Goal: Information Seeking & Learning: Check status

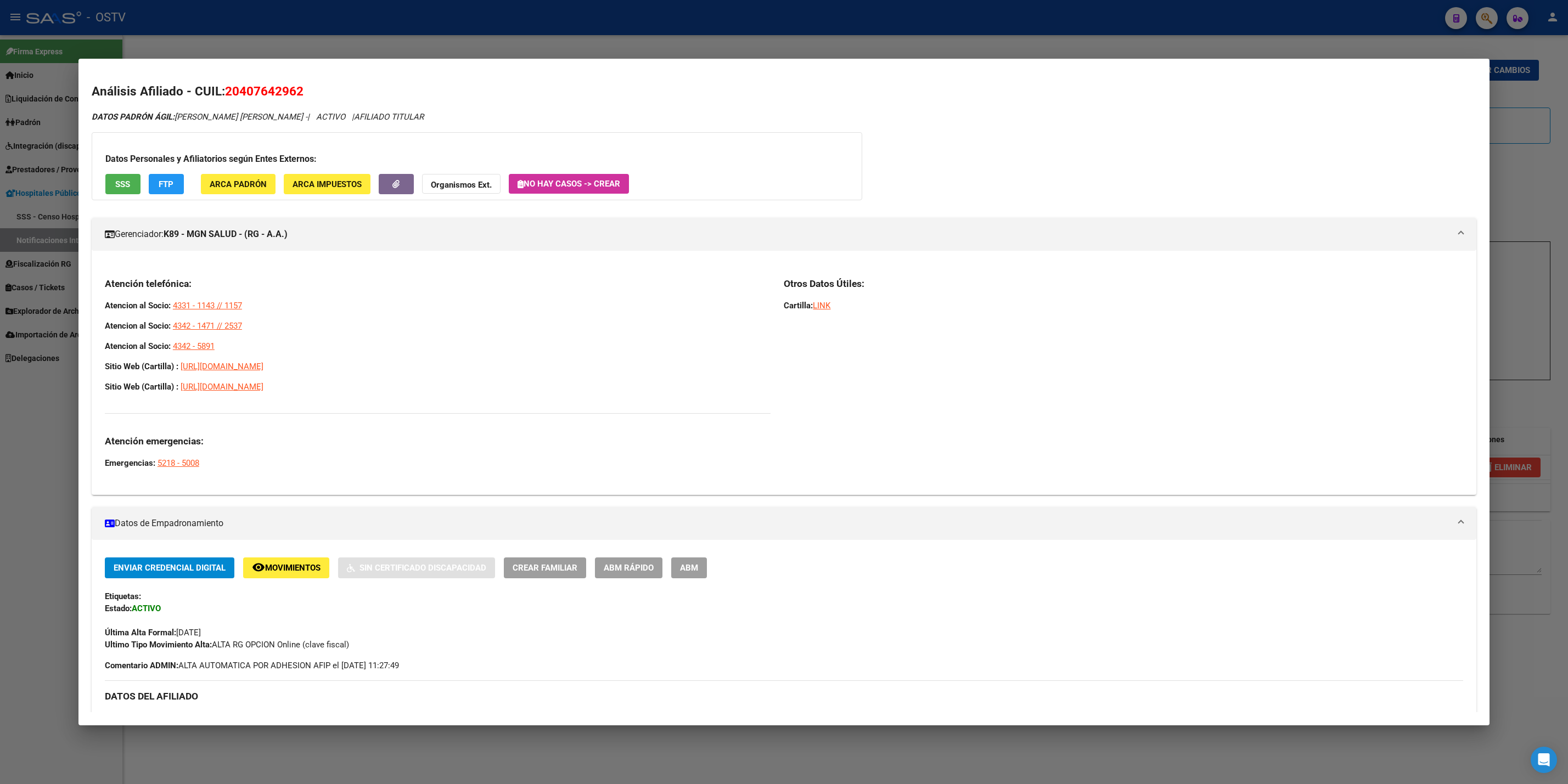
click at [0, 448] on div at bounding box center [784, 392] width 1568 height 784
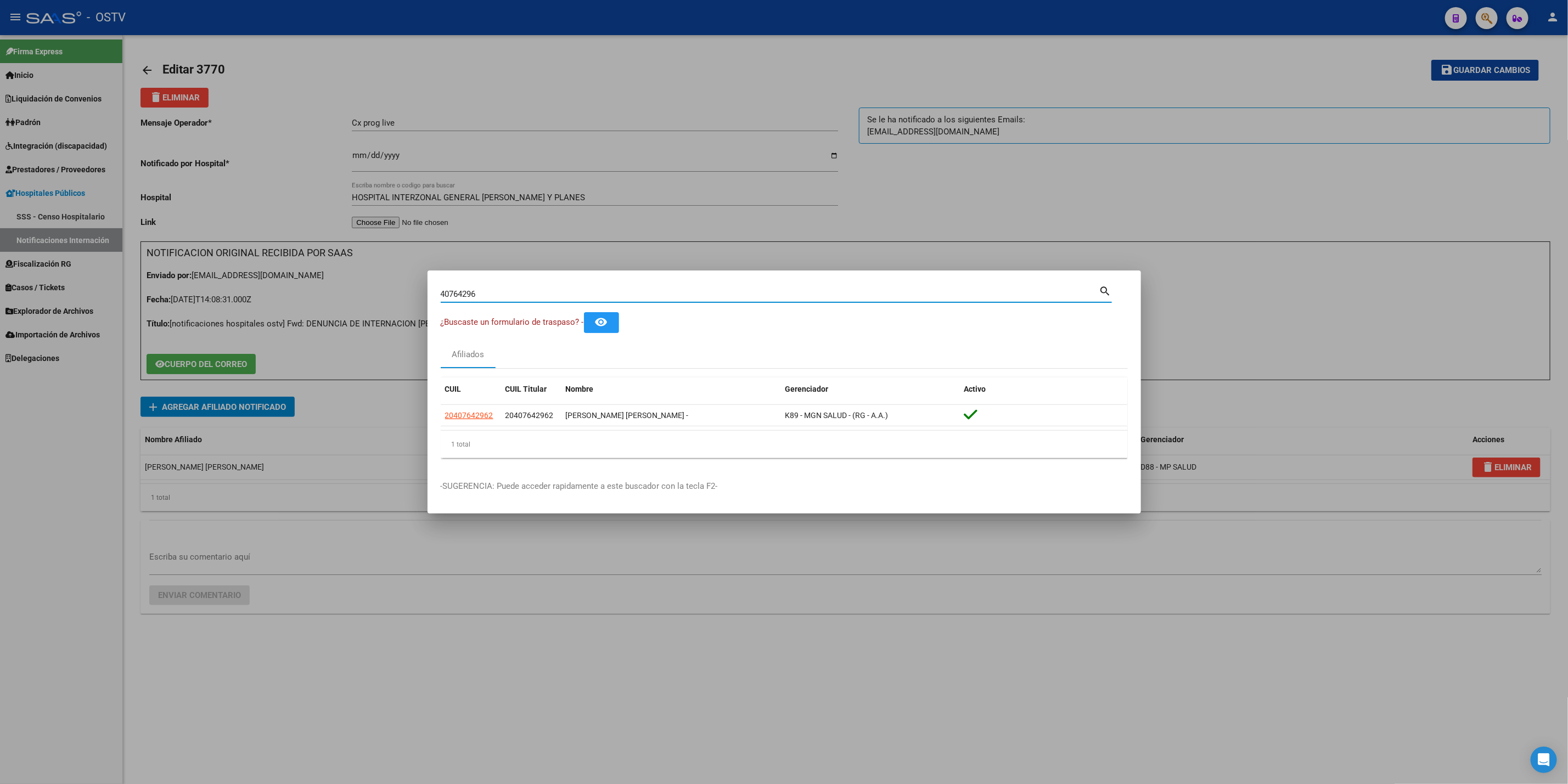
drag, startPoint x: 510, startPoint y: 297, endPoint x: 0, endPoint y: 304, distance: 510.0
click at [10, 287] on div "40764296 Buscar (apellido, dni, cuil, nro traspaso, cuit, obra social) search ¿…" at bounding box center [784, 392] width 1568 height 784
type input "36694091"
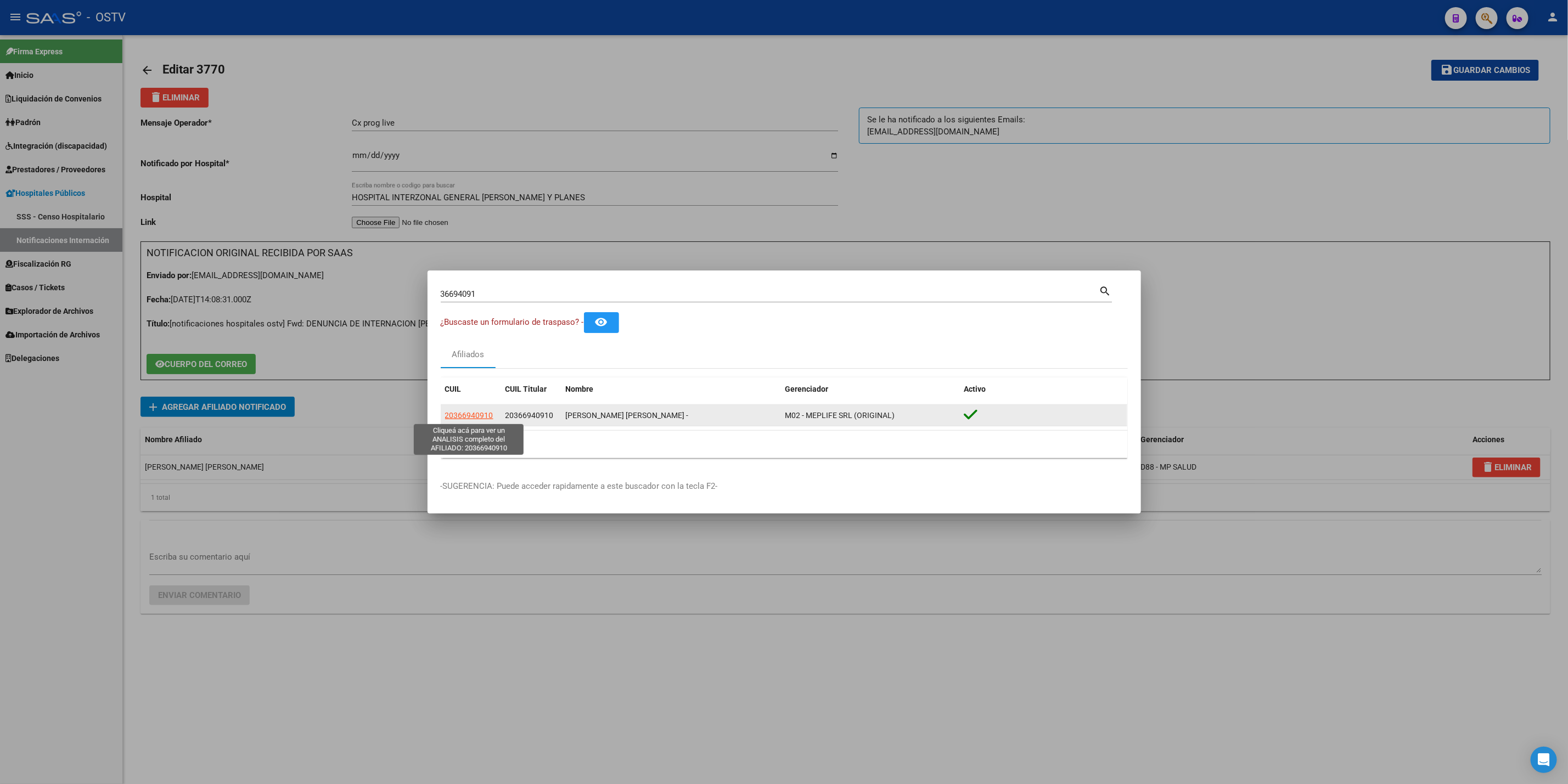
click at [461, 415] on span "20366940910" at bounding box center [469, 415] width 48 height 9
type textarea "20366940910"
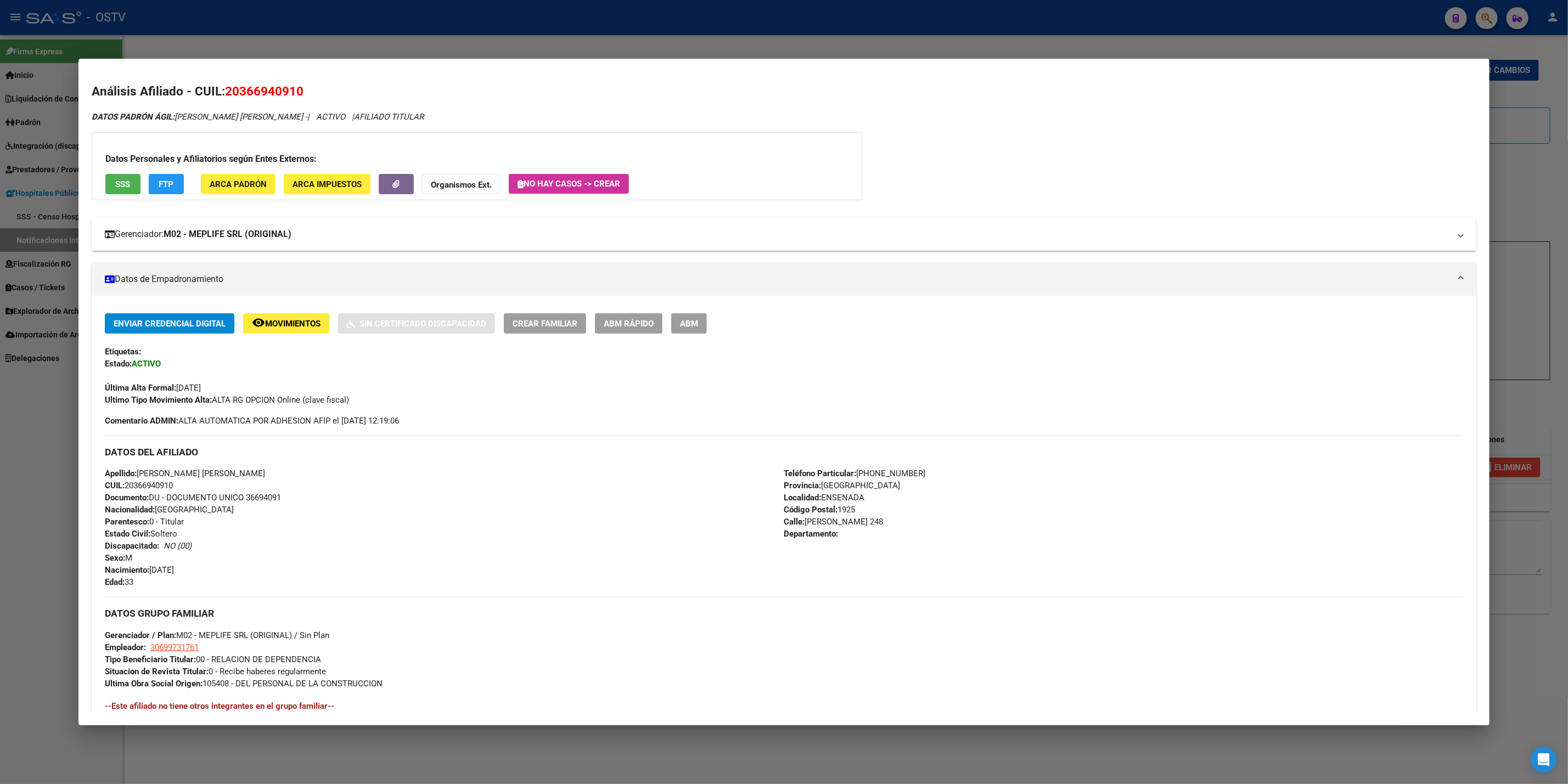
click at [300, 237] on mat-panel-title "Gerenciador: M02 - MEPLIFE SRL (ORIGINAL)" at bounding box center [777, 235] width 1345 height 13
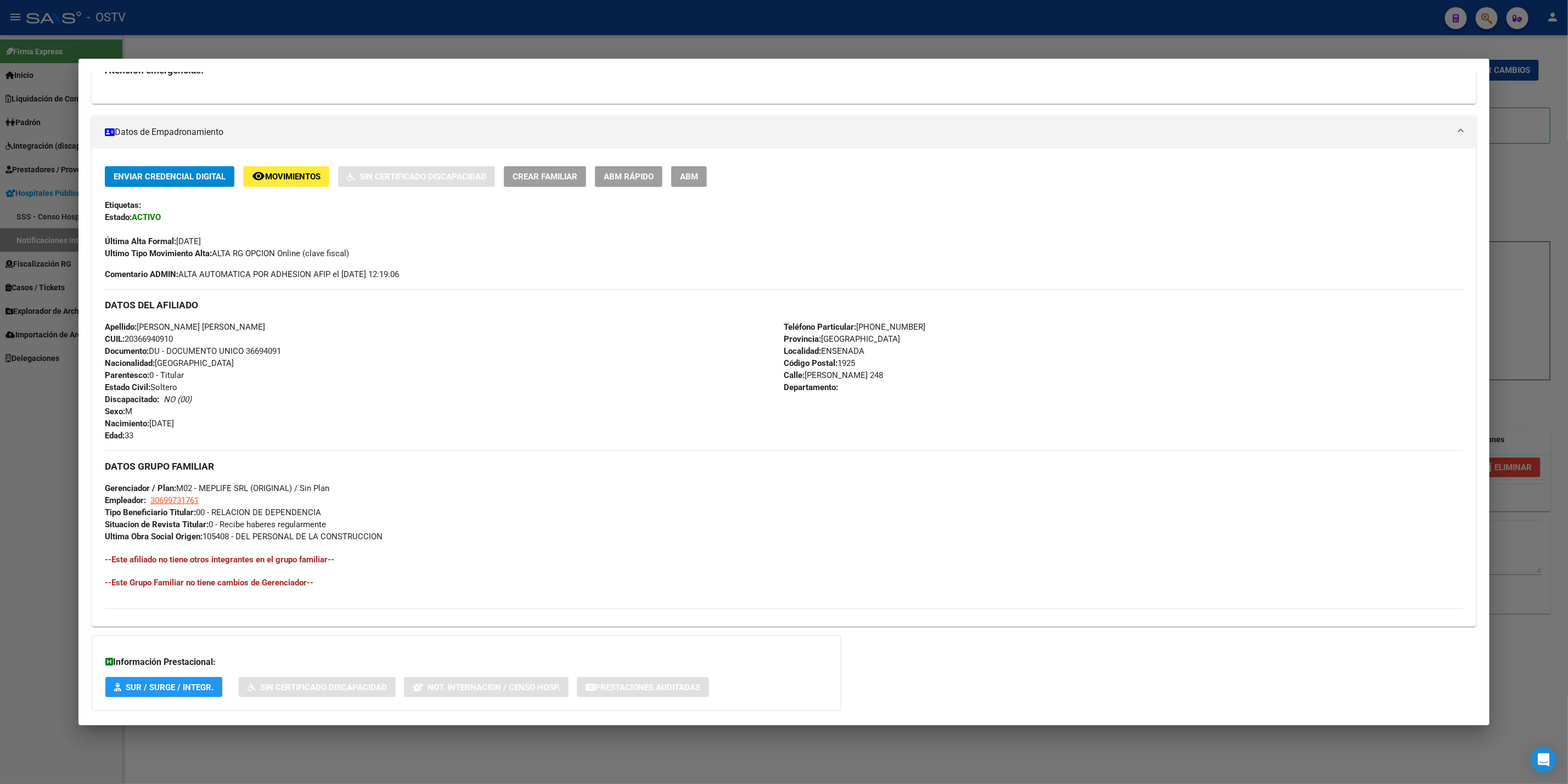
scroll to position [431, 0]
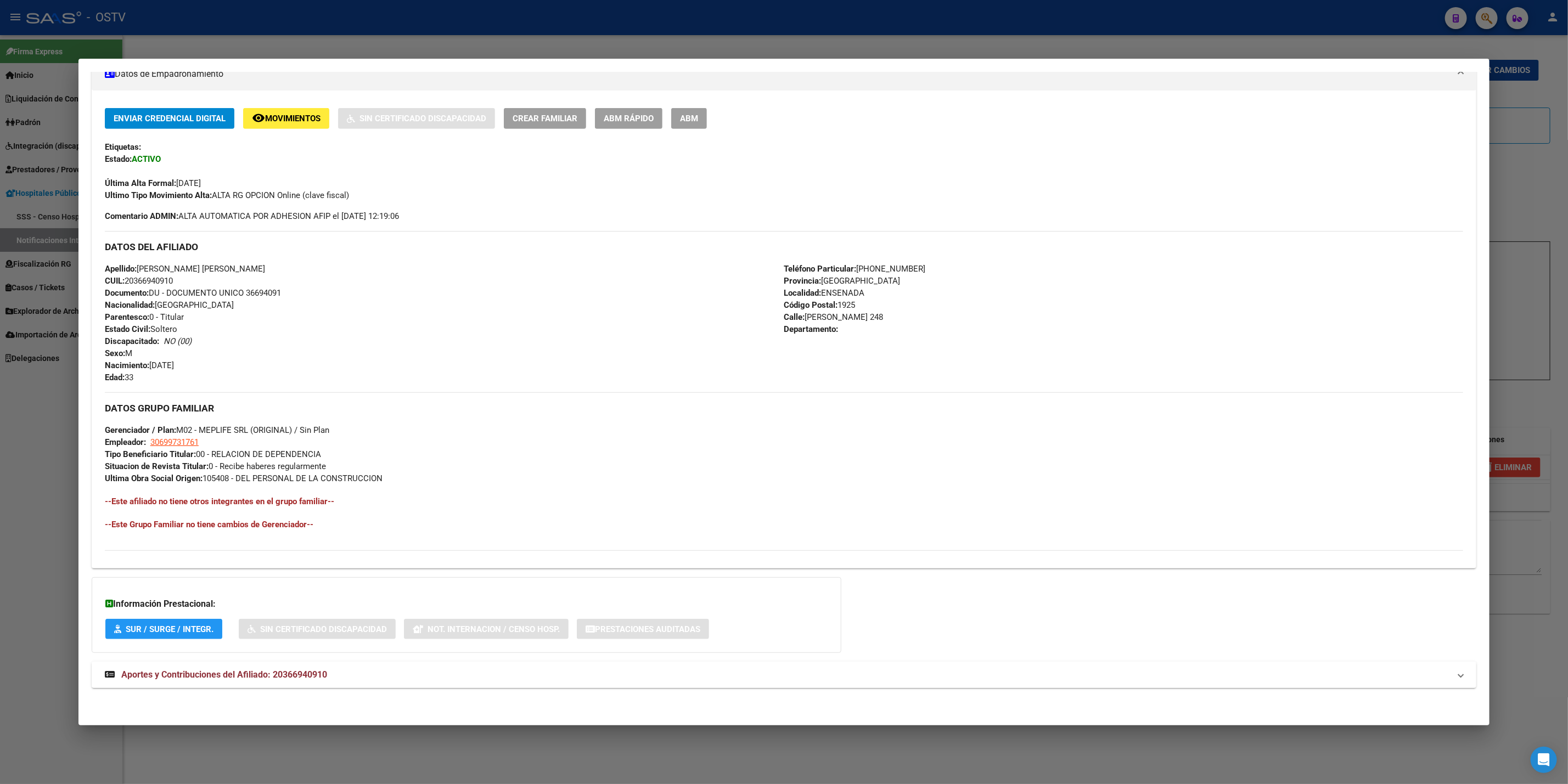
click at [516, 678] on mat-panel-title "Aportes y Contribuciones del Afiliado: 20366940910" at bounding box center [777, 675] width 1345 height 13
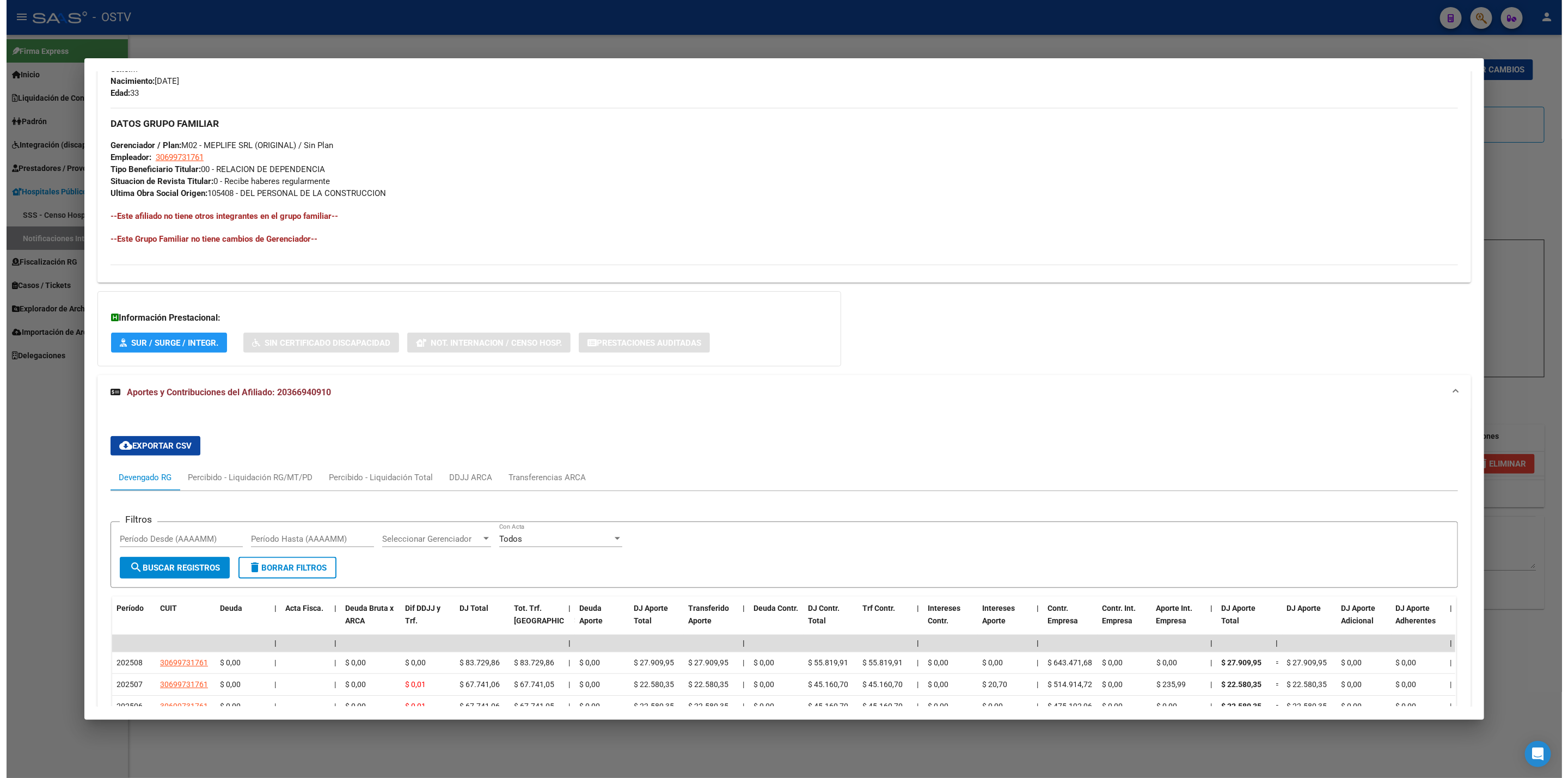
scroll to position [835, 0]
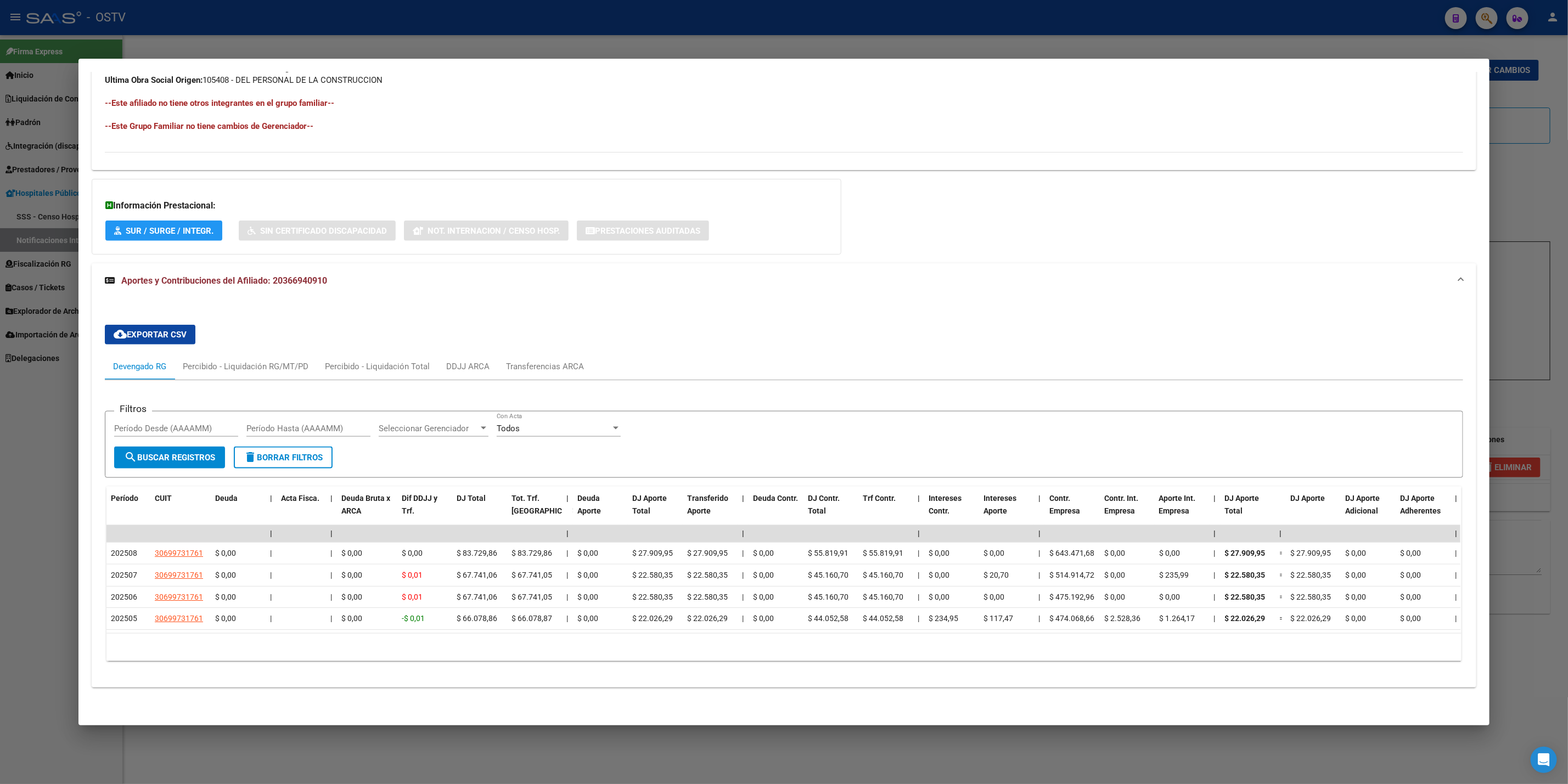
click at [45, 411] on div at bounding box center [784, 392] width 1568 height 784
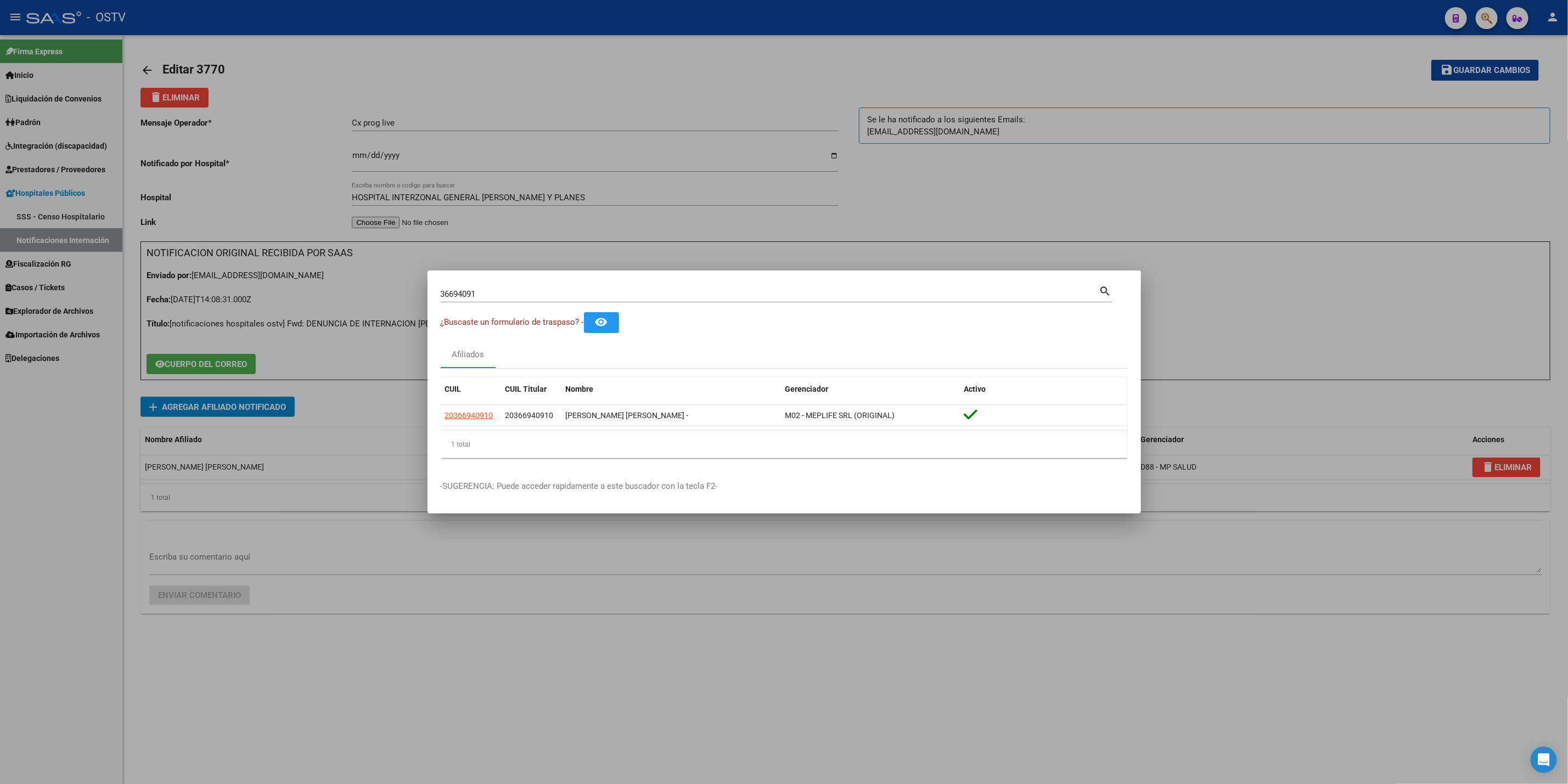
click at [346, 38] on div at bounding box center [784, 392] width 1568 height 784
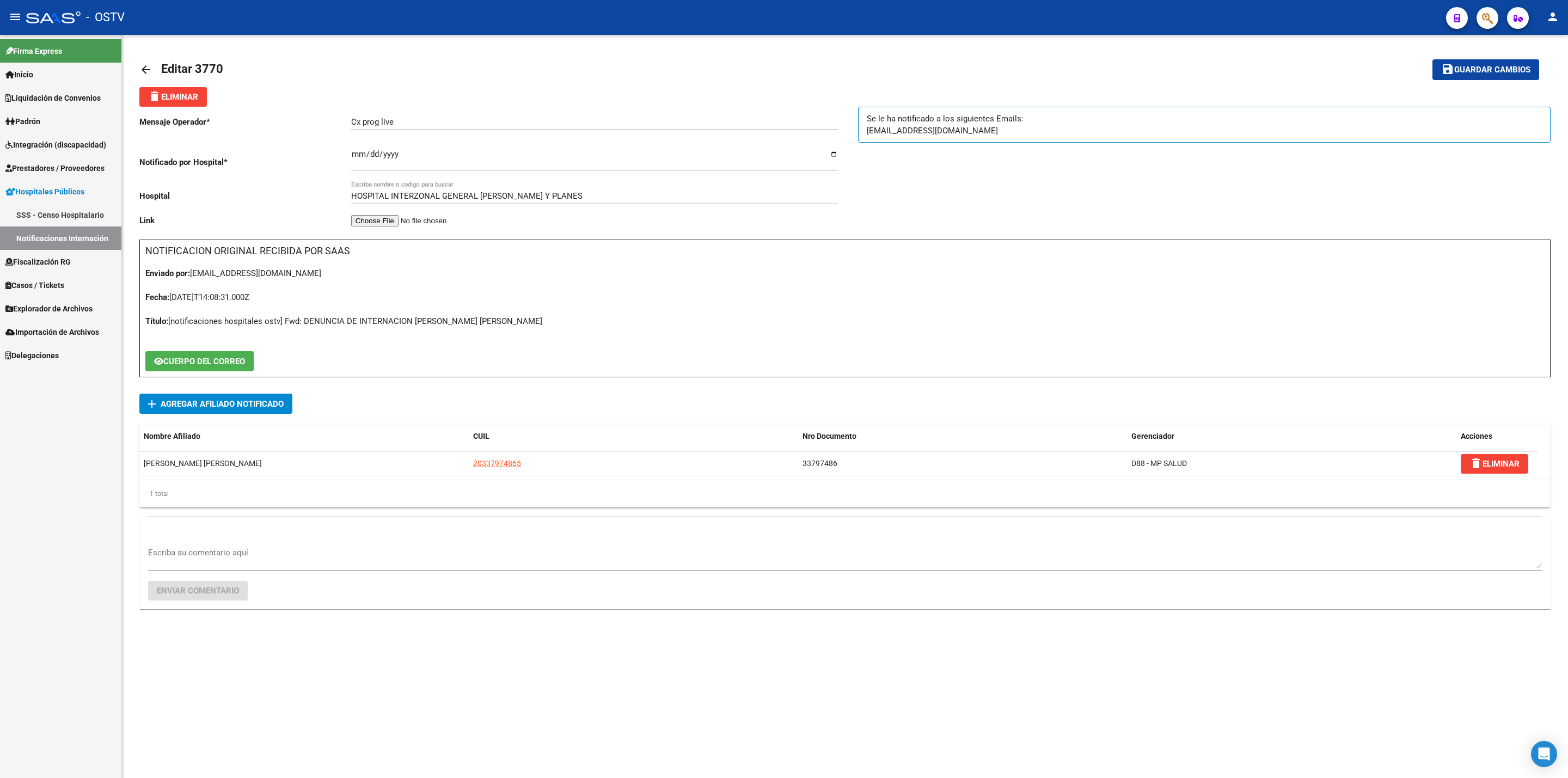
click at [151, 64] on mat-icon "arrow_back" at bounding box center [146, 70] width 13 height 13
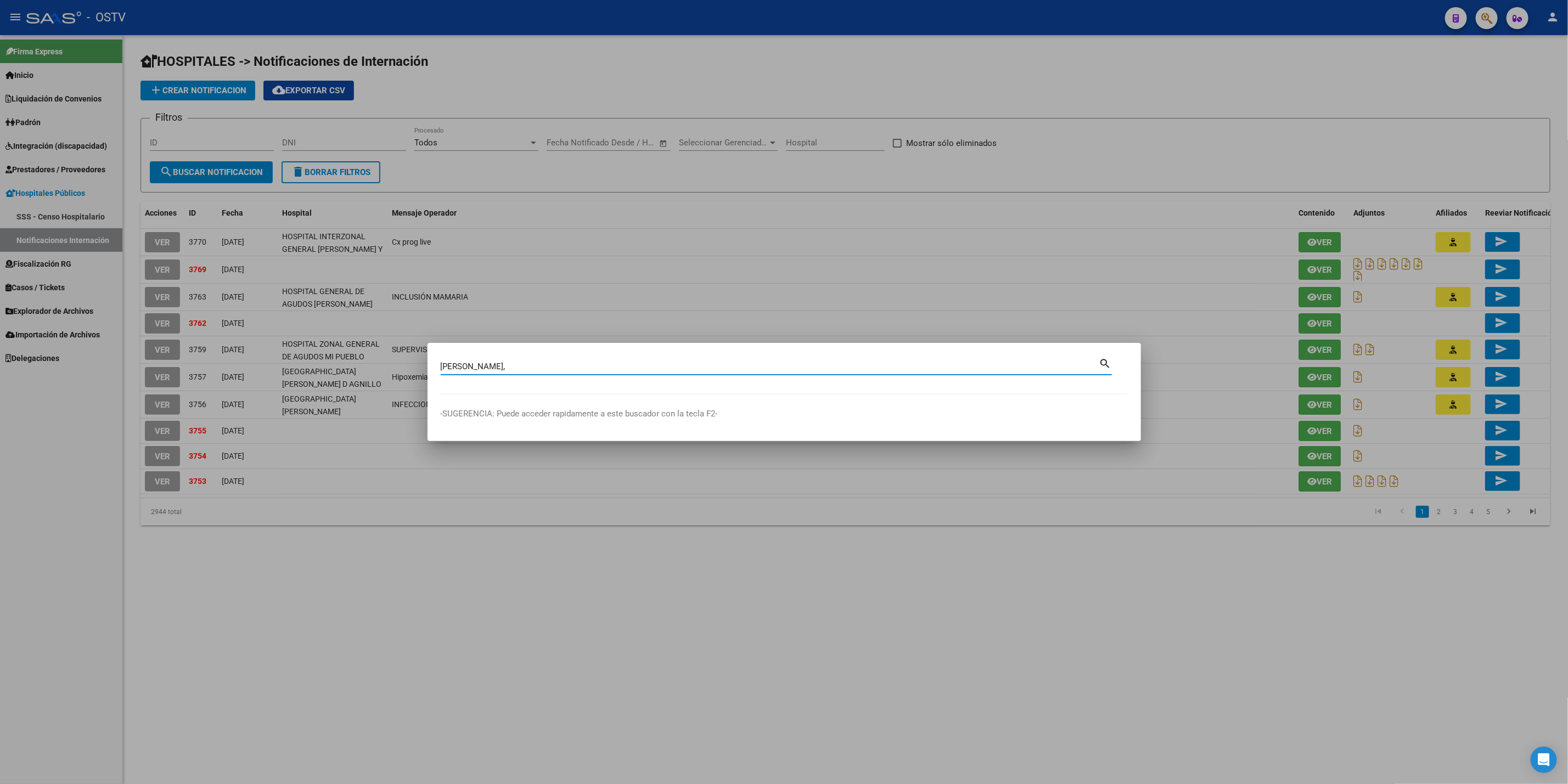
type input "FERNANDEZ,"
drag, startPoint x: 0, startPoint y: 513, endPoint x: 14, endPoint y: 496, distance: 22.0
click at [0, 516] on div at bounding box center [784, 392] width 1568 height 784
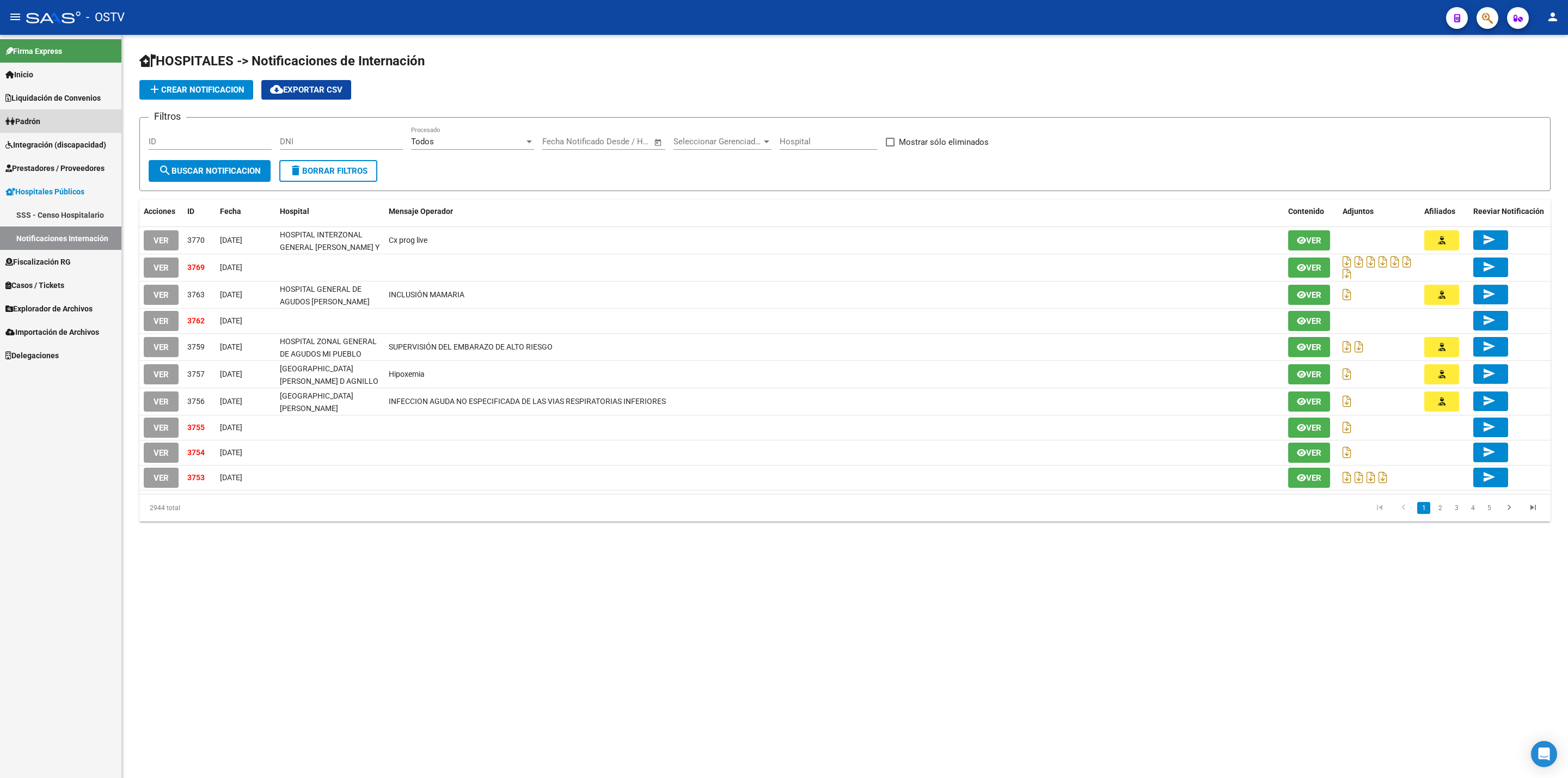
click at [62, 115] on link "Padrón" at bounding box center [60, 121] width 122 height 23
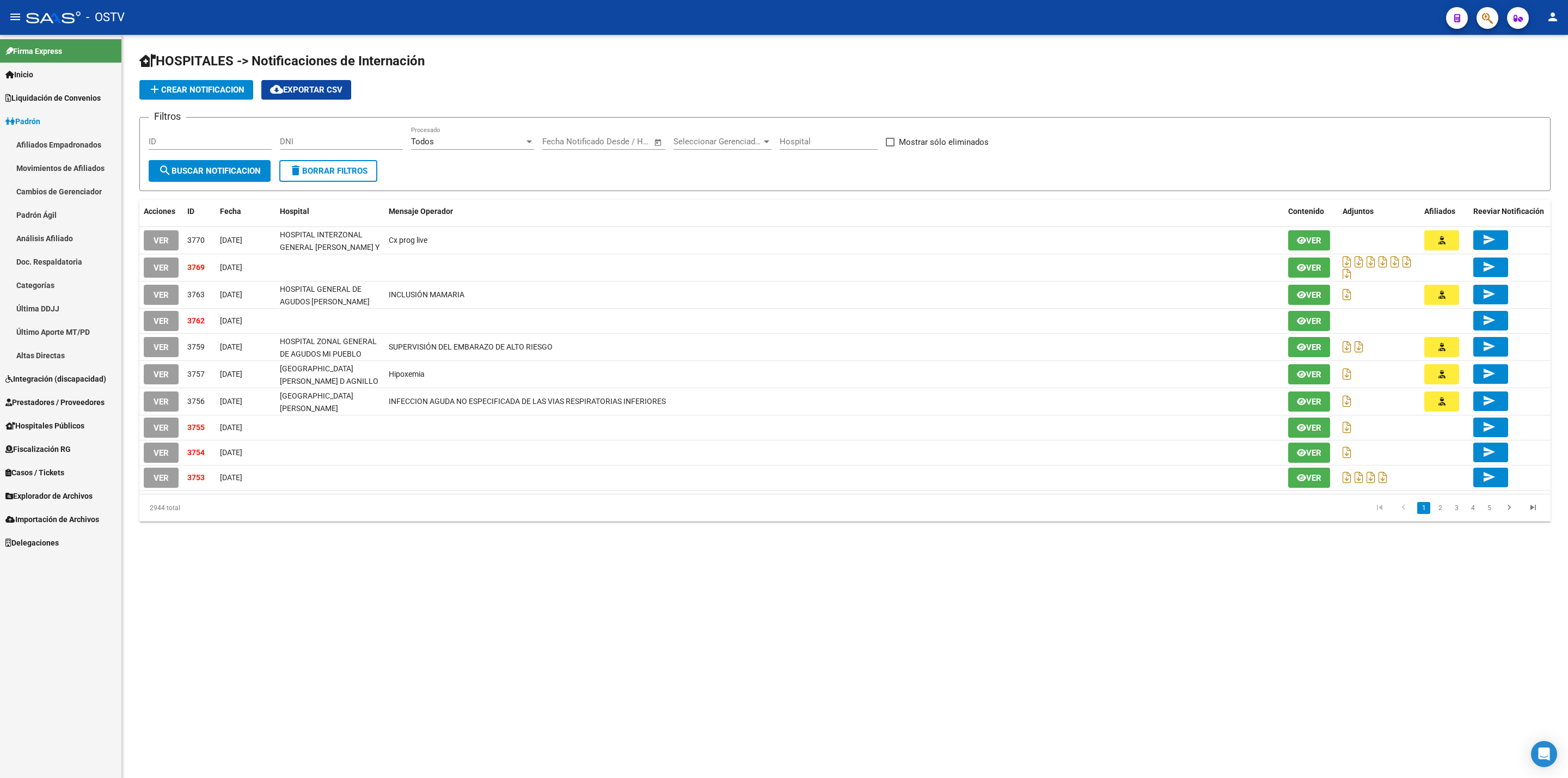
click at [87, 134] on link "Afiliados Empadronados" at bounding box center [60, 145] width 122 height 23
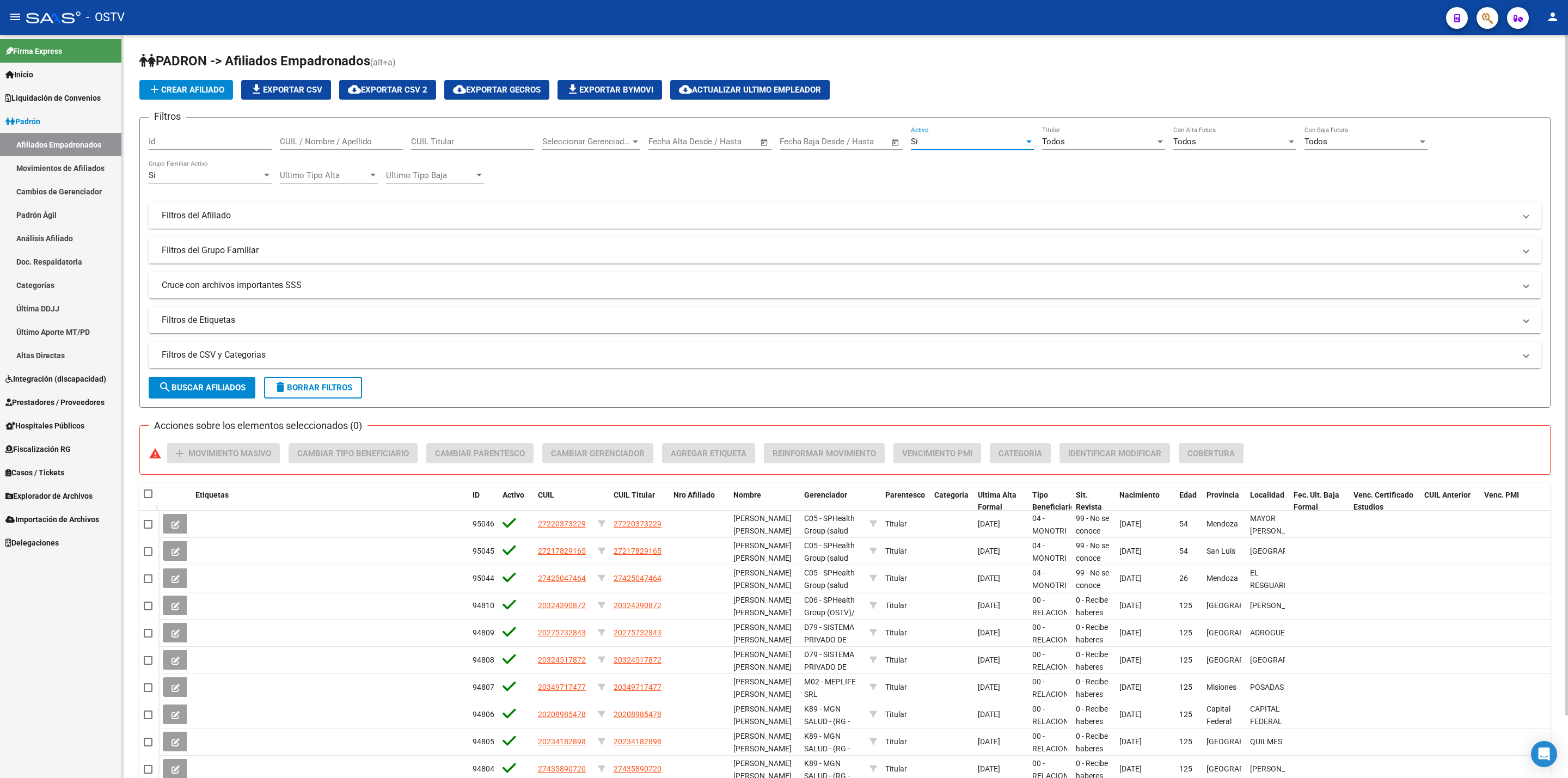
click at [991, 138] on div "Si" at bounding box center [968, 141] width 114 height 9
click at [977, 156] on span "No" at bounding box center [972, 167] width 123 height 25
click at [1056, 141] on span "Todos" at bounding box center [1053, 141] width 23 height 9
click at [1064, 156] on span "Si" at bounding box center [1103, 167] width 123 height 25
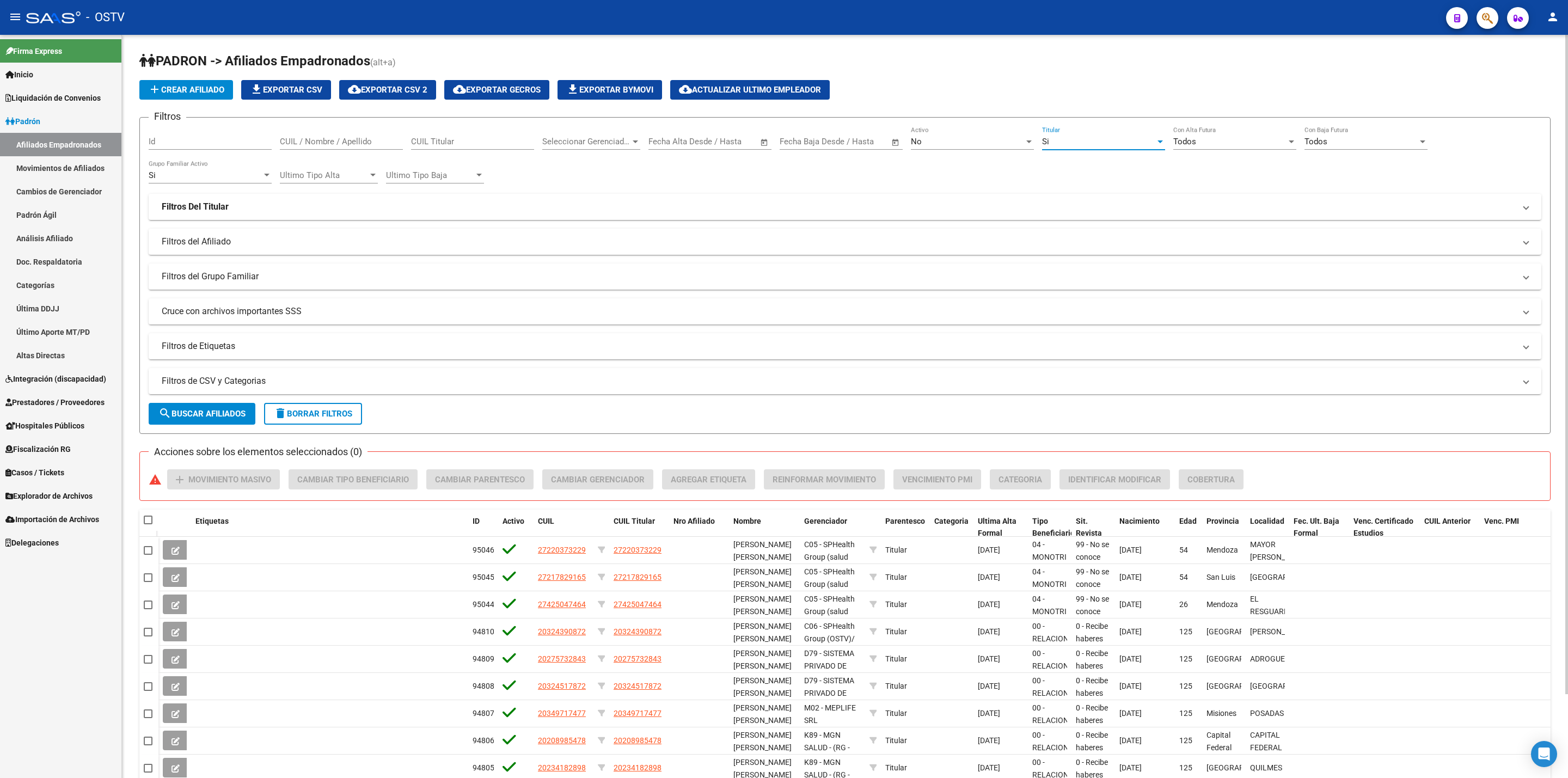
click at [602, 140] on span "Seleccionar Gerenciador" at bounding box center [586, 141] width 88 height 9
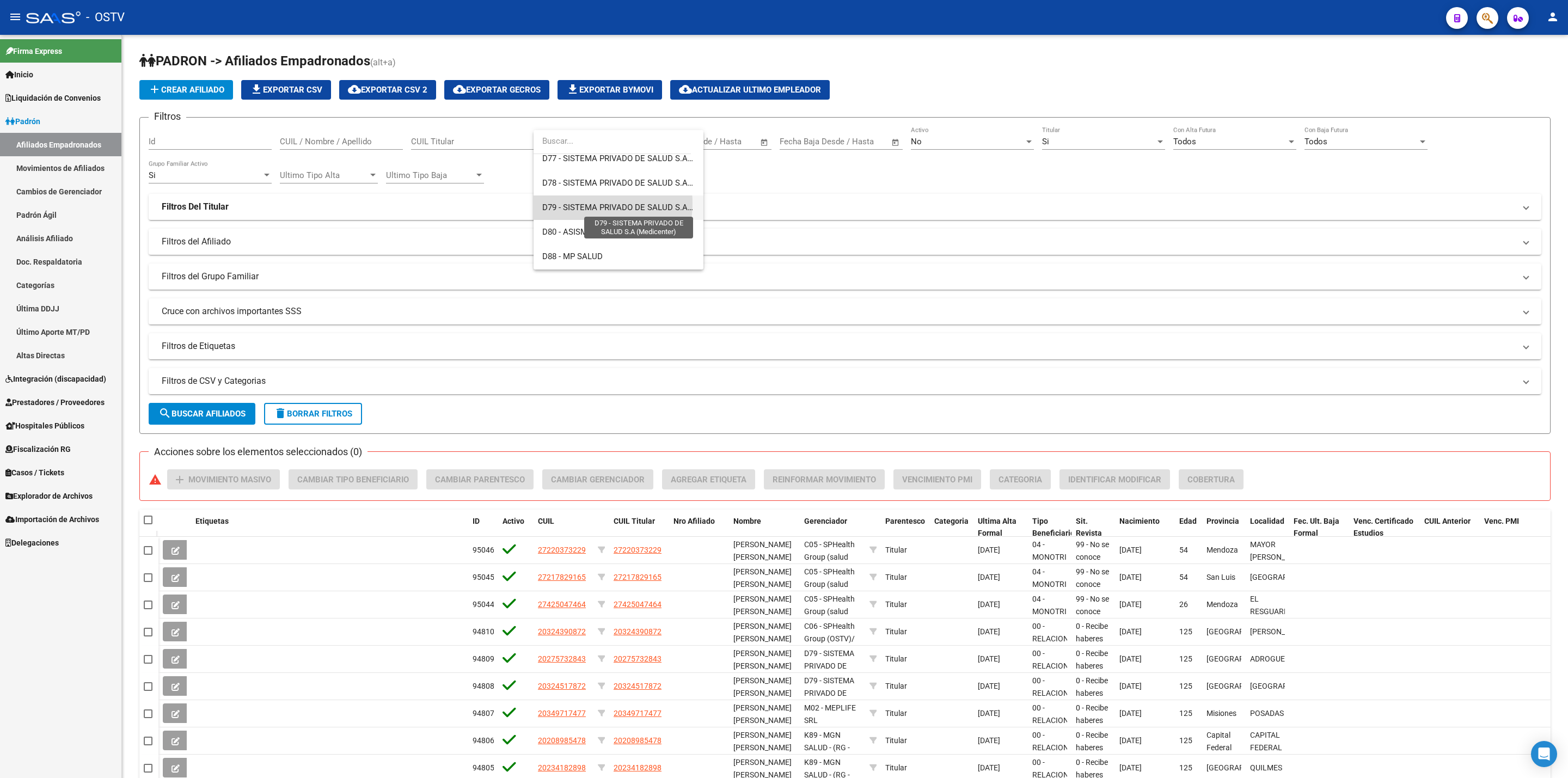
drag, startPoint x: 582, startPoint y: 203, endPoint x: 530, endPoint y: 183, distance: 55.7
click at [581, 202] on span "D79 - SISTEMA PRIVADO DE SALUD S.A (Medicenter)" at bounding box center [639, 207] width 194 height 9
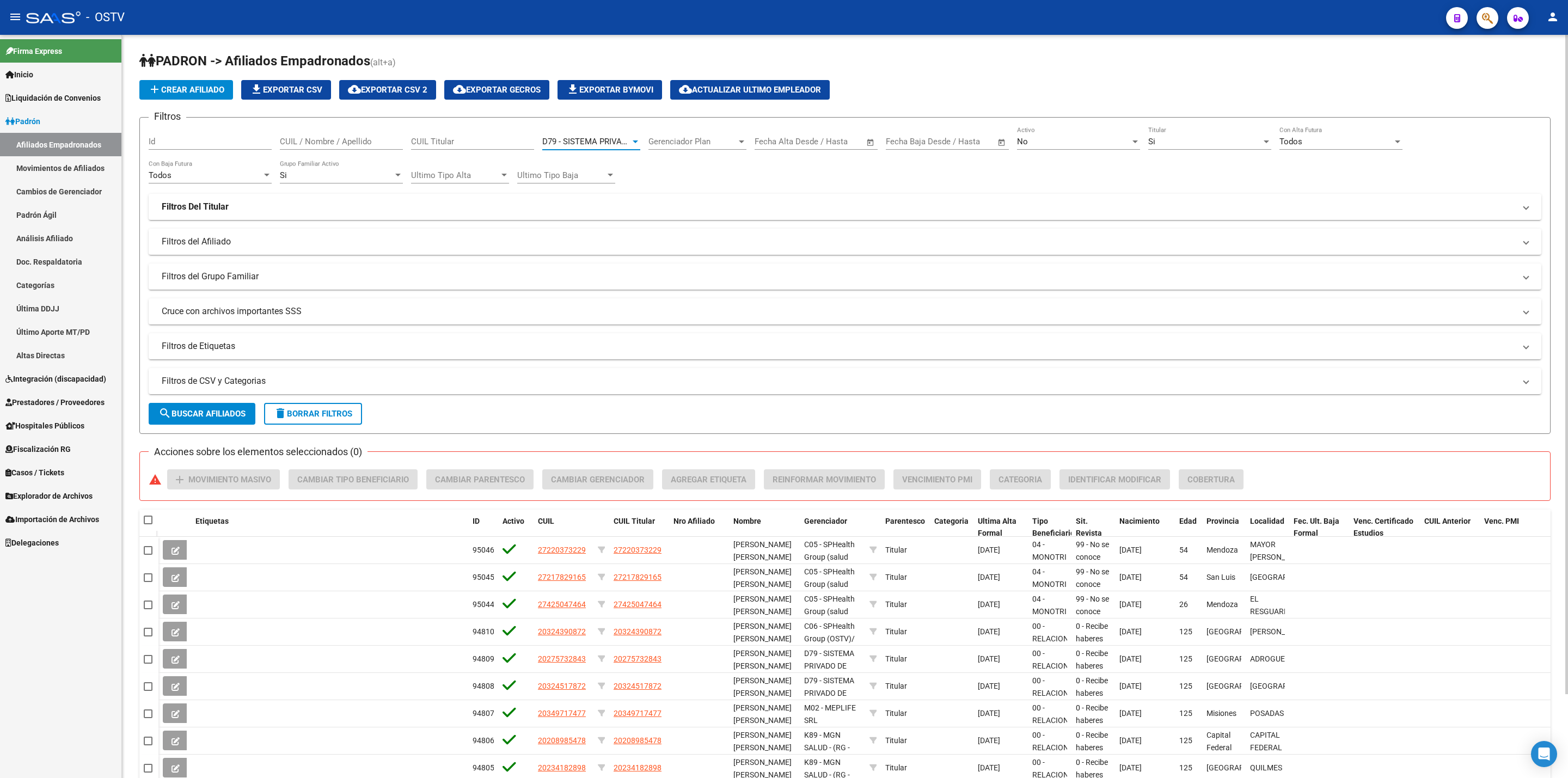
click at [363, 146] on input "CUIL / Nombre / Apellido" at bounding box center [341, 141] width 123 height 9
paste input "FERNANDEZ,"
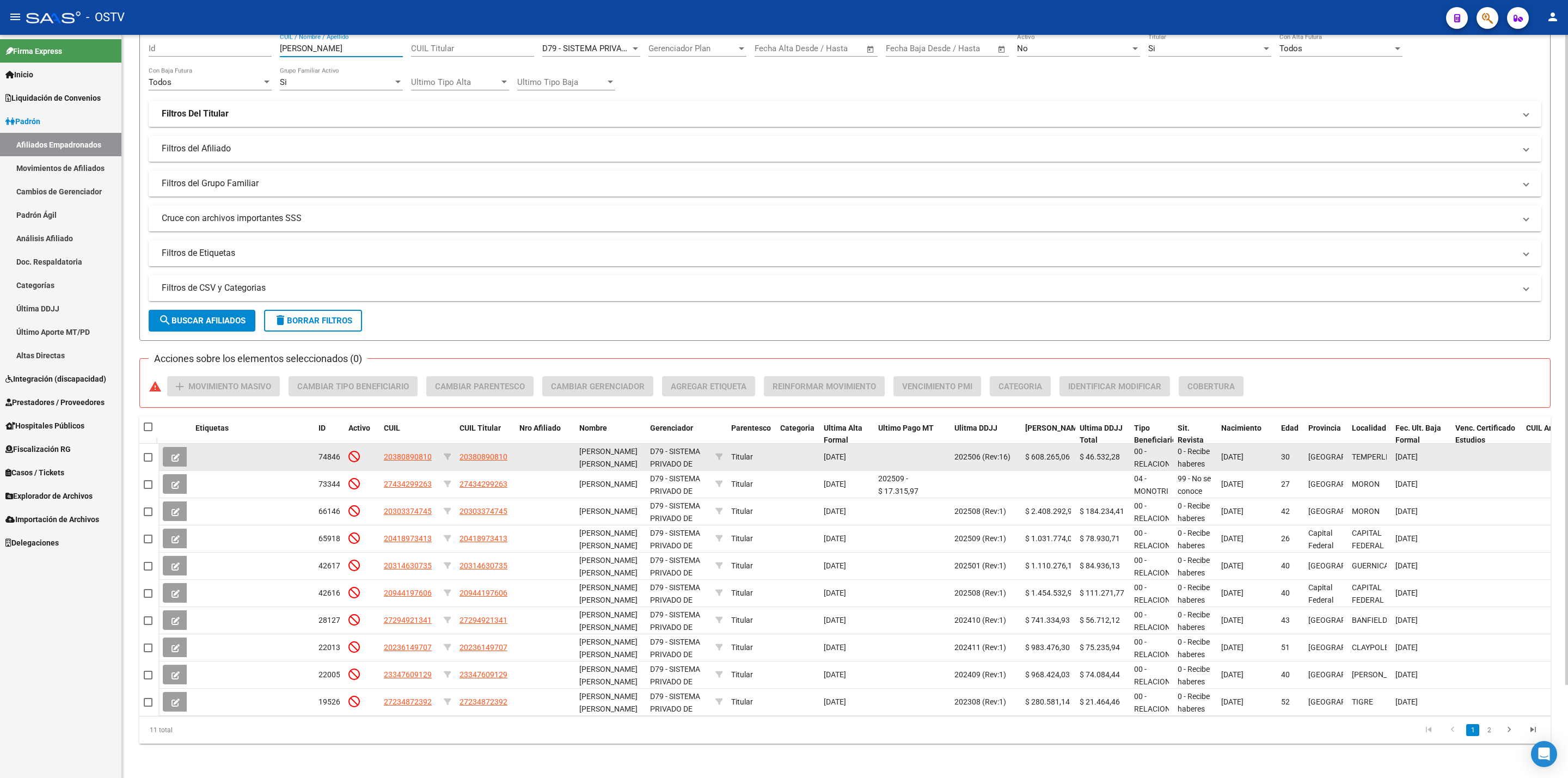
scroll to position [106, 0]
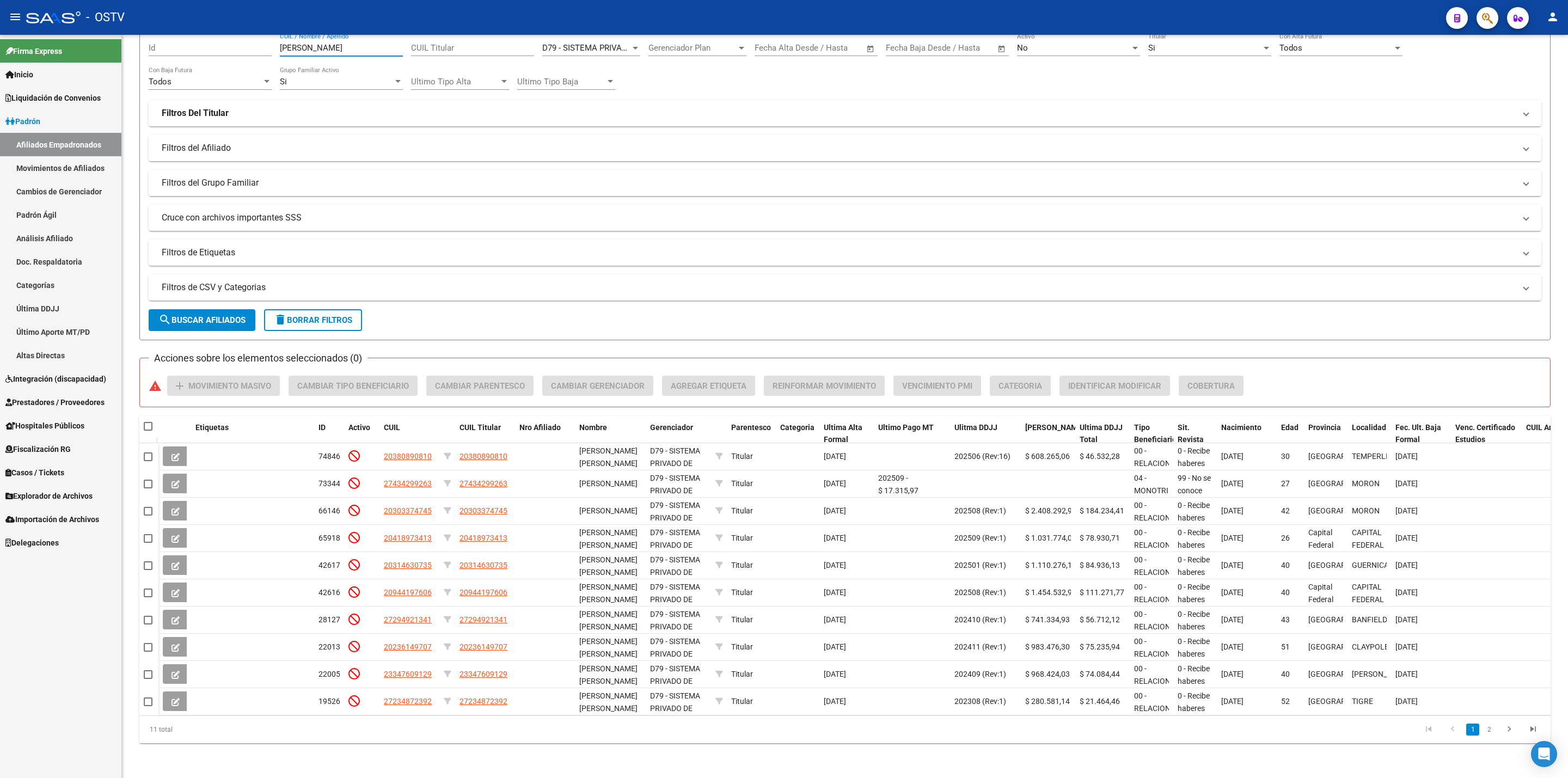
type input "[PERSON_NAME]"
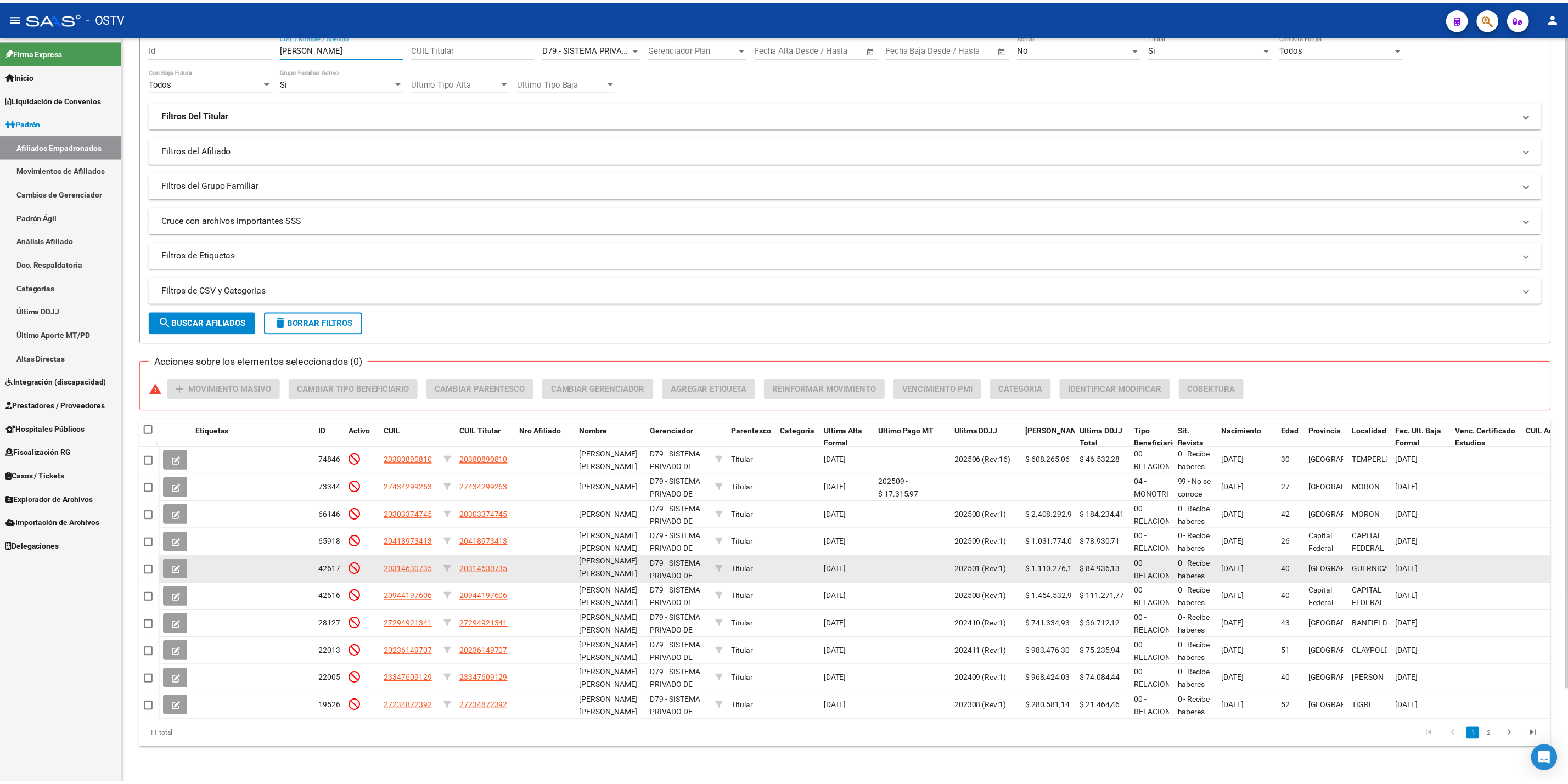
scroll to position [14, 0]
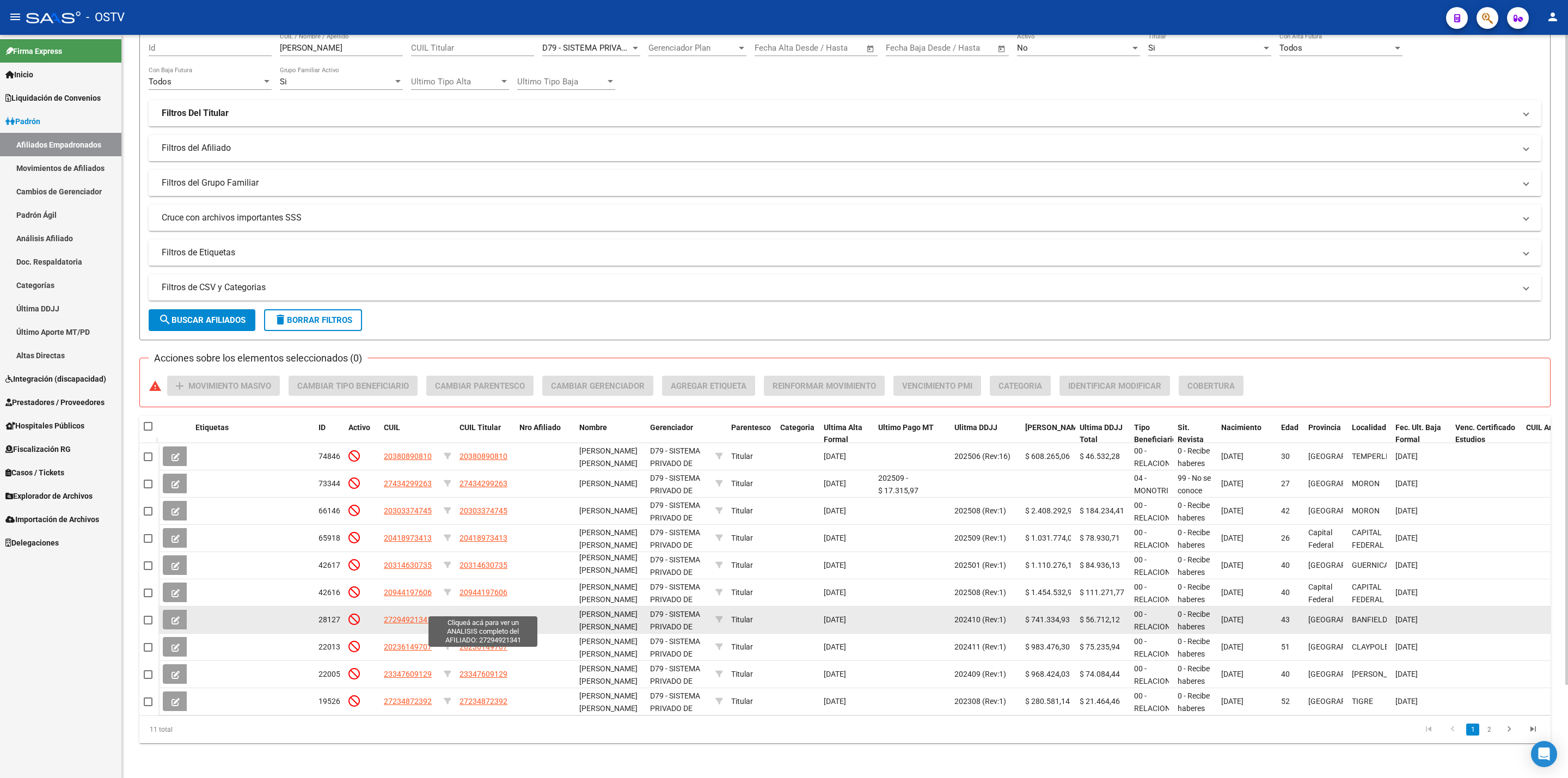
click at [469, 615] on span "27294921341" at bounding box center [483, 619] width 48 height 9
type textarea "27294921341"
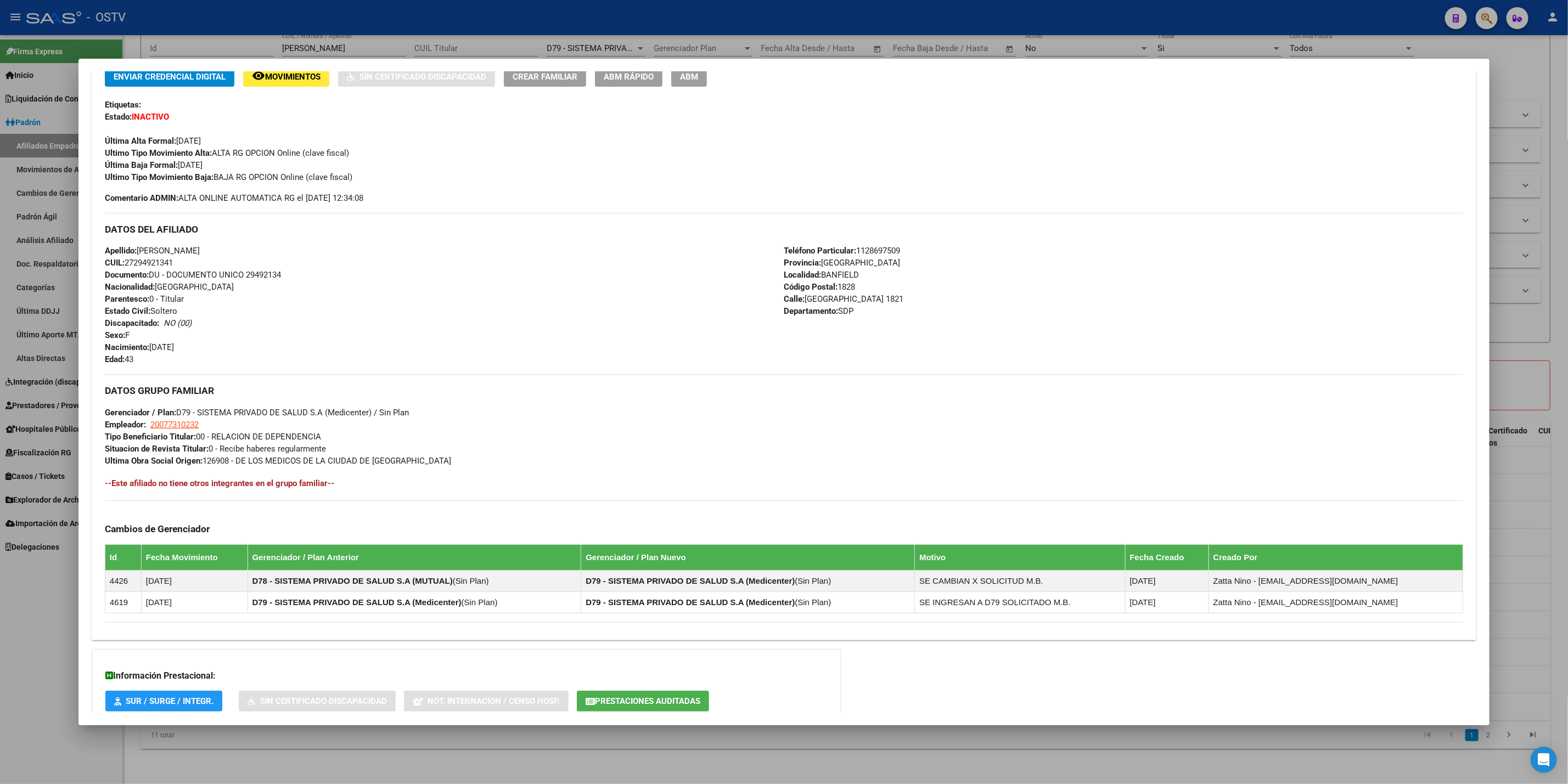
scroll to position [321, 0]
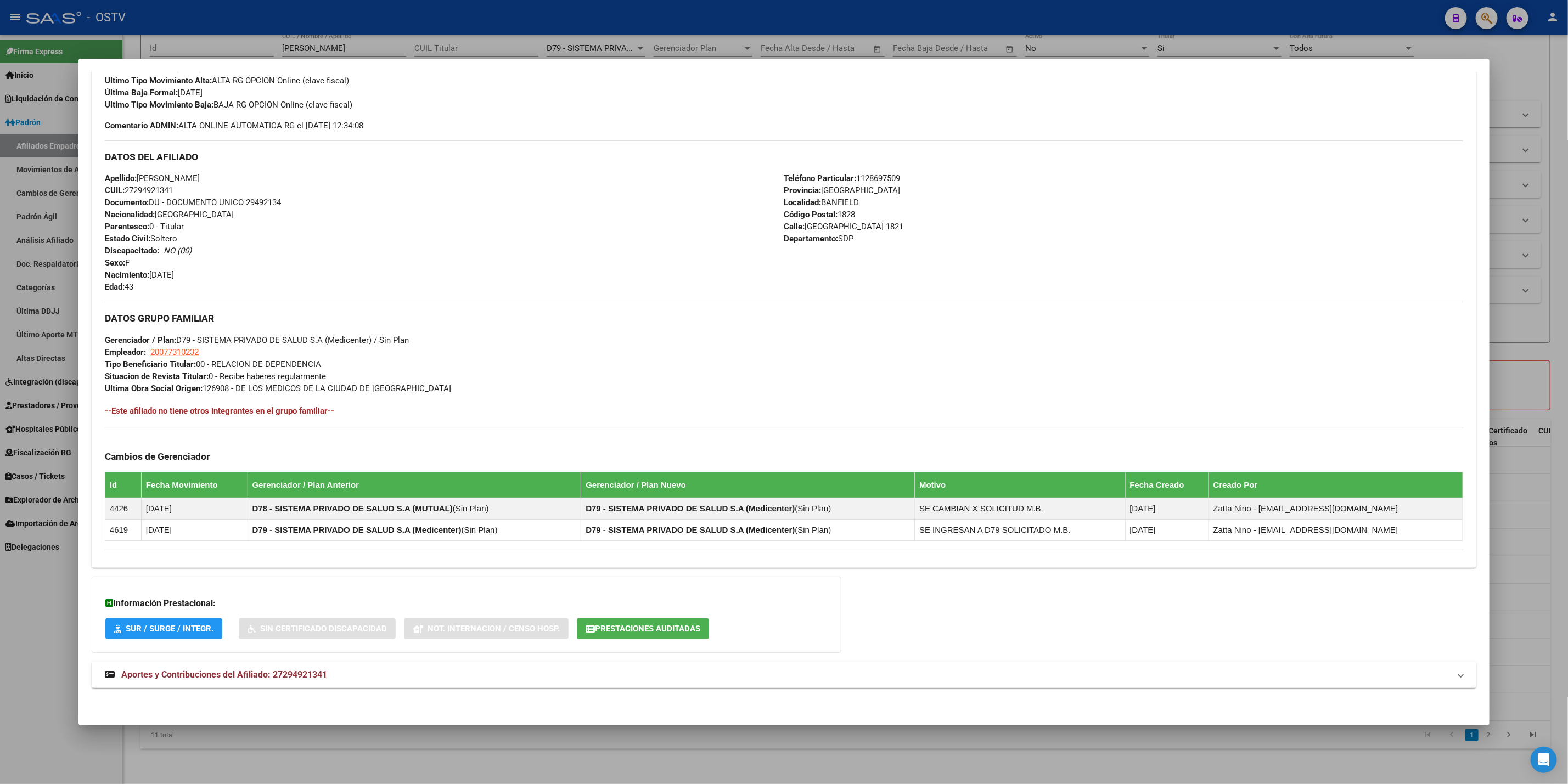
click at [664, 626] on span "Prestaciones Auditadas" at bounding box center [648, 629] width 106 height 10
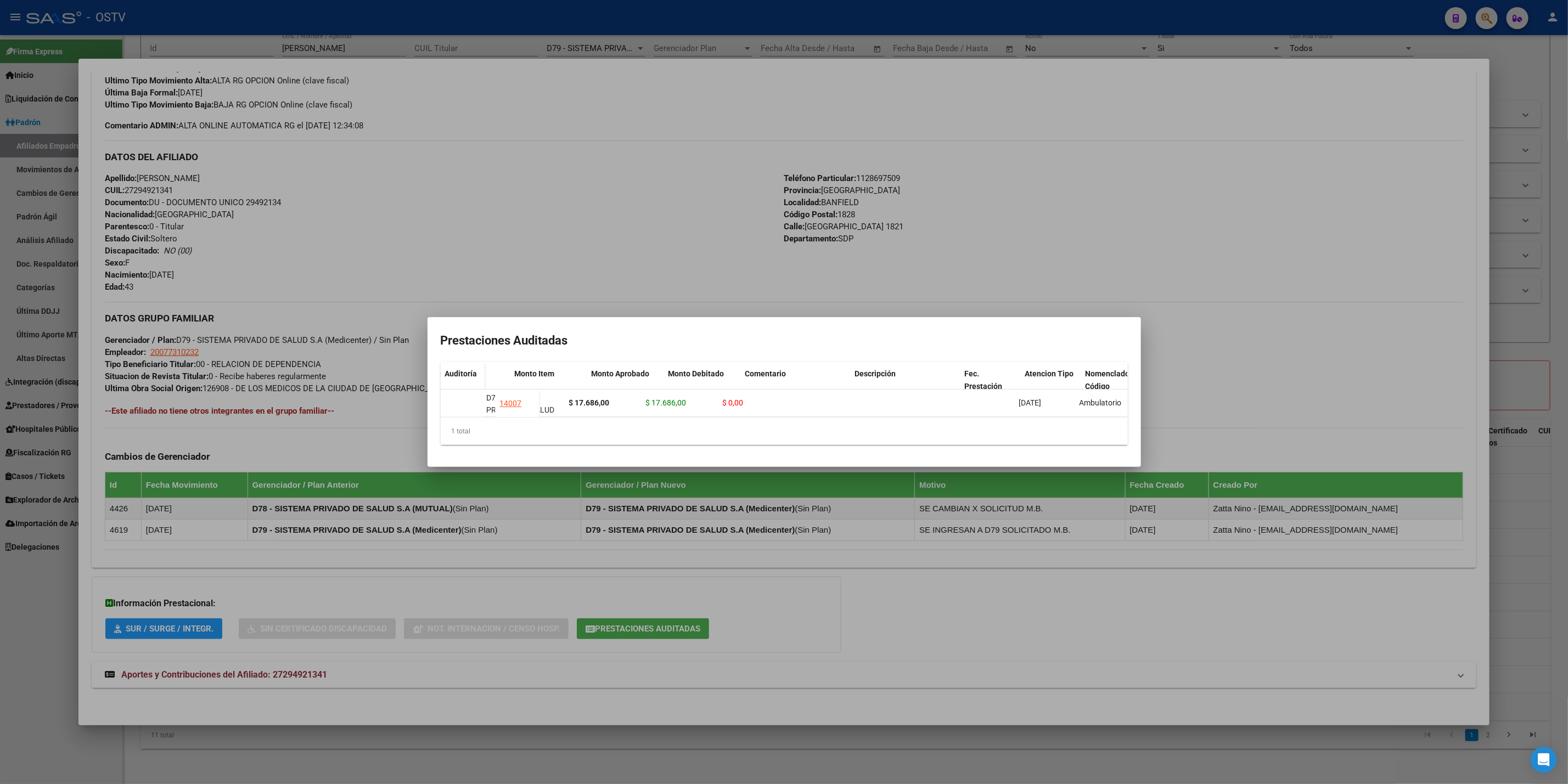
scroll to position [0, 0]
click at [263, 459] on div at bounding box center [784, 392] width 1568 height 784
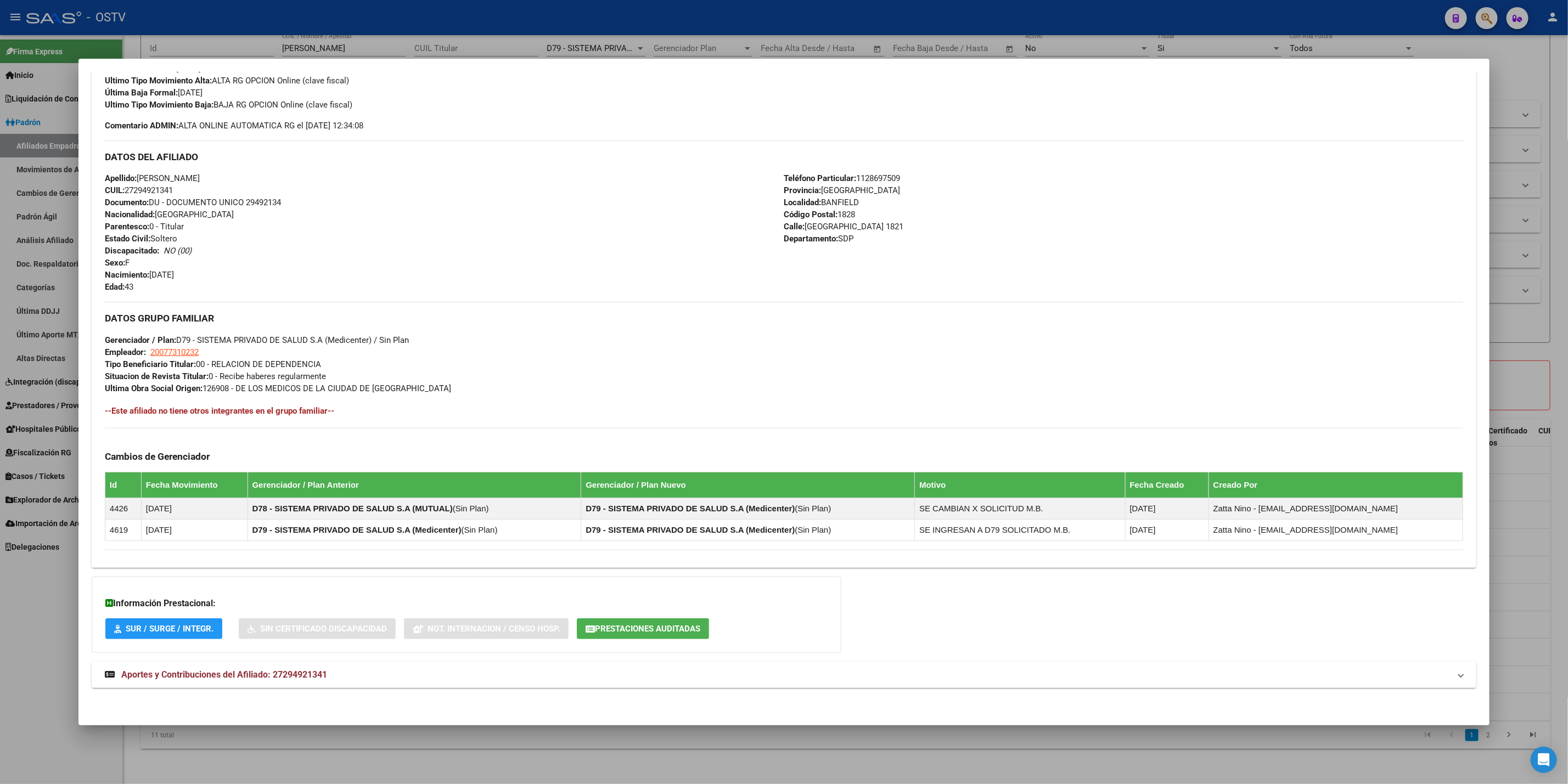
click at [323, 659] on div "DATOS PADRÓN ÁGIL: FERNANDEZ JORGELINA GISELLA | INACTIVO | AFILIADO TITULAR Da…" at bounding box center [784, 246] width 1385 height 909
click at [334, 670] on mat-panel-title "Aportes y Contribuciones del Afiliado: 27294921341" at bounding box center [777, 675] width 1345 height 13
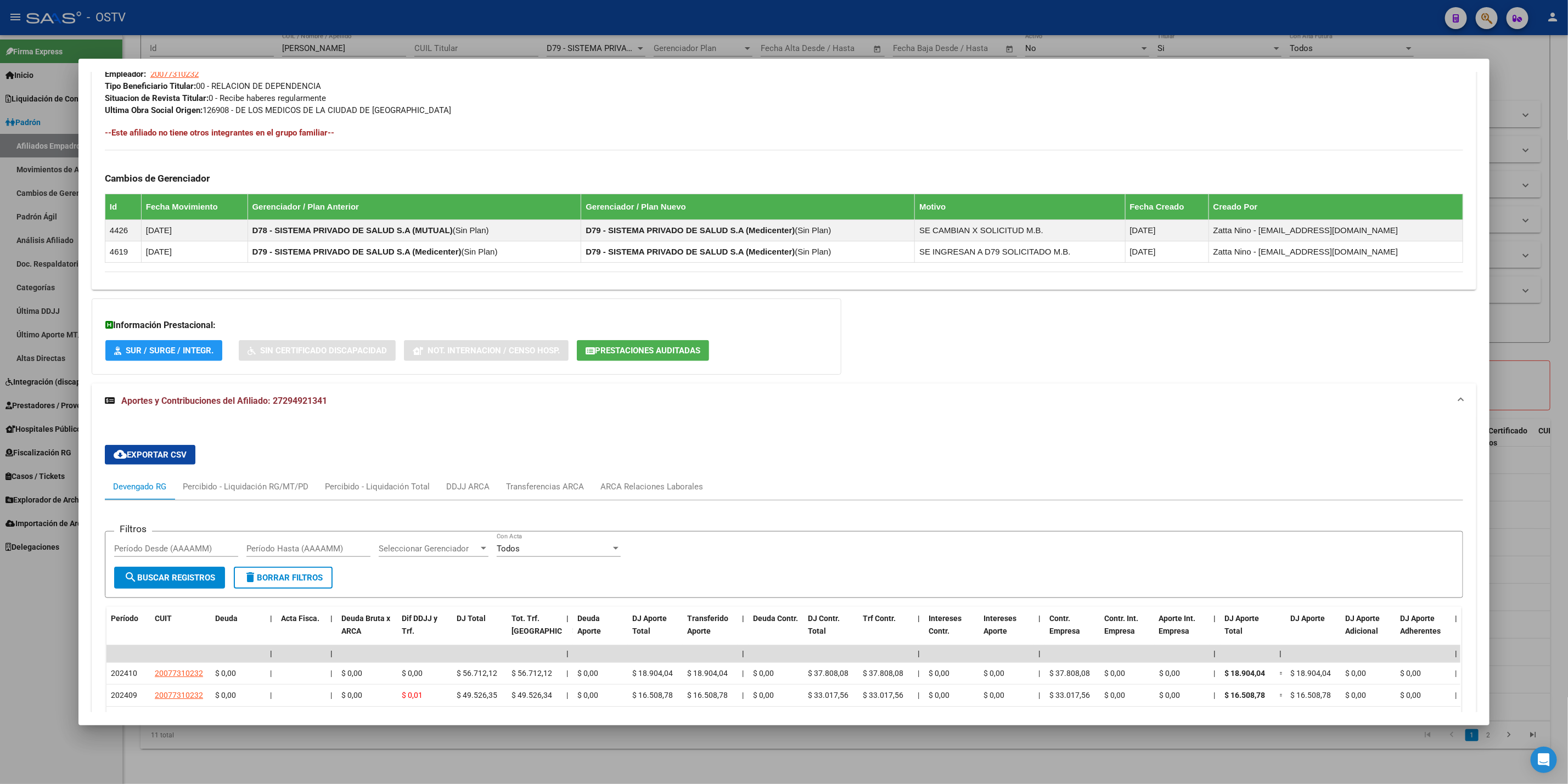
scroll to position [863, 0]
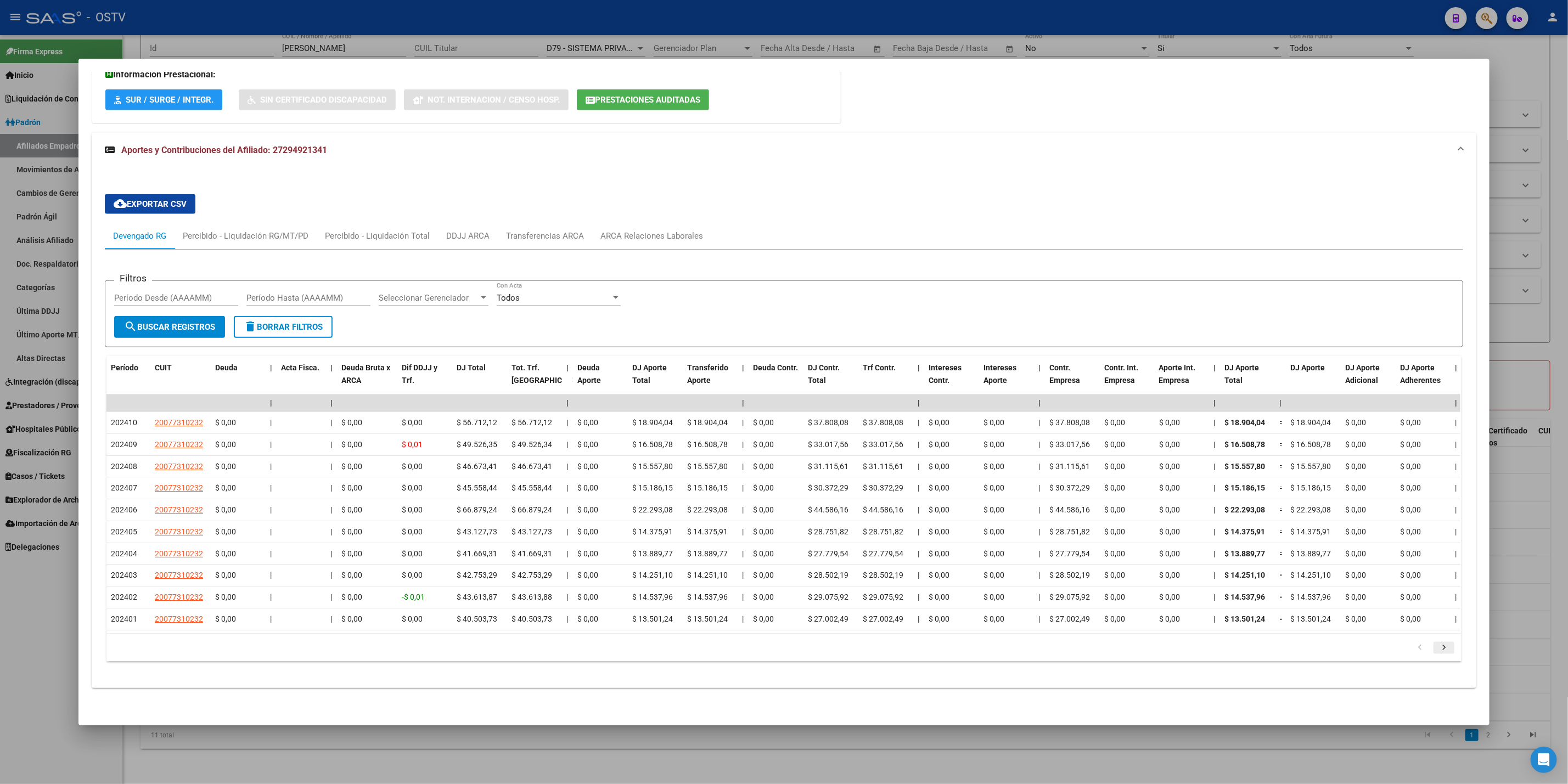
click at [1437, 648] on icon "go to next page" at bounding box center [1443, 649] width 14 height 13
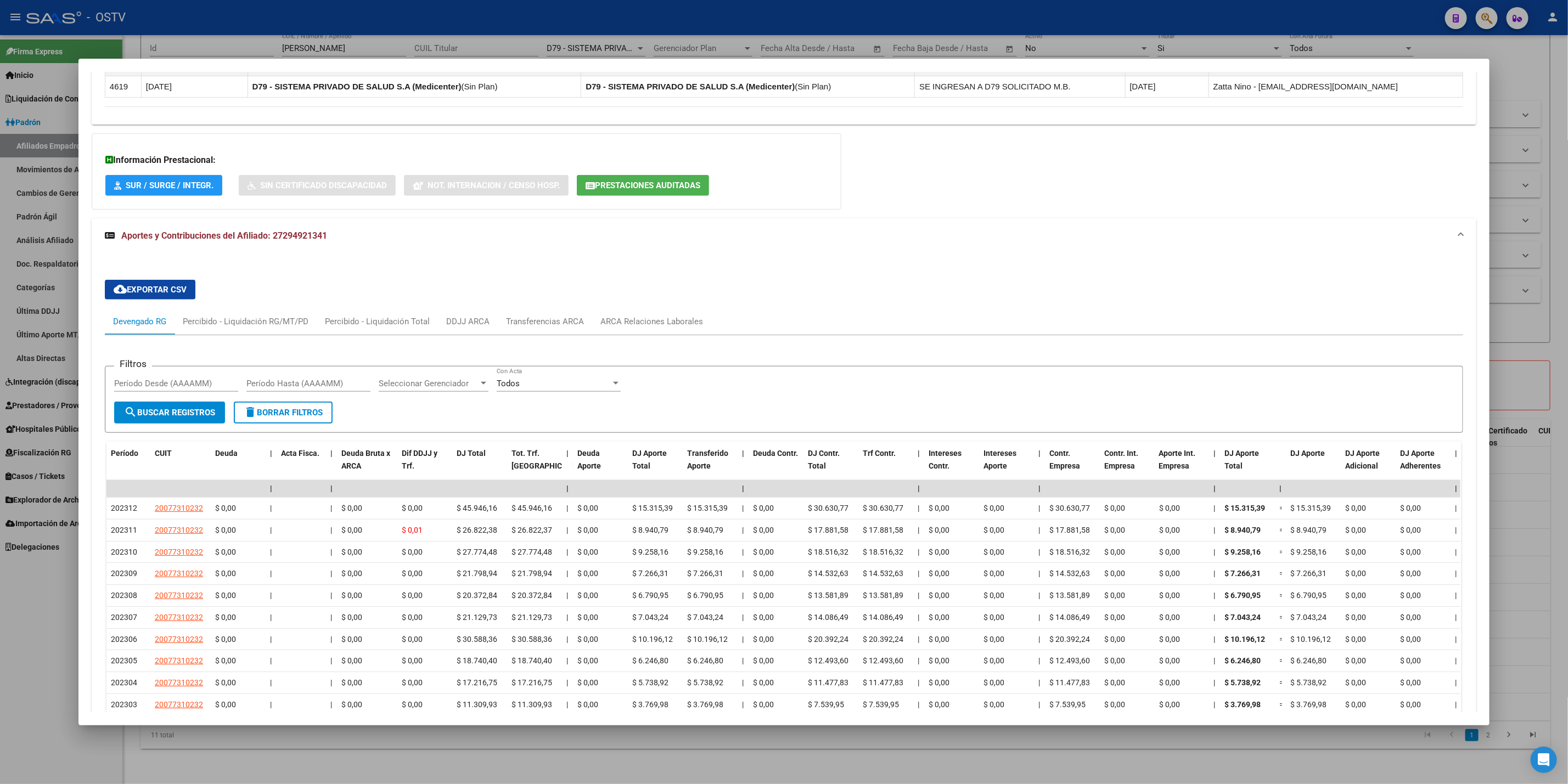
scroll to position [698, 0]
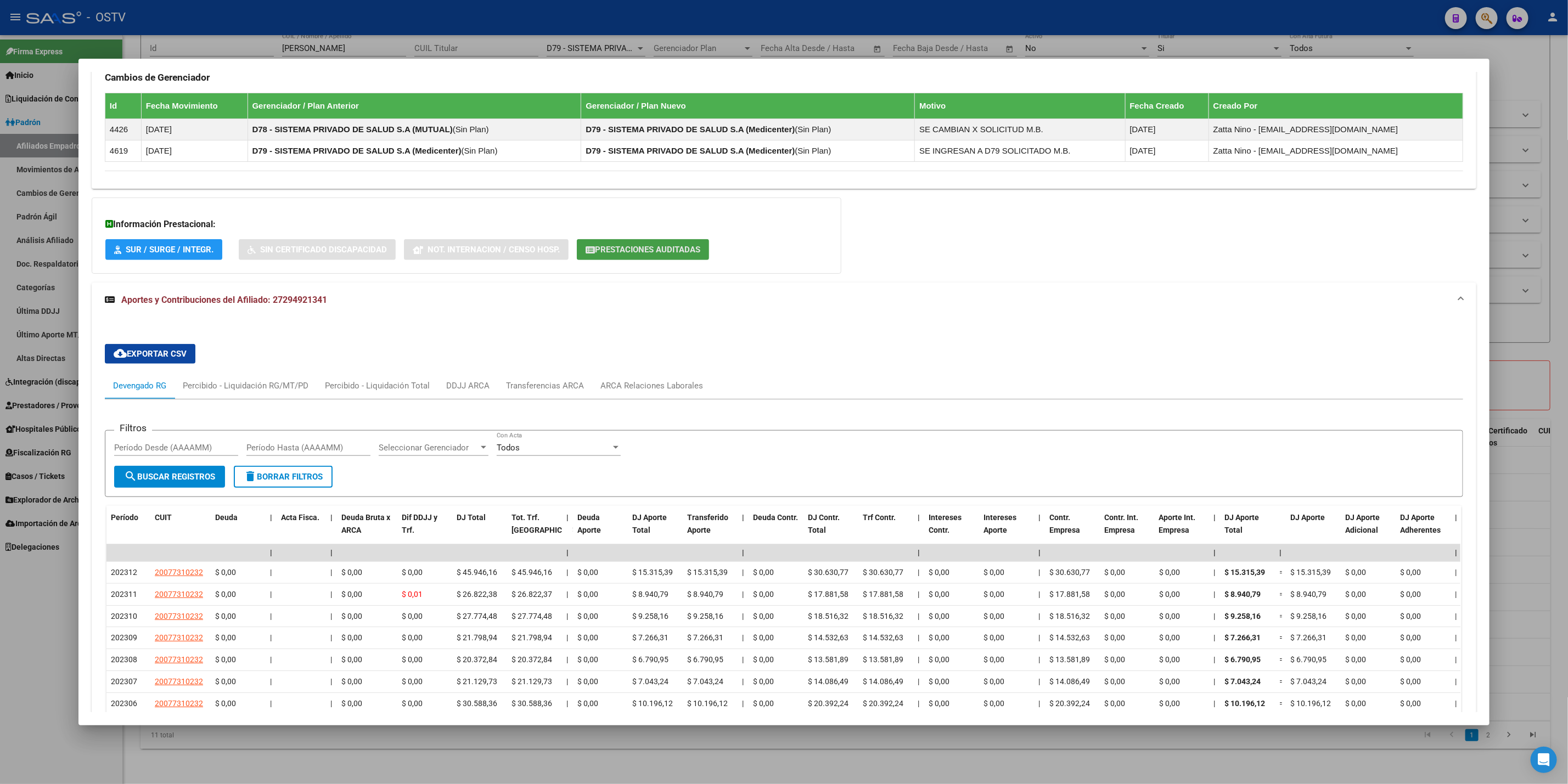
click at [634, 254] on span "Prestaciones Auditadas" at bounding box center [648, 249] width 106 height 10
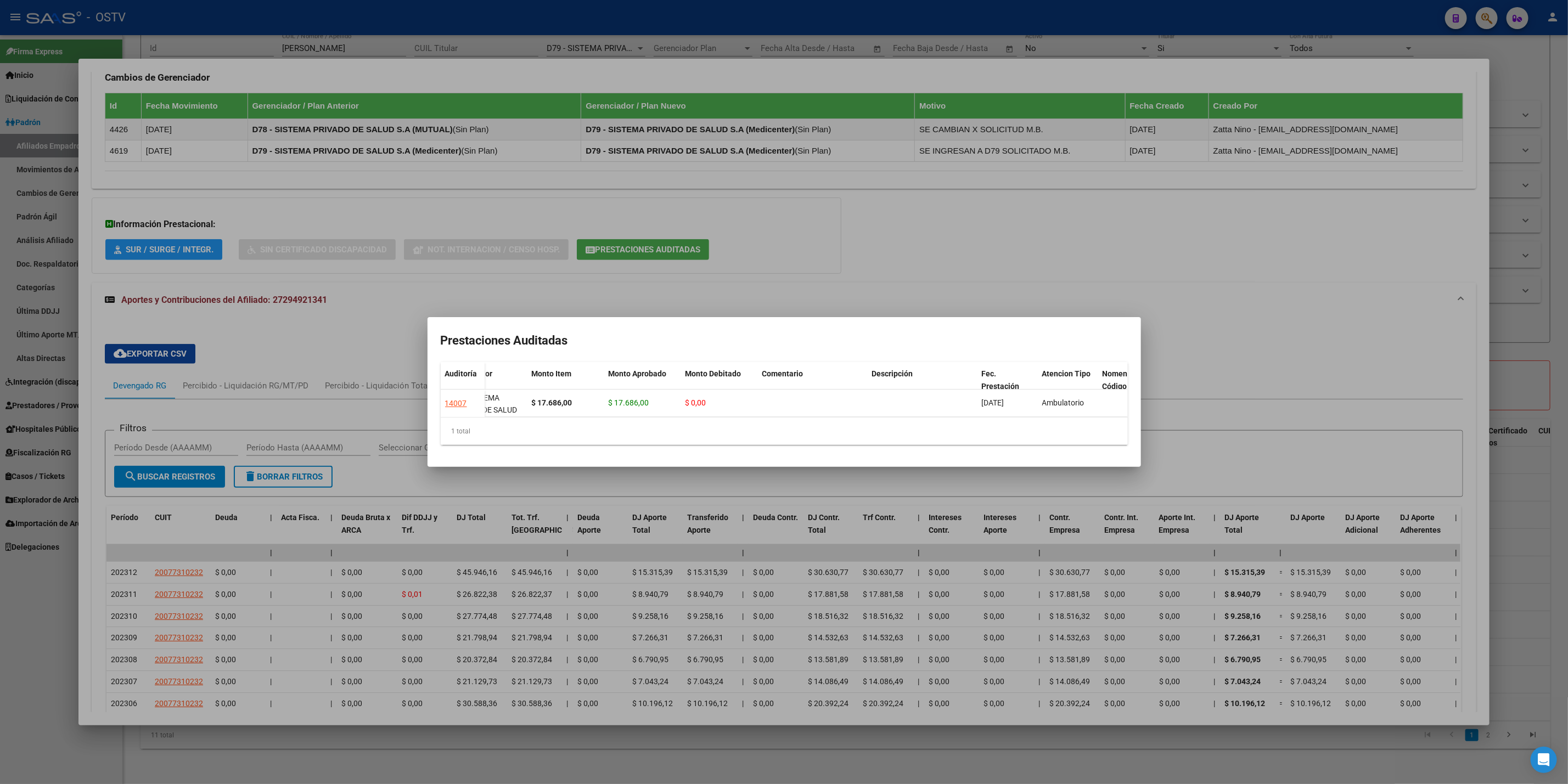
scroll to position [0, 0]
click at [293, 331] on div at bounding box center [784, 392] width 1568 height 784
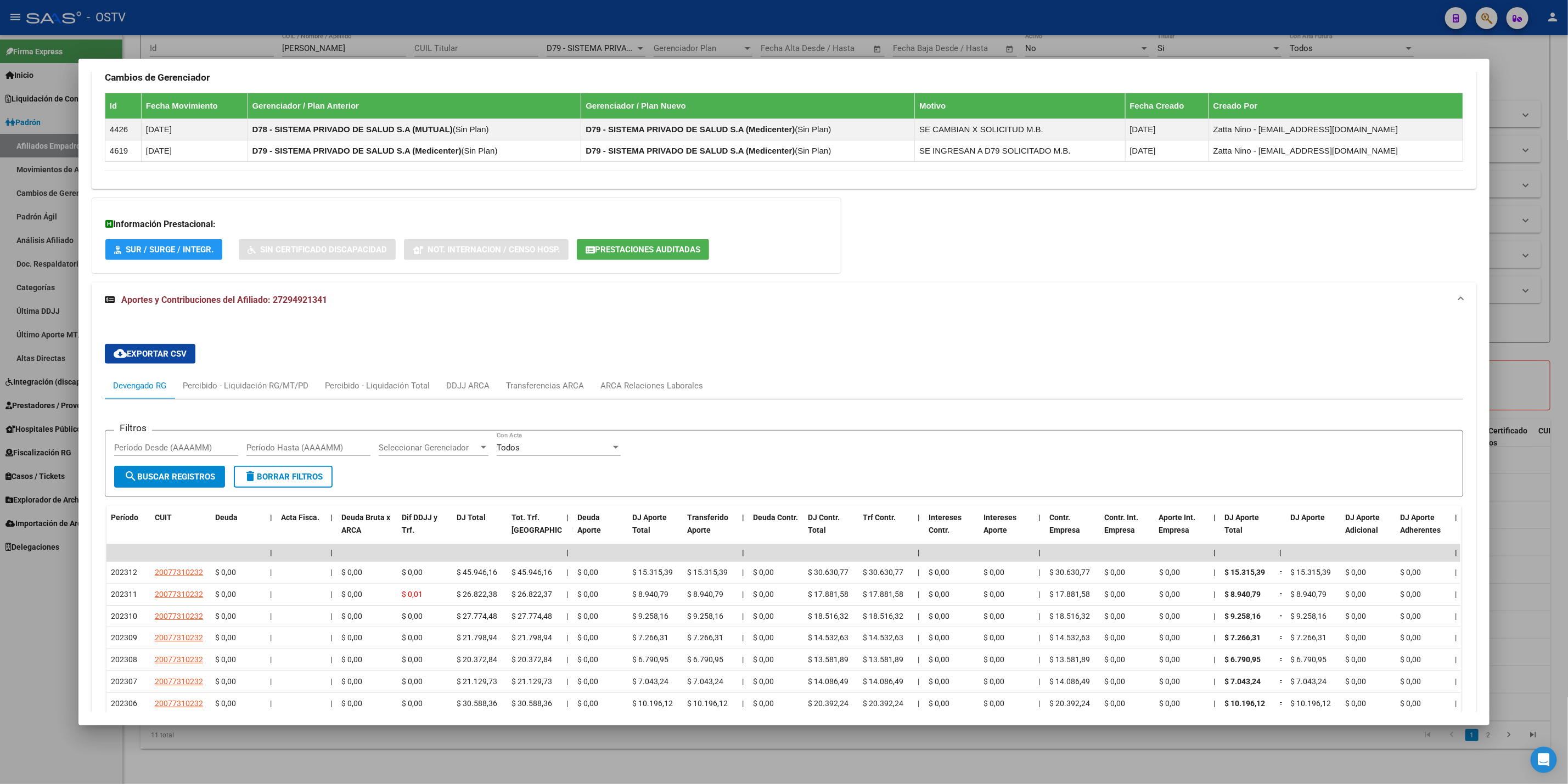
click at [0, 345] on div at bounding box center [784, 392] width 1568 height 784
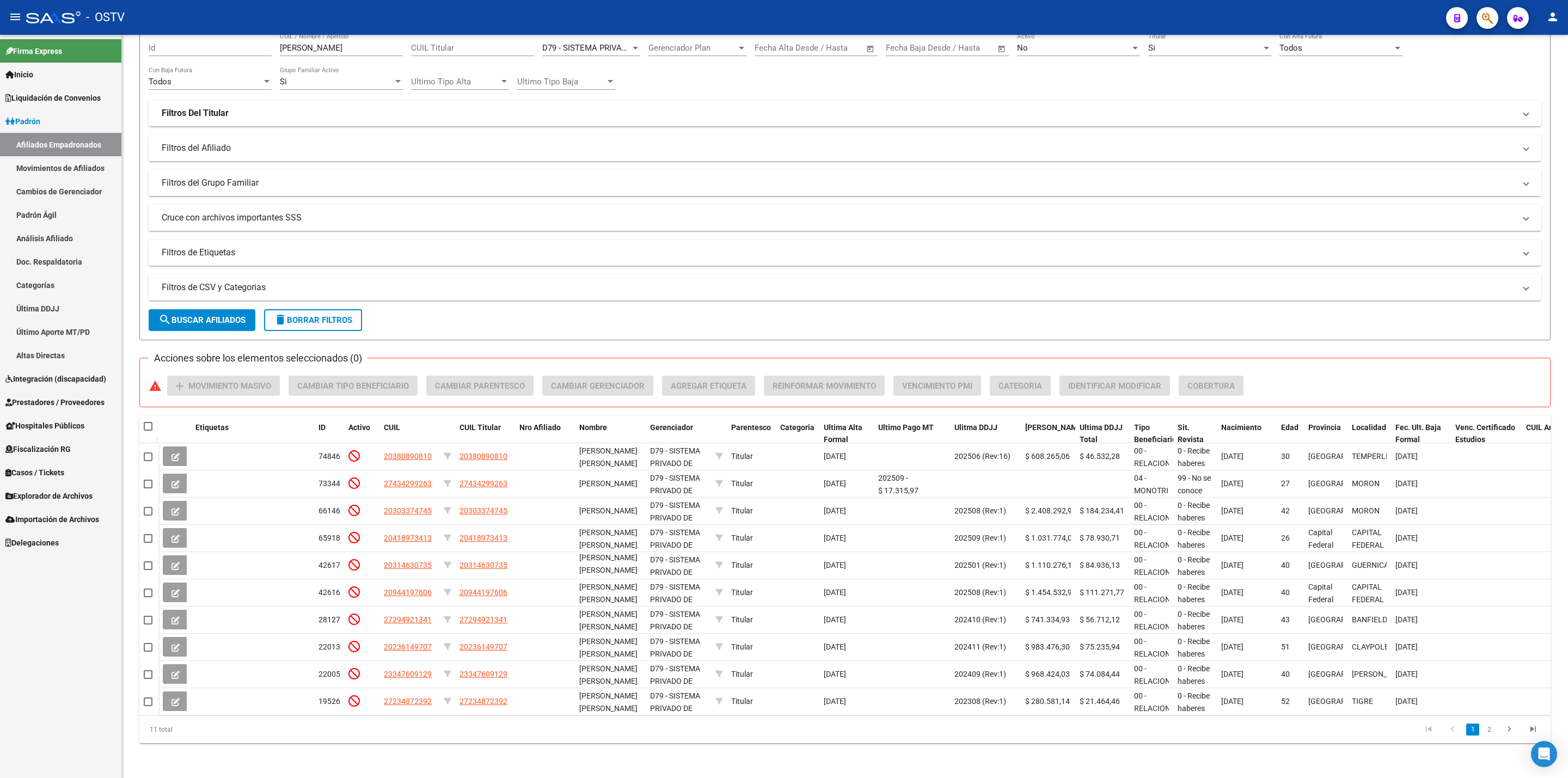
click at [88, 144] on link "Afiliados Empadronados" at bounding box center [60, 145] width 122 height 23
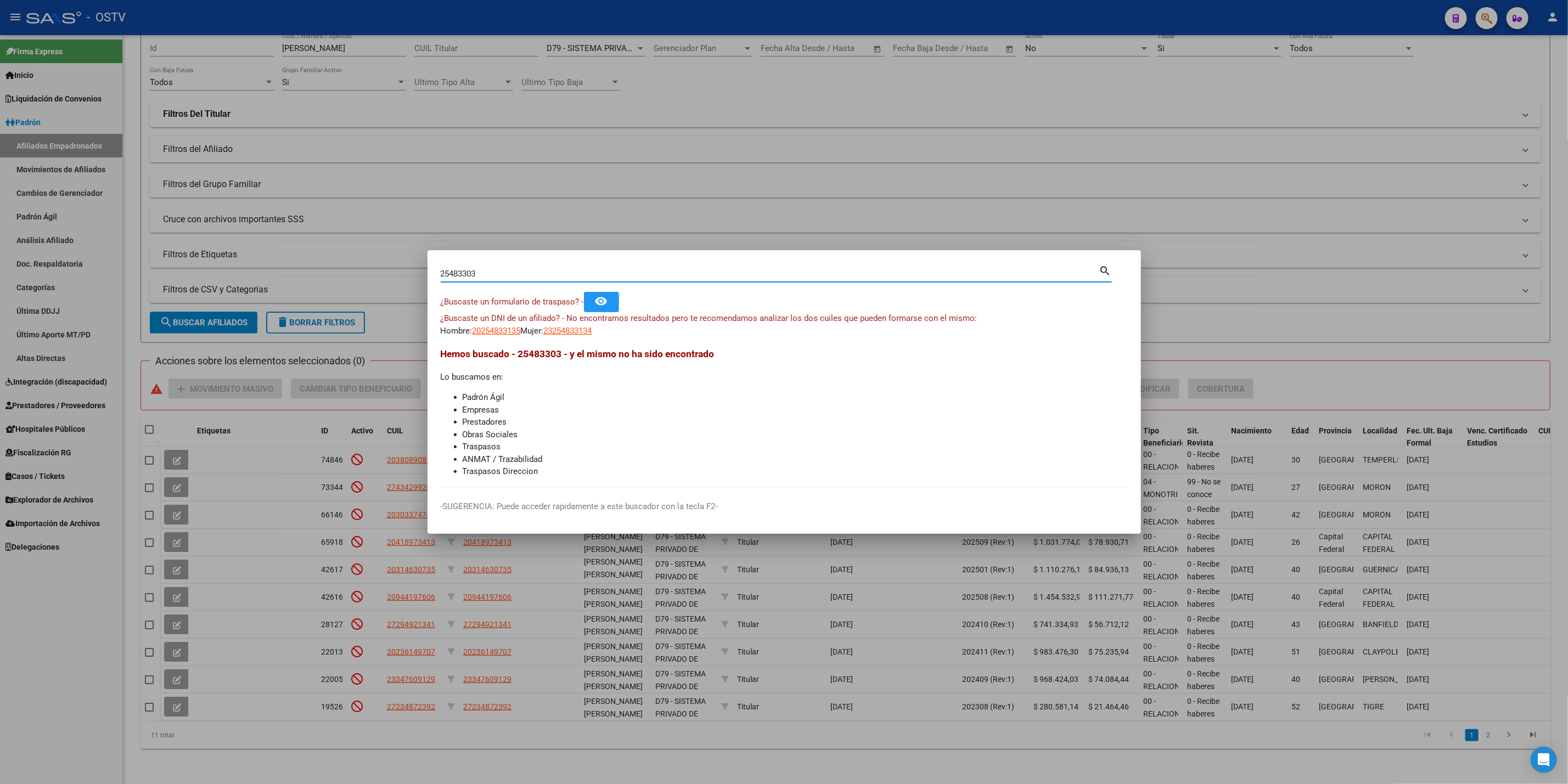
type input "25483303"
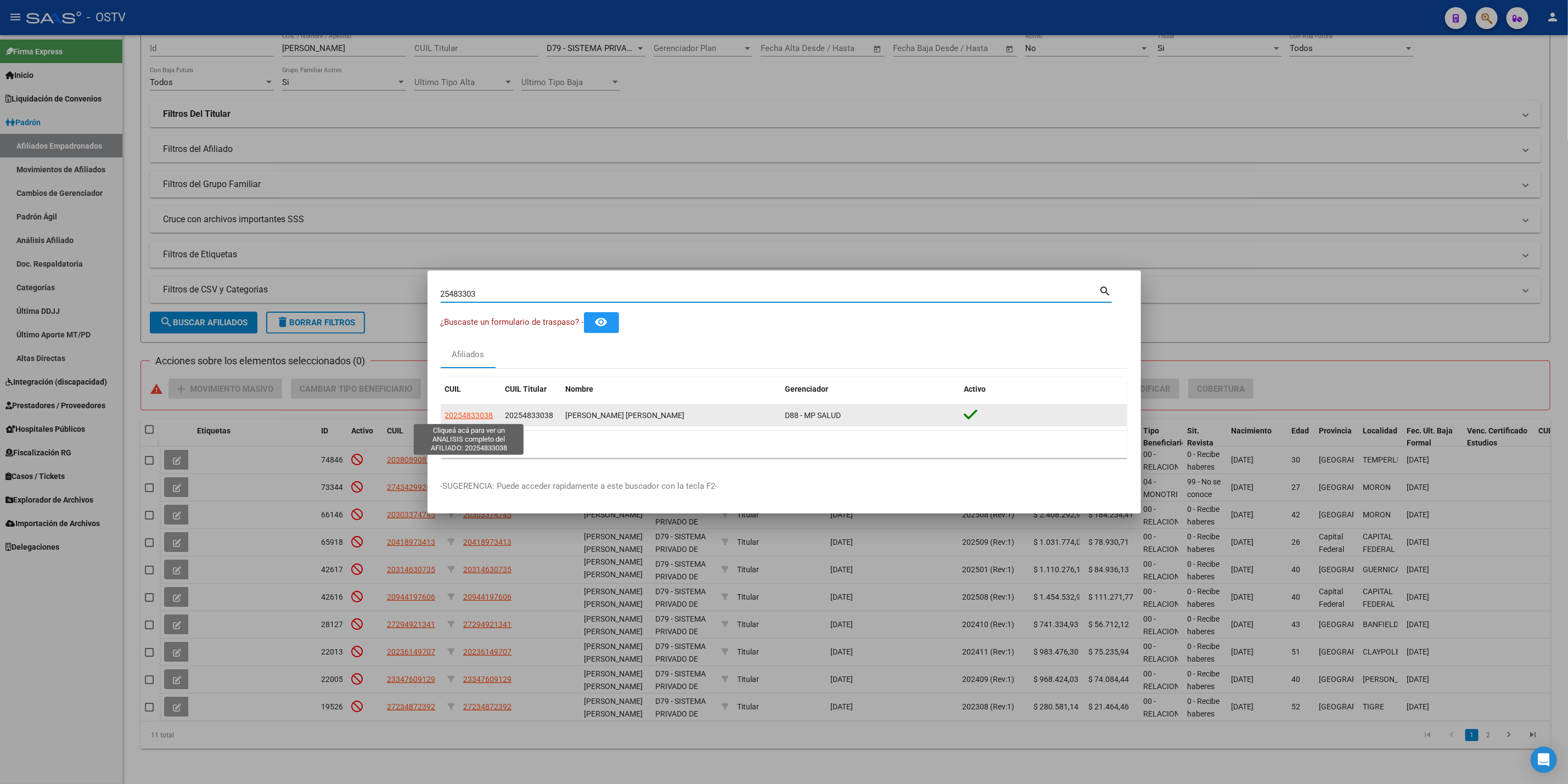
click at [461, 411] on span "20254833038" at bounding box center [469, 415] width 48 height 9
type textarea "20254833038"
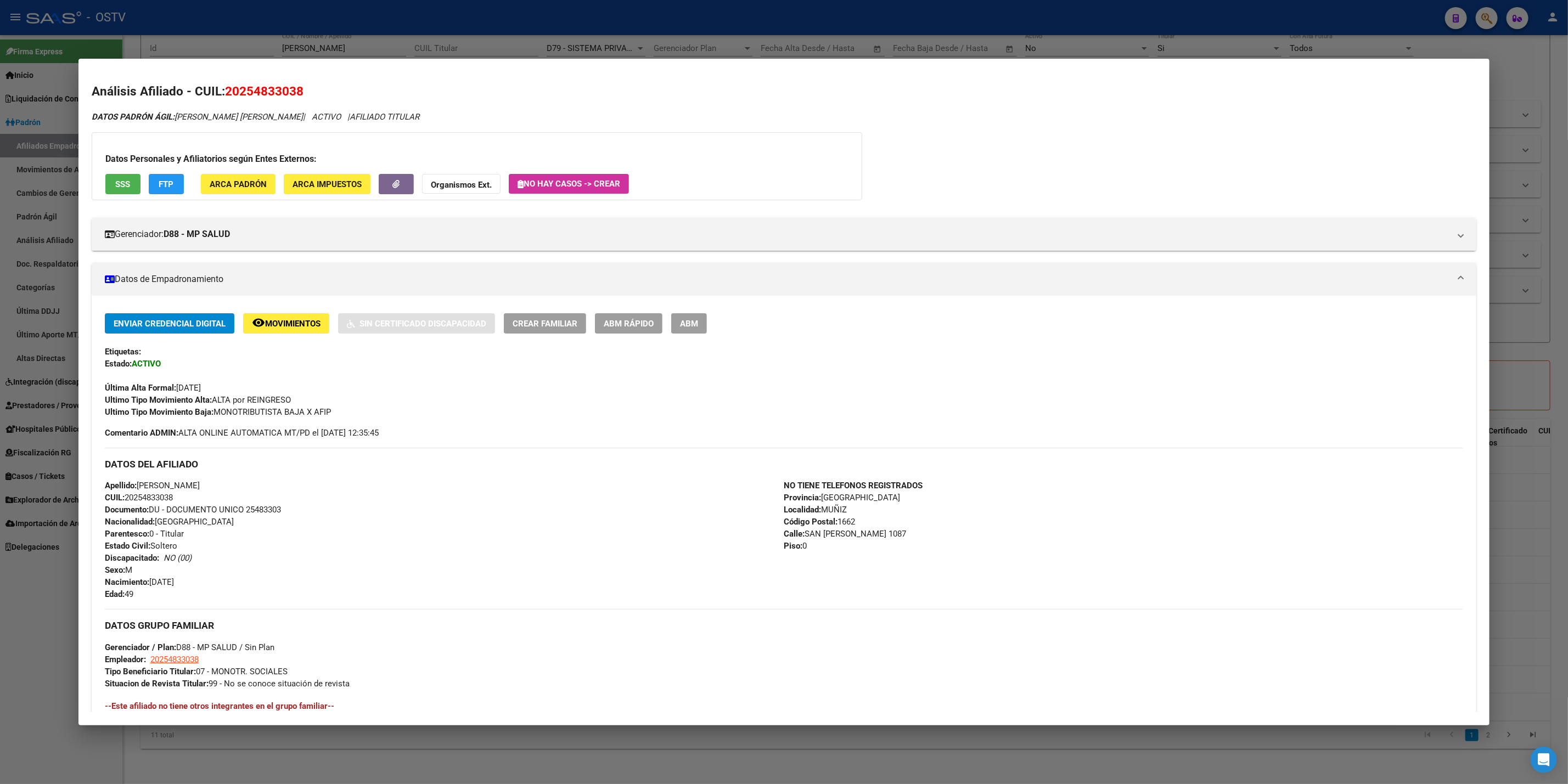
scroll to position [206, 0]
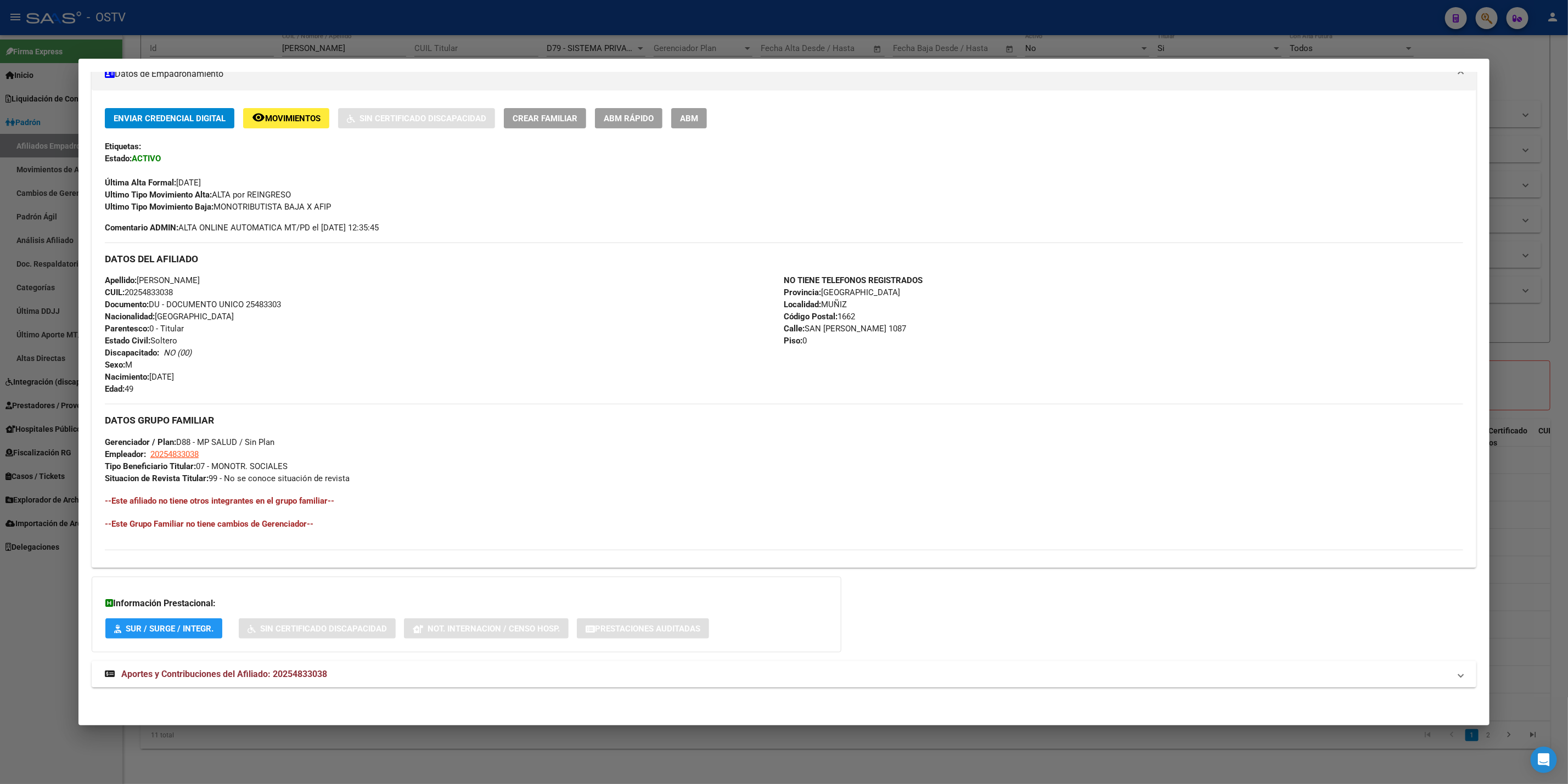
click at [313, 664] on mat-expansion-panel-header "Aportes y Contribuciones del Afiliado: 20254833038" at bounding box center [784, 675] width 1385 height 26
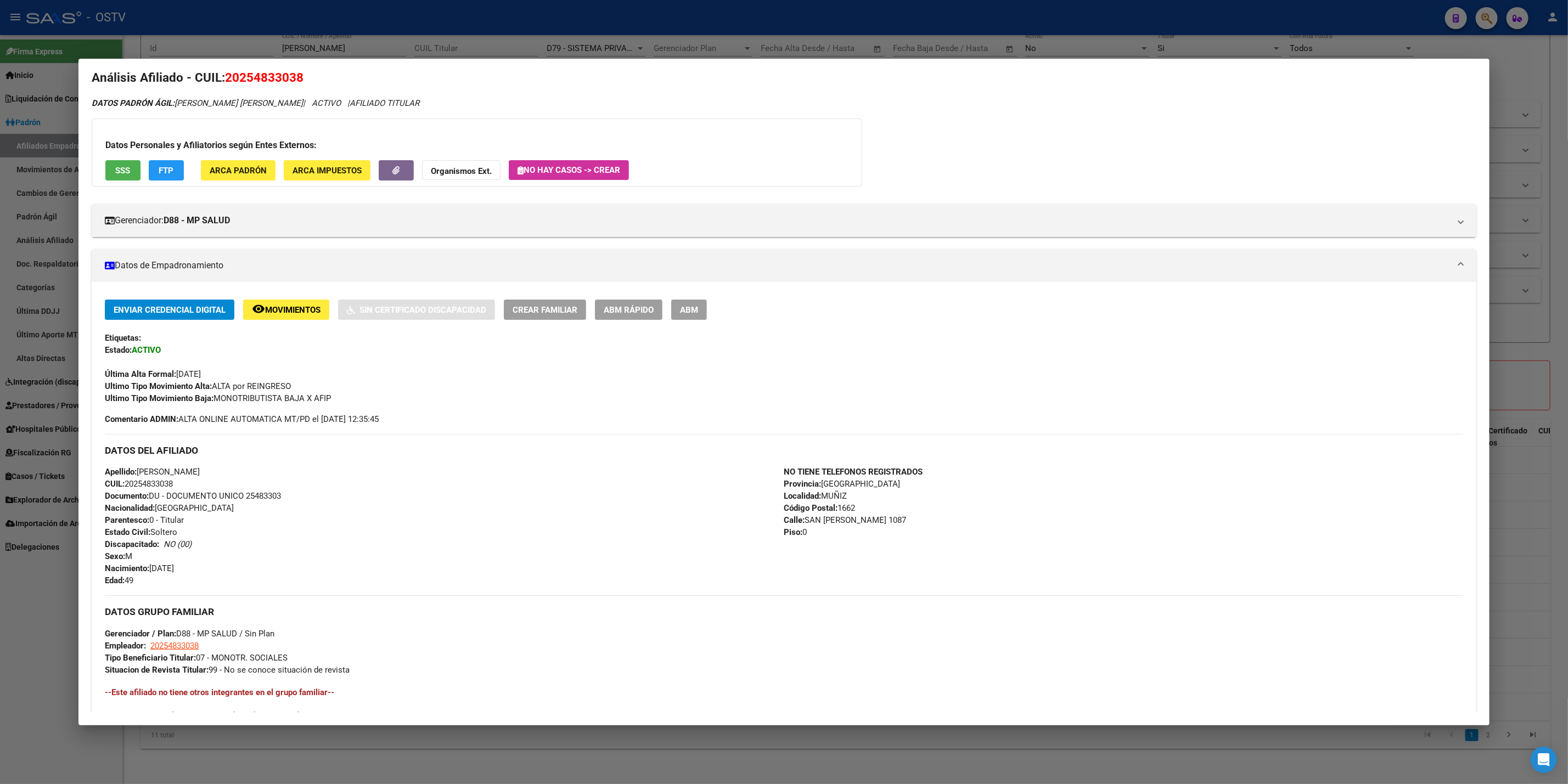
scroll to position [0, 0]
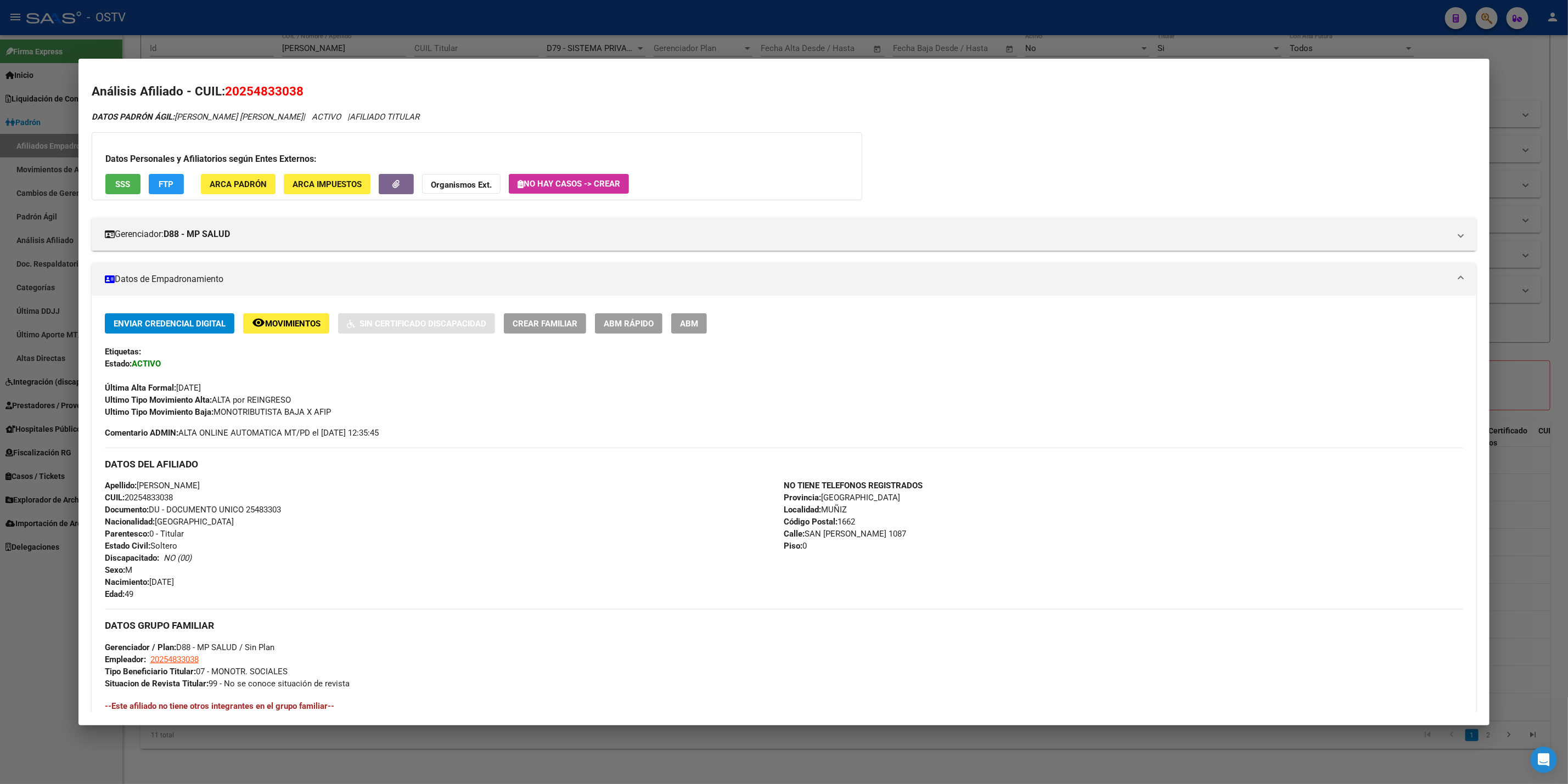
click at [8, 659] on div at bounding box center [784, 392] width 1568 height 784
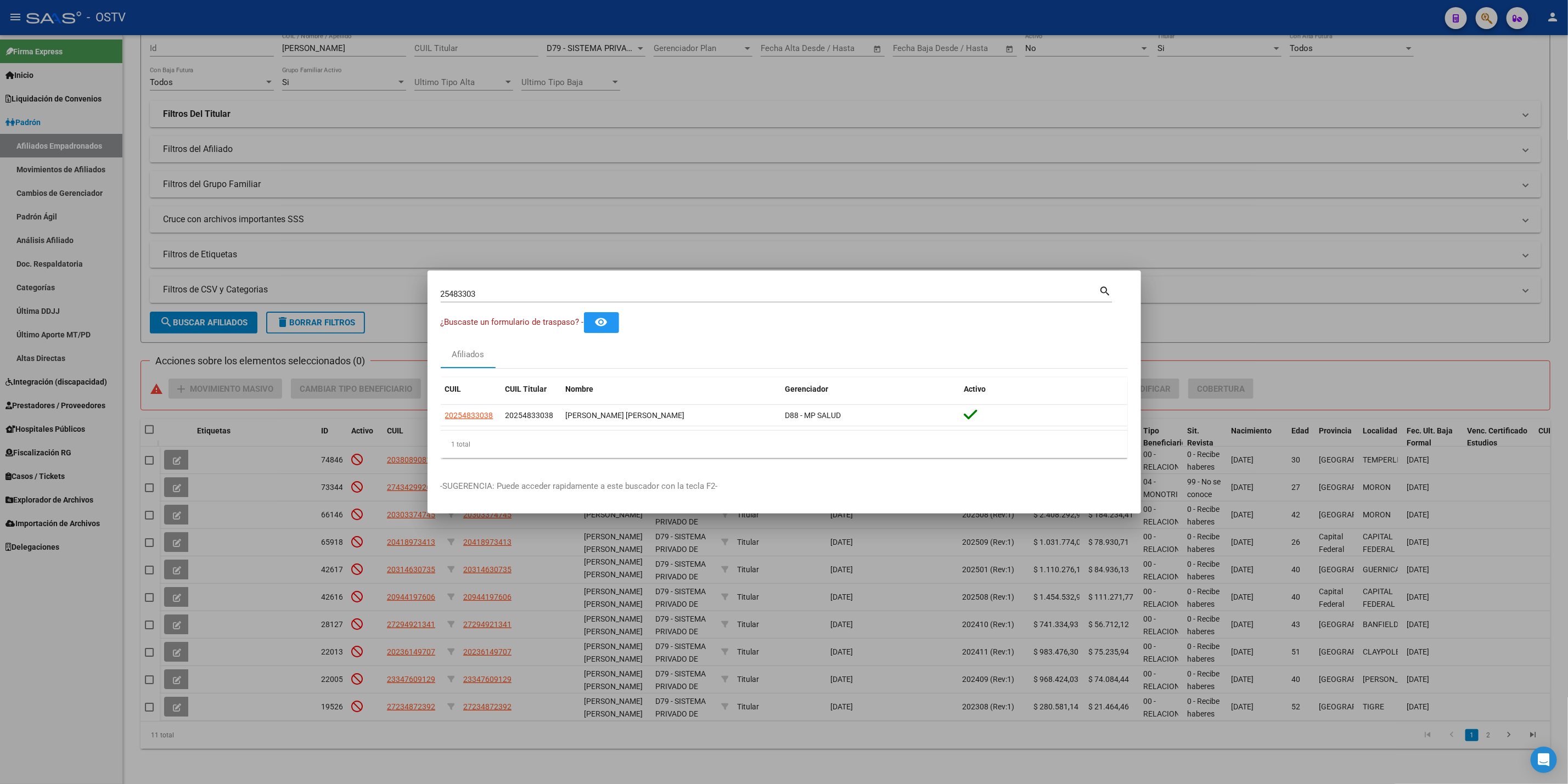
click at [53, 631] on div at bounding box center [784, 392] width 1568 height 784
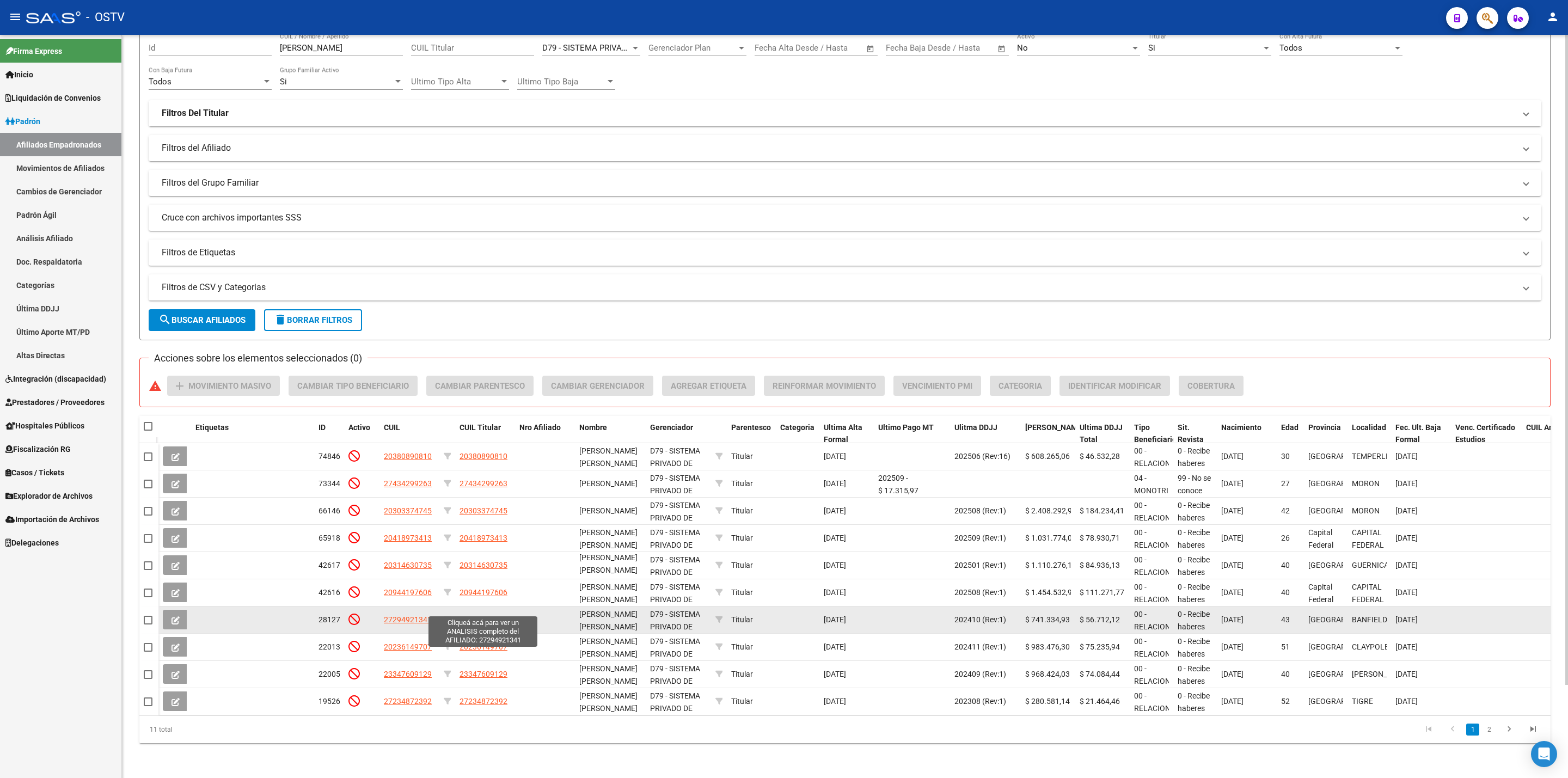
click at [474, 615] on span "27294921341" at bounding box center [483, 619] width 48 height 9
type textarea "27294921341"
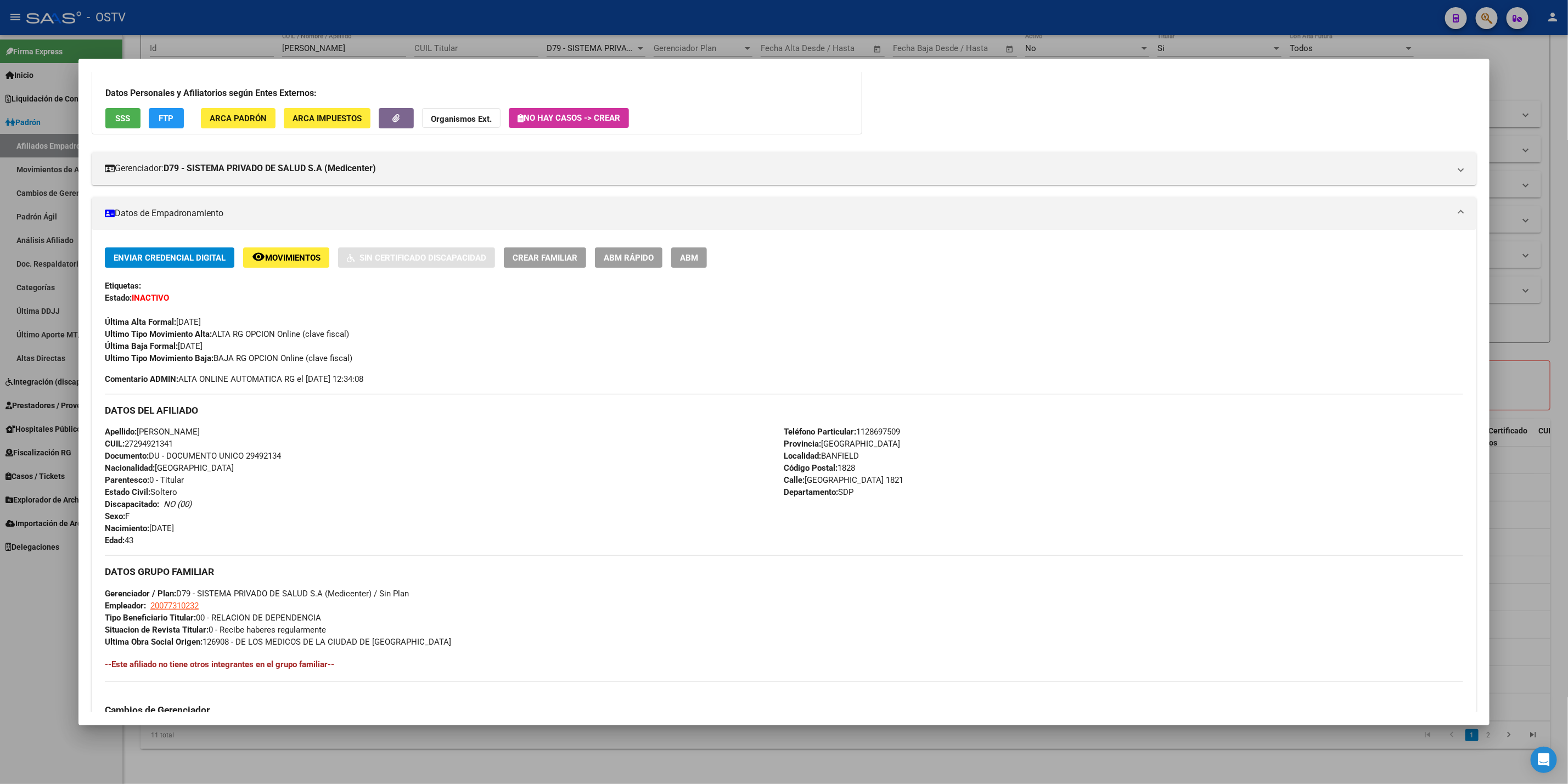
scroll to position [321, 0]
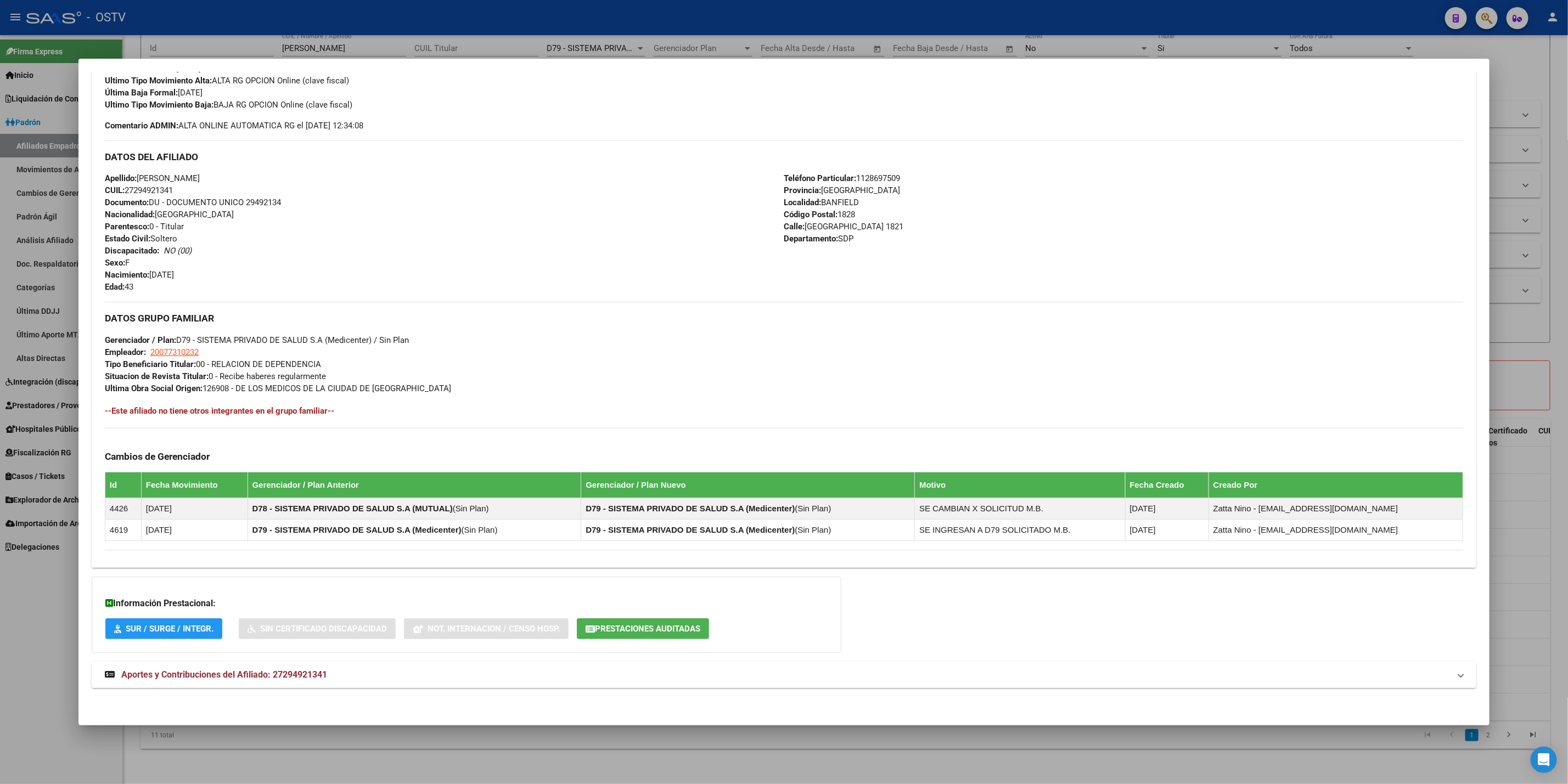
click at [351, 677] on mat-panel-title "Aportes y Contribuciones del Afiliado: 27294921341" at bounding box center [777, 675] width 1345 height 13
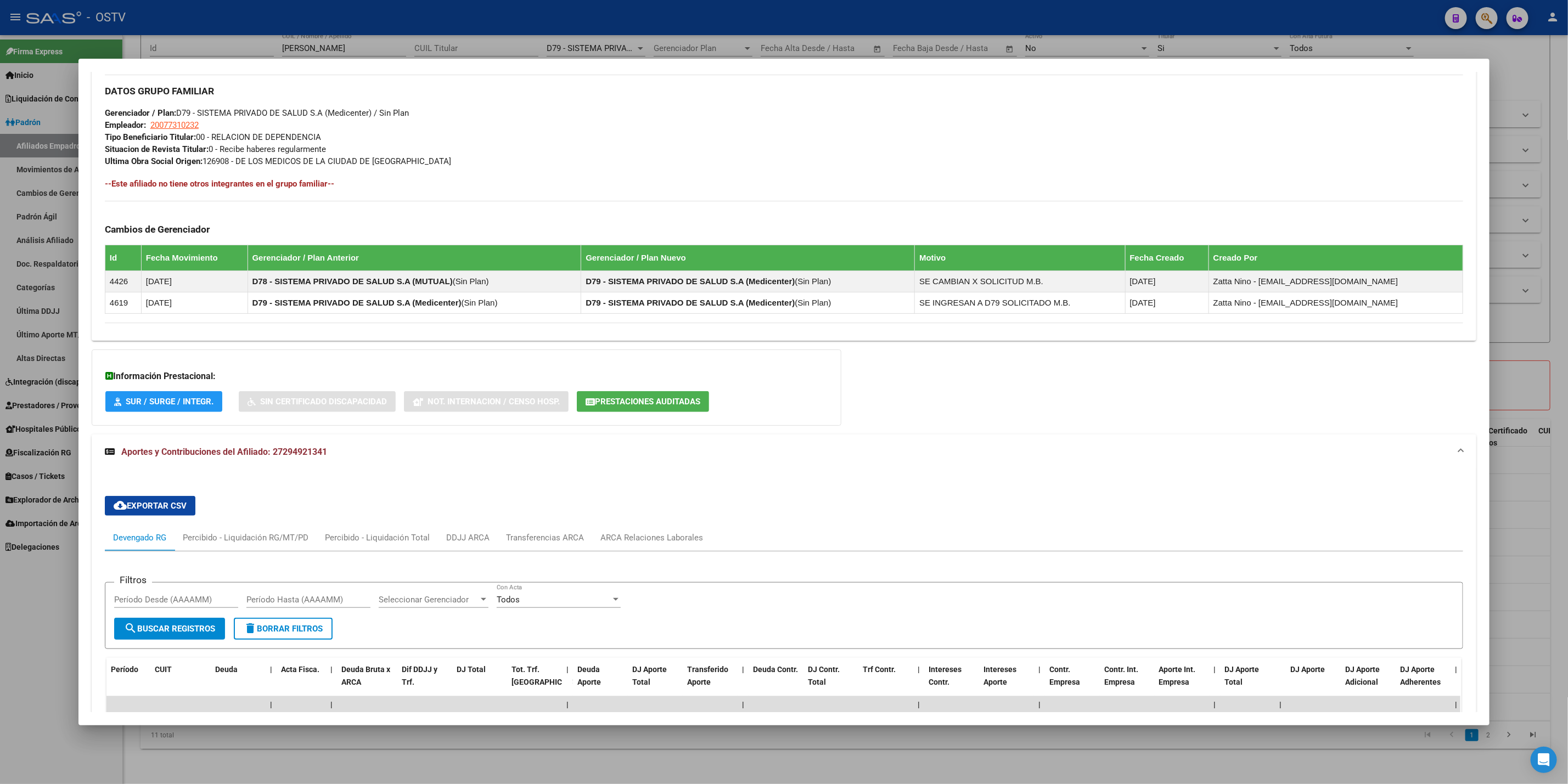
scroll to position [534, 0]
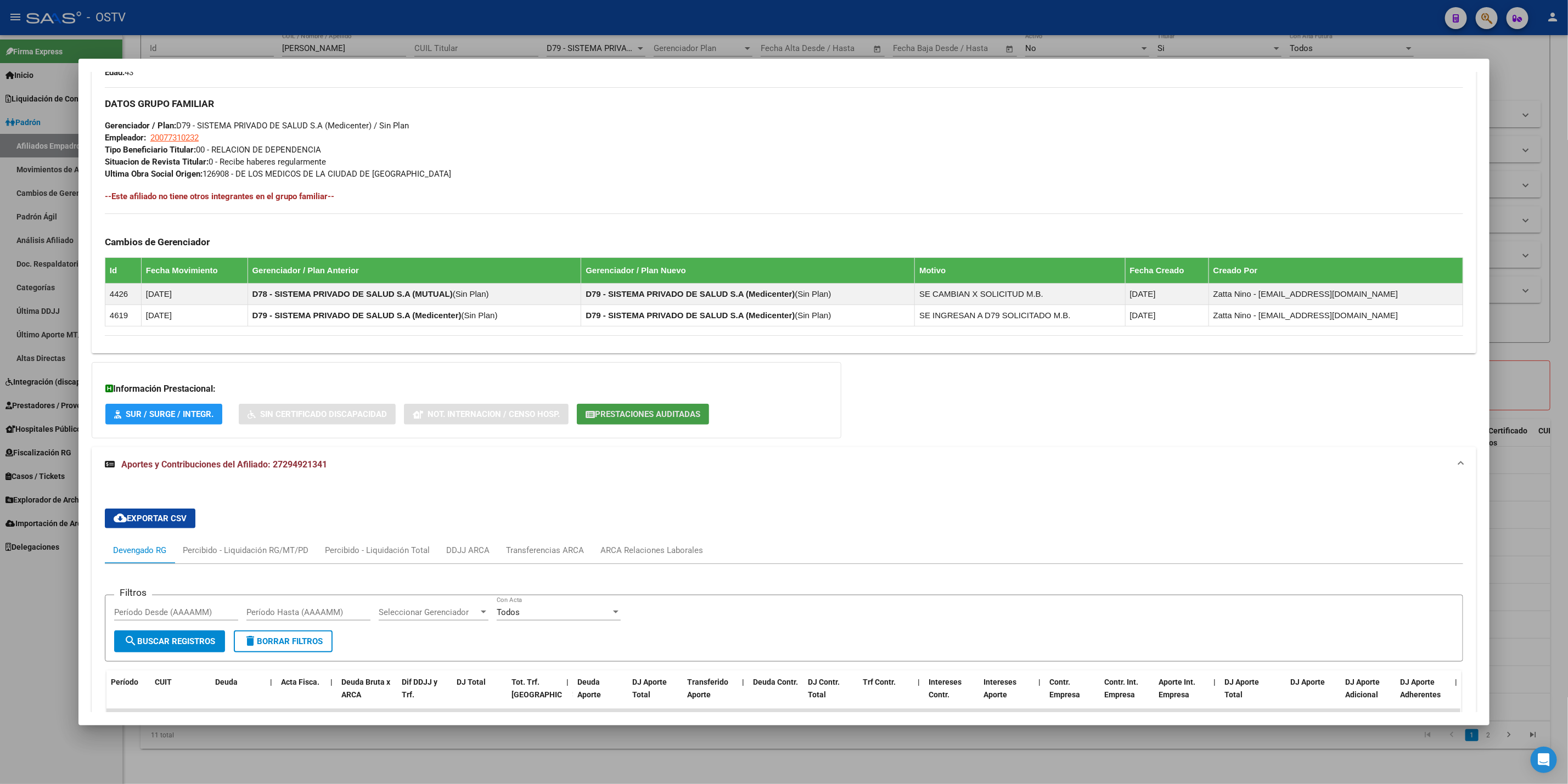
click at [628, 422] on button "Prestaciones Auditadas" at bounding box center [642, 414] width 132 height 21
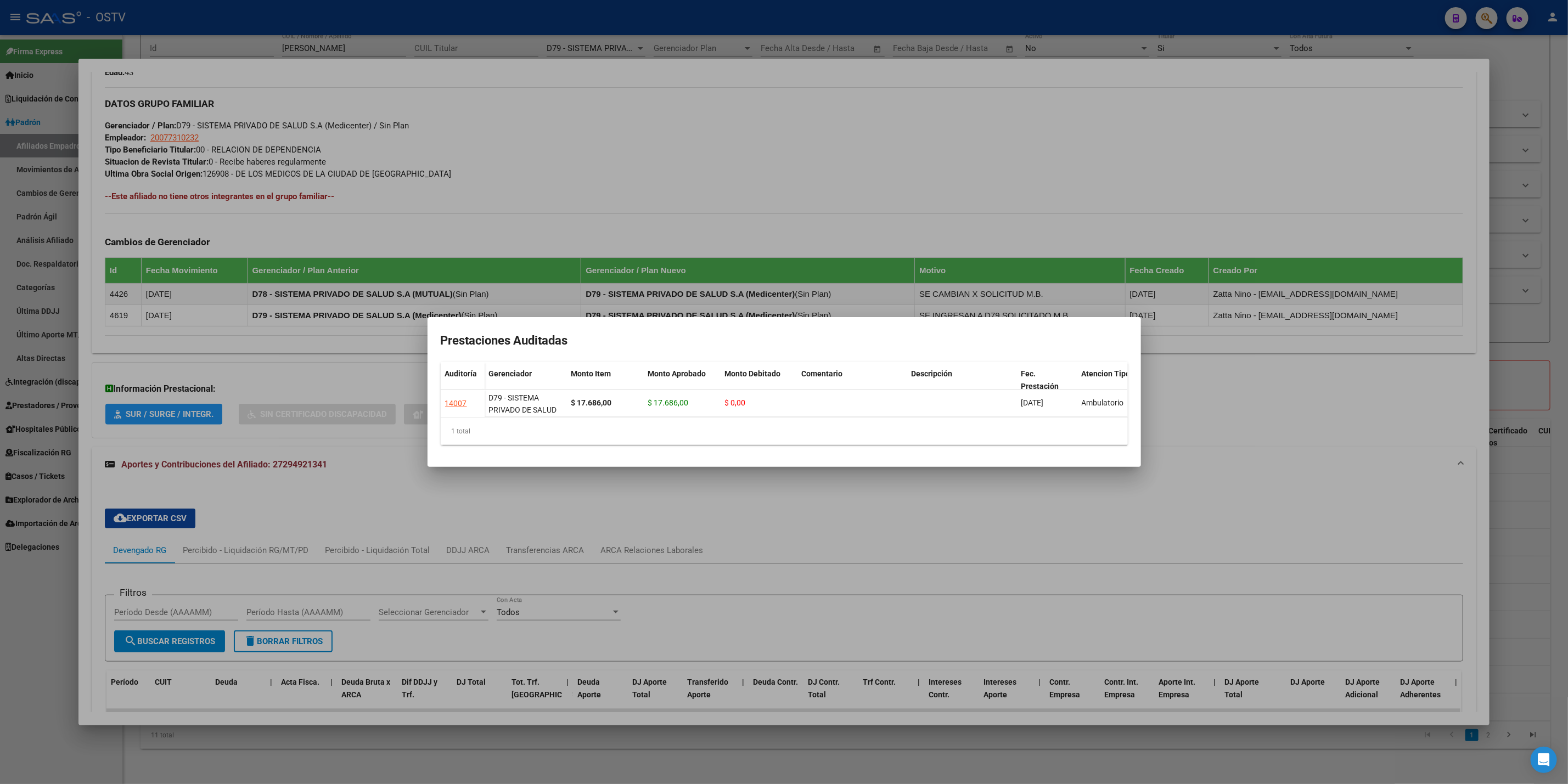
click at [337, 194] on div at bounding box center [784, 392] width 1568 height 784
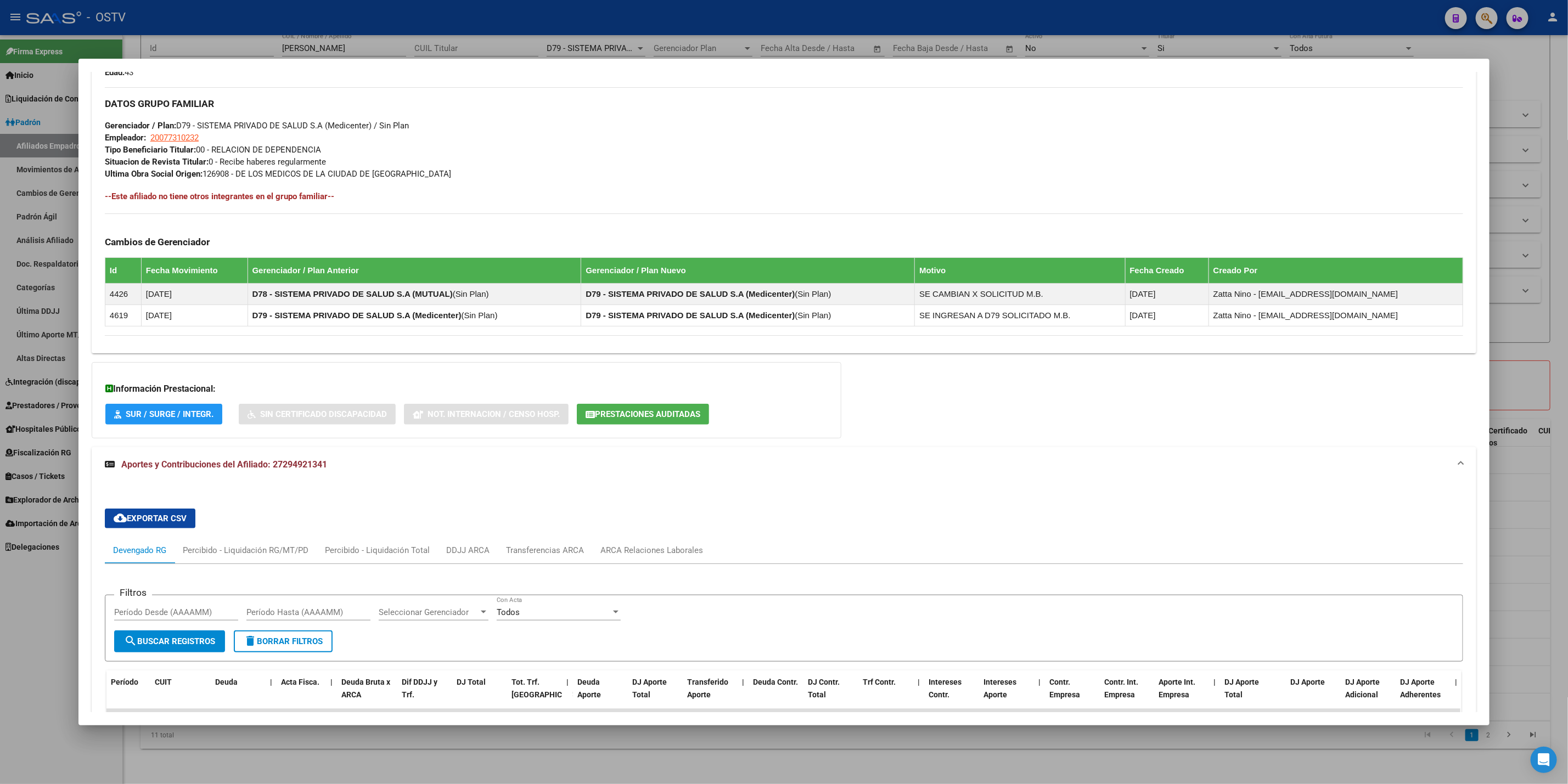
click at [1, 667] on div at bounding box center [784, 392] width 1568 height 784
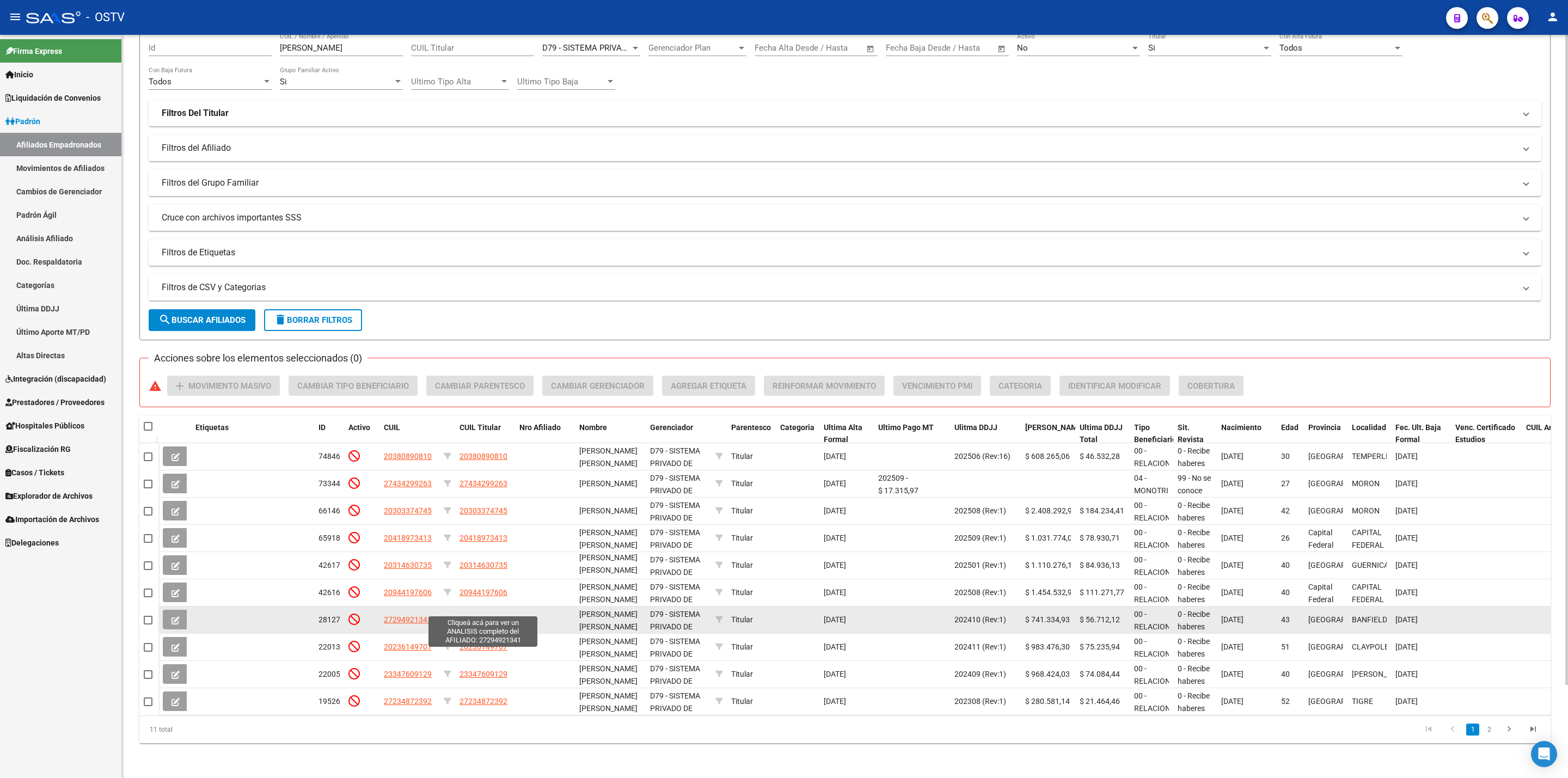
click at [490, 615] on span "27294921341" at bounding box center [483, 619] width 48 height 9
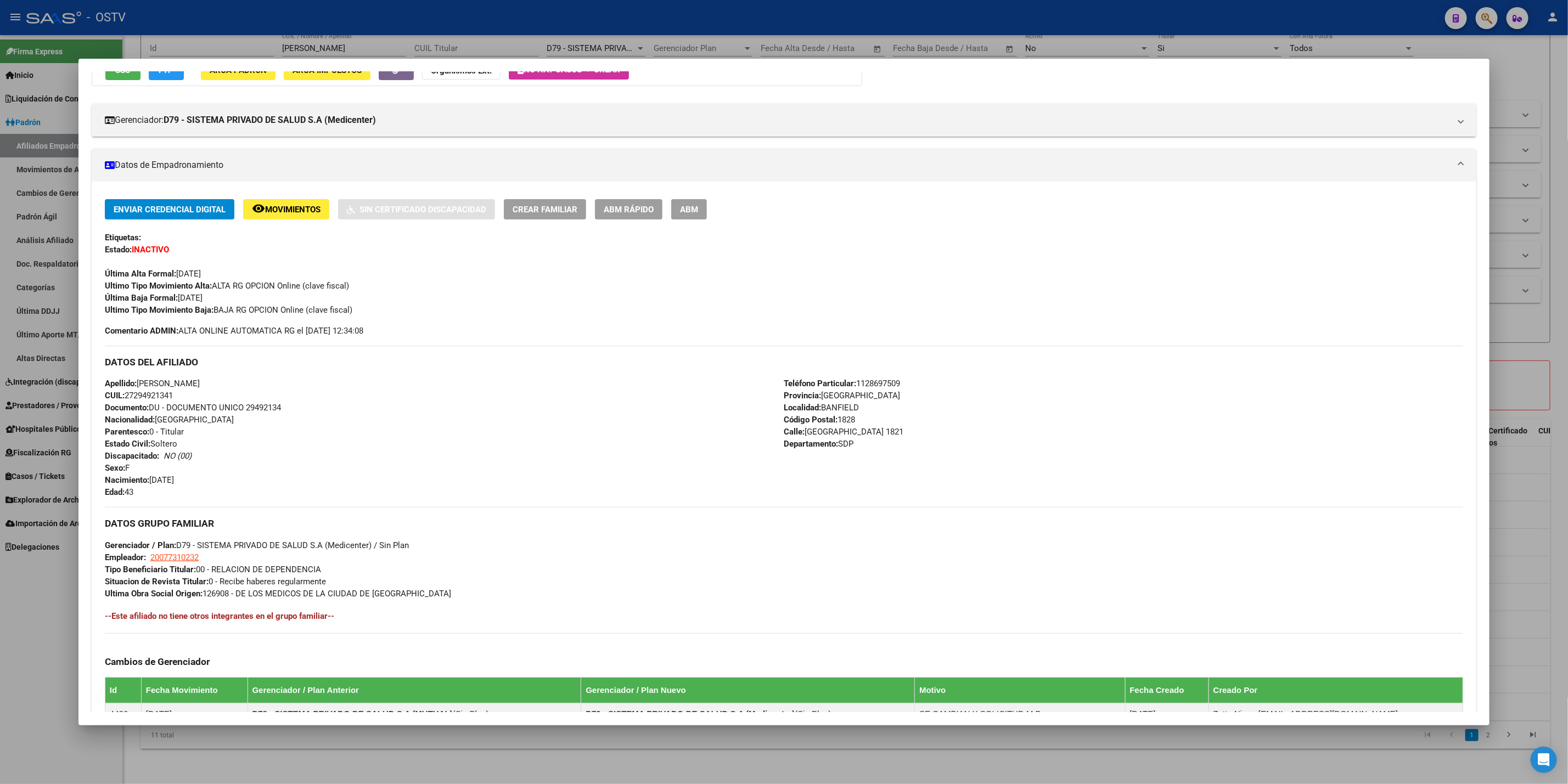
scroll to position [321, 0]
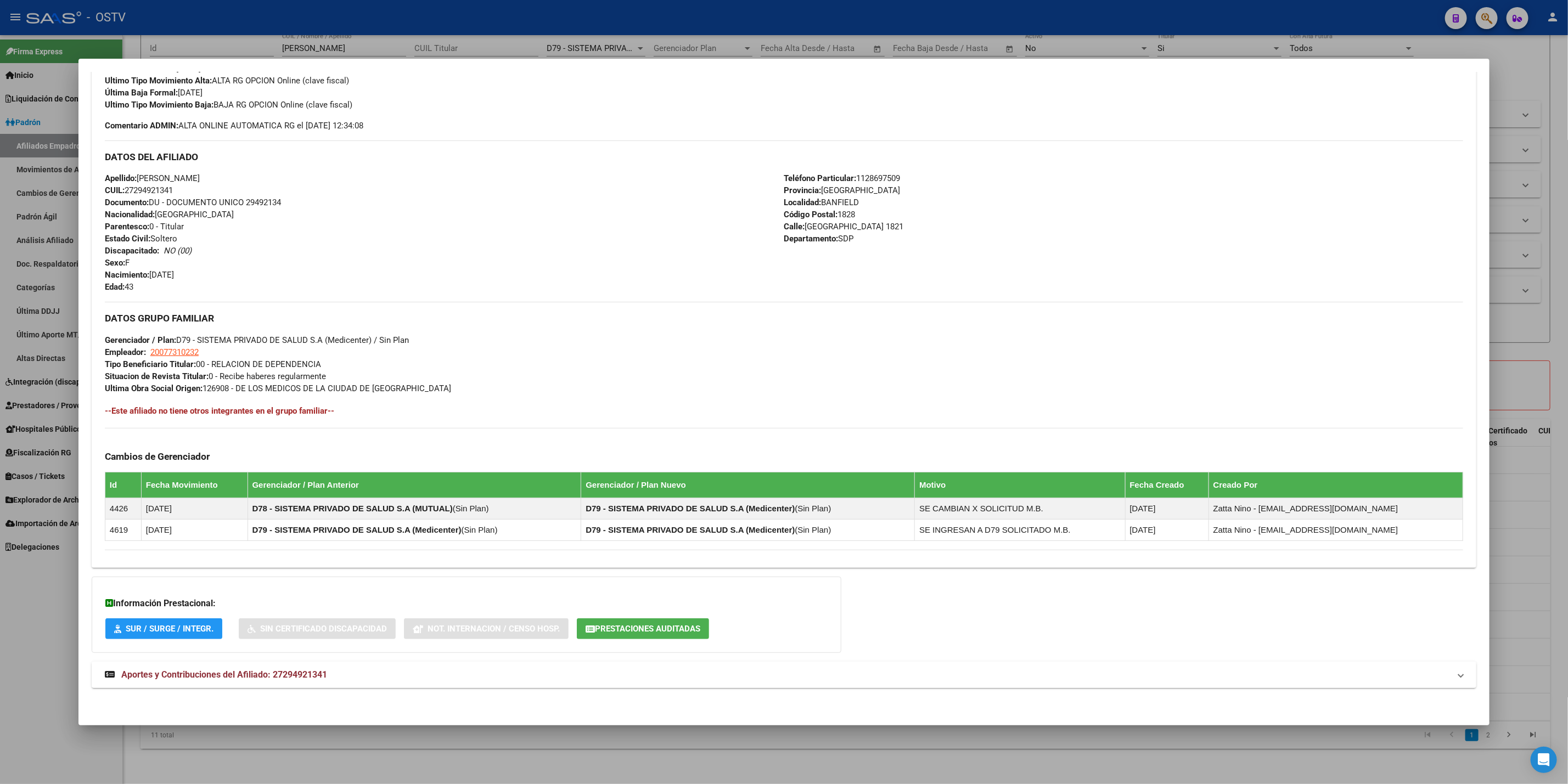
click at [328, 679] on mat-panel-title "Aportes y Contribuciones del Afiliado: 27294921341" at bounding box center [777, 675] width 1345 height 13
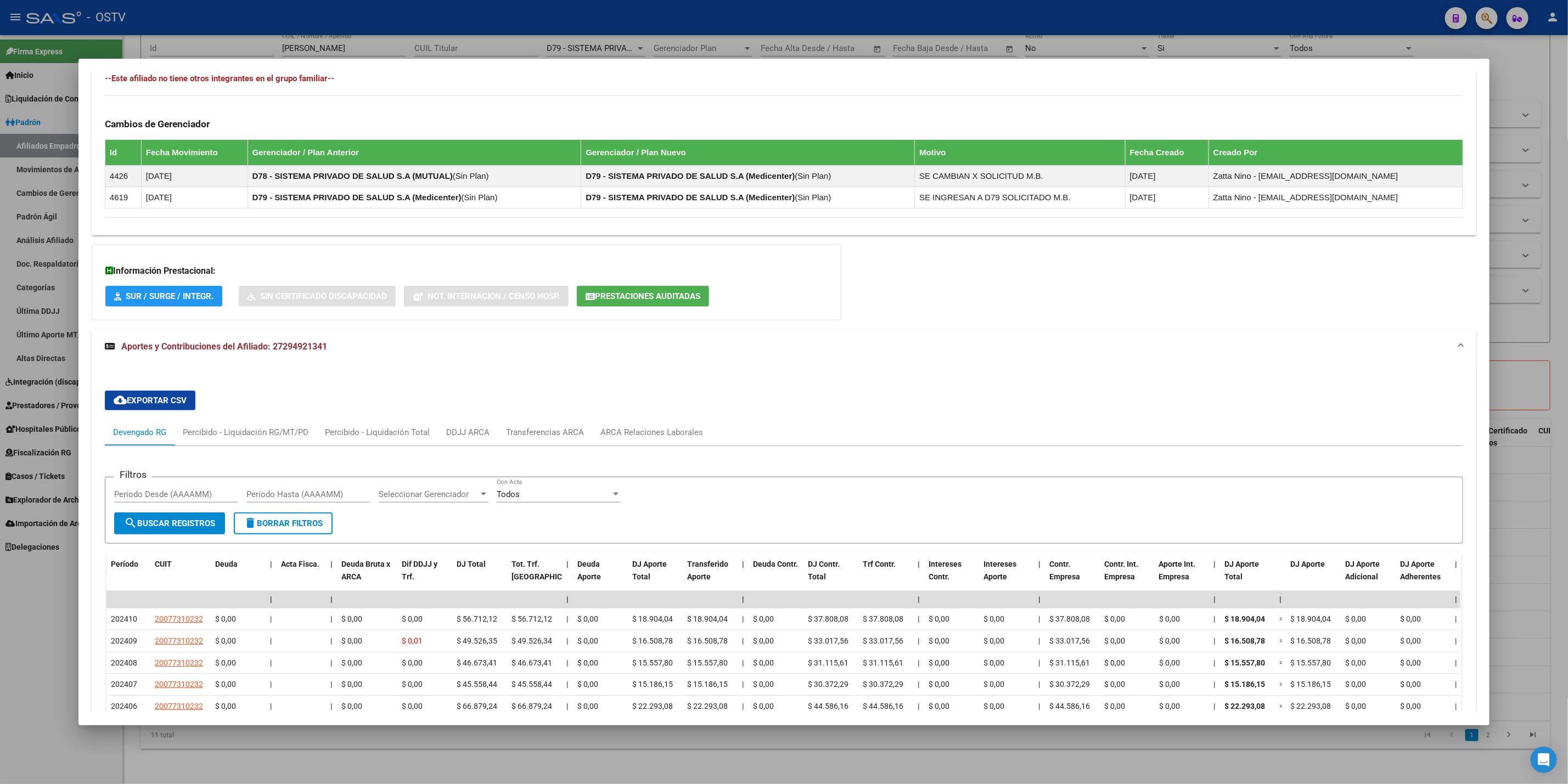
scroll to position [651, 0]
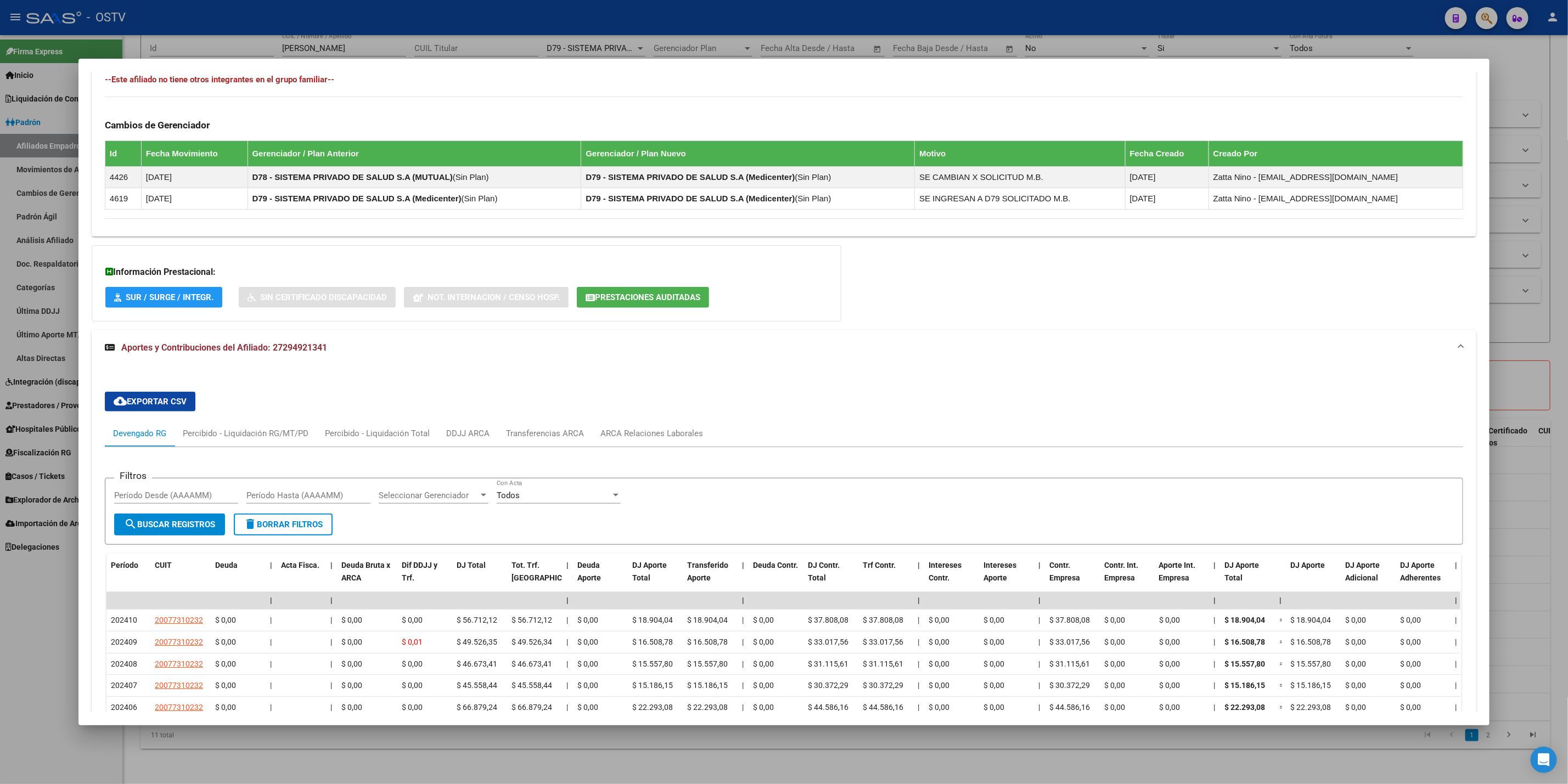
click at [654, 298] on span "Prestaciones Auditadas" at bounding box center [648, 298] width 106 height 10
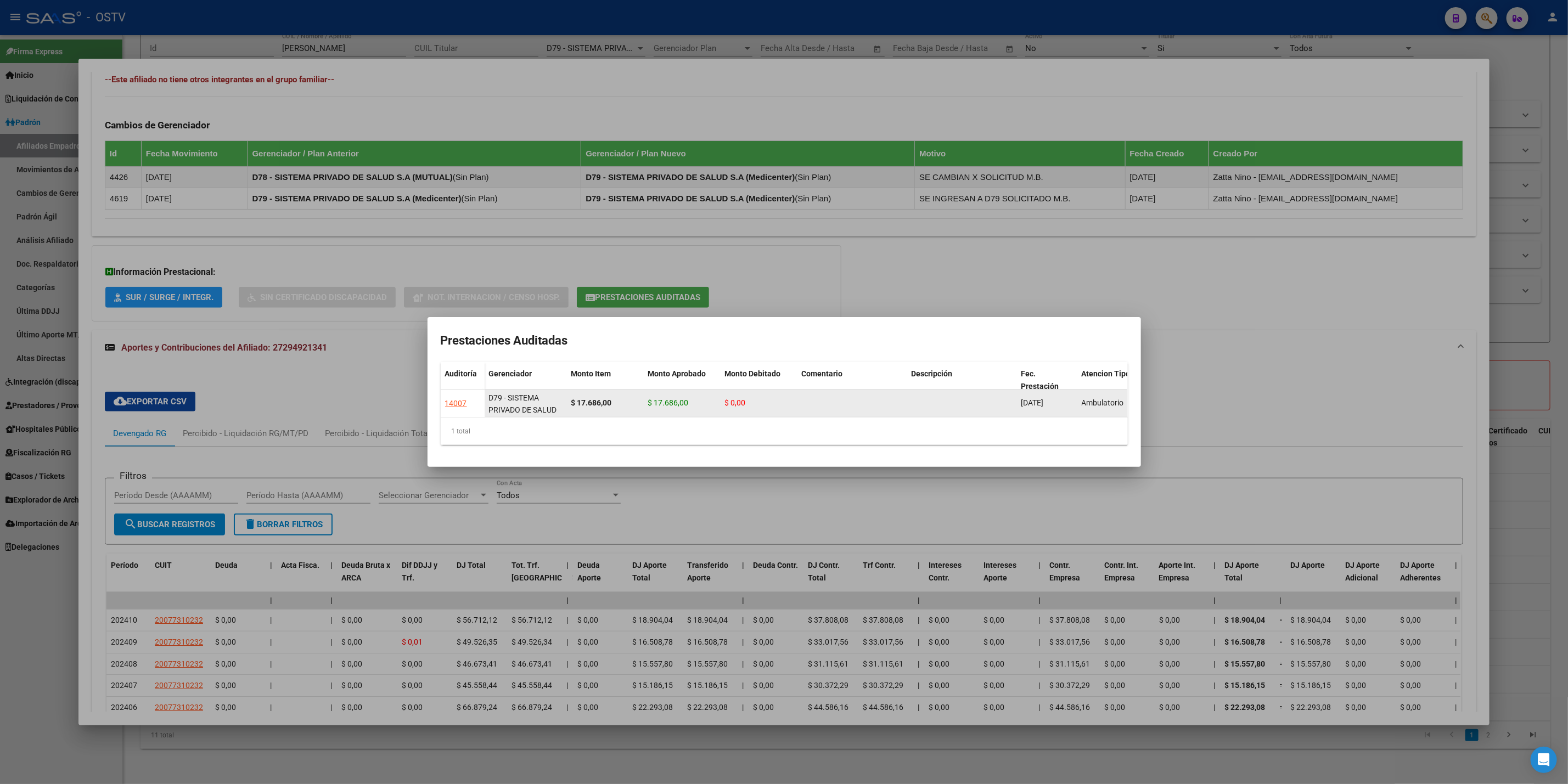
drag, startPoint x: 653, startPoint y: 392, endPoint x: 678, endPoint y: 395, distance: 25.2
click at [678, 398] on span "$ 17.686,00" at bounding box center [668, 403] width 40 height 9
copy span "17.686"
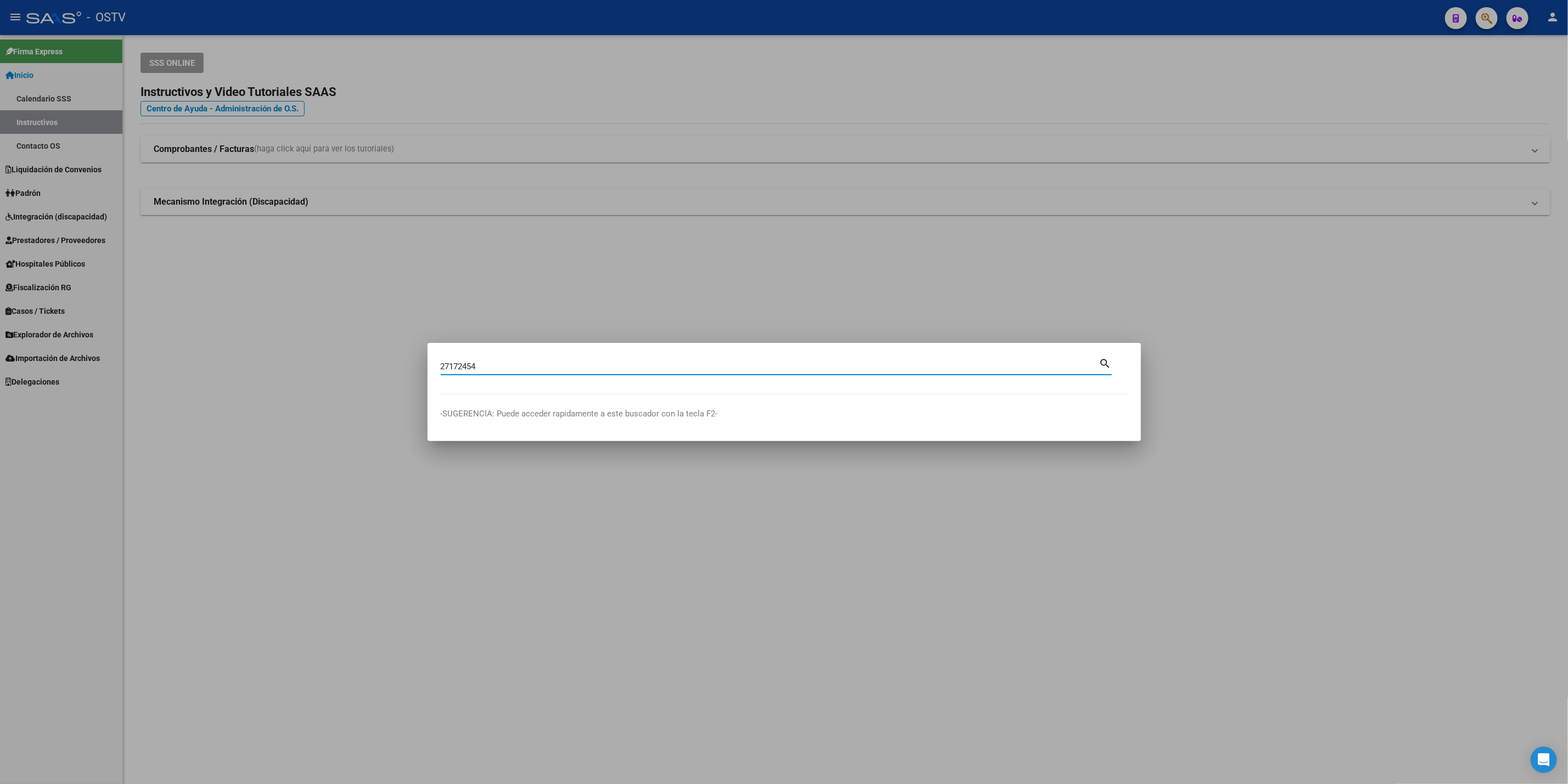
type input "27172454"
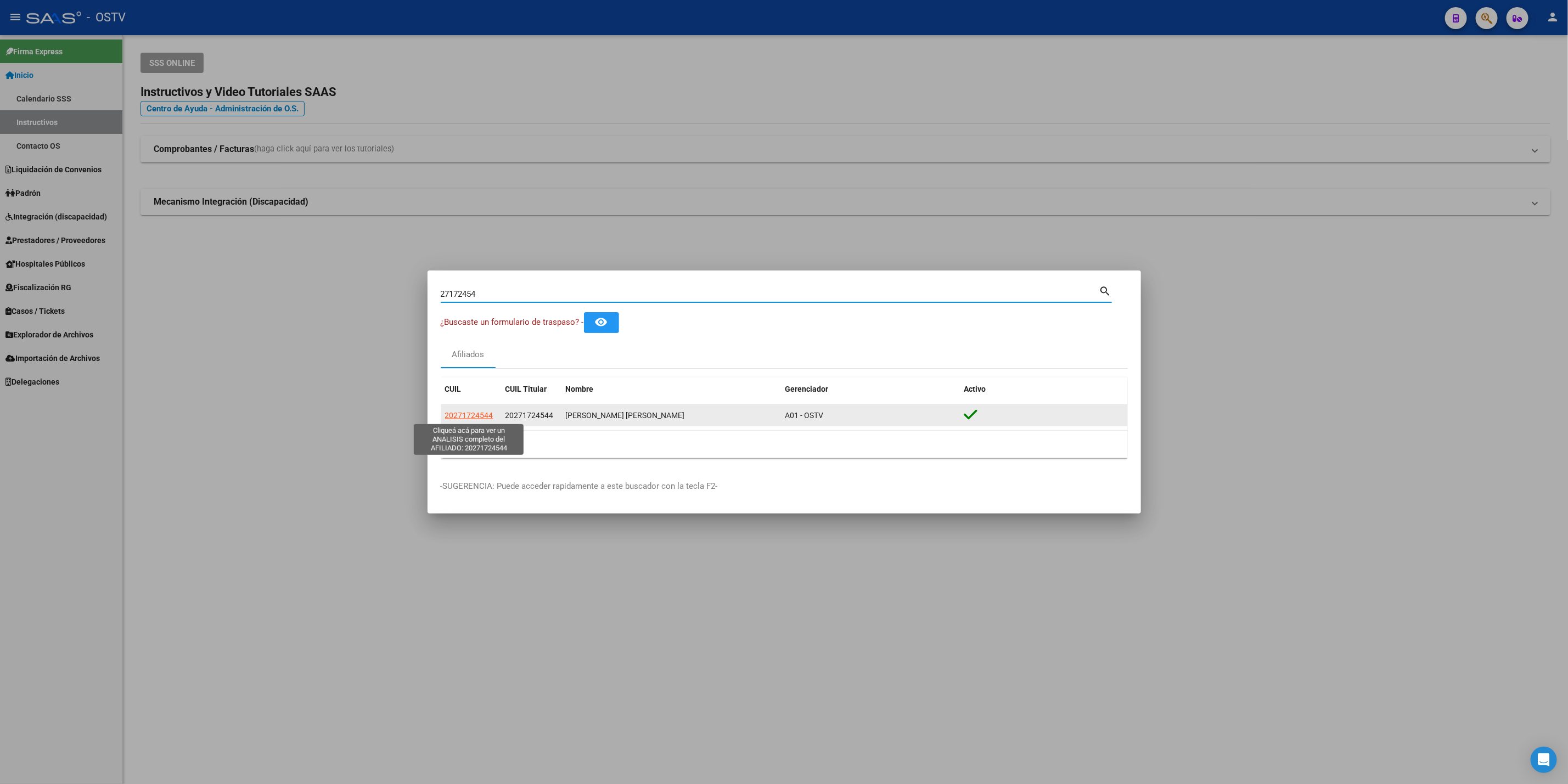
click at [469, 412] on span "20271724544" at bounding box center [469, 415] width 48 height 9
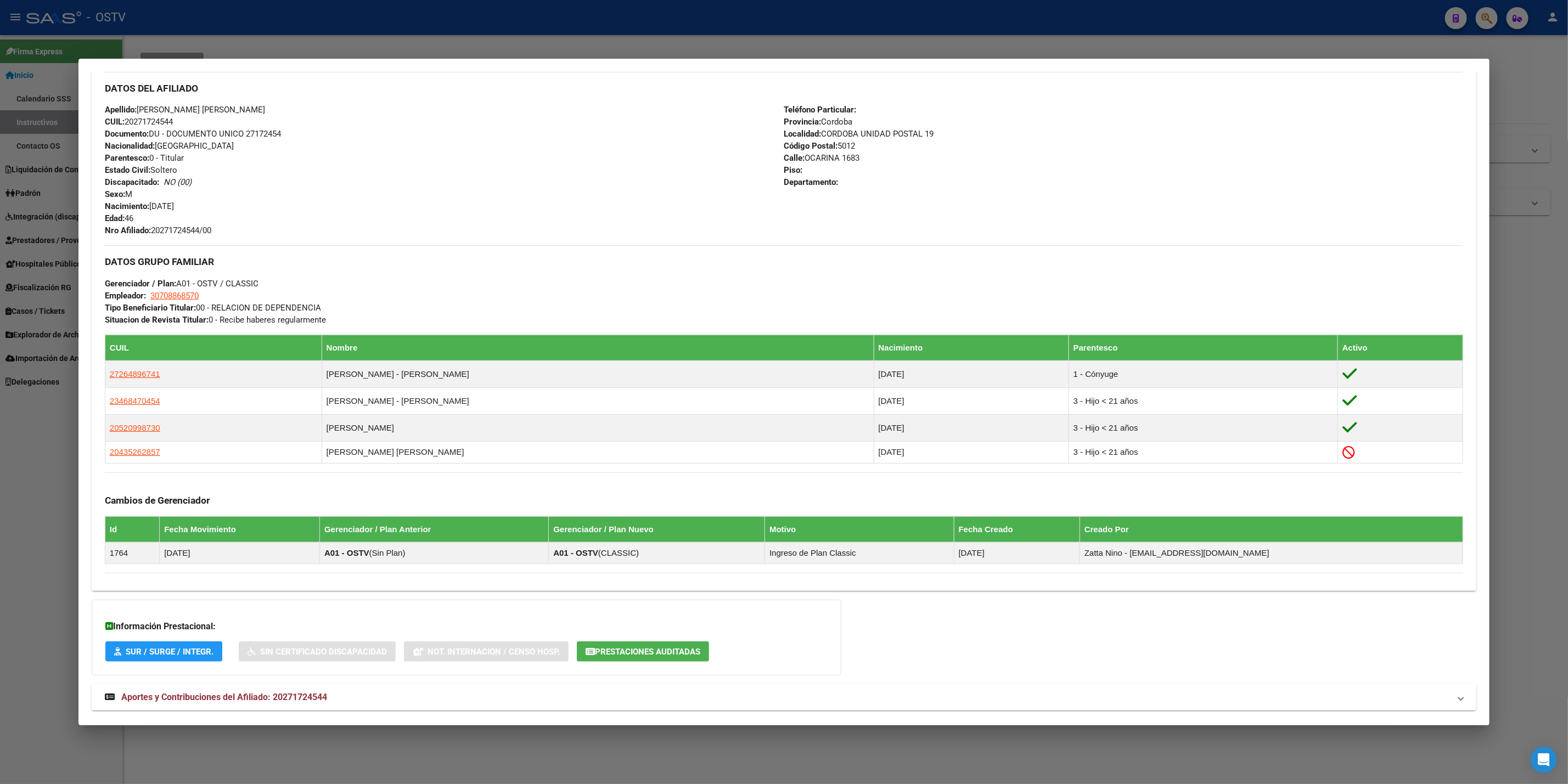
scroll to position [391, 0]
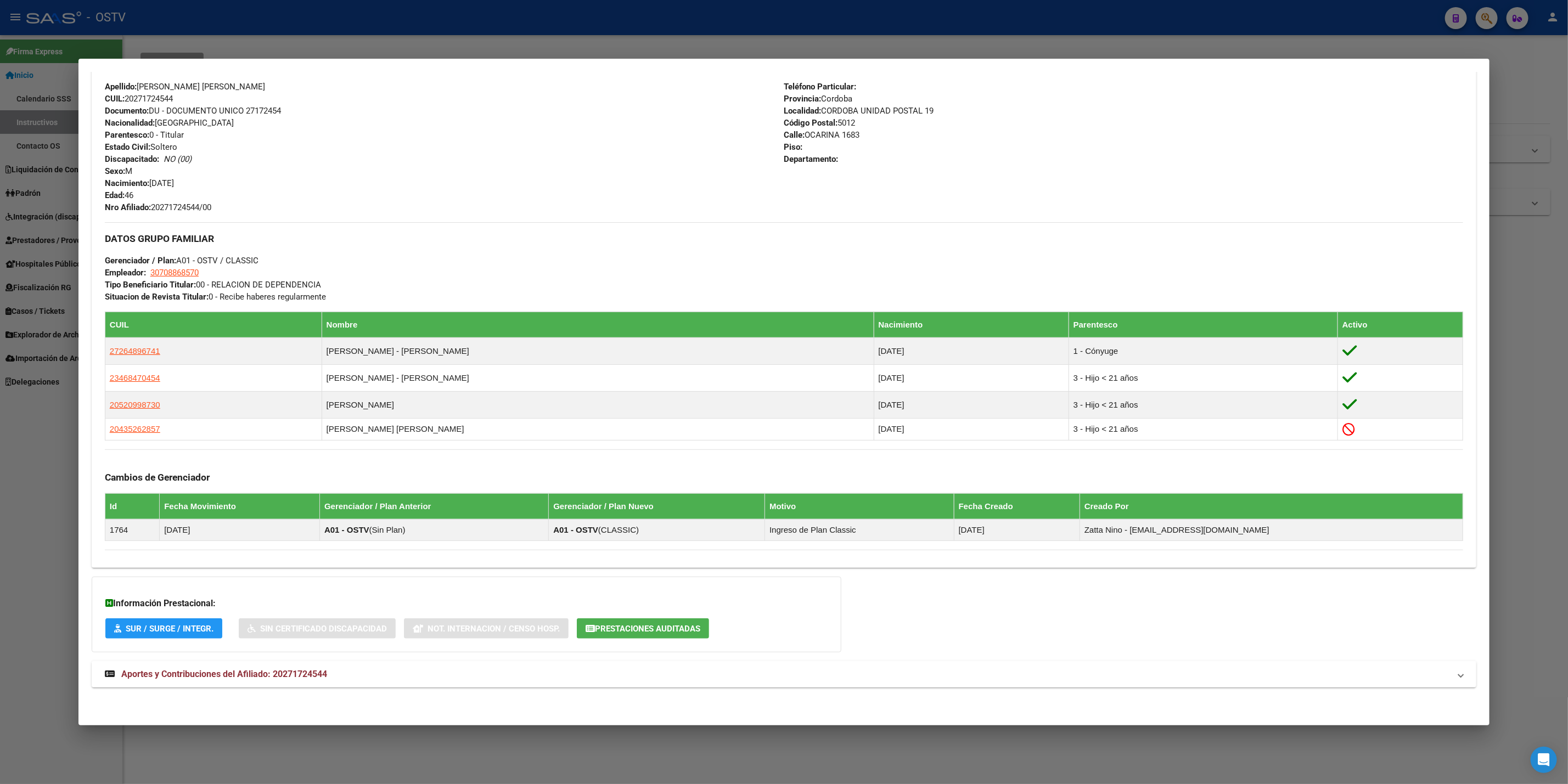
click at [321, 675] on span "Aportes y Contribuciones del Afiliado: 20271724544" at bounding box center [224, 674] width 206 height 10
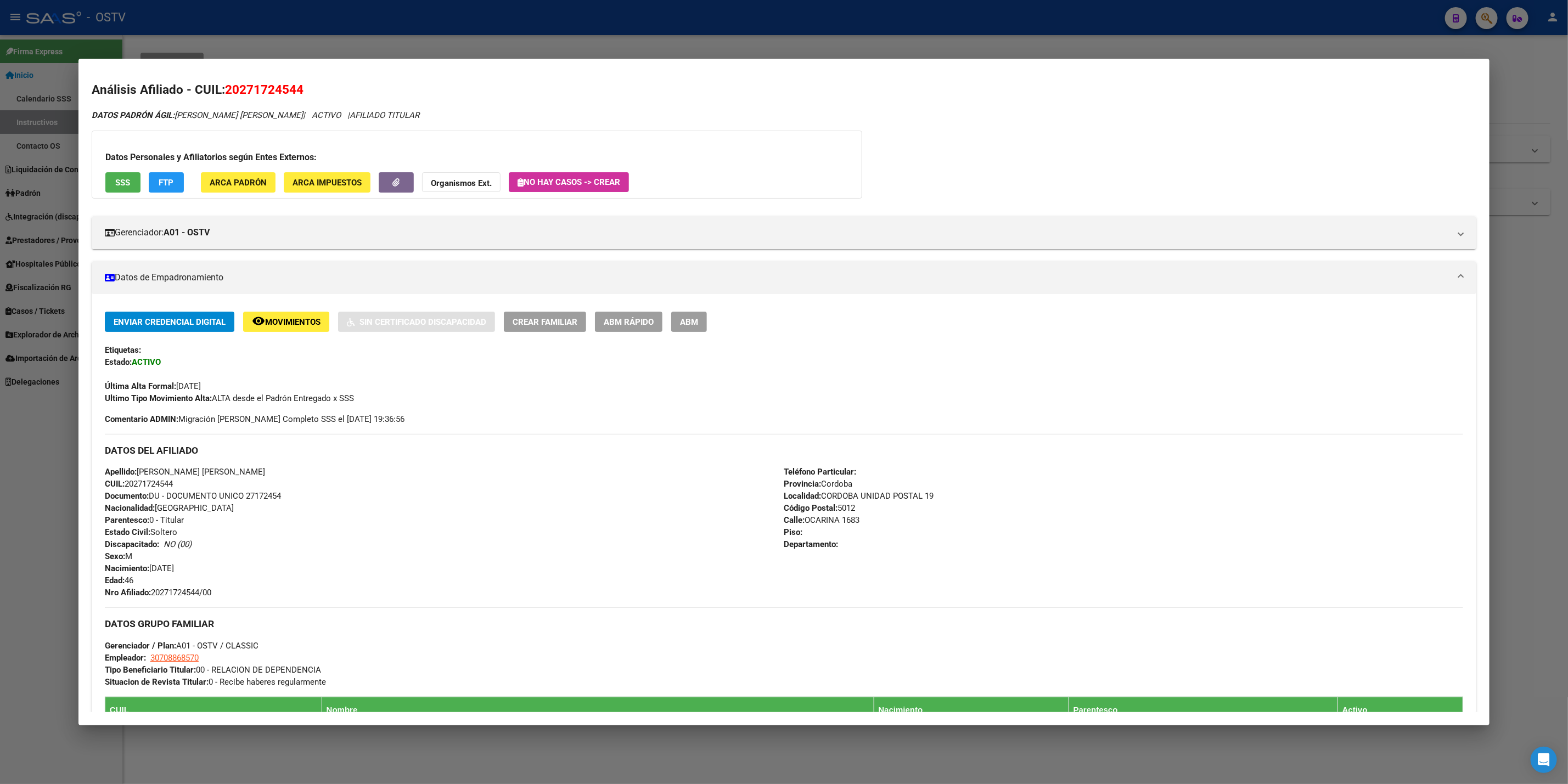
scroll to position [0, 0]
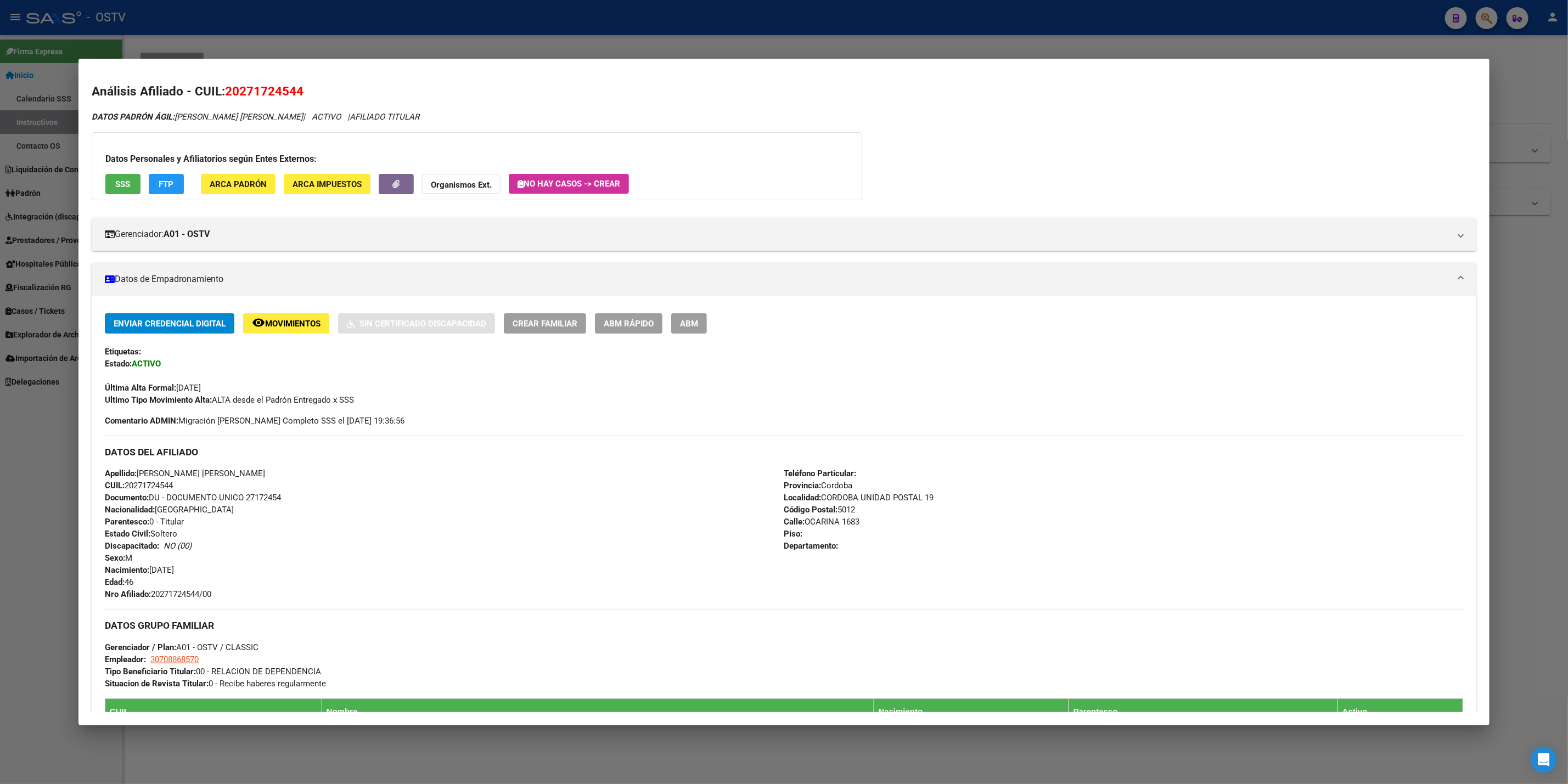
click at [71, 600] on div at bounding box center [784, 392] width 1568 height 784
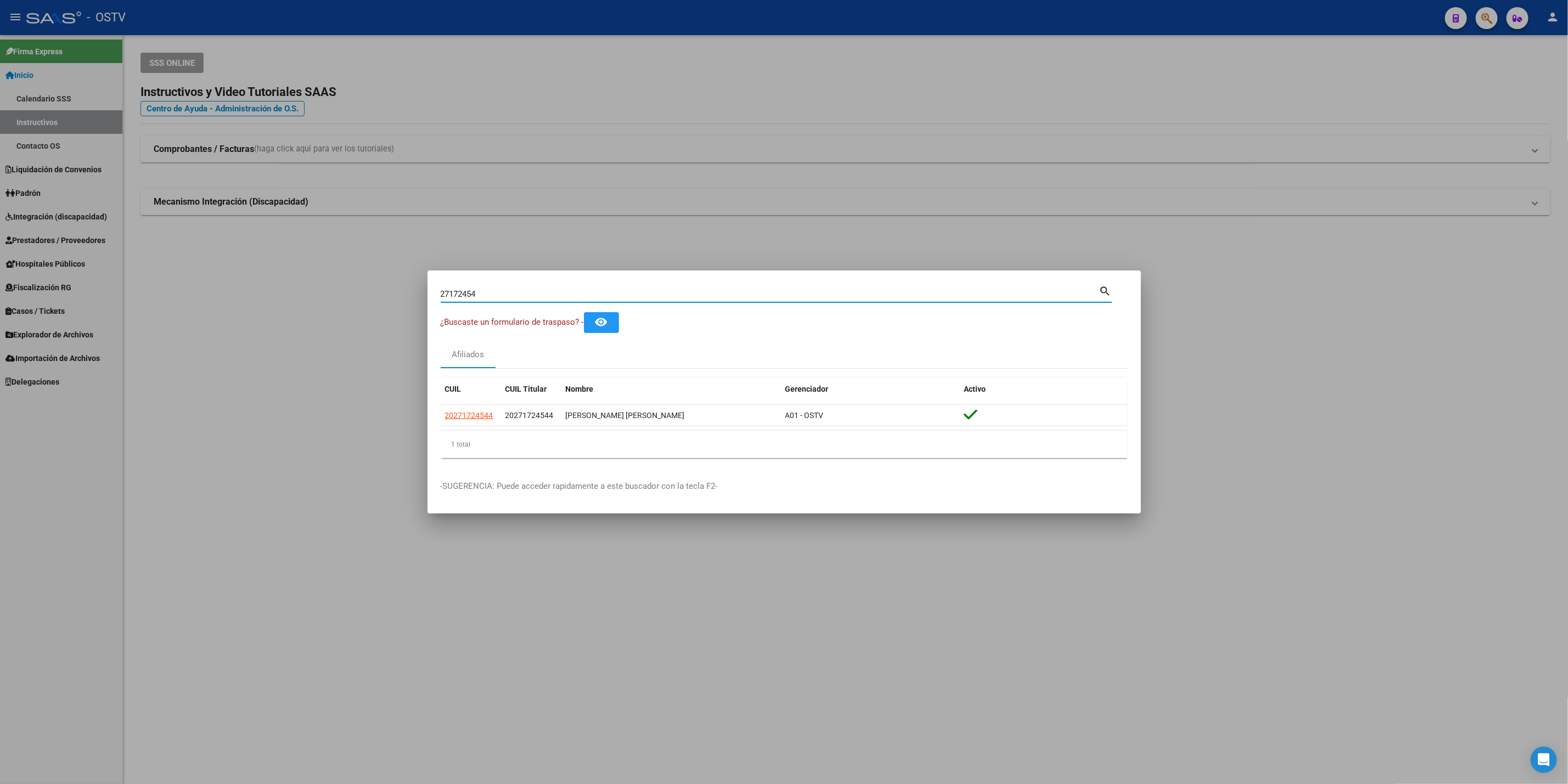
drag, startPoint x: 504, startPoint y: 298, endPoint x: 0, endPoint y: 290, distance: 504.1
click at [0, 292] on div "27172454 Buscar (apellido, dni, cuil, nro traspaso, cuit, obra social) search ¿…" at bounding box center [784, 392] width 1568 height 784
paste input "31158939"
type input "31158939"
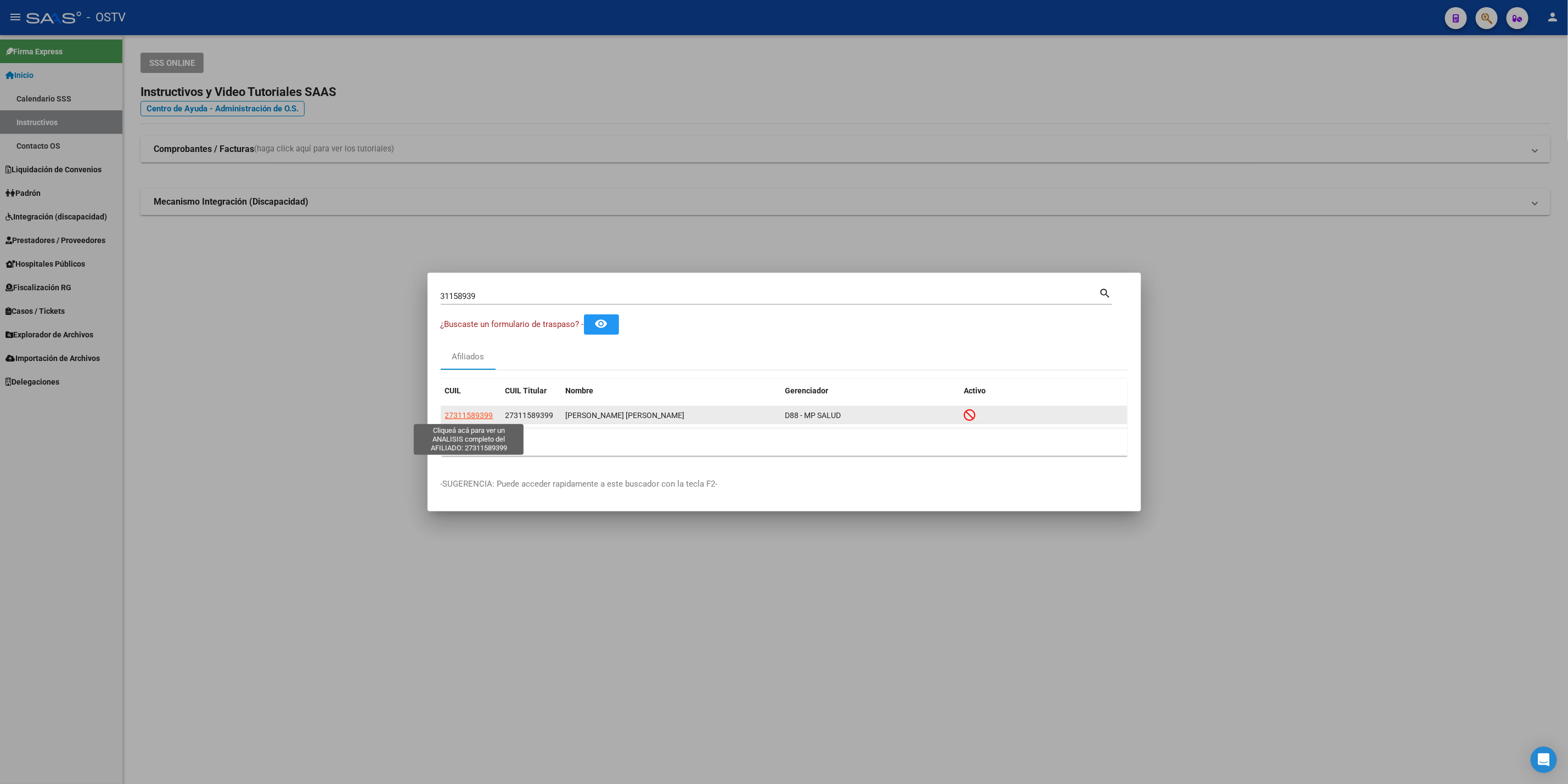
click at [476, 411] on span "27311589399" at bounding box center [469, 415] width 48 height 9
type textarea "27311589399"
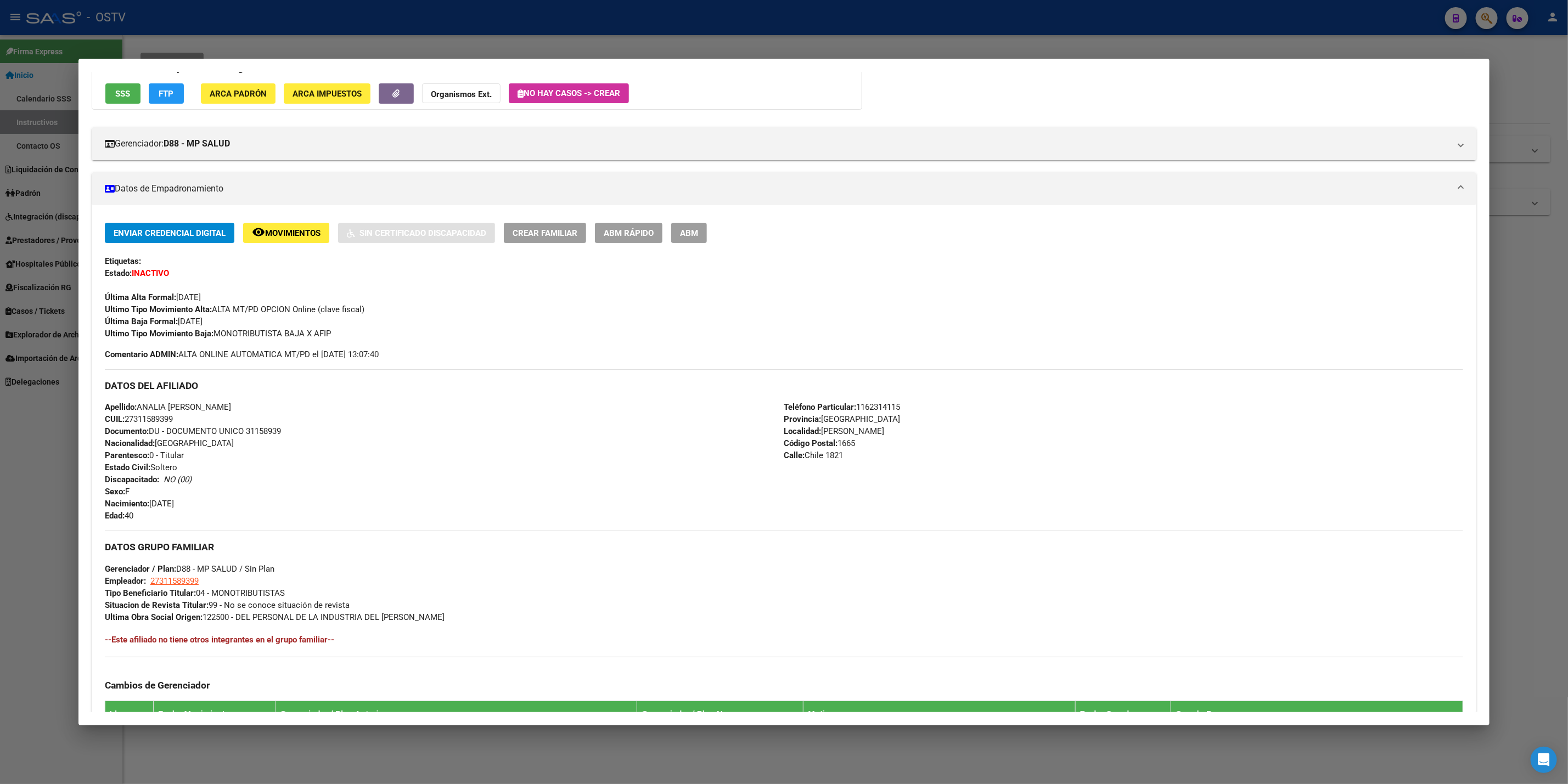
scroll to position [300, 0]
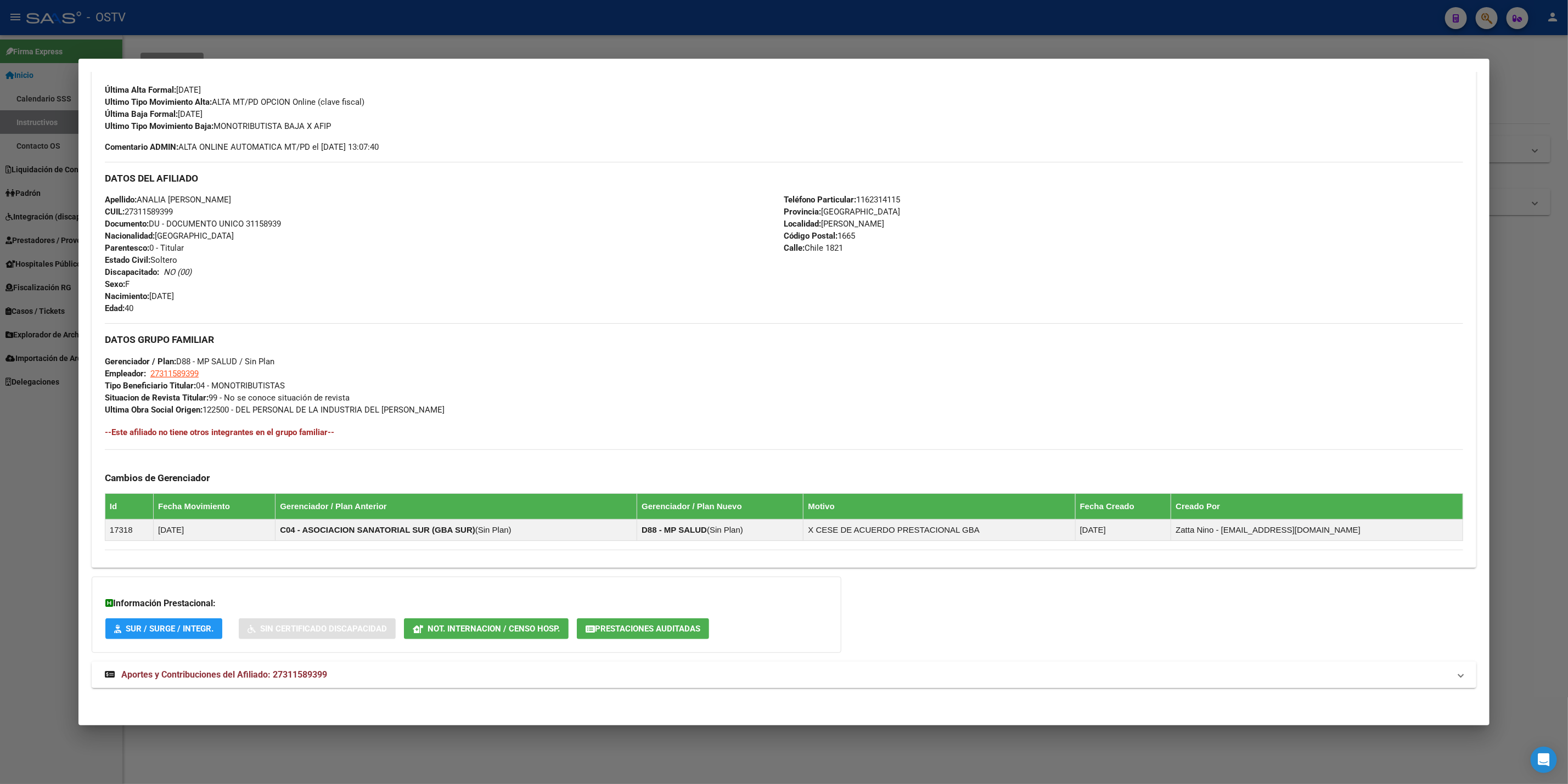
click at [361, 679] on mat-panel-title "Aportes y Contribuciones del Afiliado: 27311589399" at bounding box center [777, 675] width 1345 height 13
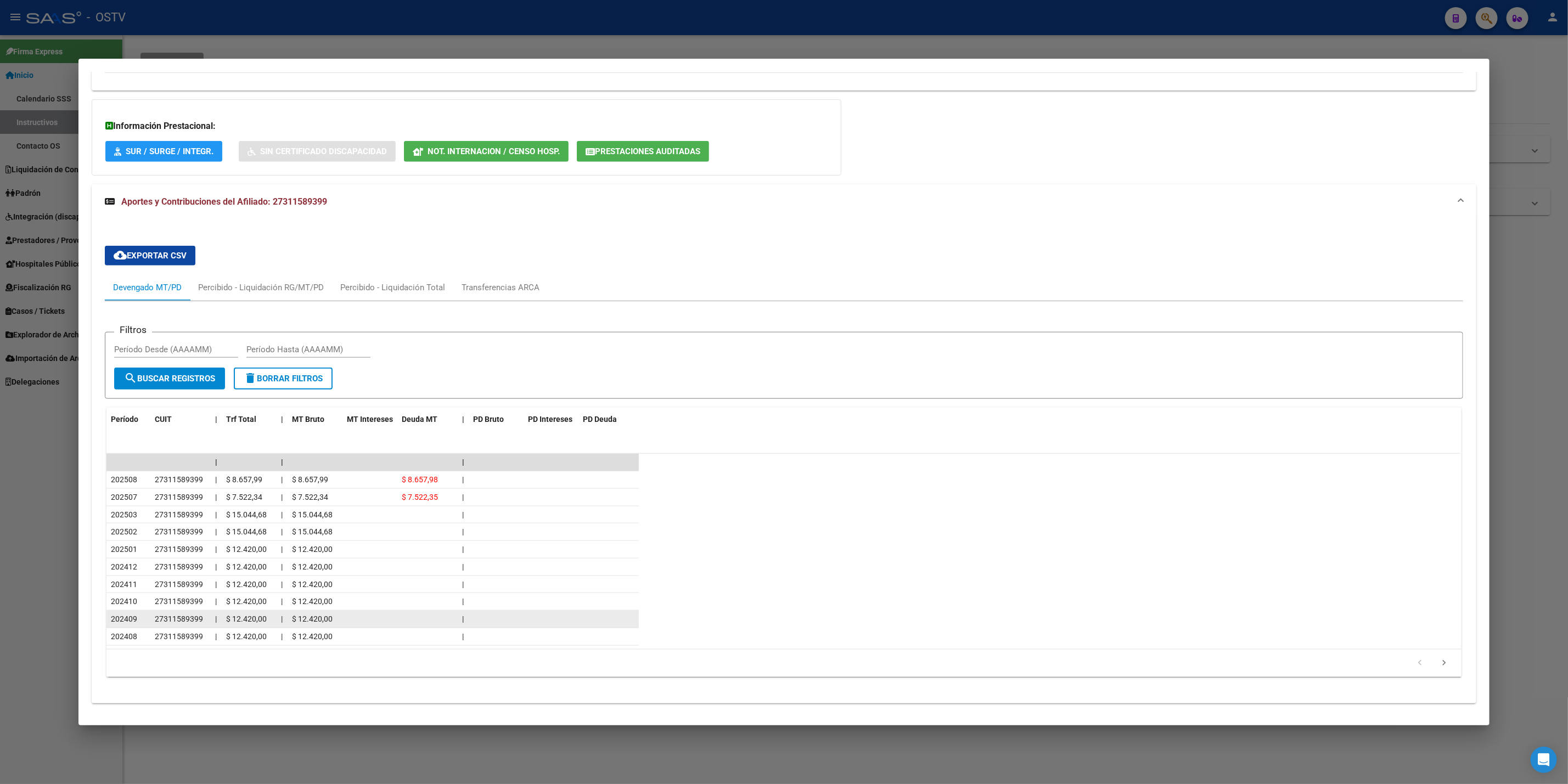
scroll to position [796, 0]
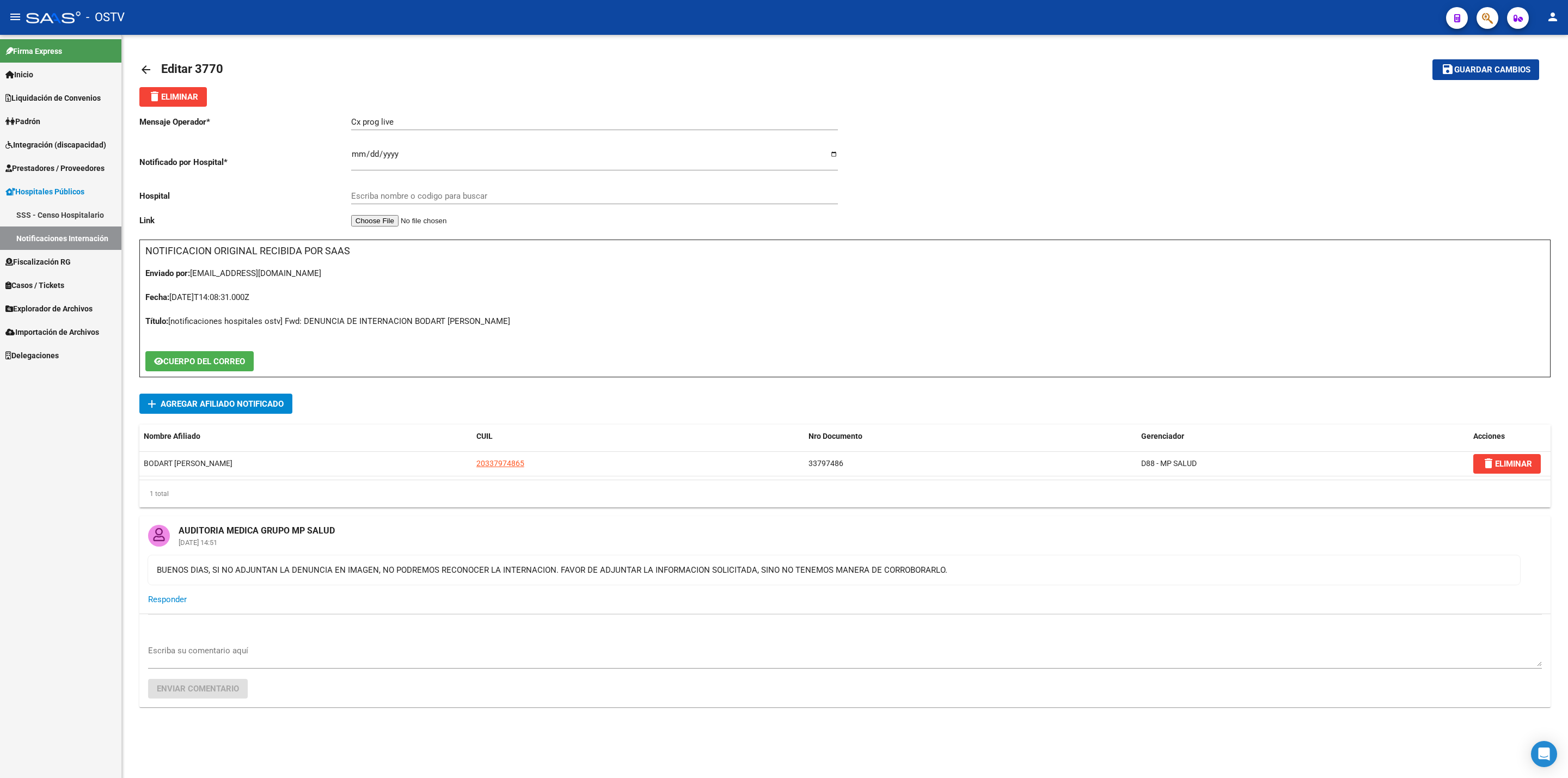
type input "HOSPITAL INTERZONAL GENERAL [PERSON_NAME] Y PLANES"
click at [73, 118] on link "Padrón" at bounding box center [60, 121] width 122 height 23
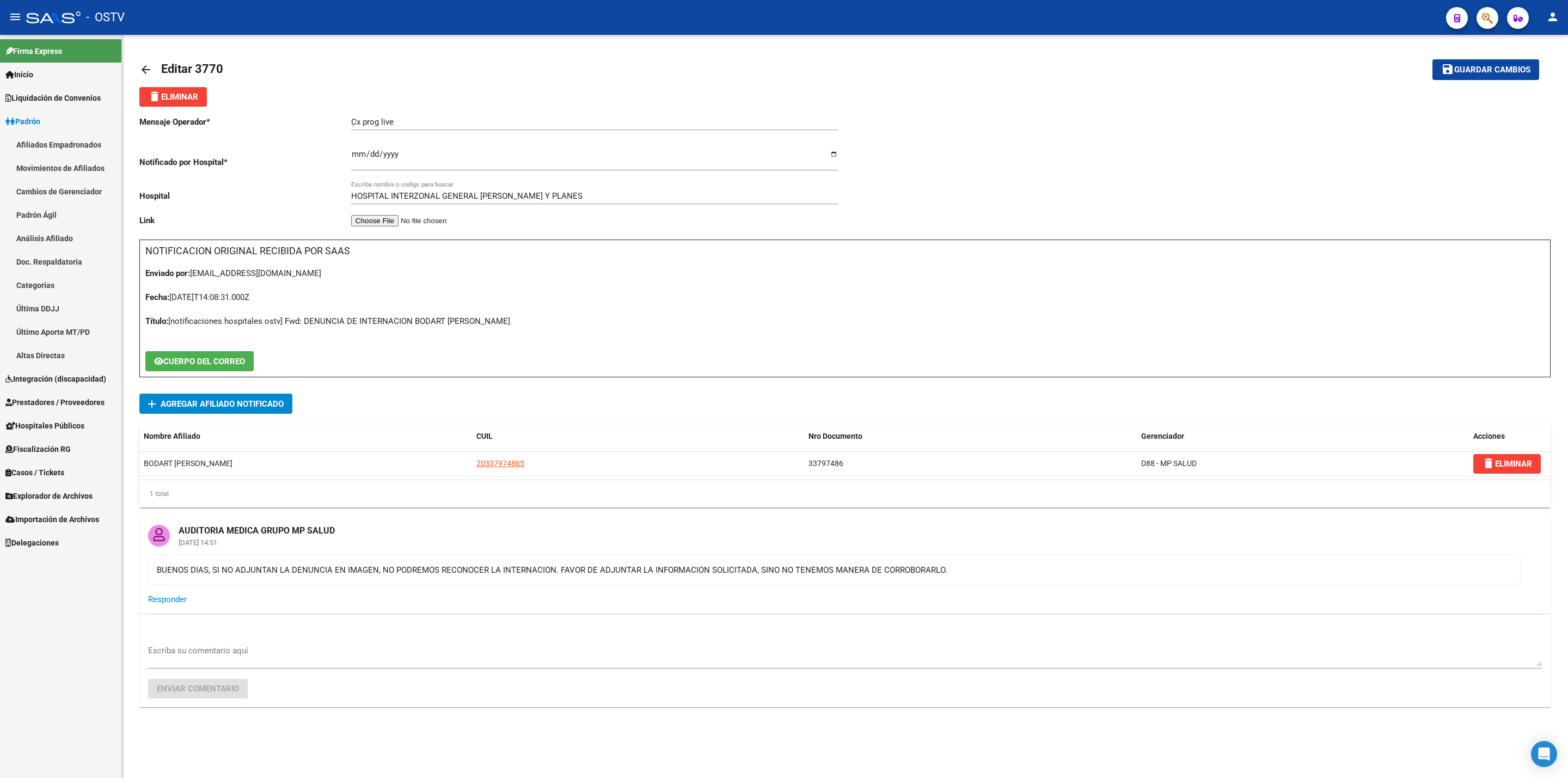
click at [34, 402] on span "Prestadores / Proveedores" at bounding box center [55, 402] width 99 height 12
click at [77, 290] on link "Auditorías - Listado" at bounding box center [60, 285] width 122 height 23
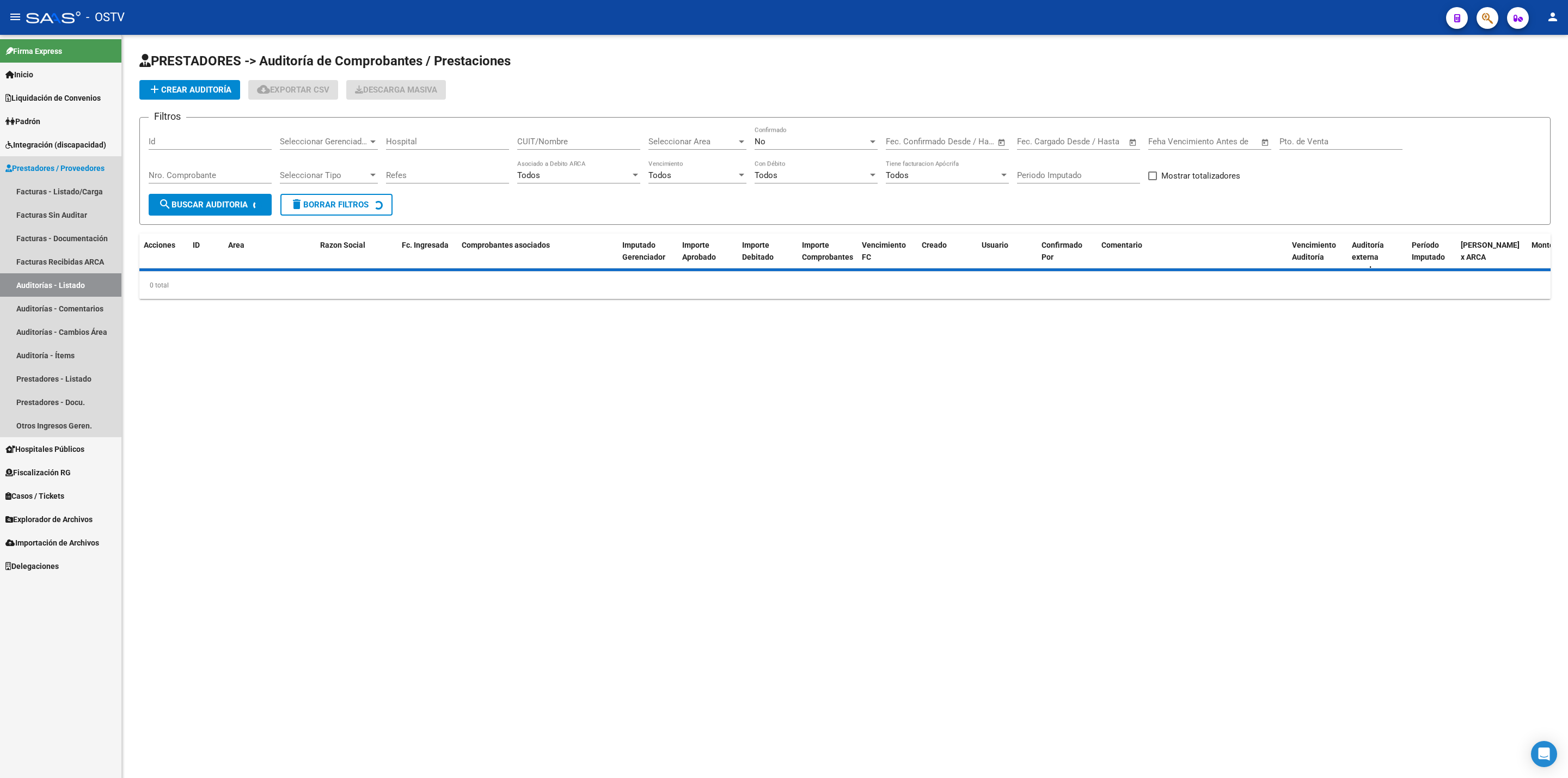
click at [60, 175] on link "Prestadores / Proveedores" at bounding box center [60, 168] width 122 height 23
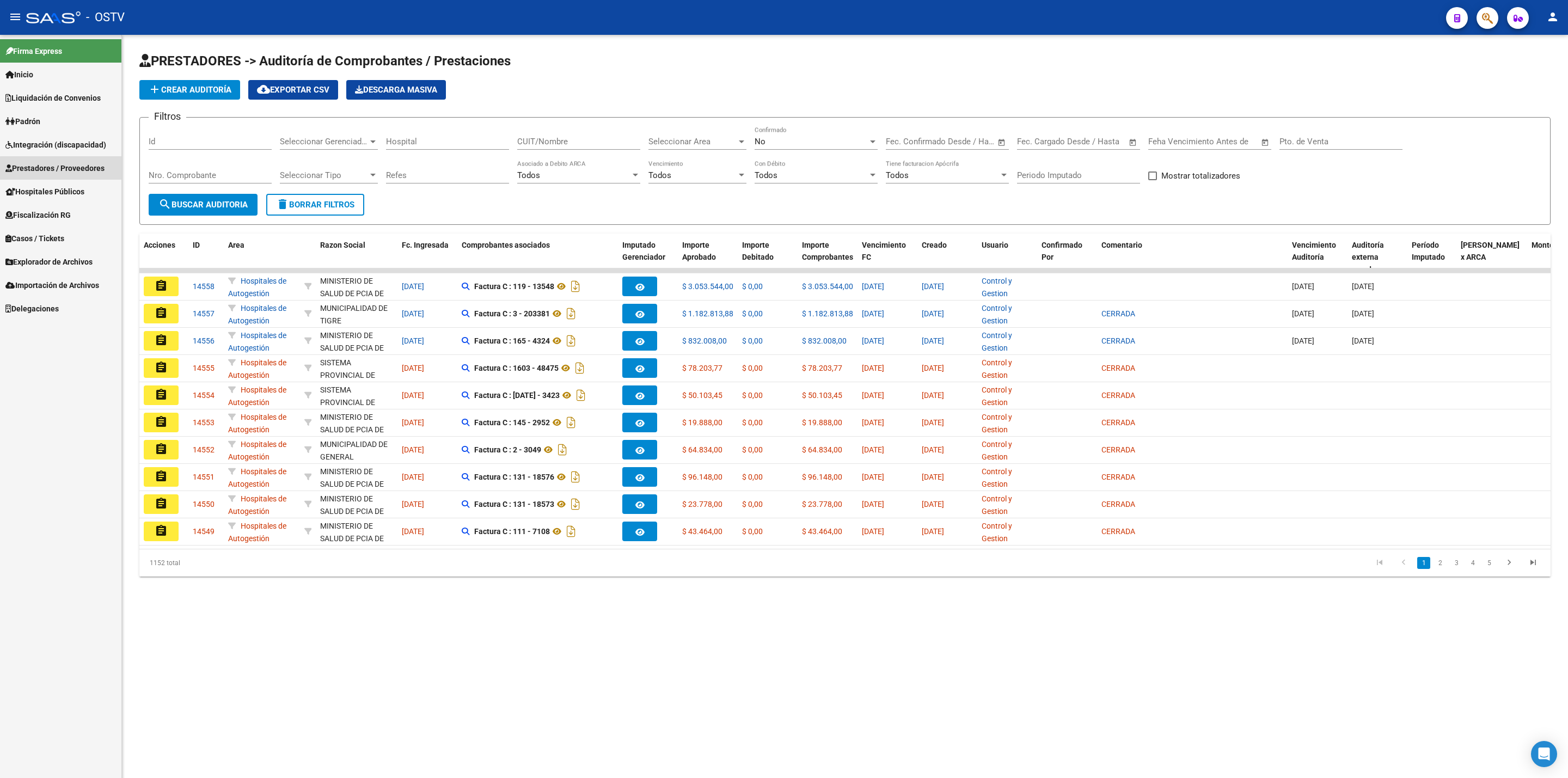
click at [68, 189] on mat-nav-list "Firma Express Inicio Calendario SSS Instructivos Contacto OS Liquidación de Con…" at bounding box center [60, 178] width 122 height 285
click at [73, 167] on span "Prestadores / Proveedores" at bounding box center [55, 168] width 99 height 12
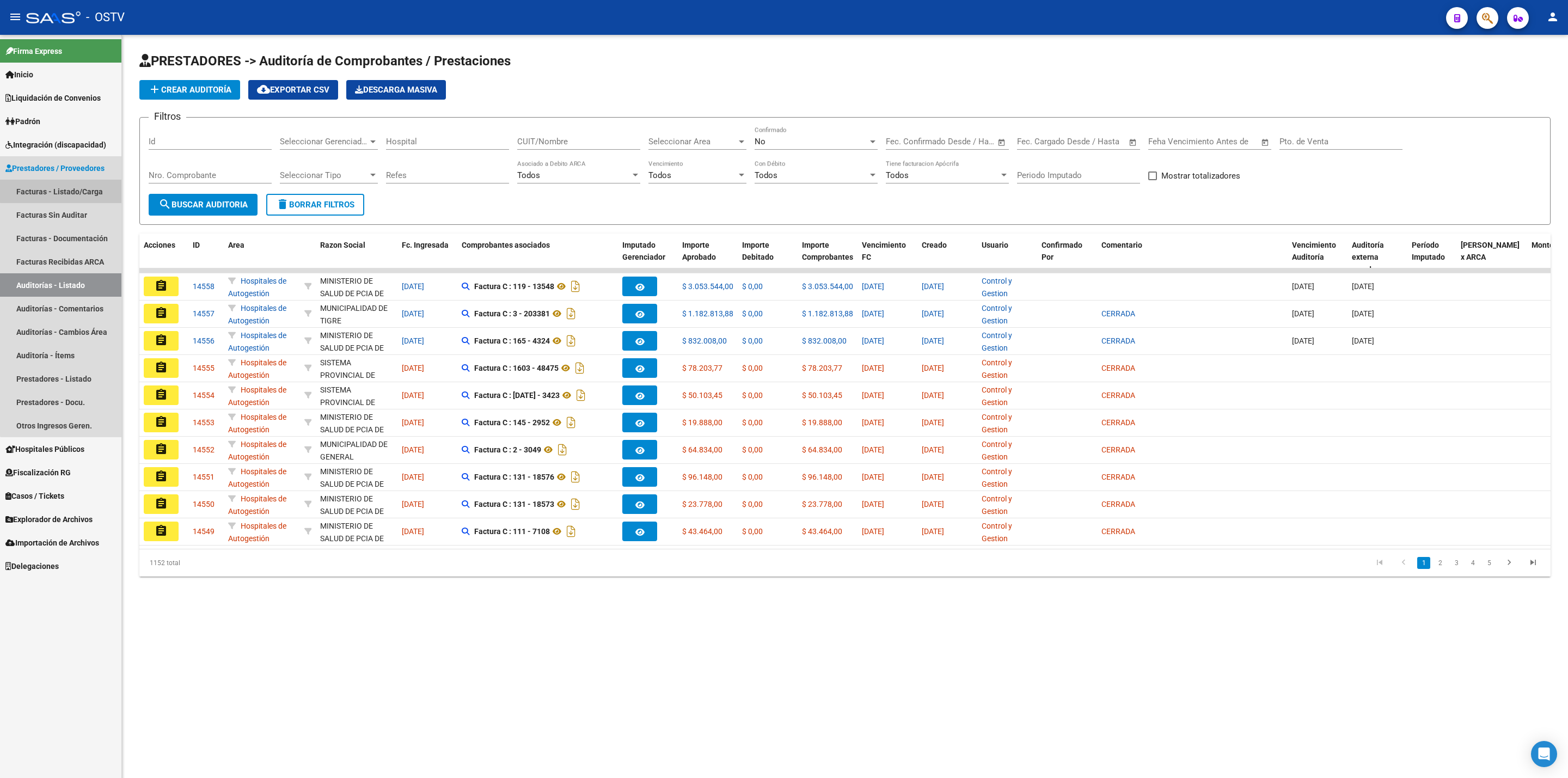
click at [73, 190] on link "Facturas - Listado/Carga" at bounding box center [60, 191] width 122 height 23
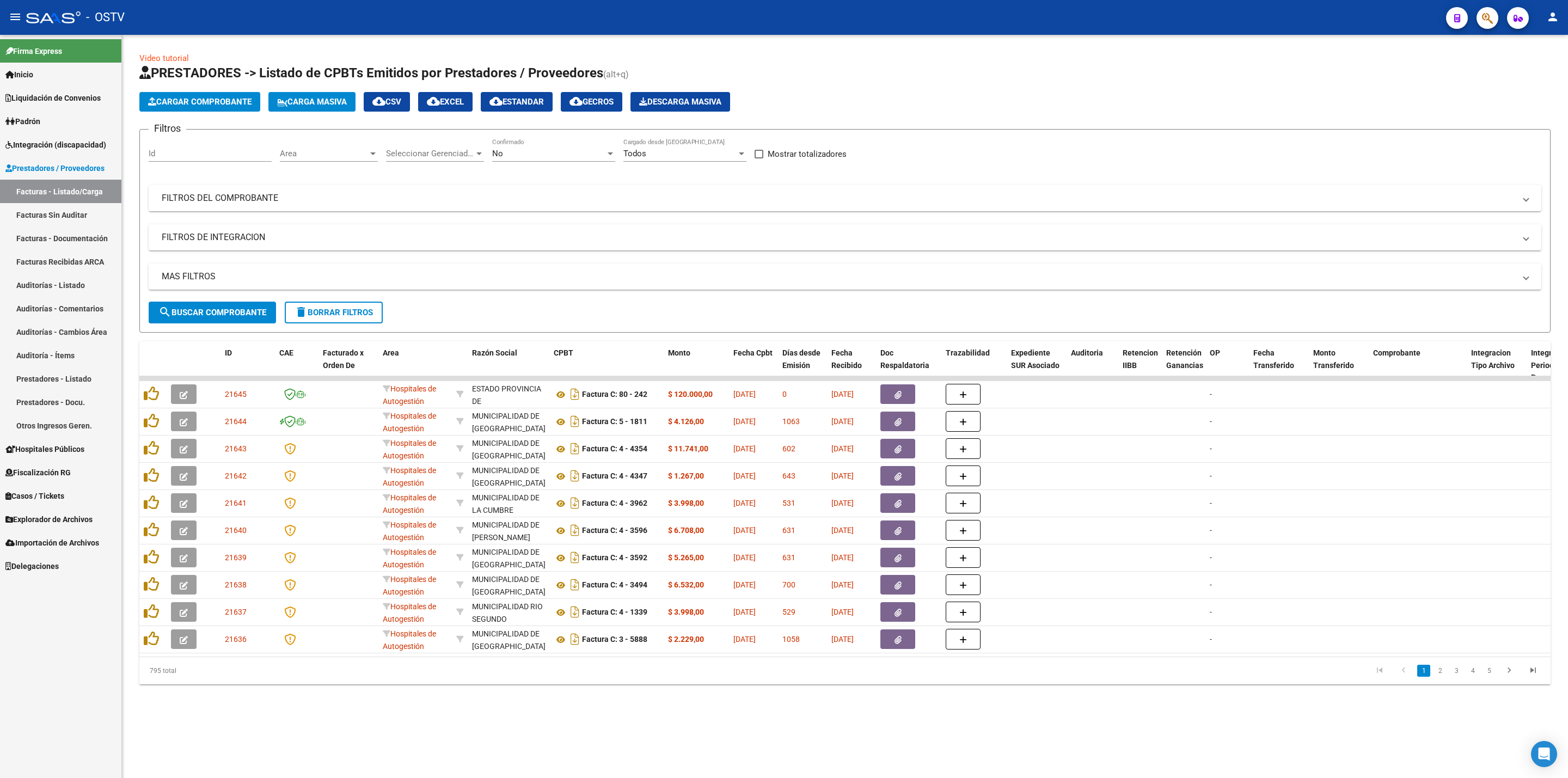
click at [875, 219] on div "Filtros Id Area Area Seleccionar Gerenciador Seleccionar Gerenciador No Confirm…" at bounding box center [845, 220] width 1393 height 163
click at [837, 163] on div "Mostrar totalizadores" at bounding box center [805, 159] width 100 height 22
click at [834, 189] on mat-expansion-panel-header "FILTROS DEL COMPROBANTE" at bounding box center [845, 198] width 1393 height 26
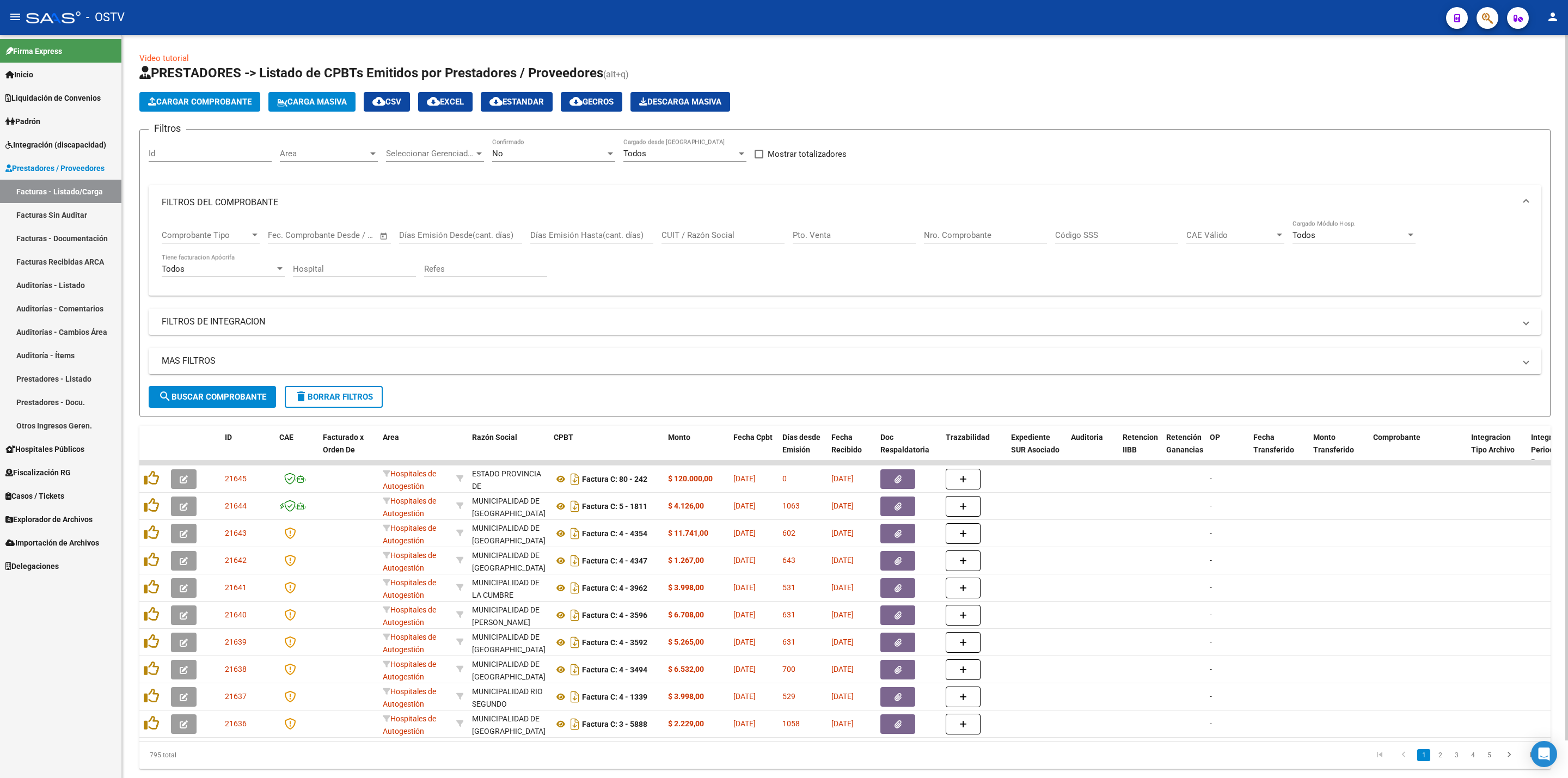
click at [990, 239] on input "Nro. Comprobante" at bounding box center [985, 234] width 123 height 9
paste input "9075"
type input "9075"
click at [592, 147] on div "No Confirmado" at bounding box center [553, 150] width 123 height 23
click at [561, 108] on span "Todos" at bounding box center [553, 106] width 123 height 25
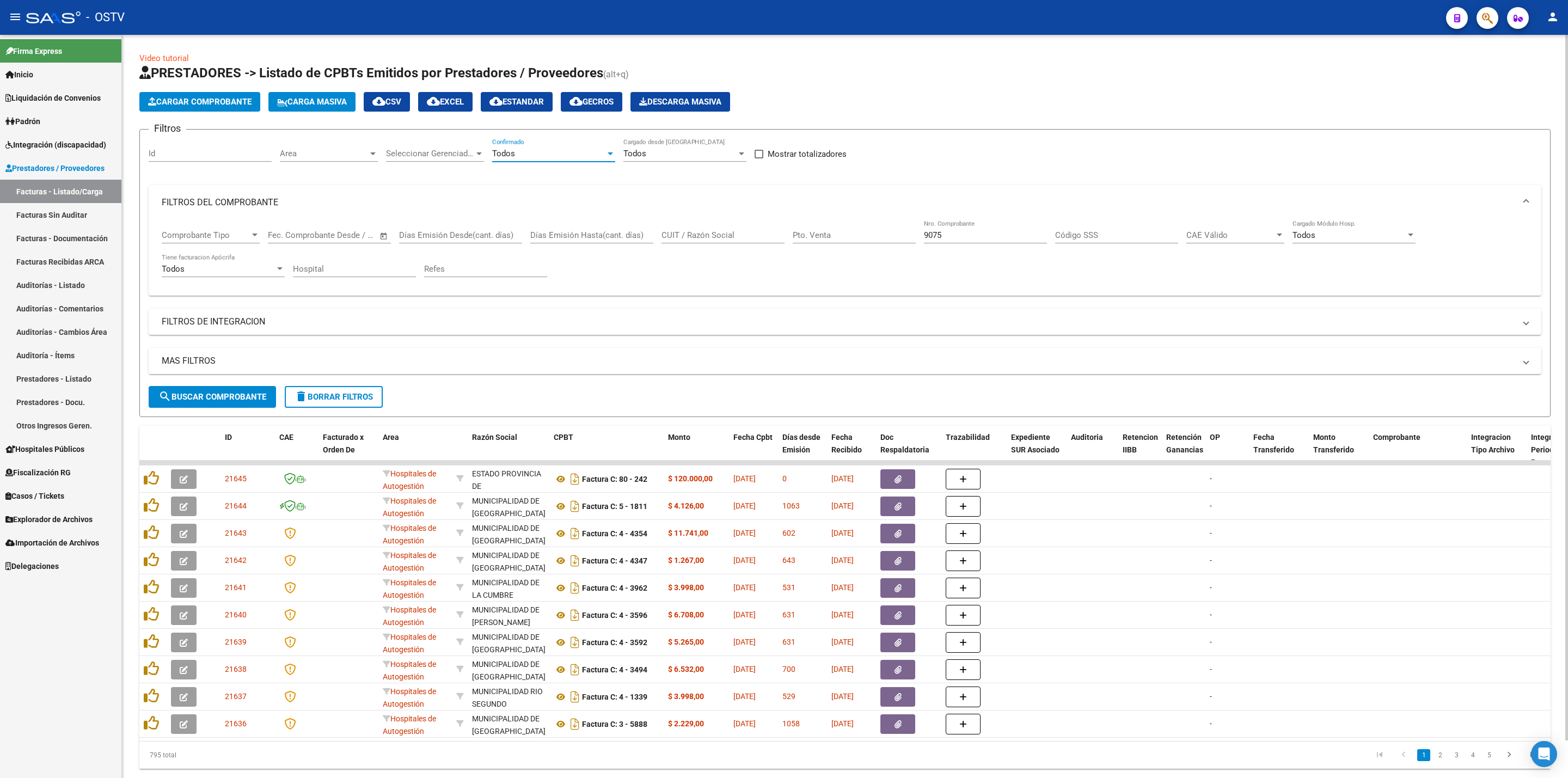
click at [219, 392] on span "search Buscar Comprobante" at bounding box center [212, 397] width 108 height 9
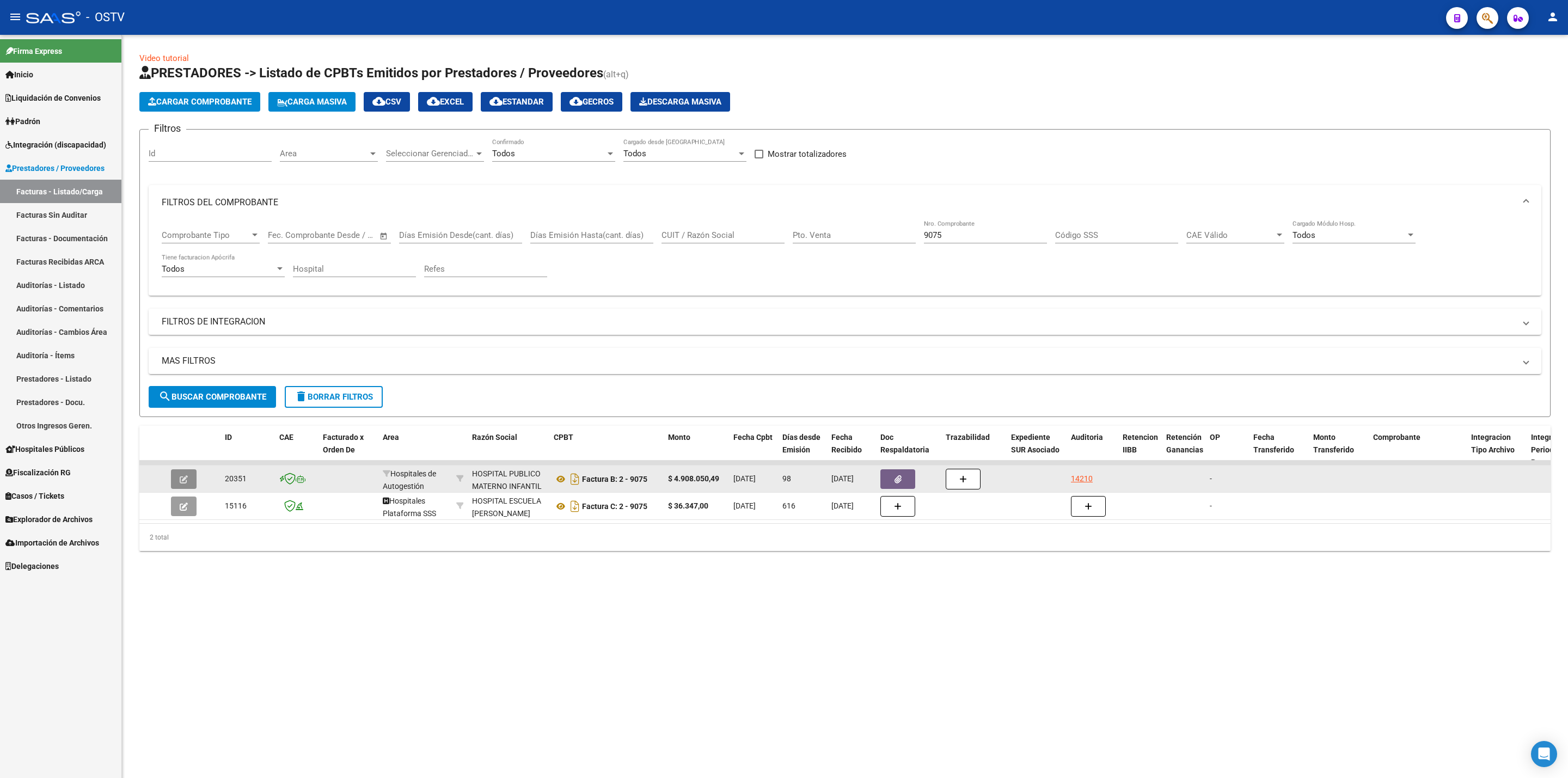
click at [193, 471] on button "button" at bounding box center [183, 479] width 25 height 20
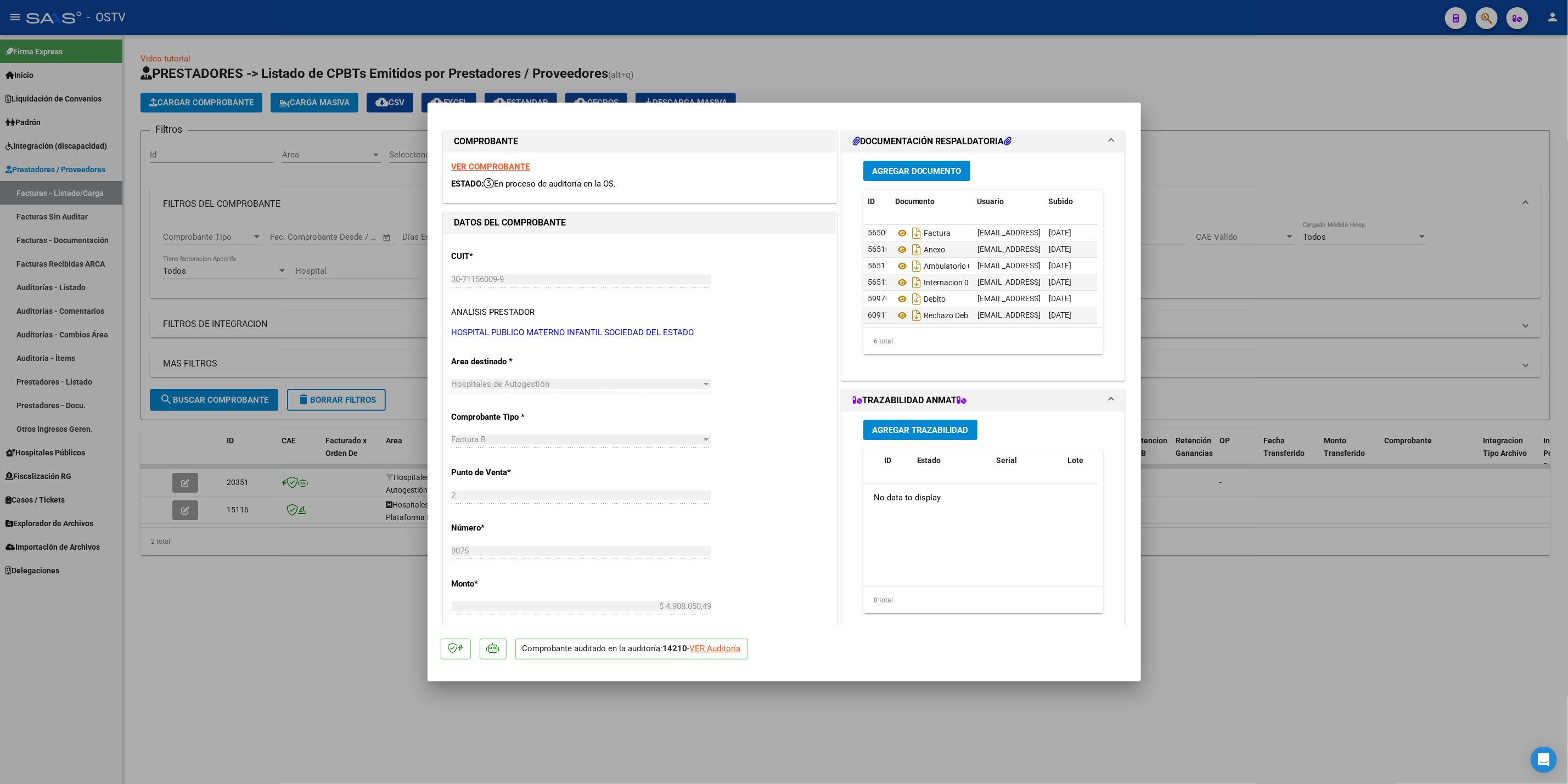
click at [353, 297] on div at bounding box center [784, 392] width 1568 height 784
type input "$ 0,00"
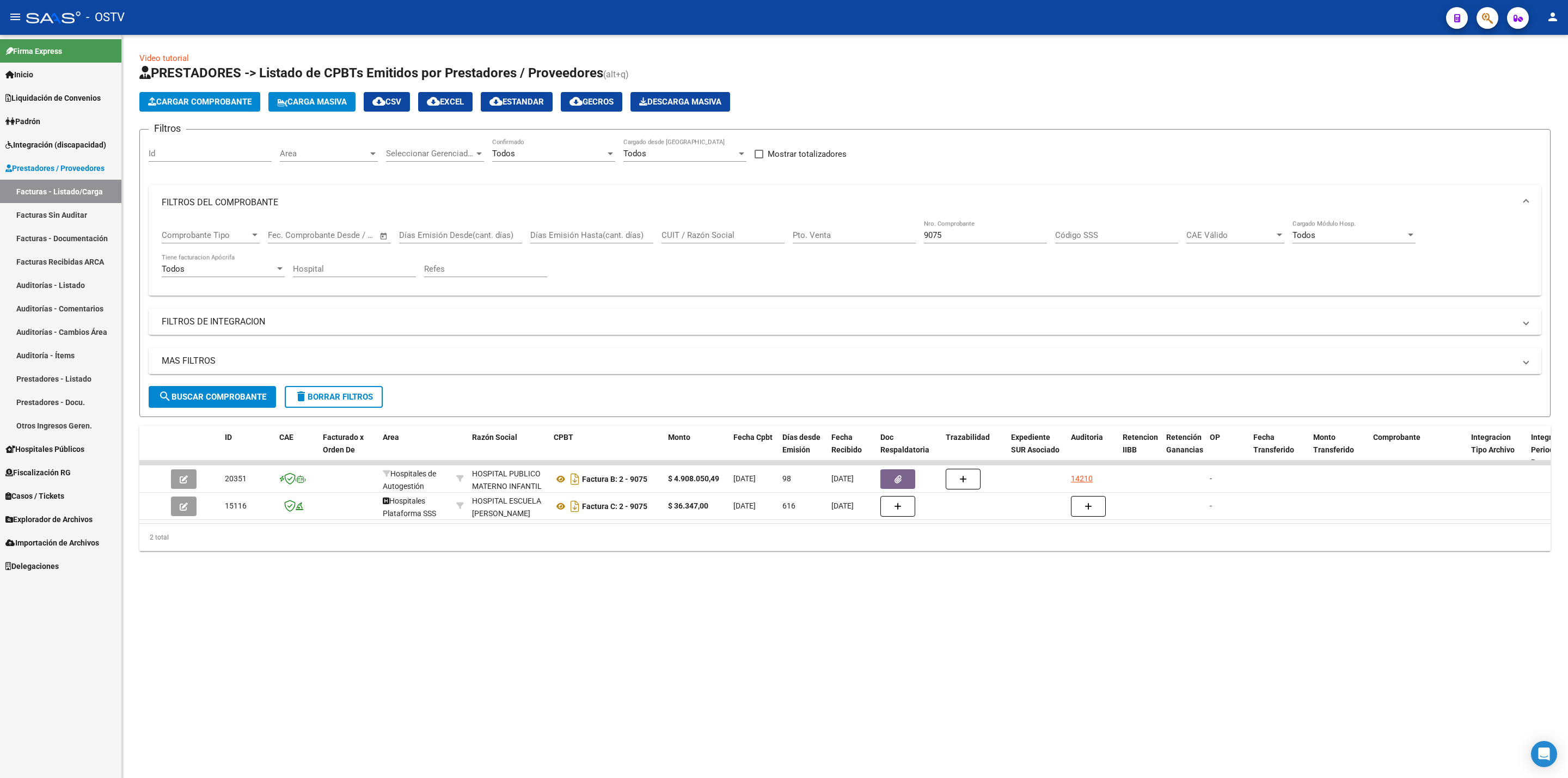
drag, startPoint x: 1080, startPoint y: 480, endPoint x: 1008, endPoint y: 371, distance: 130.6
click at [1008, 371] on mat-expansion-panel-header "MAS FILTROS" at bounding box center [845, 361] width 1393 height 26
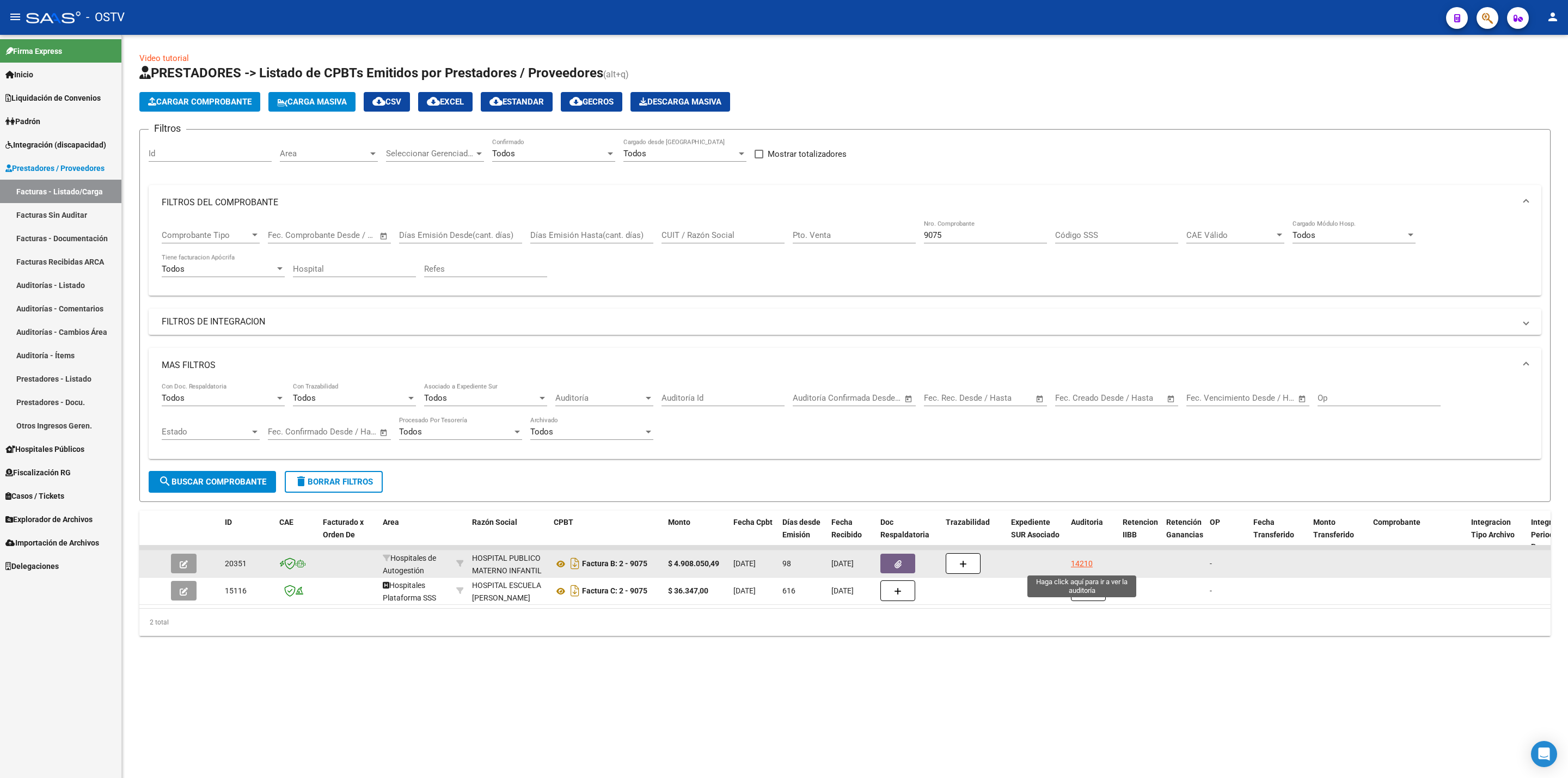
click at [1086, 563] on div "14210" at bounding box center [1082, 563] width 22 height 12
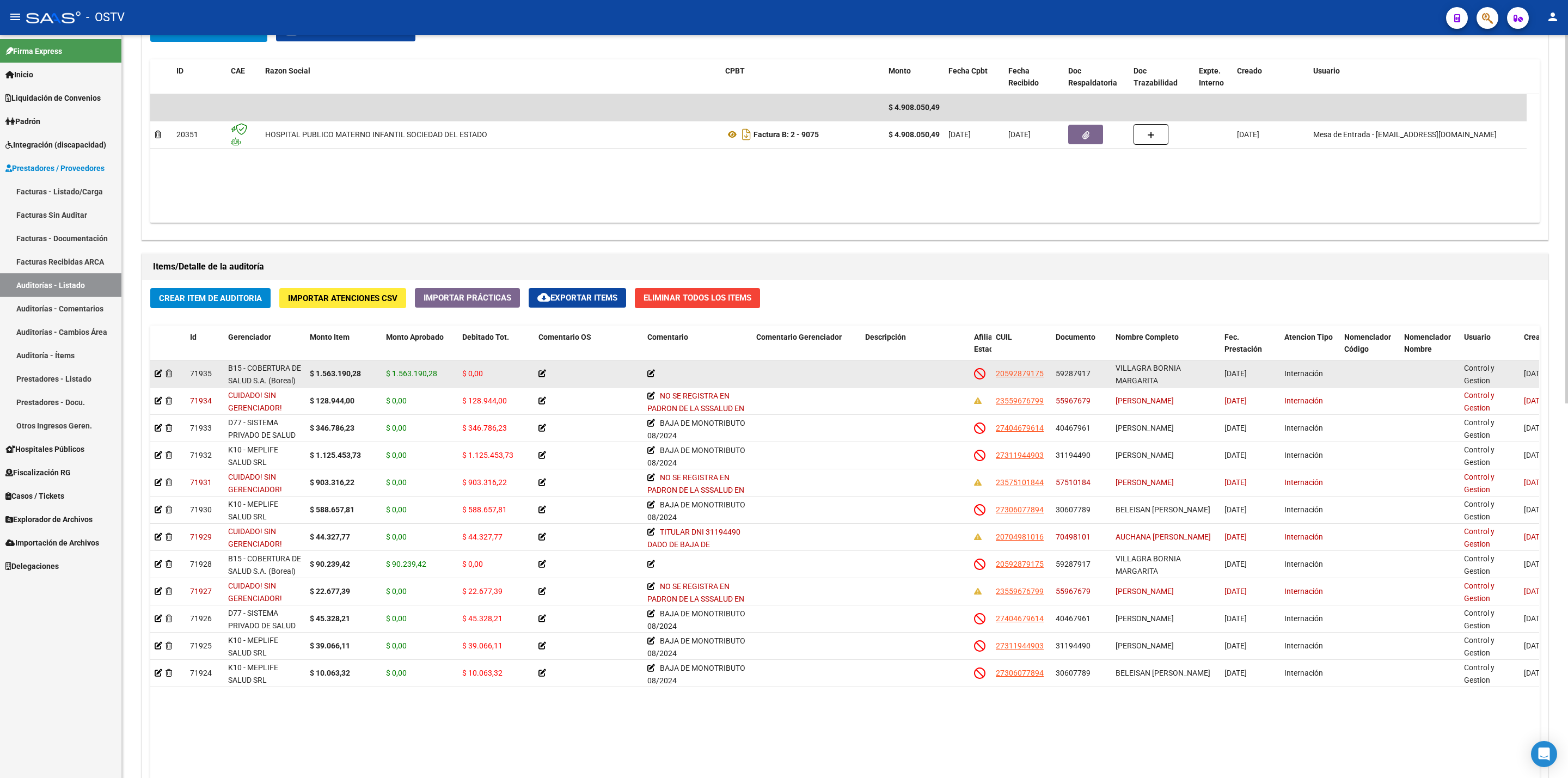
scroll to position [572, 0]
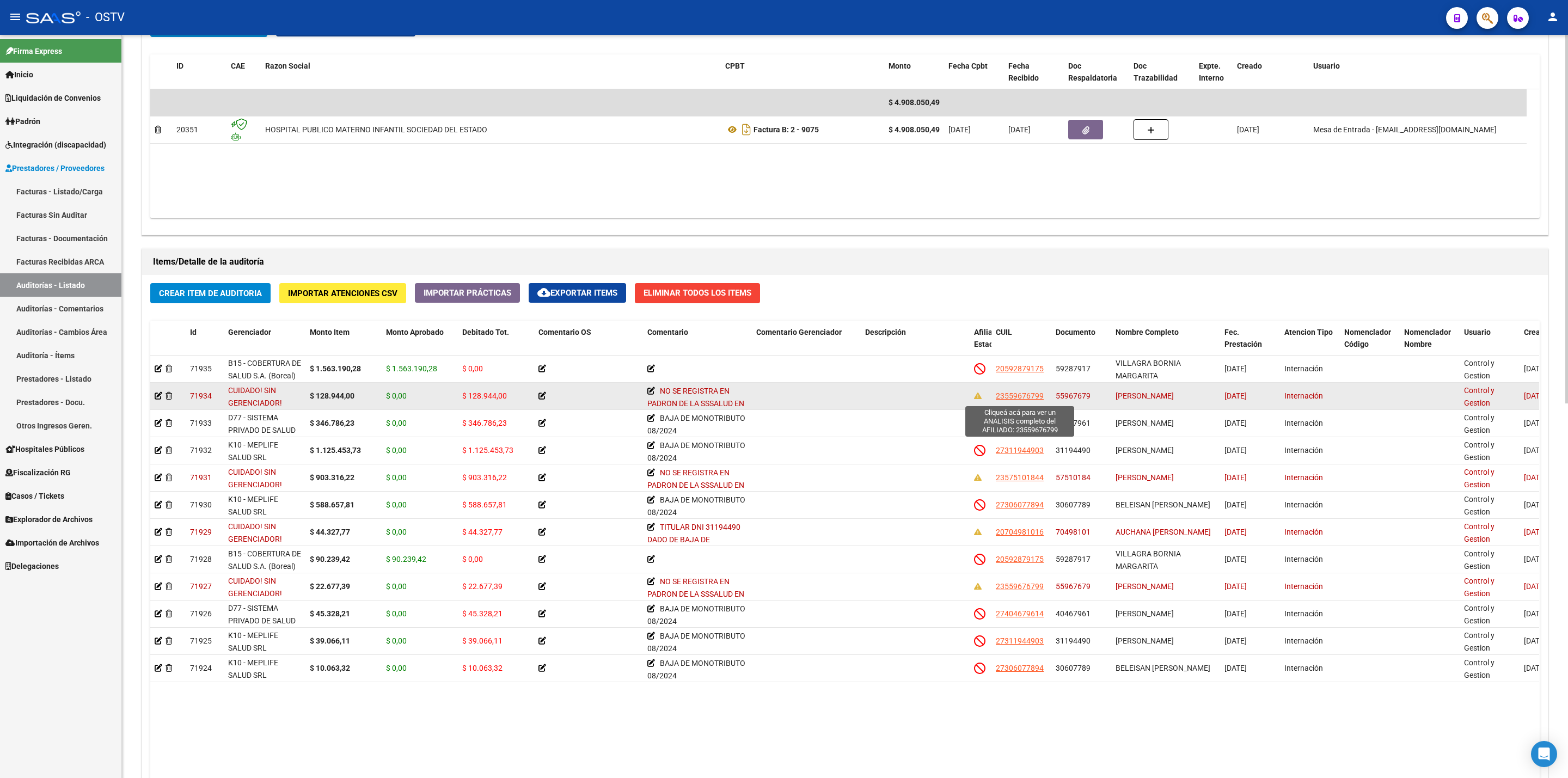
click at [1011, 397] on span "23559676799" at bounding box center [1019, 396] width 48 height 9
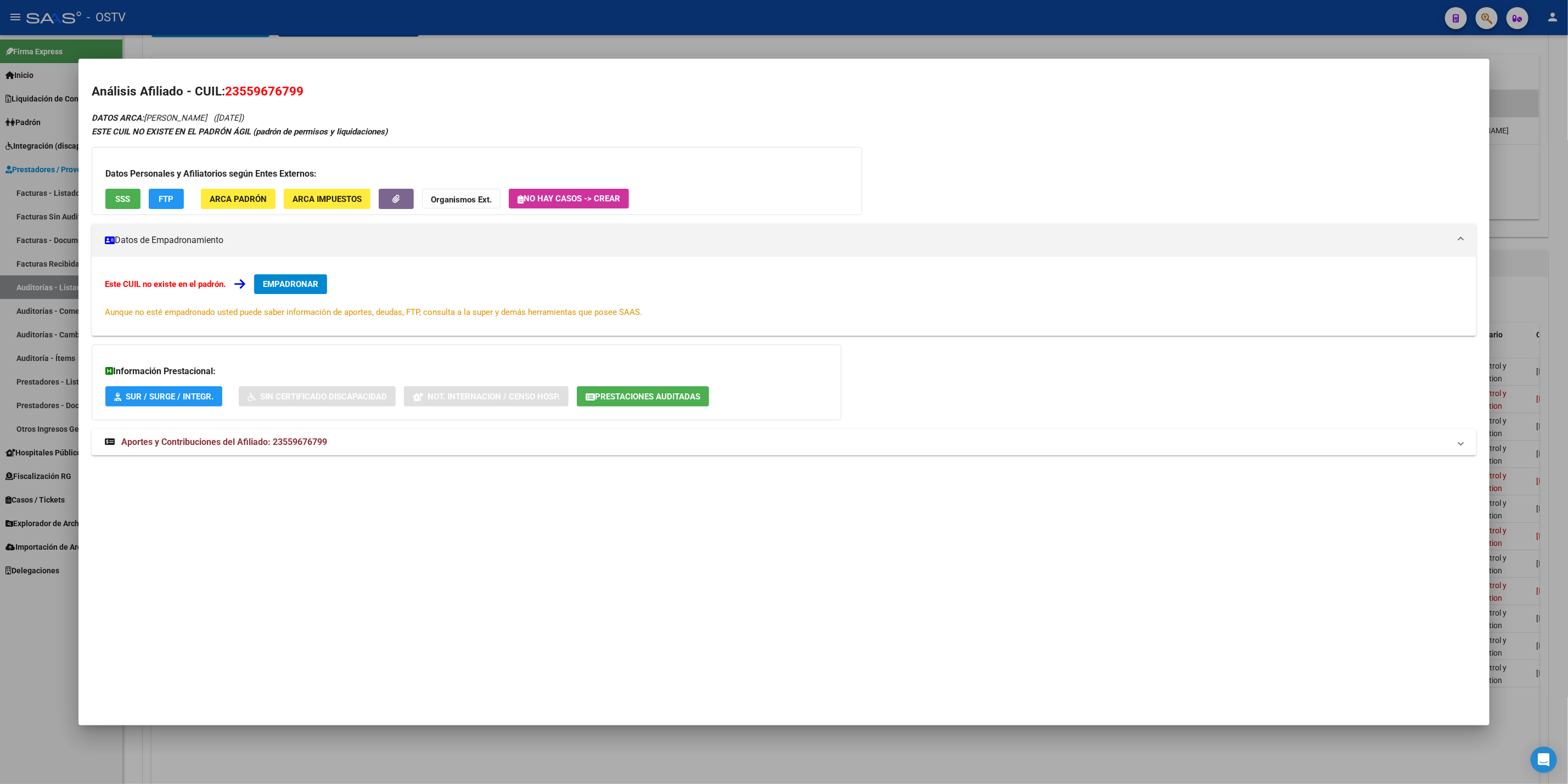
click at [389, 443] on mat-panel-title "Aportes y Contribuciones del Afiliado: 23559676799" at bounding box center [777, 442] width 1345 height 13
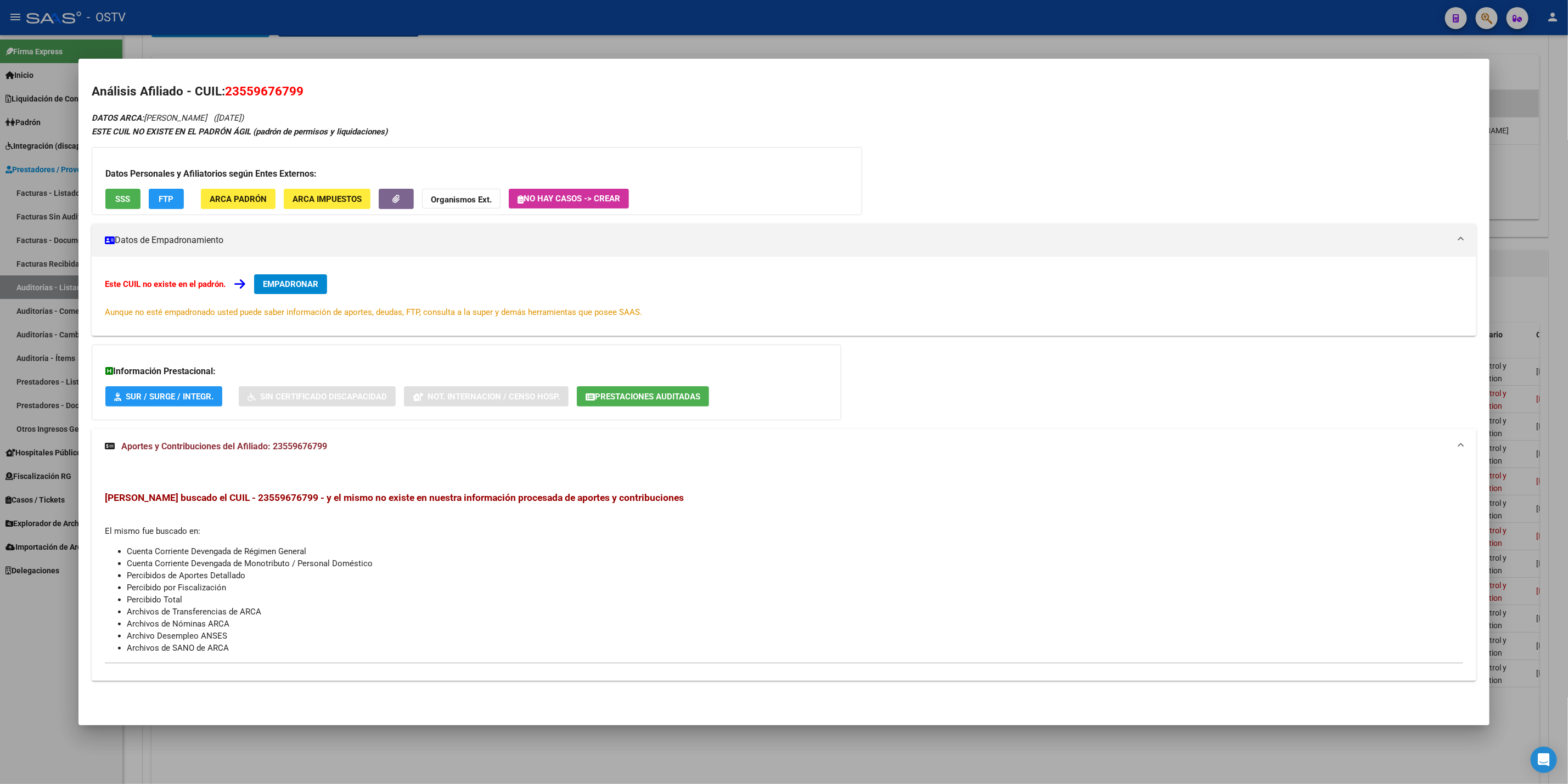
click at [116, 202] on span "SSS" at bounding box center [122, 199] width 15 height 10
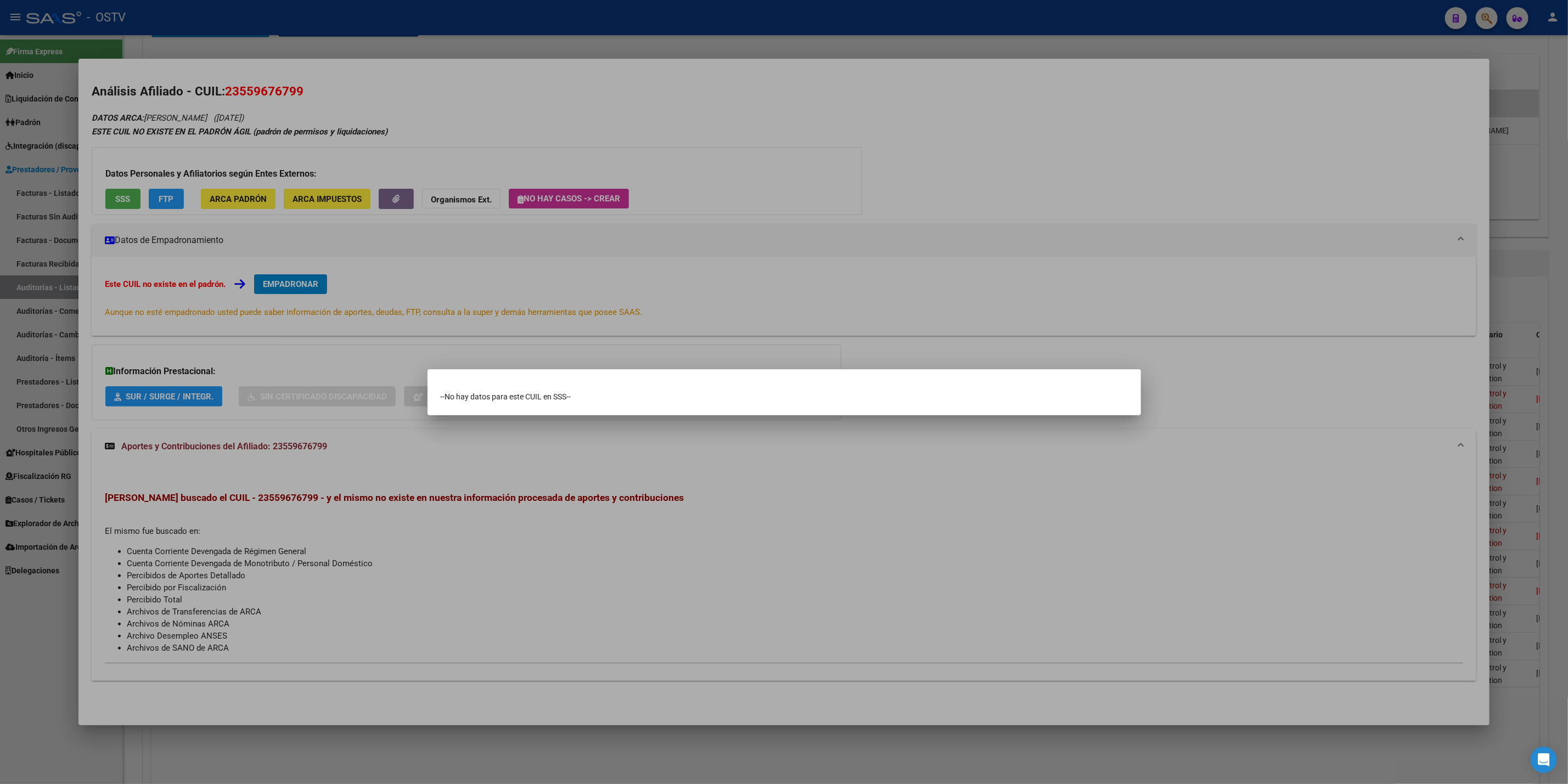
click at [0, 614] on div at bounding box center [784, 392] width 1568 height 784
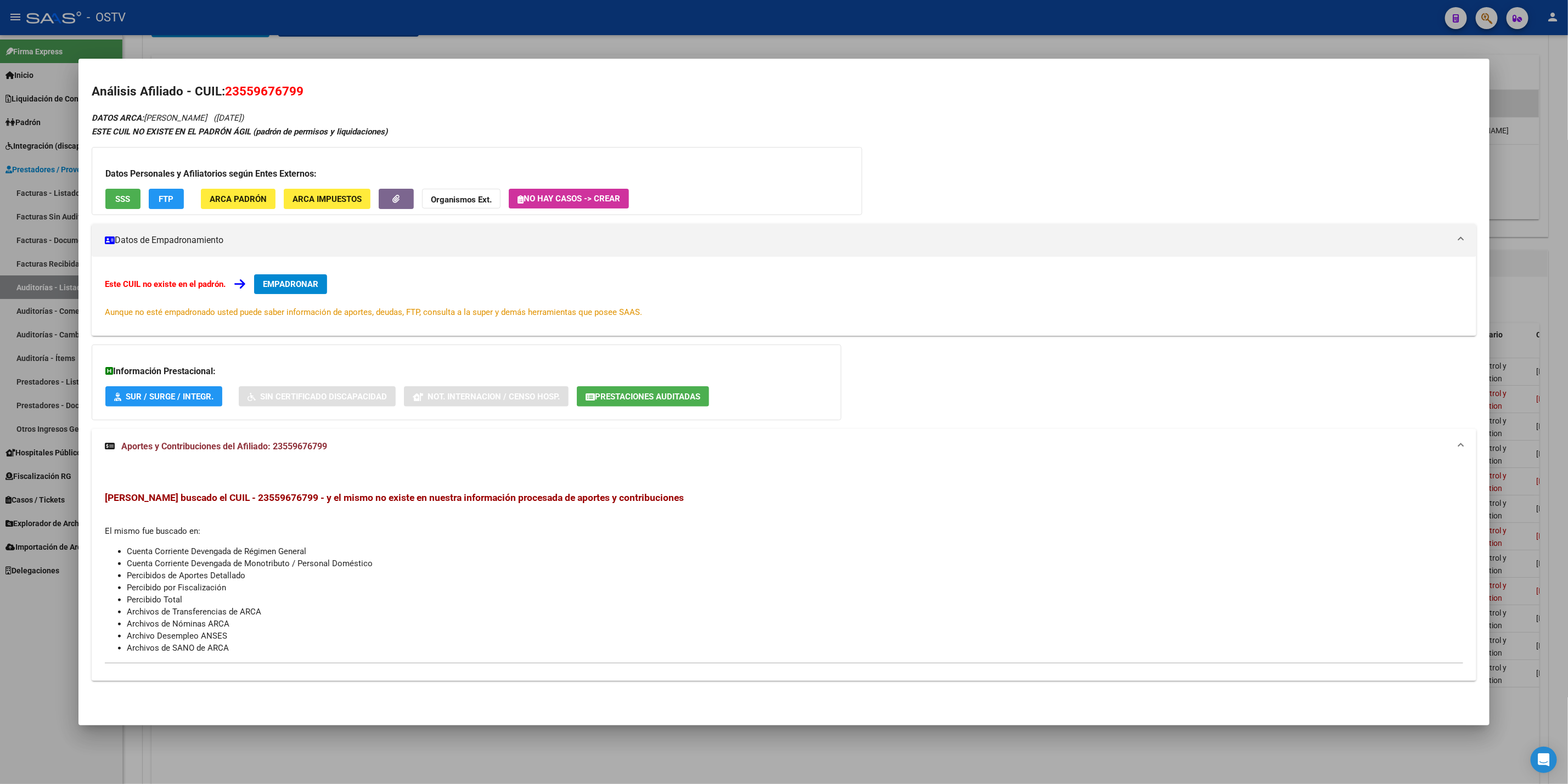
click at [5, 628] on div at bounding box center [784, 392] width 1568 height 784
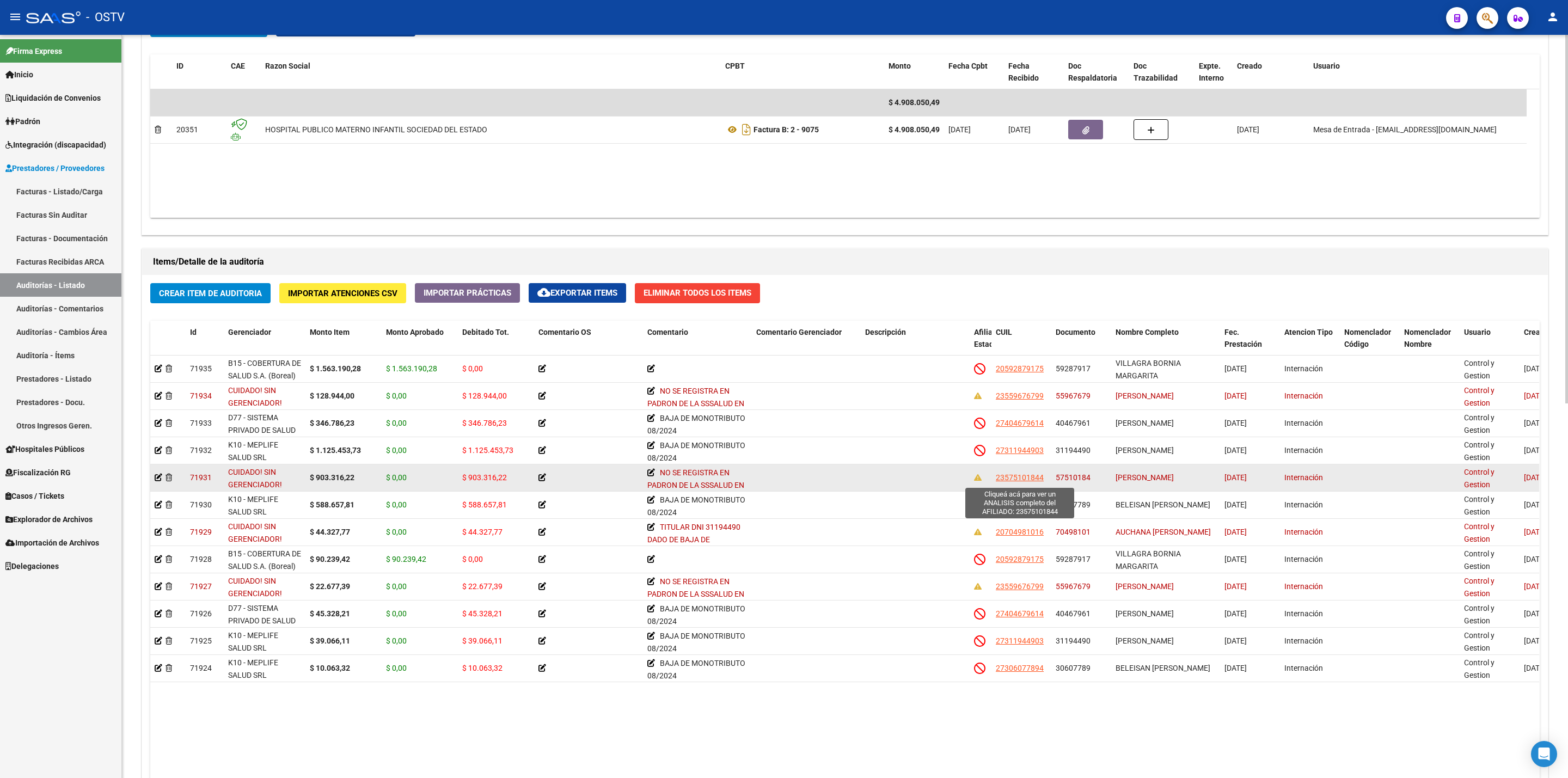
click at [1022, 480] on span "23575101844" at bounding box center [1019, 477] width 48 height 9
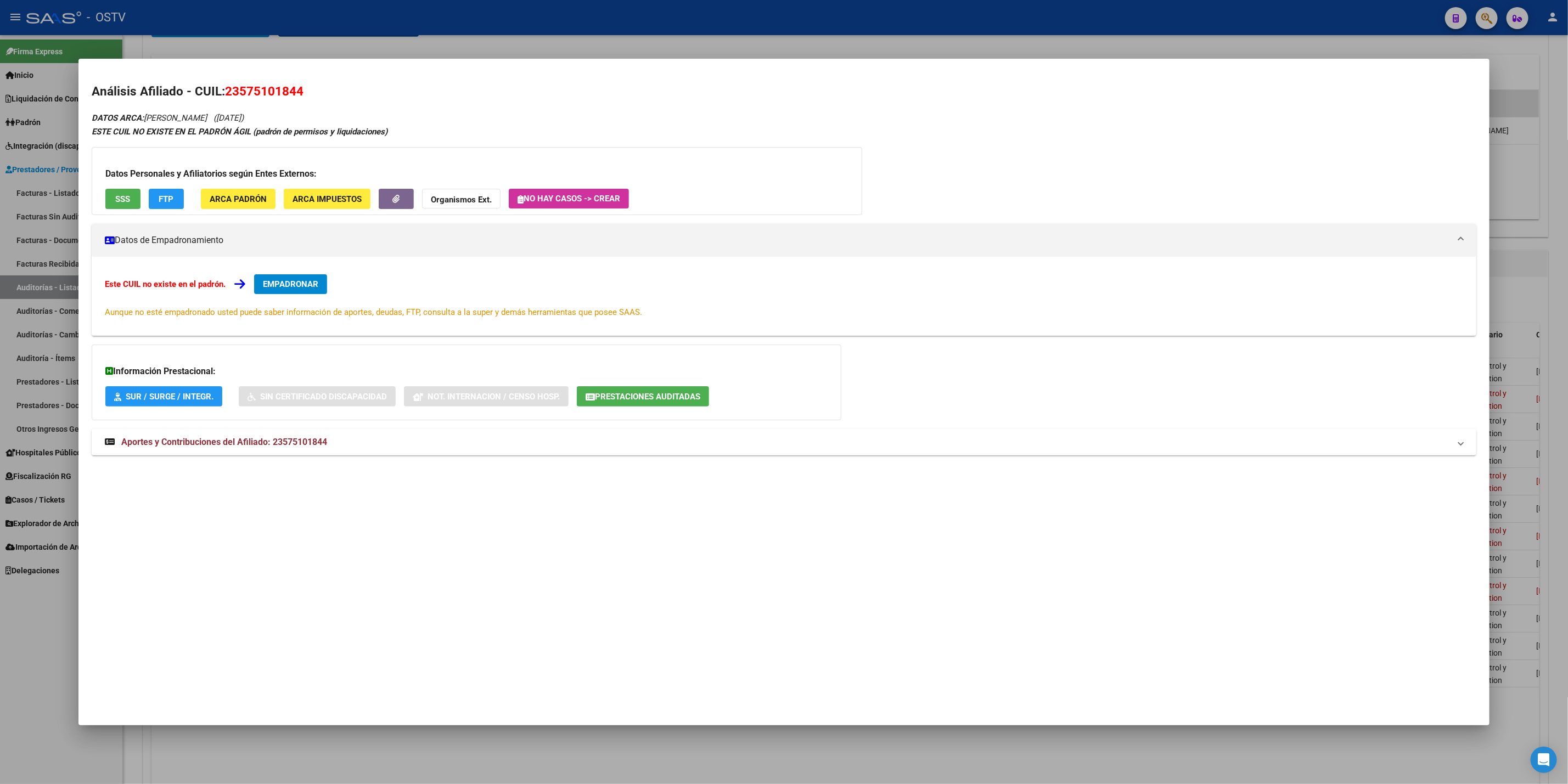
click at [532, 444] on mat-panel-title "Aportes y Contribuciones del Afiliado: 23575101844" at bounding box center [777, 442] width 1345 height 13
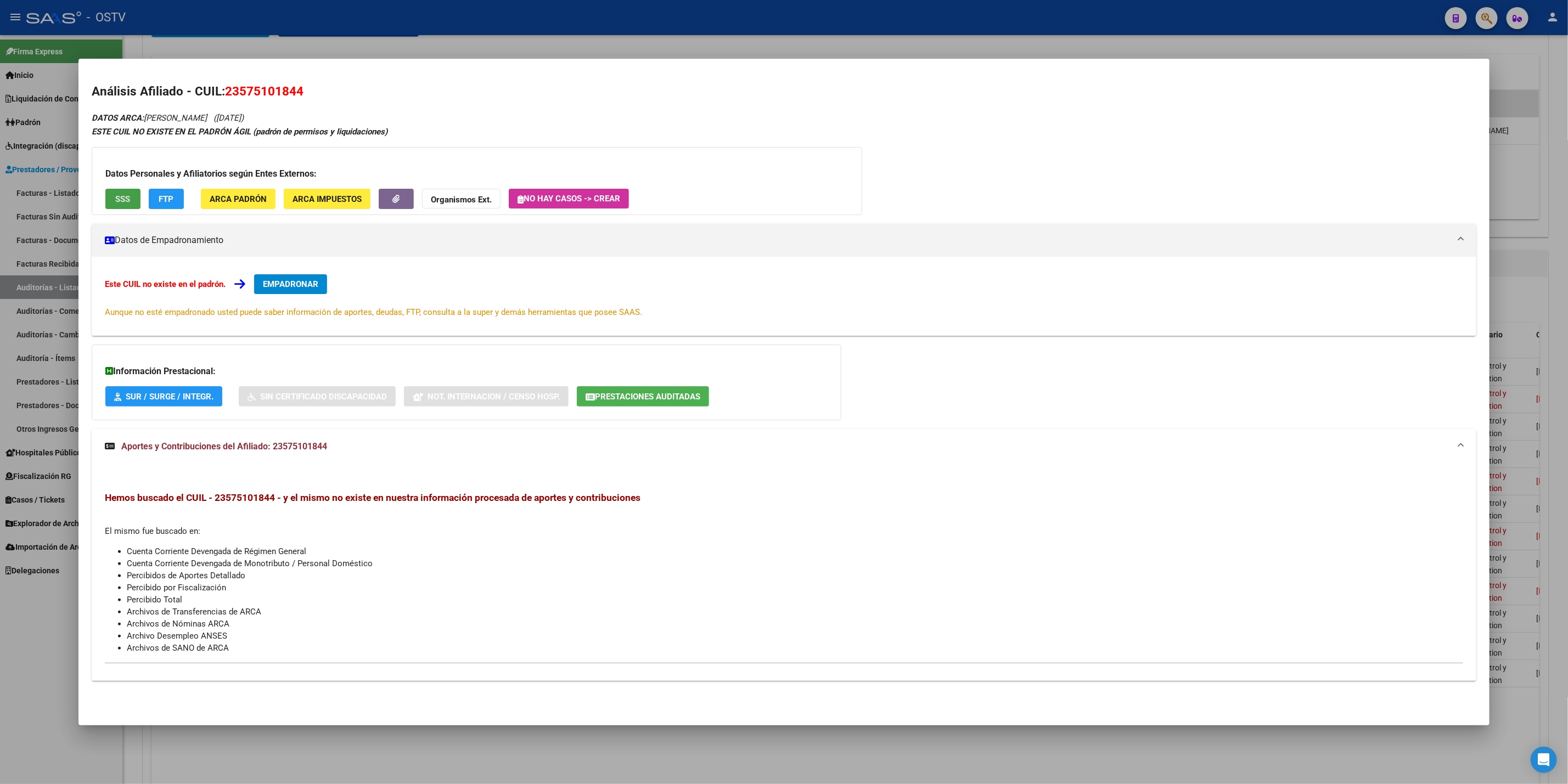
click at [115, 194] on span "SSS" at bounding box center [122, 199] width 15 height 10
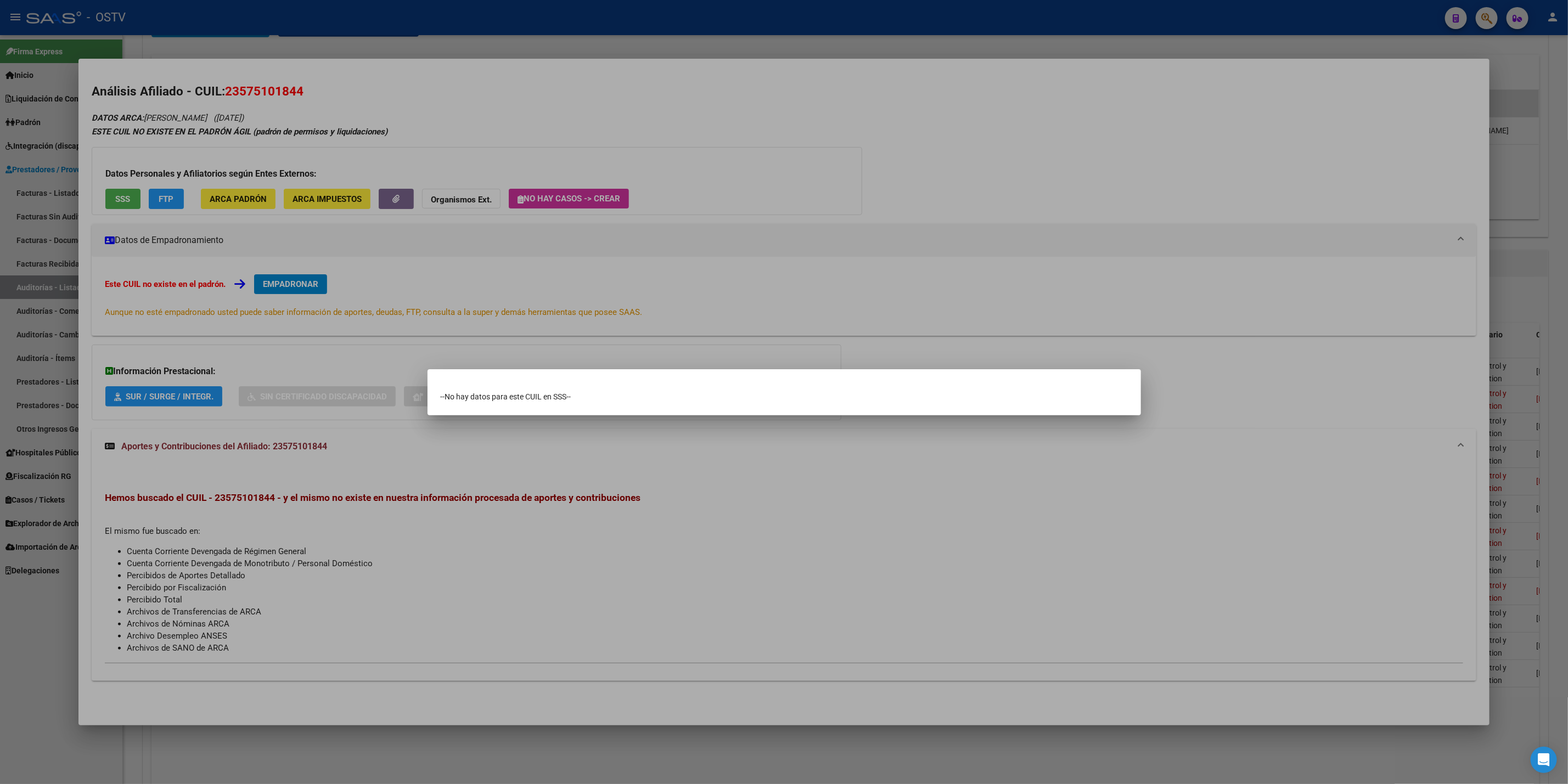
click at [341, 104] on div at bounding box center [784, 392] width 1568 height 784
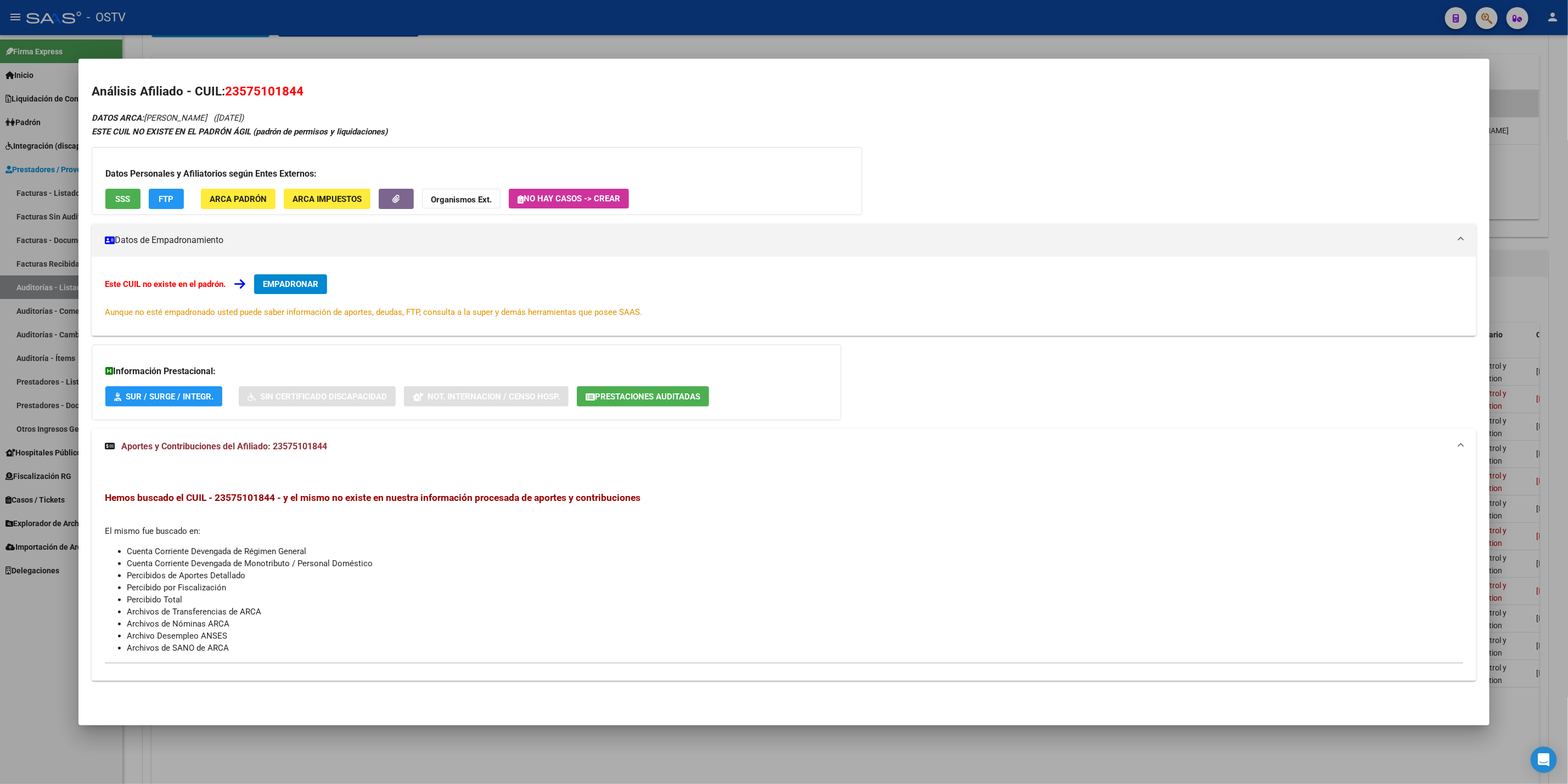
click at [520, 36] on div at bounding box center [784, 392] width 1568 height 784
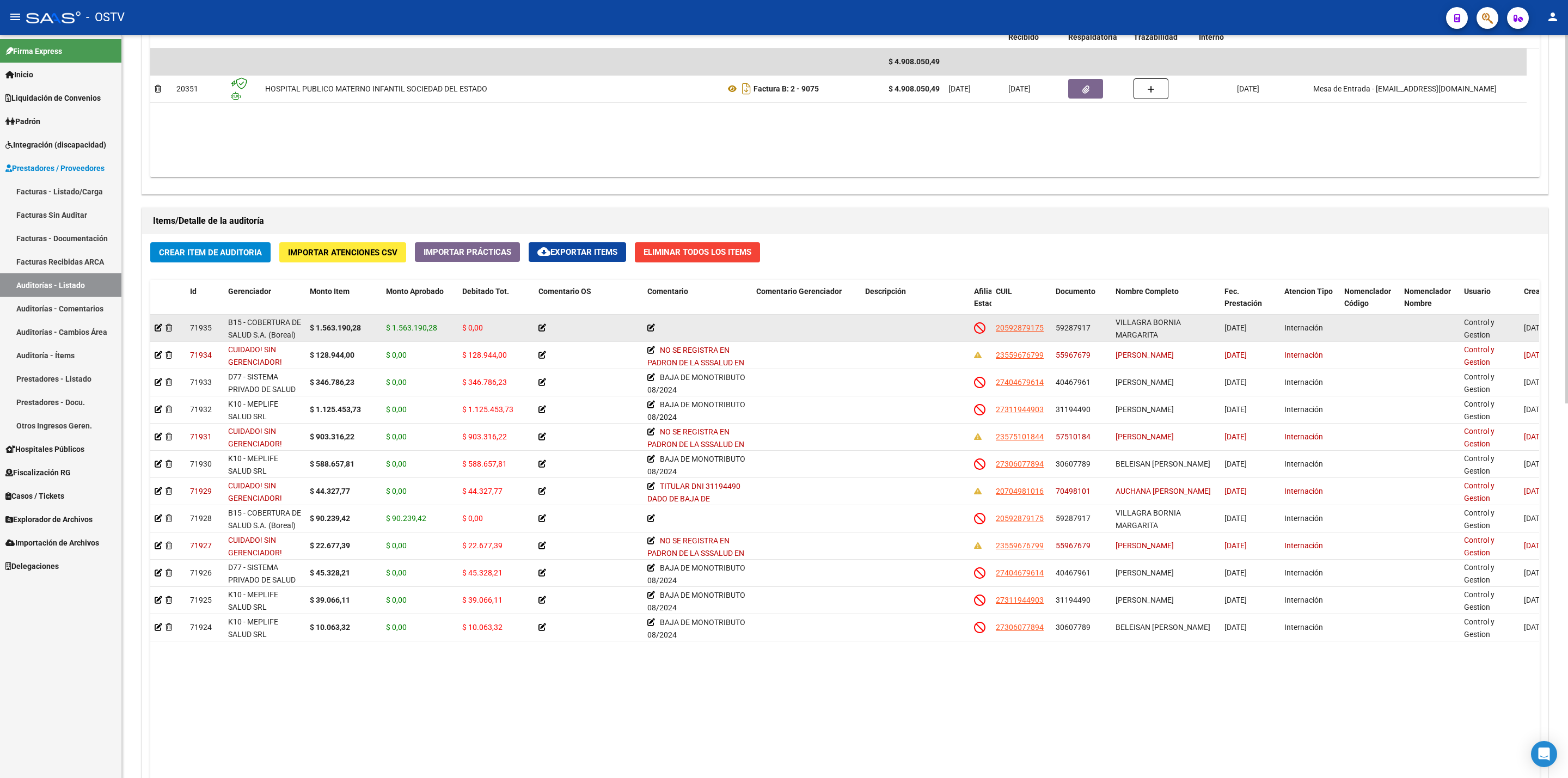
scroll to position [654, 0]
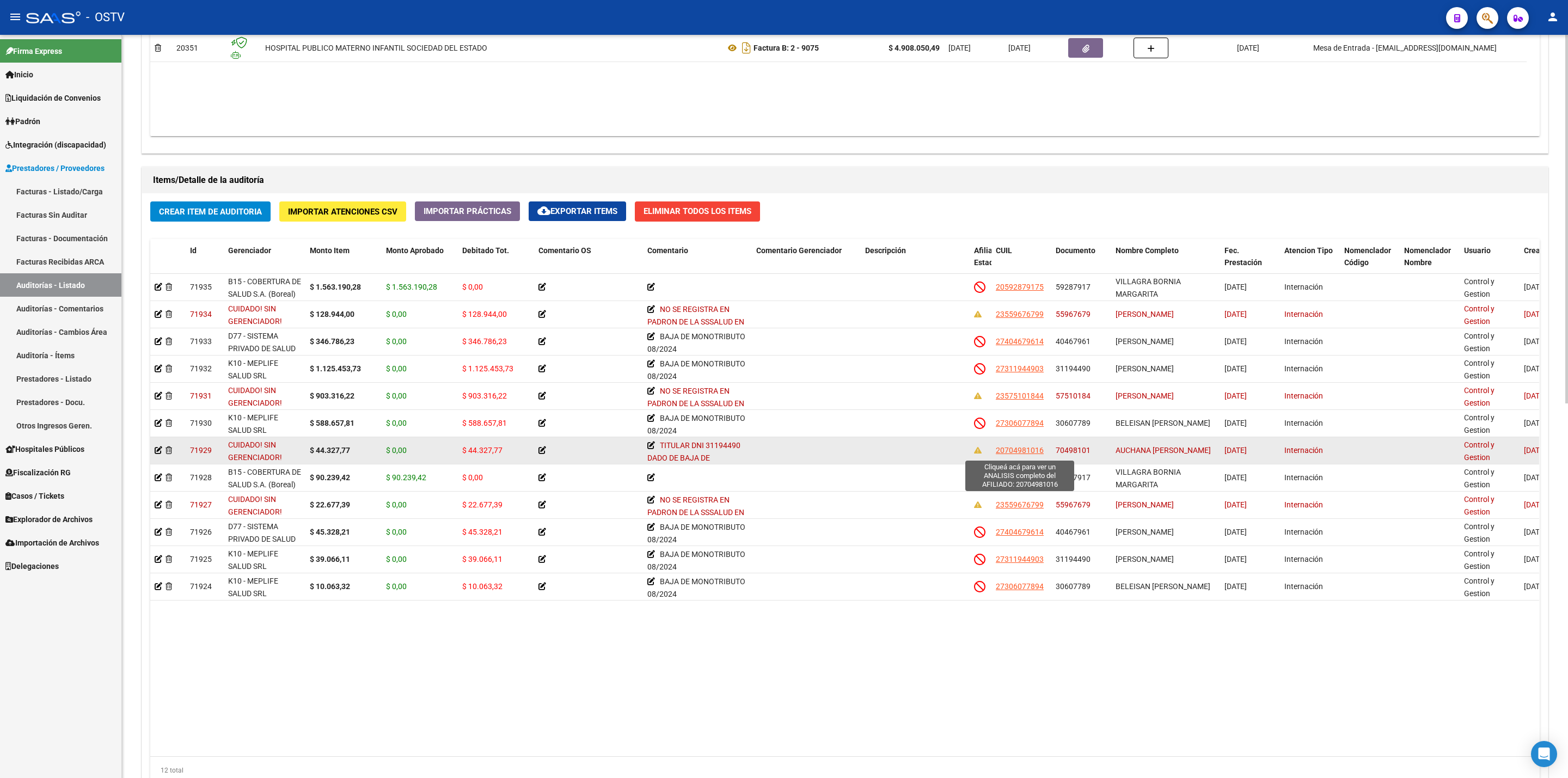
click at [1016, 453] on span "20704981016" at bounding box center [1019, 450] width 48 height 9
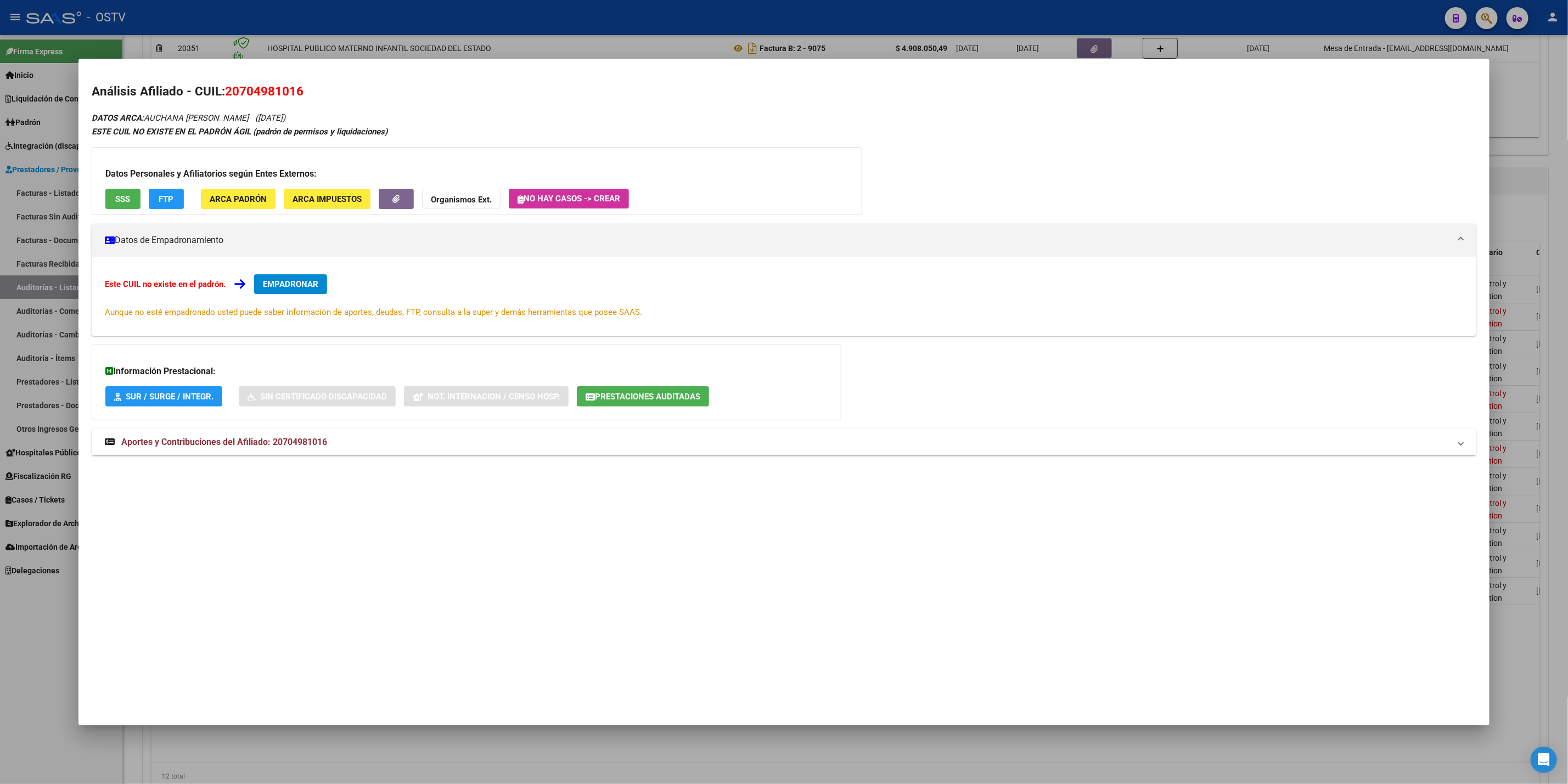
click at [354, 453] on mat-expansion-panel-header "Aportes y Contribuciones del Afiliado: 20704981016" at bounding box center [784, 442] width 1385 height 26
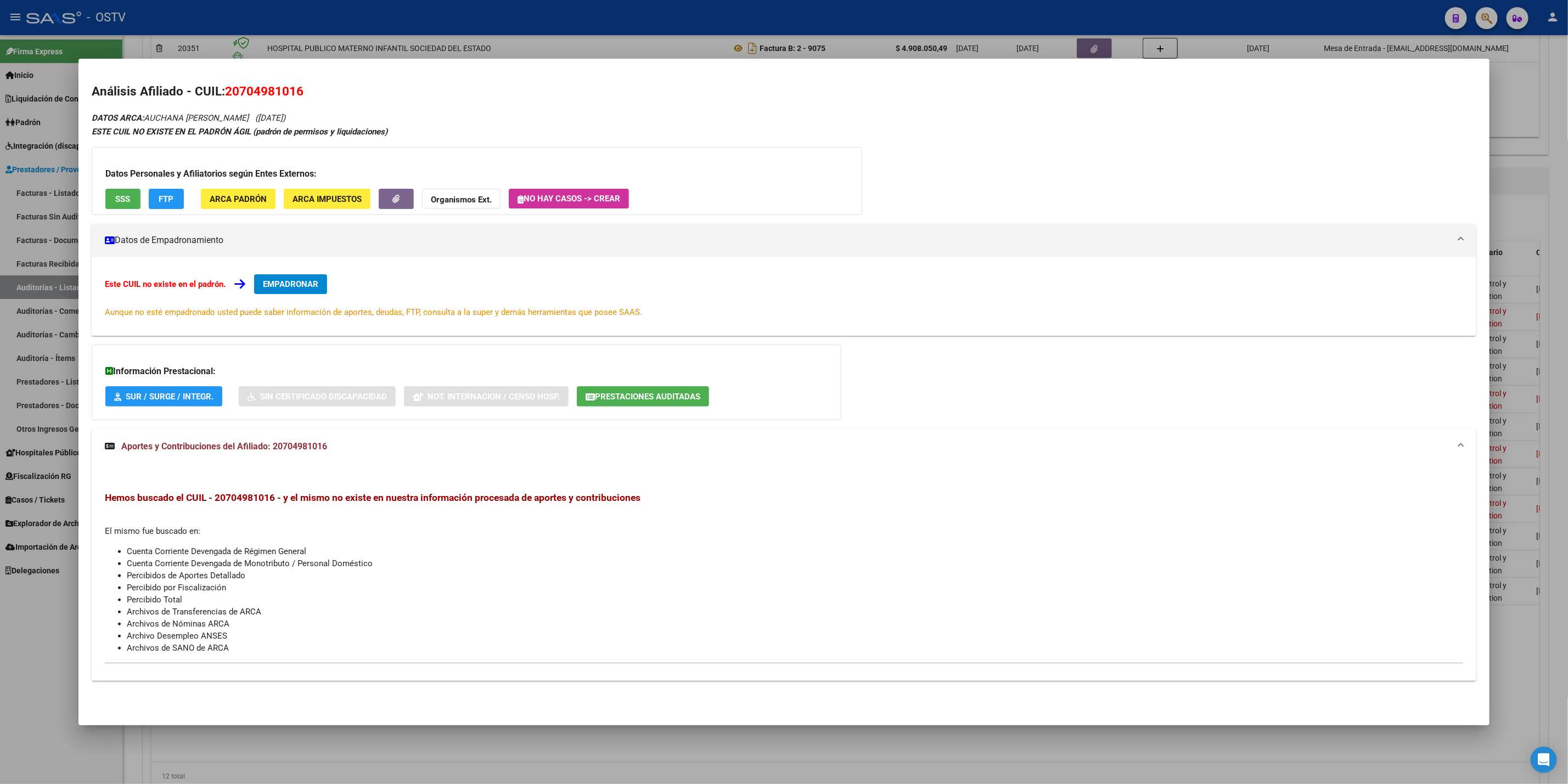
click at [0, 649] on div at bounding box center [784, 392] width 1568 height 784
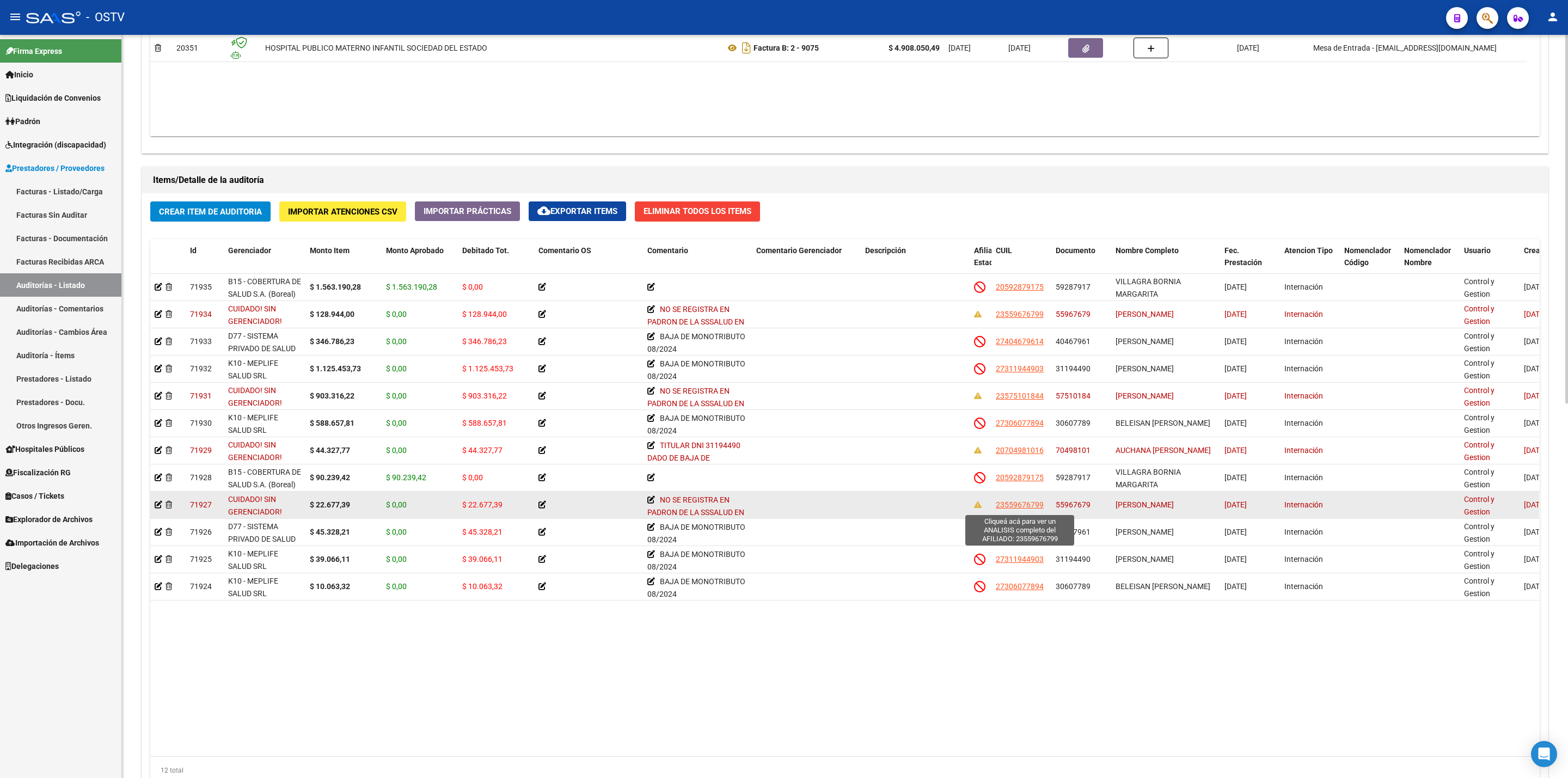
click at [1022, 503] on span "23559676799" at bounding box center [1019, 505] width 48 height 9
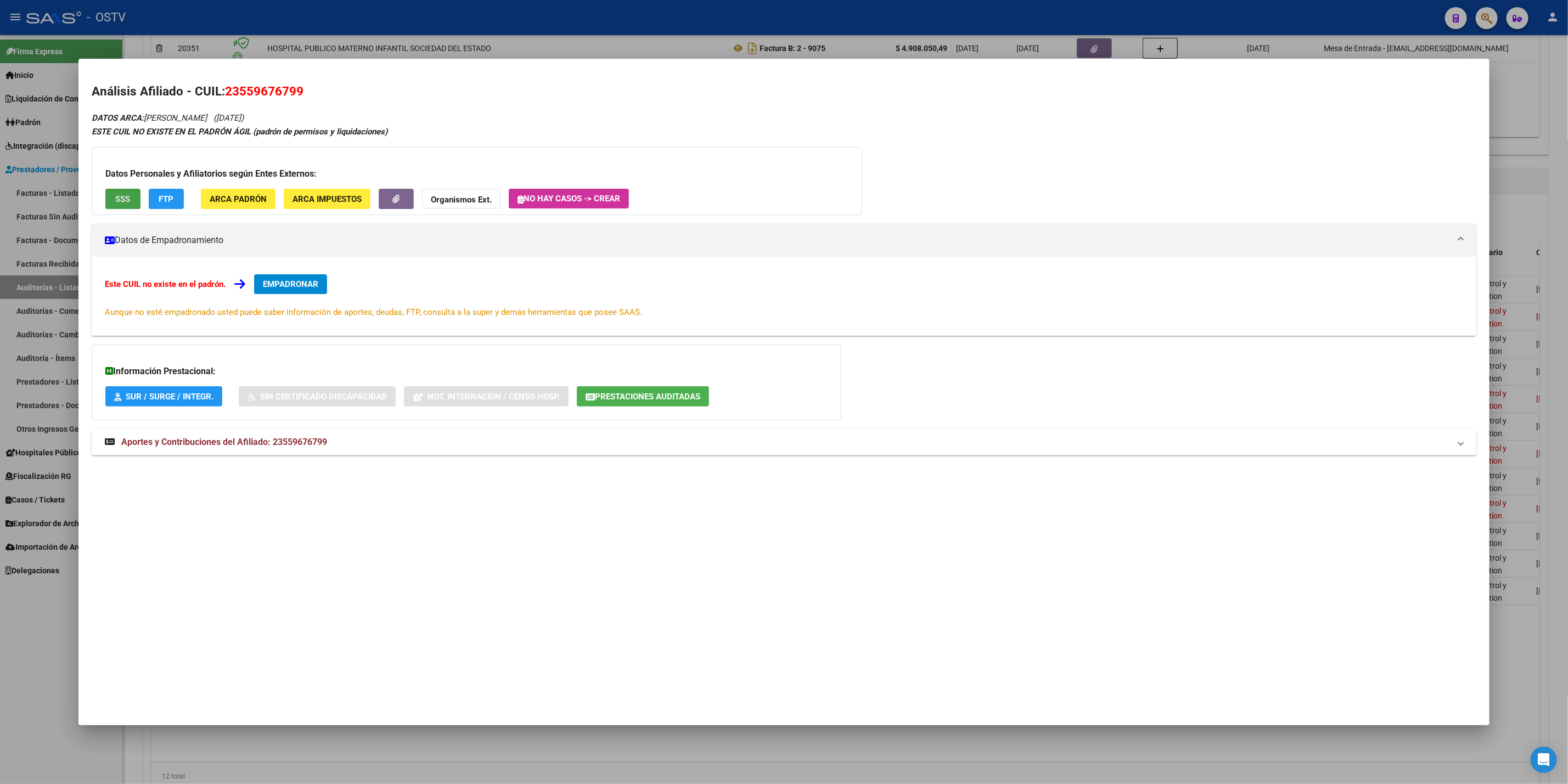
click at [106, 202] on button "SSS" at bounding box center [123, 199] width 35 height 21
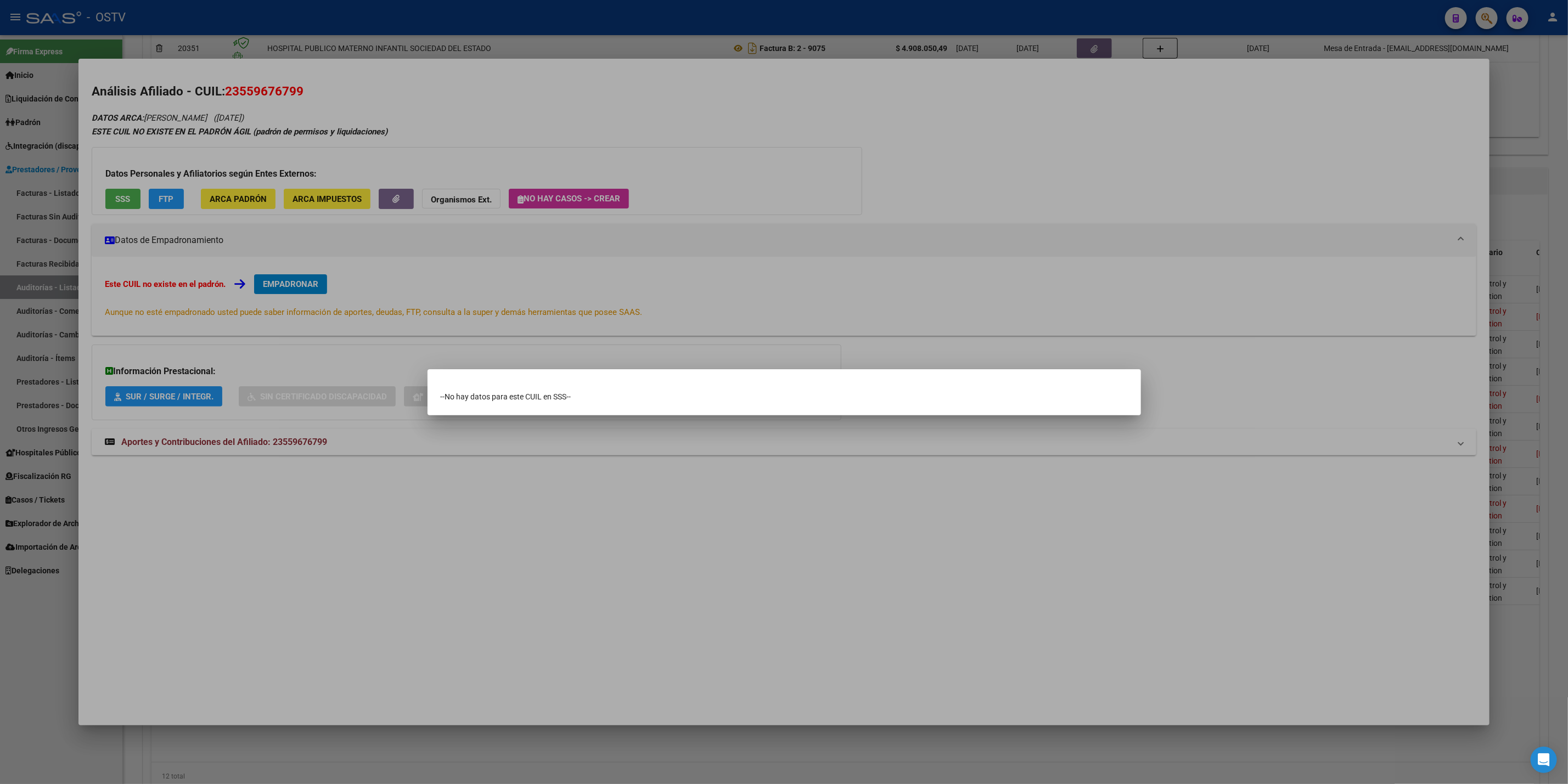
click at [0, 576] on div at bounding box center [784, 392] width 1568 height 784
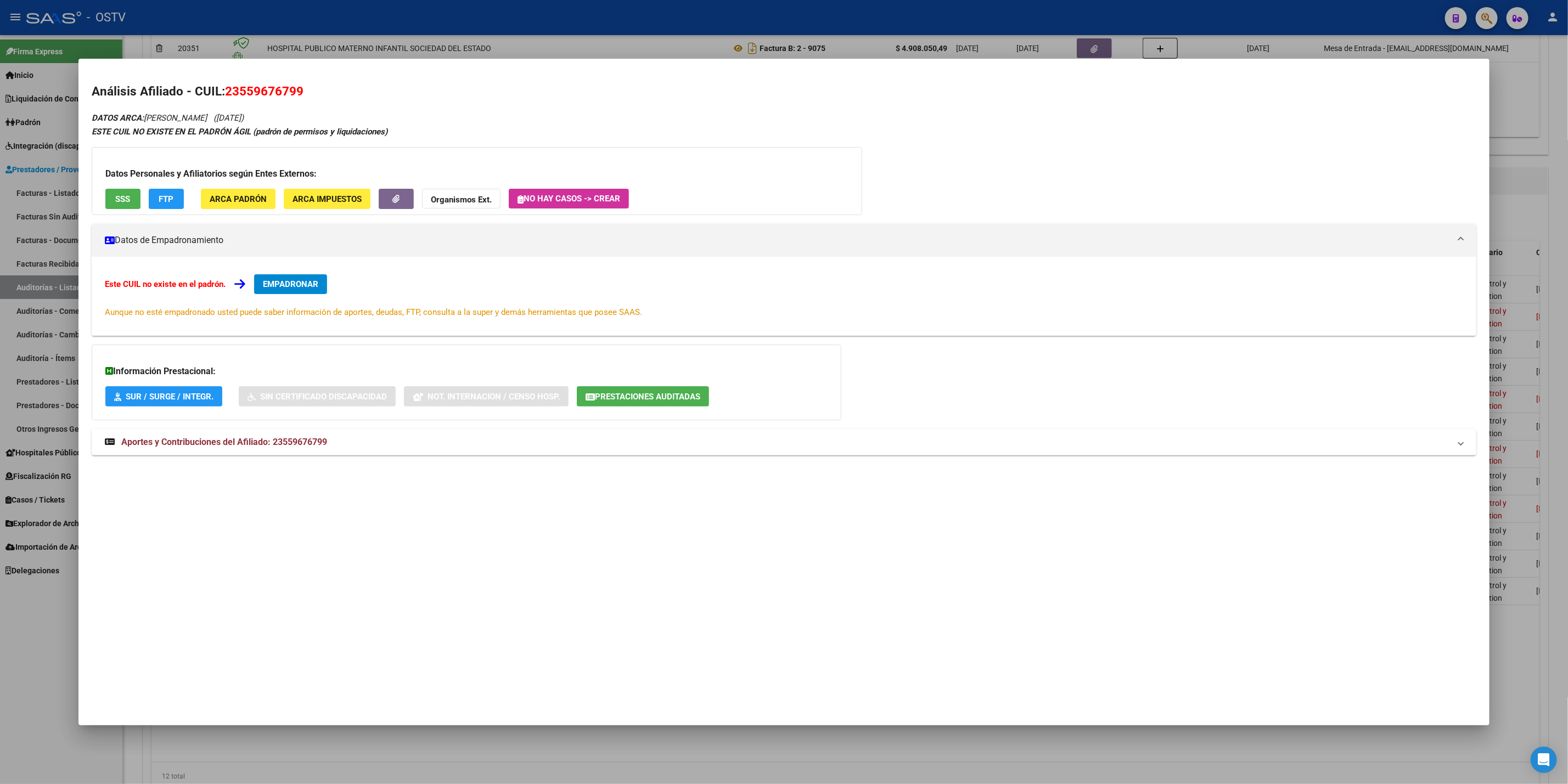
click at [0, 600] on div at bounding box center [784, 392] width 1568 height 784
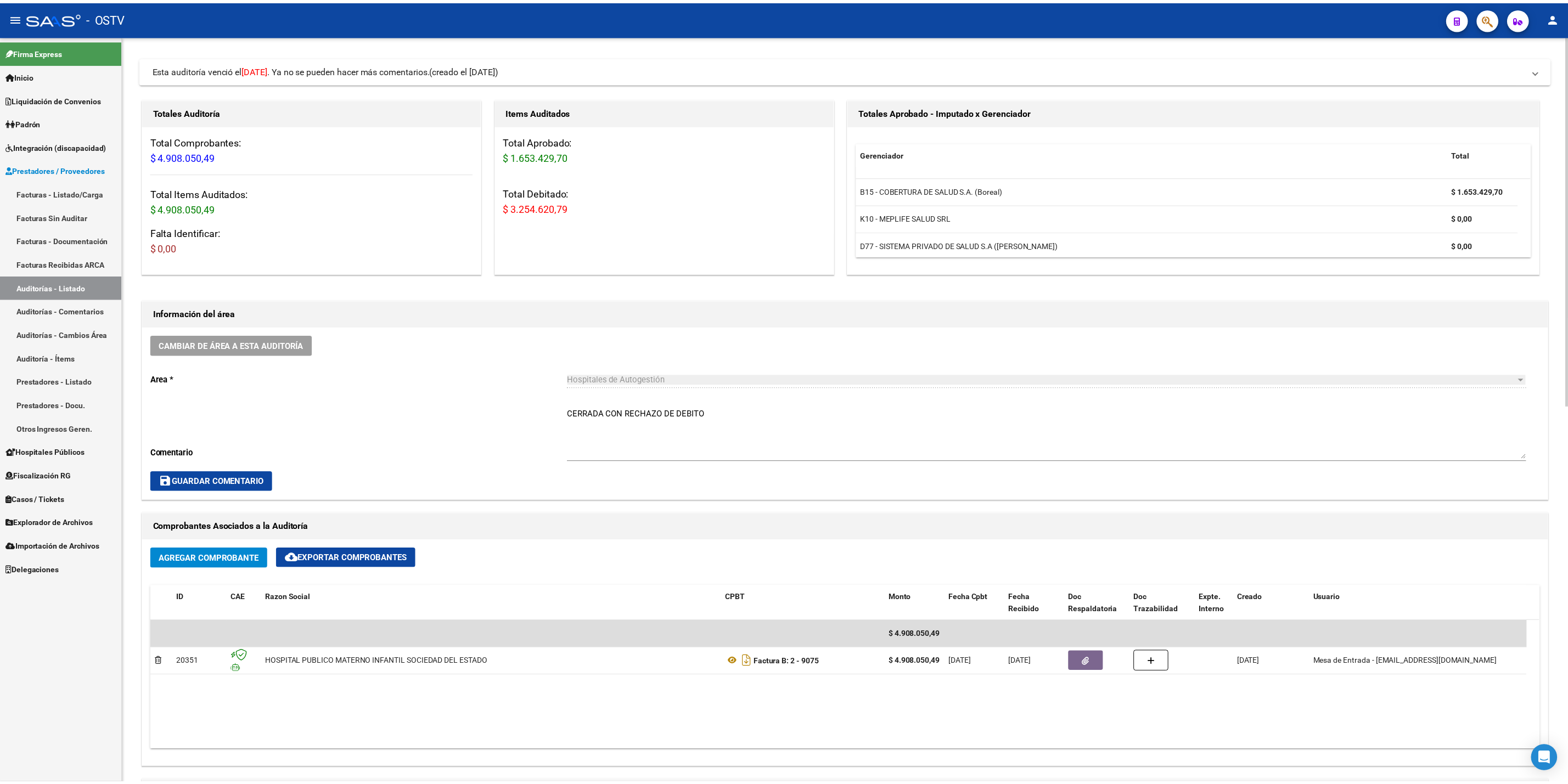
scroll to position [0, 0]
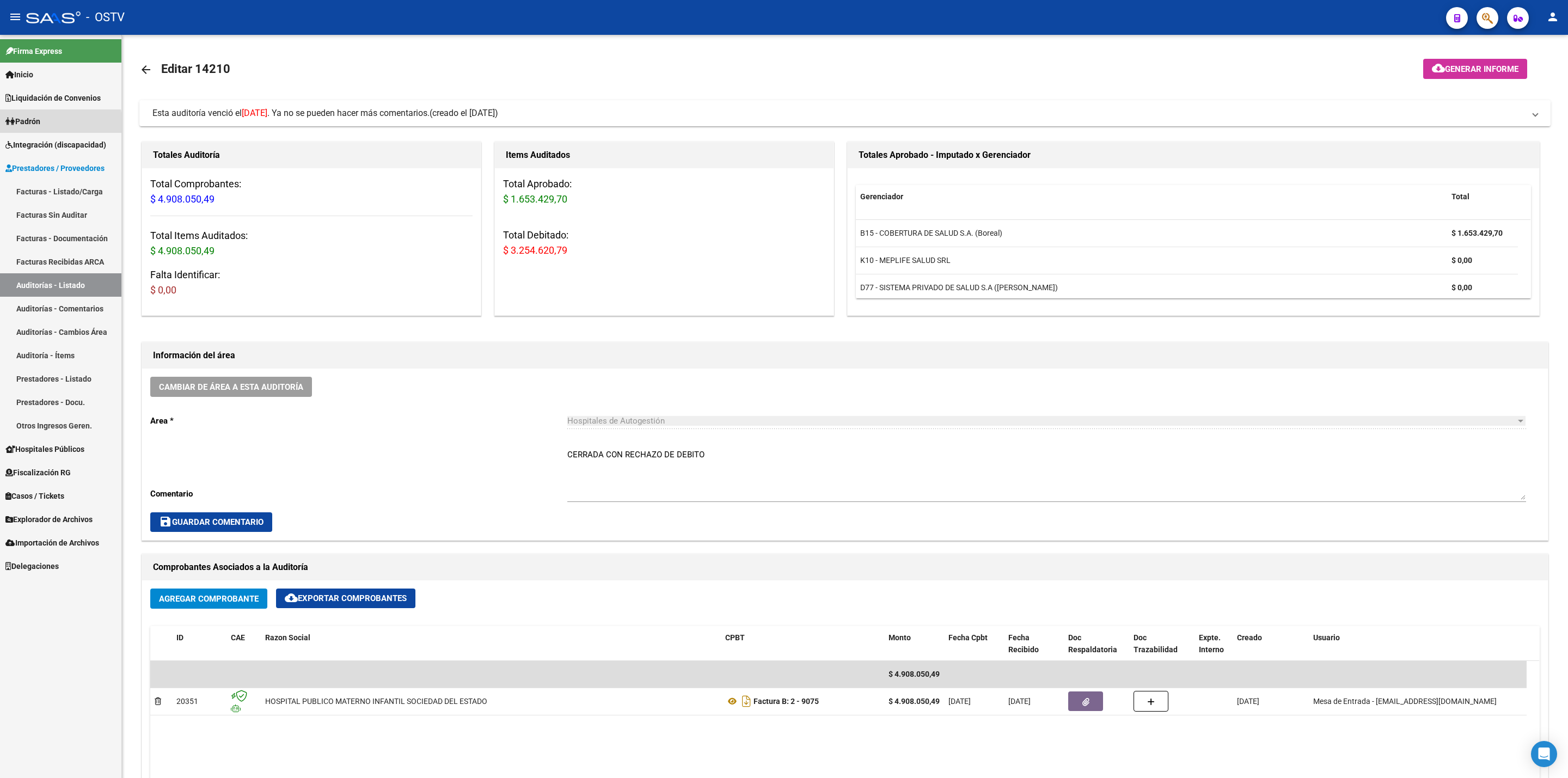
click at [13, 124] on icon at bounding box center [9, 122] width 9 height 7
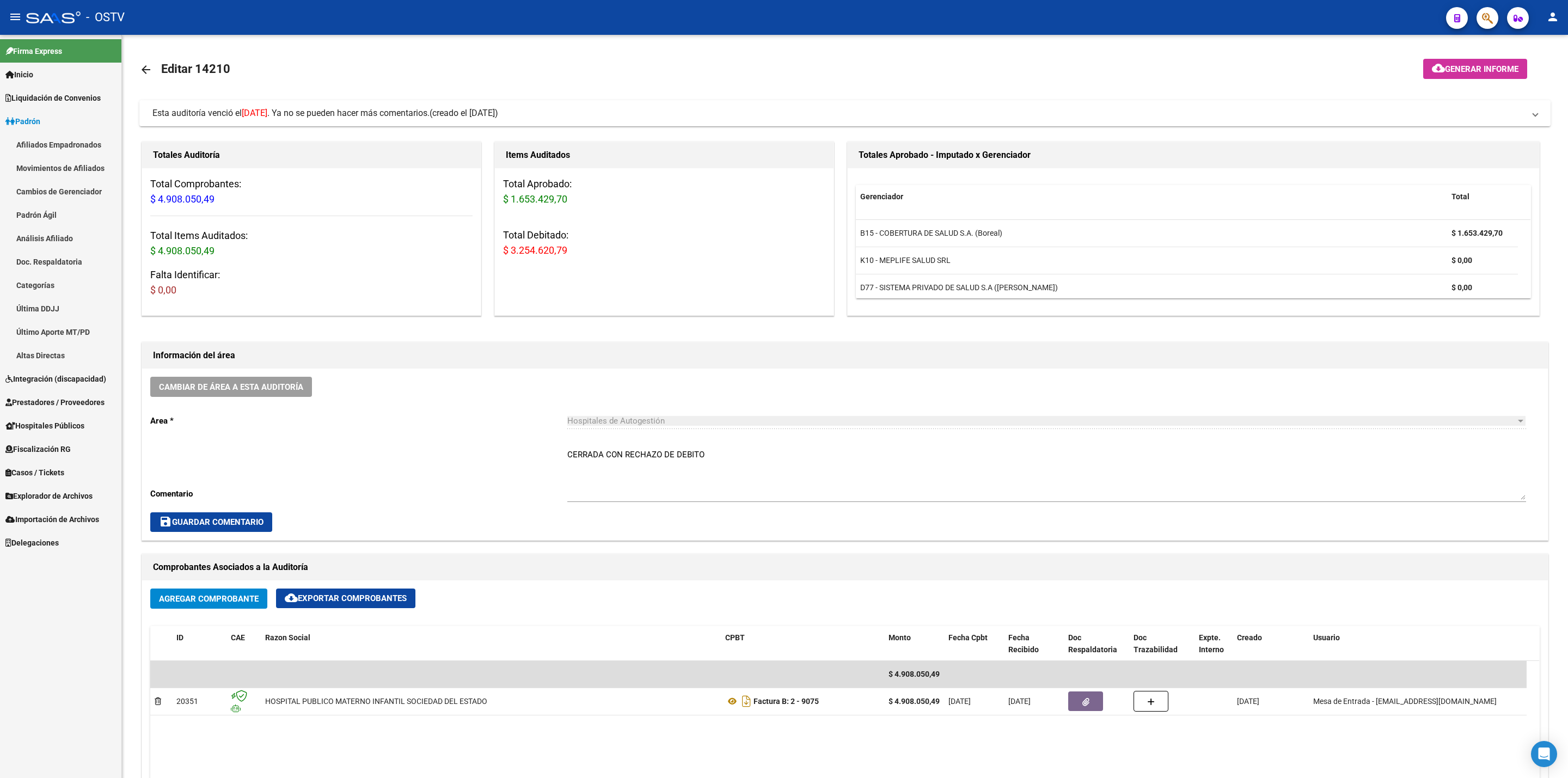
click at [38, 218] on link "Padrón Ágil" at bounding box center [60, 215] width 122 height 23
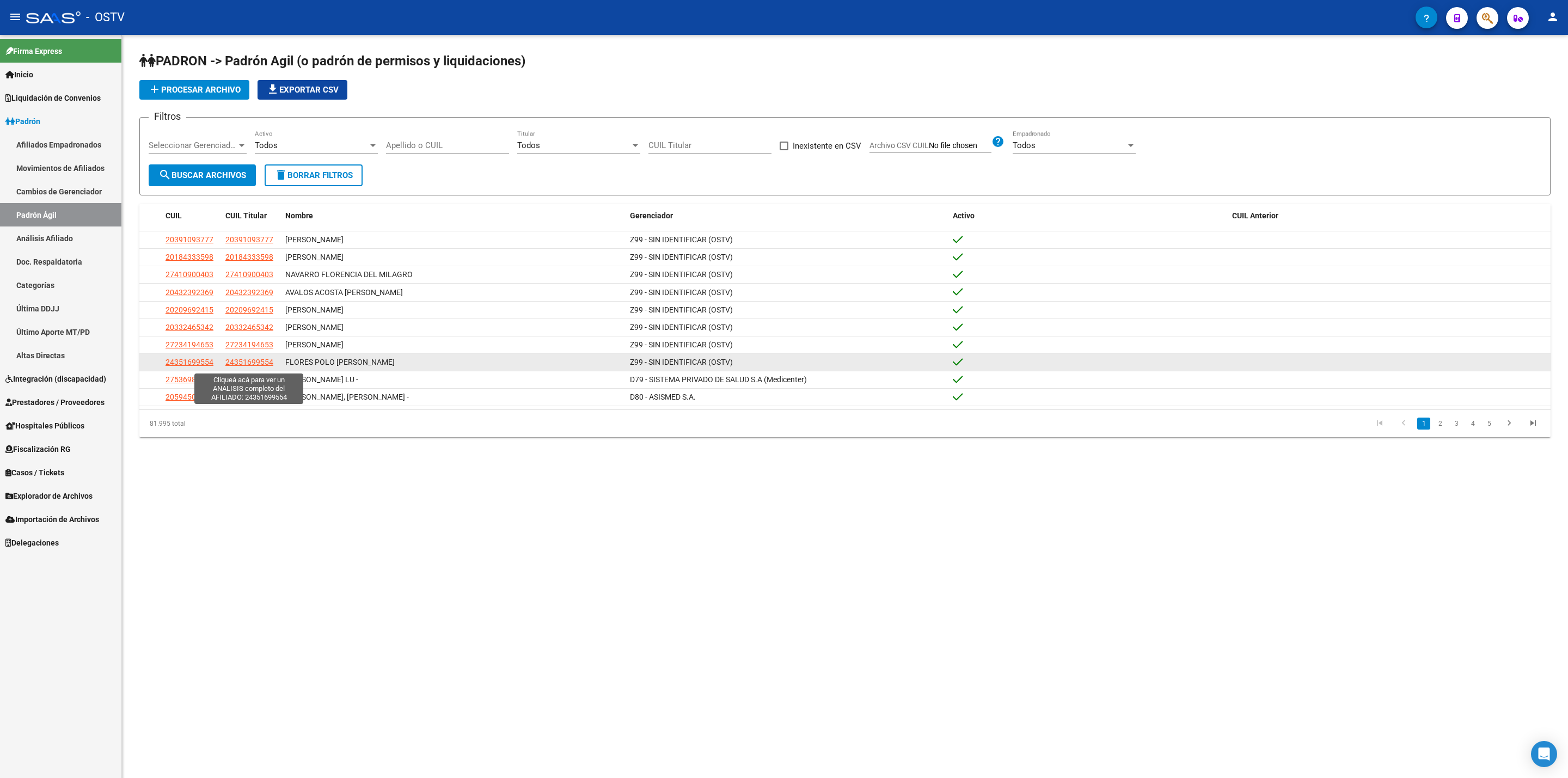
click at [268, 362] on span "24351699554" at bounding box center [250, 362] width 48 height 9
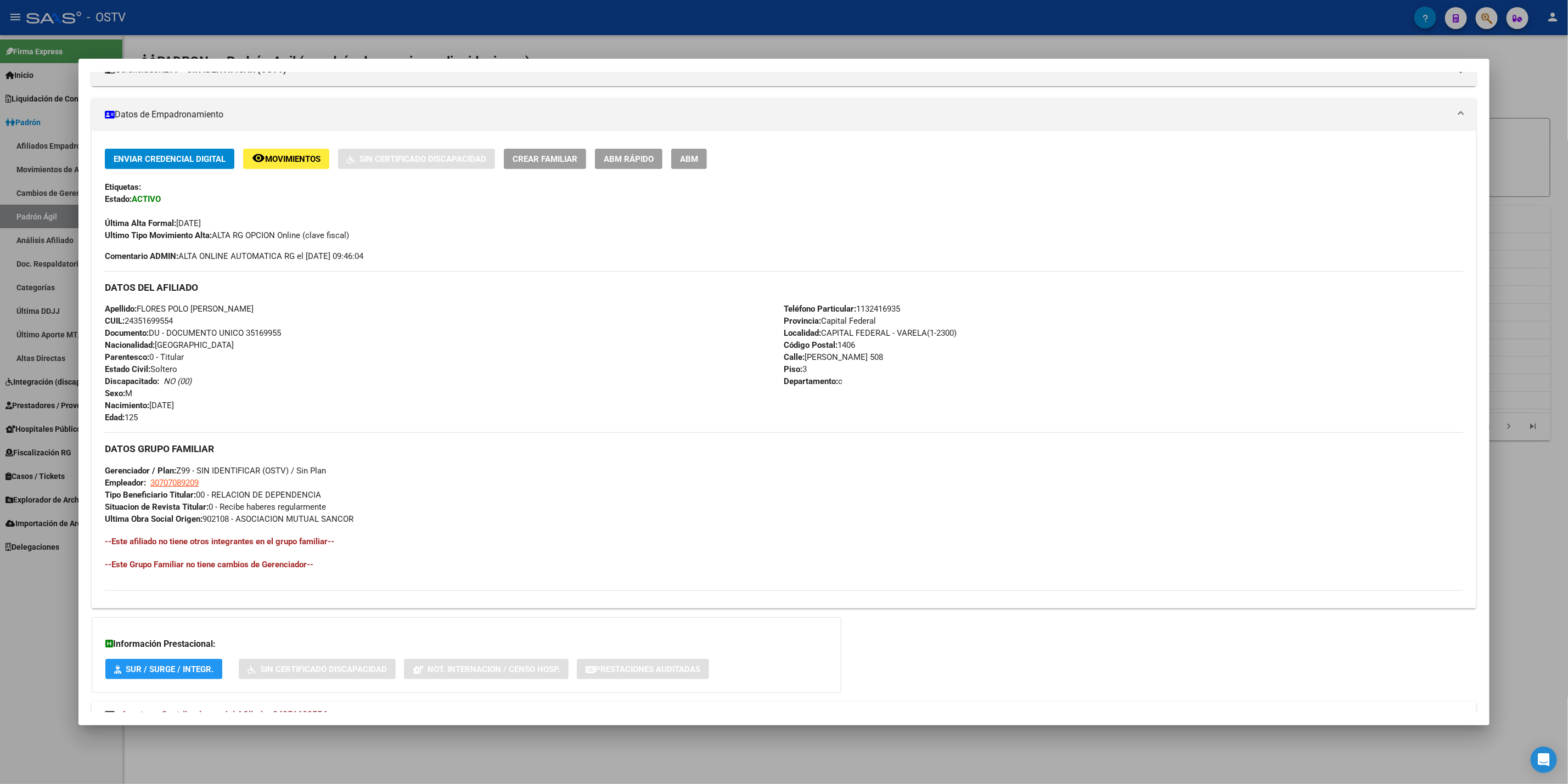
scroll to position [206, 0]
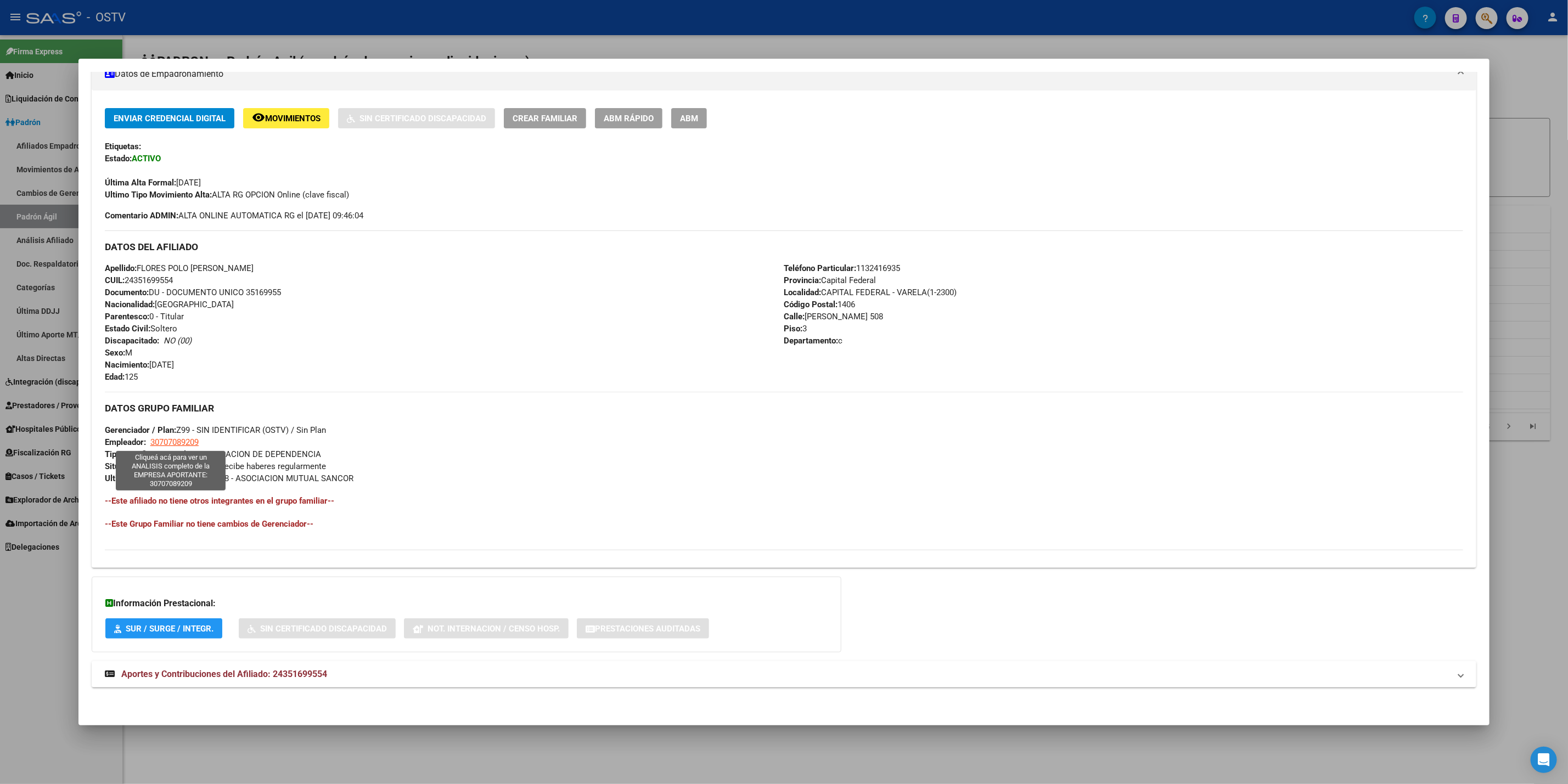
click at [183, 444] on span "30707089209" at bounding box center [175, 442] width 48 height 10
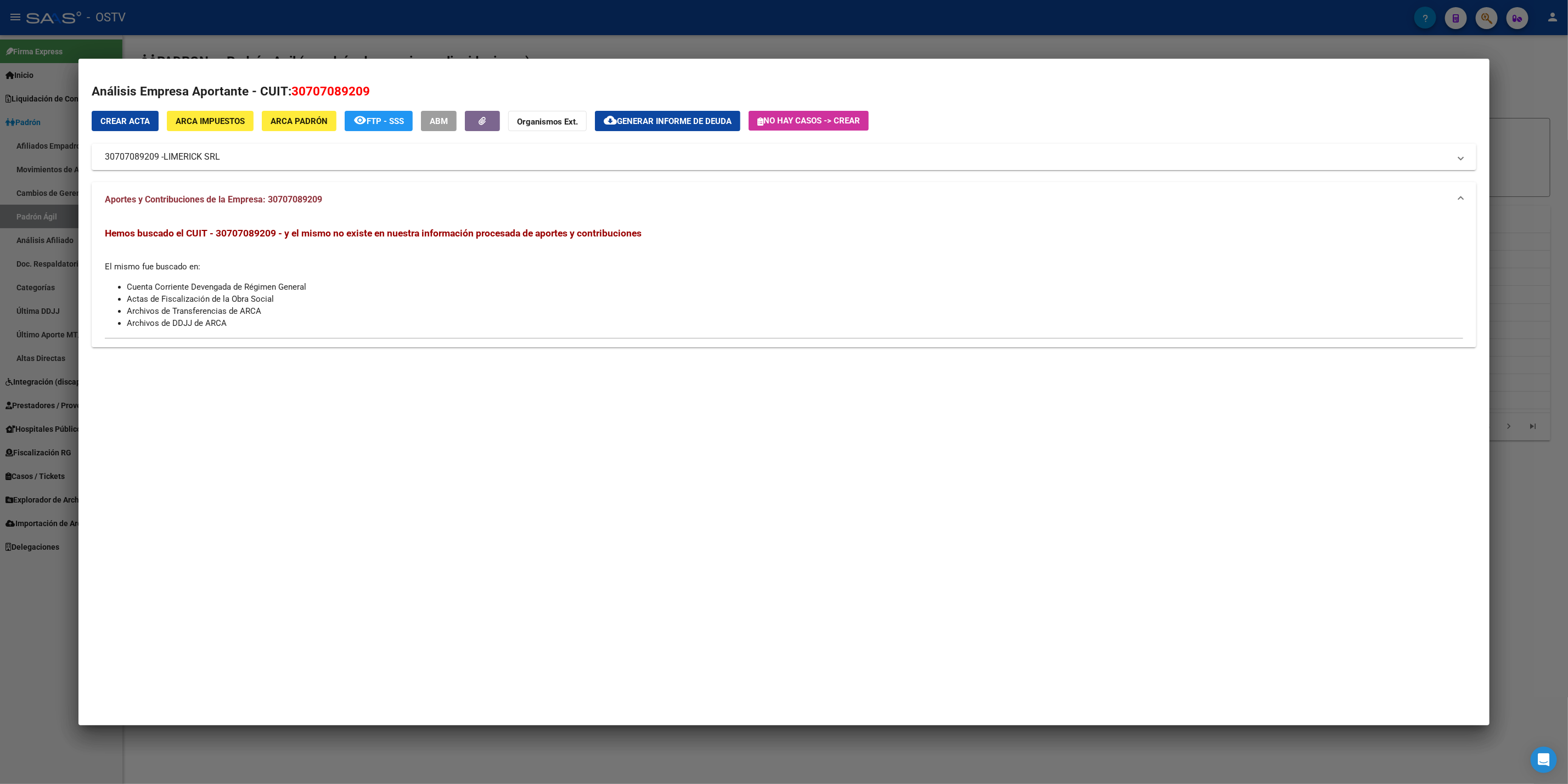
click at [32, 578] on div at bounding box center [784, 392] width 1568 height 784
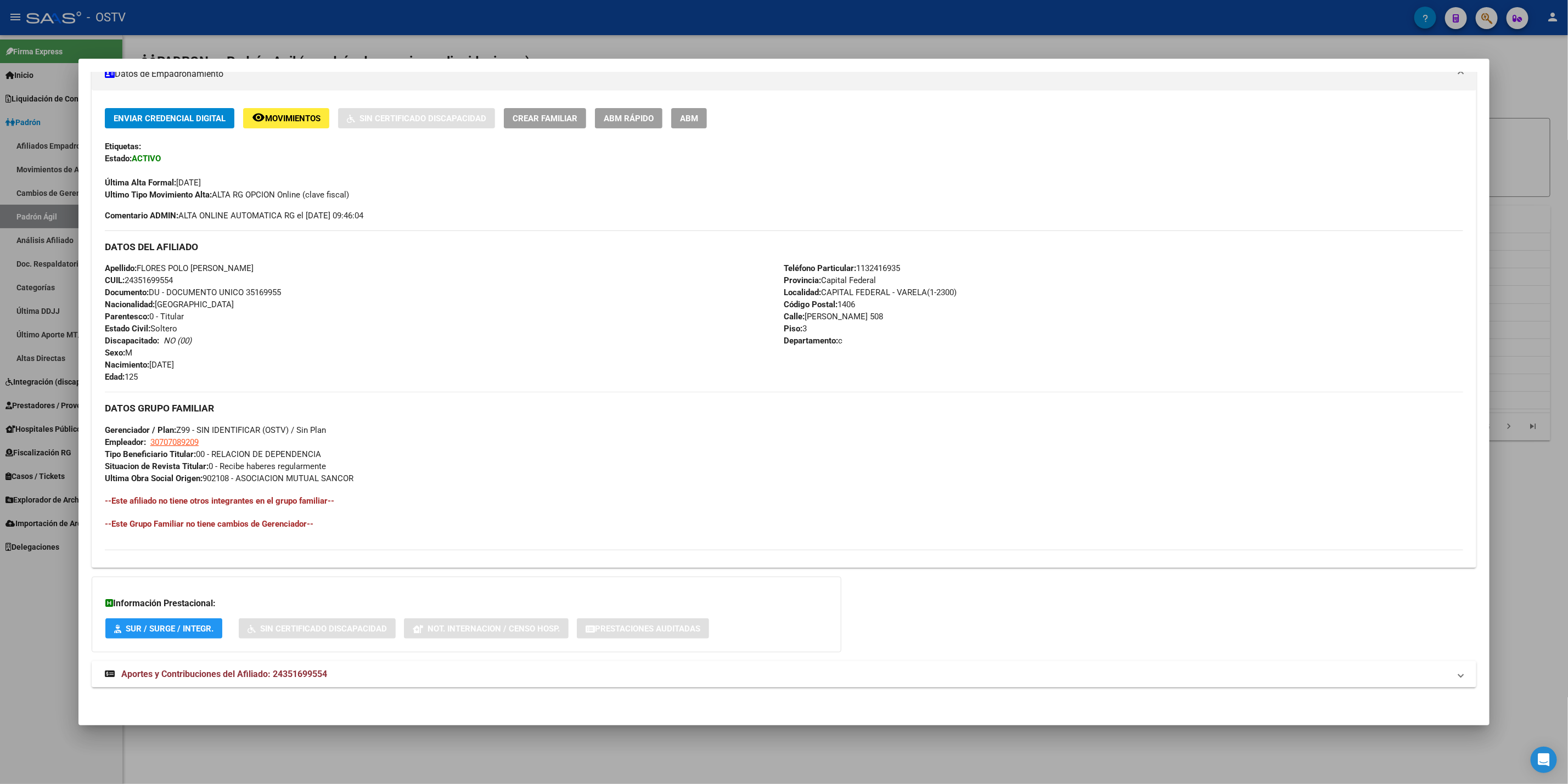
click at [4, 568] on div at bounding box center [784, 392] width 1568 height 784
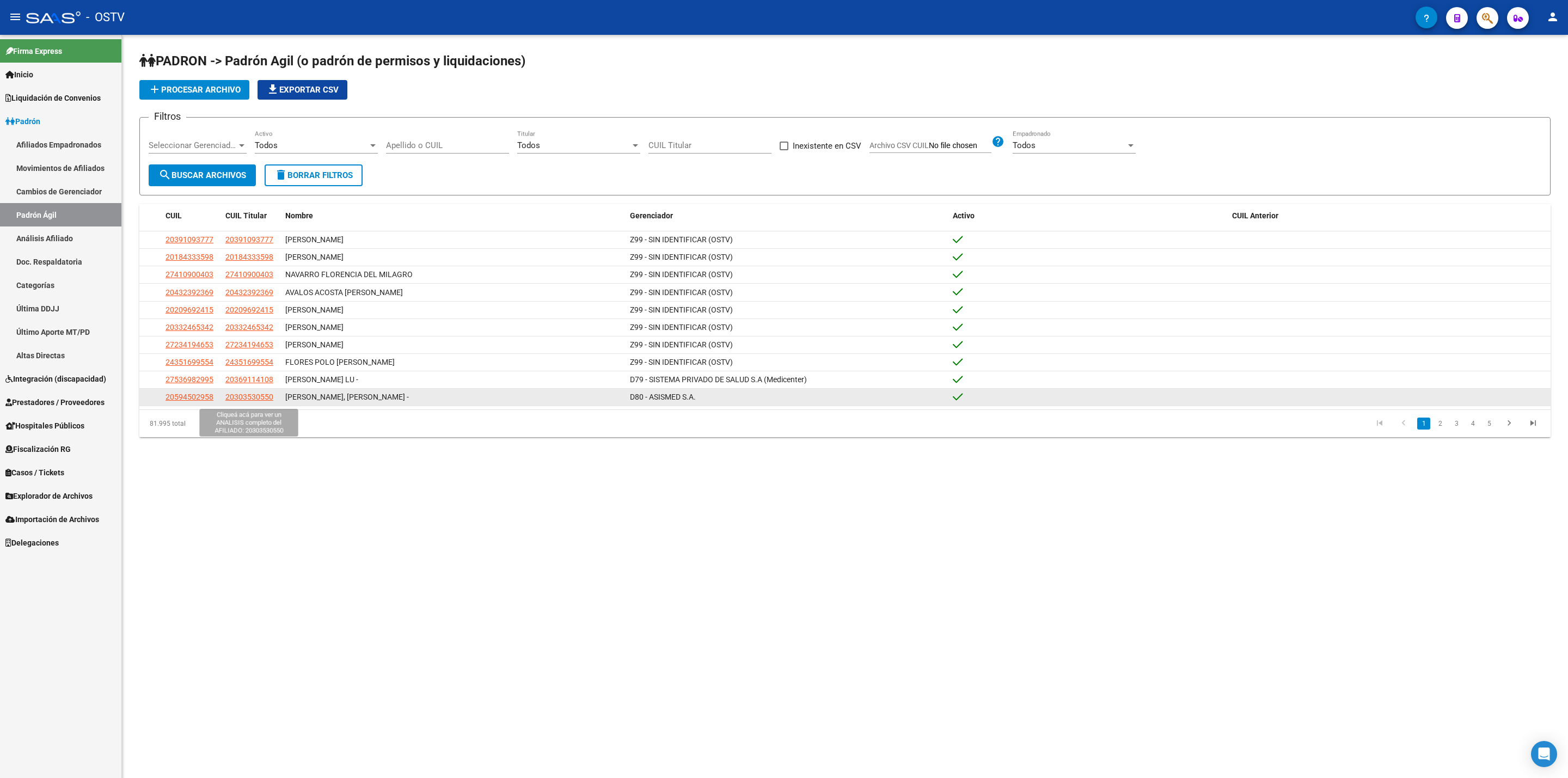
click at [242, 396] on span "20303530550" at bounding box center [250, 397] width 48 height 9
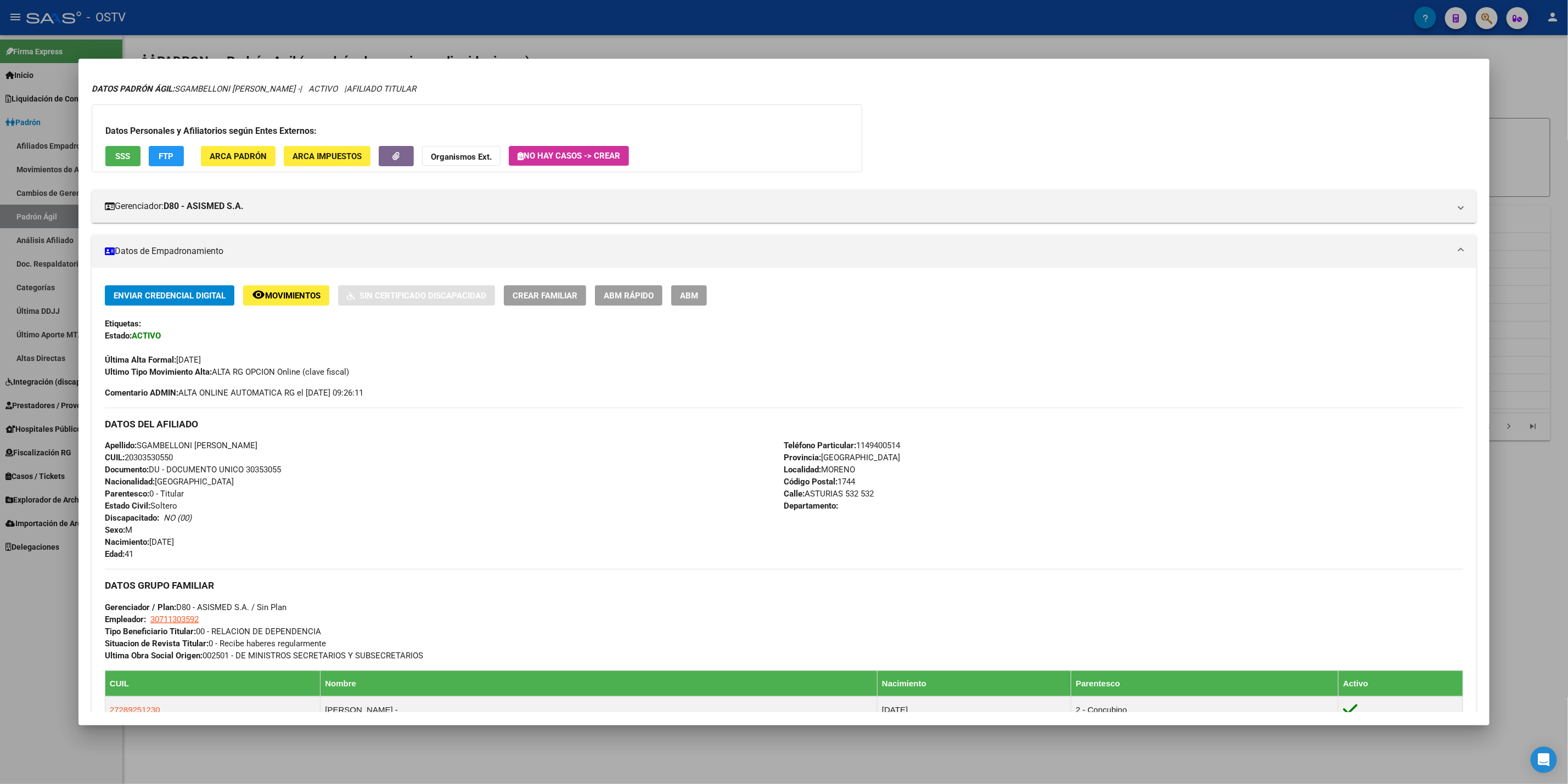
scroll to position [0, 0]
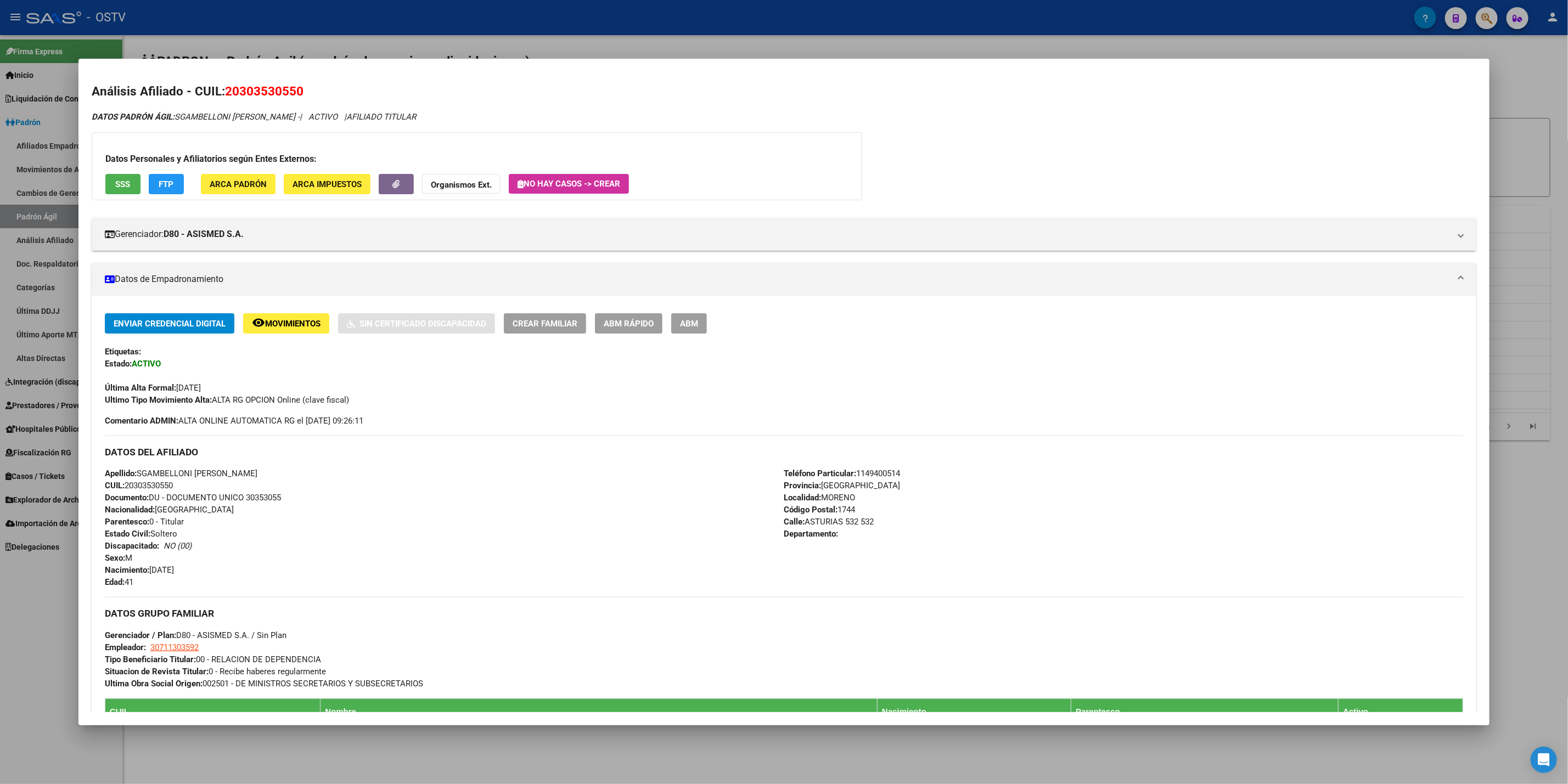
click at [38, 595] on div at bounding box center [784, 392] width 1568 height 784
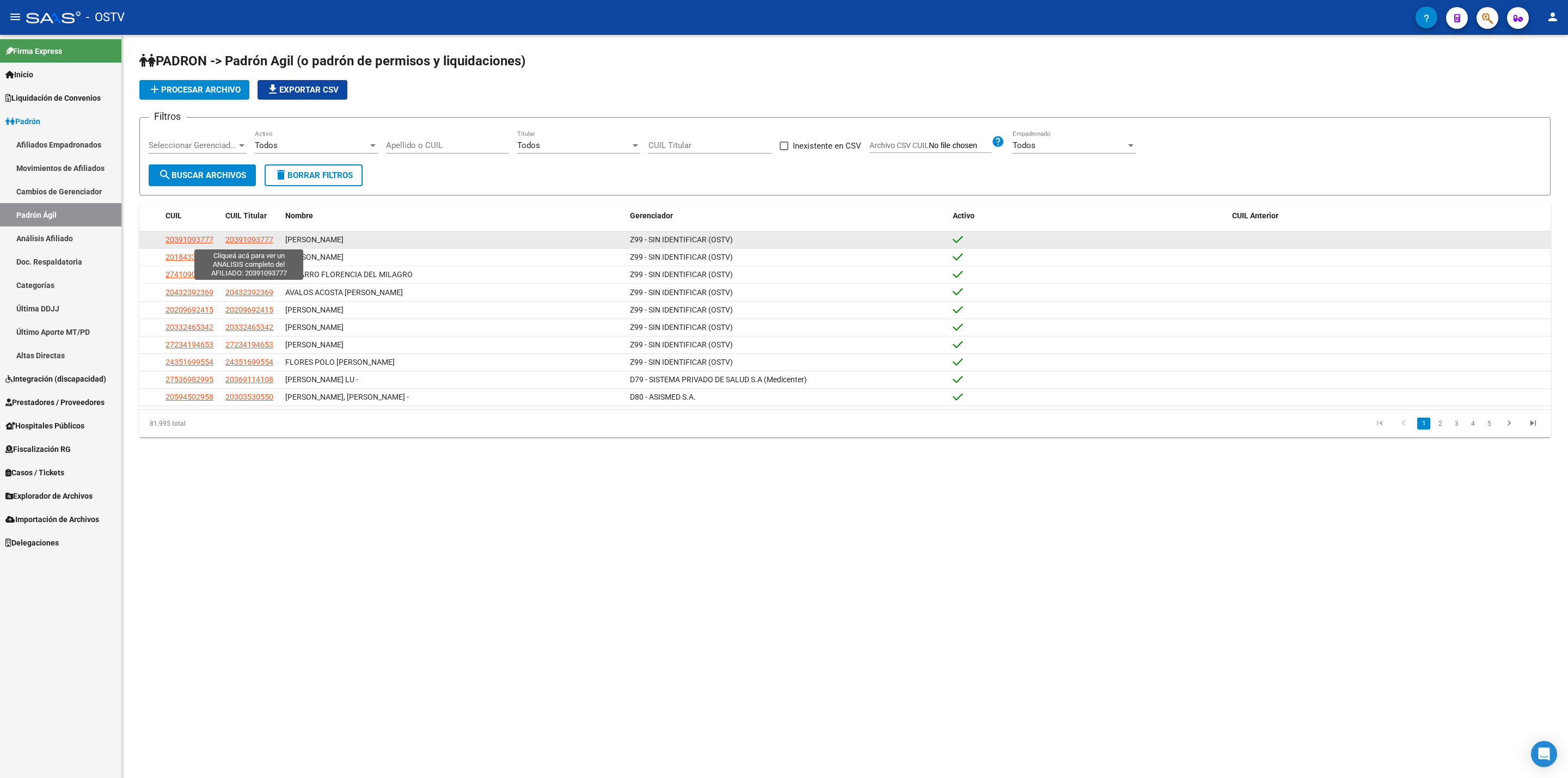
click at [232, 237] on span "20391093777" at bounding box center [250, 239] width 48 height 9
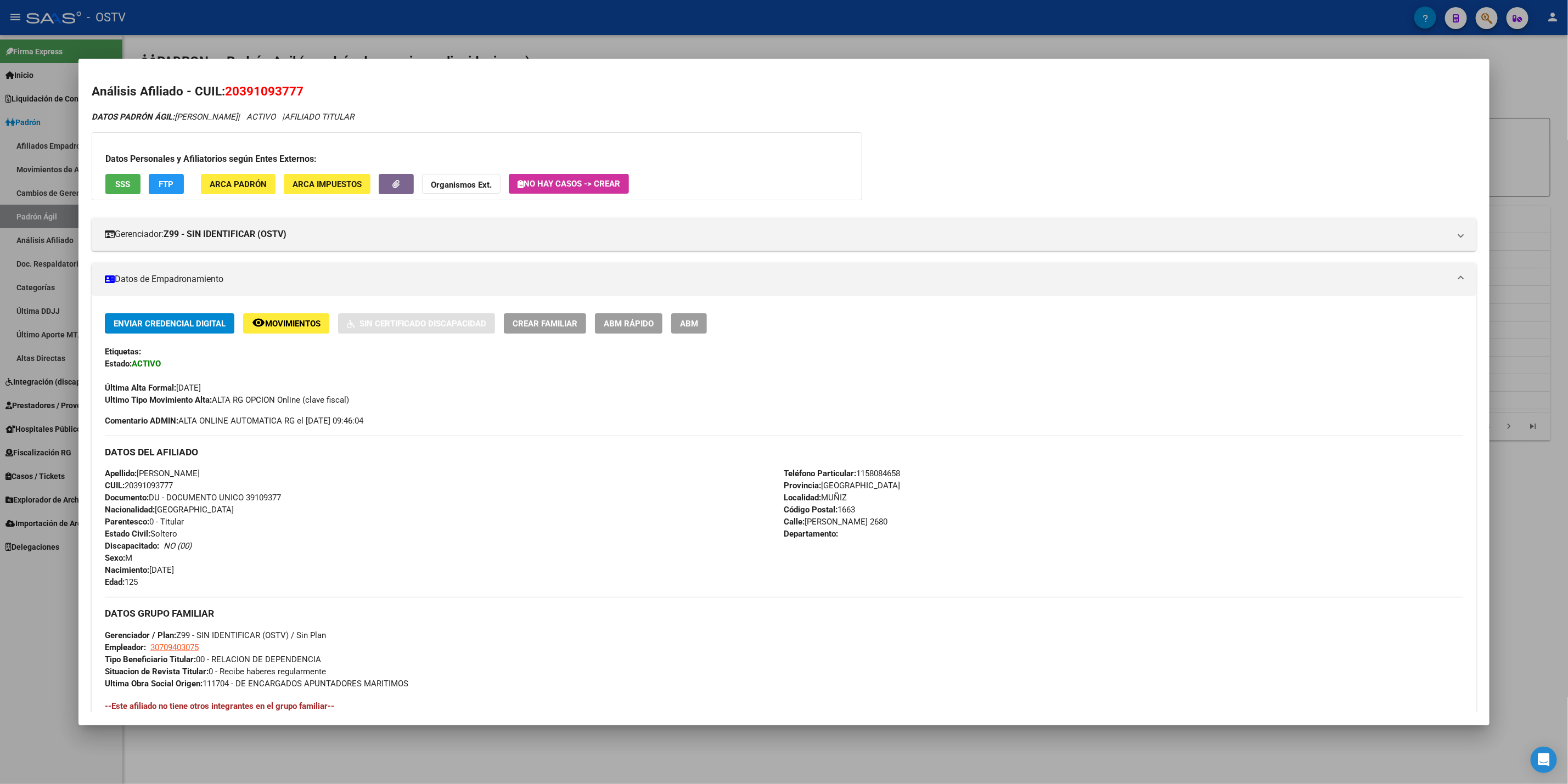
click at [1, 585] on div at bounding box center [784, 392] width 1568 height 784
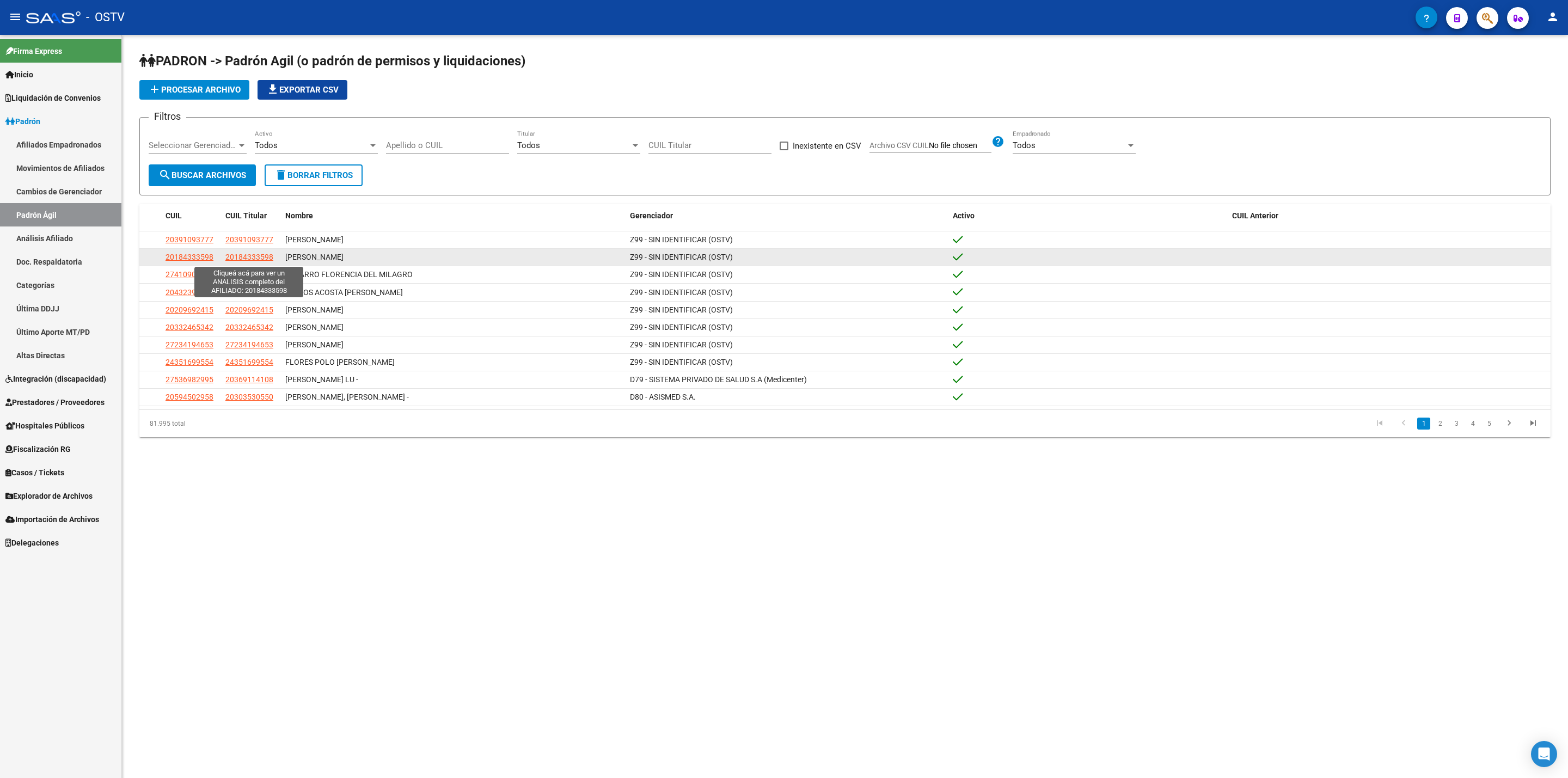
click at [263, 255] on span "20184333598" at bounding box center [250, 257] width 48 height 9
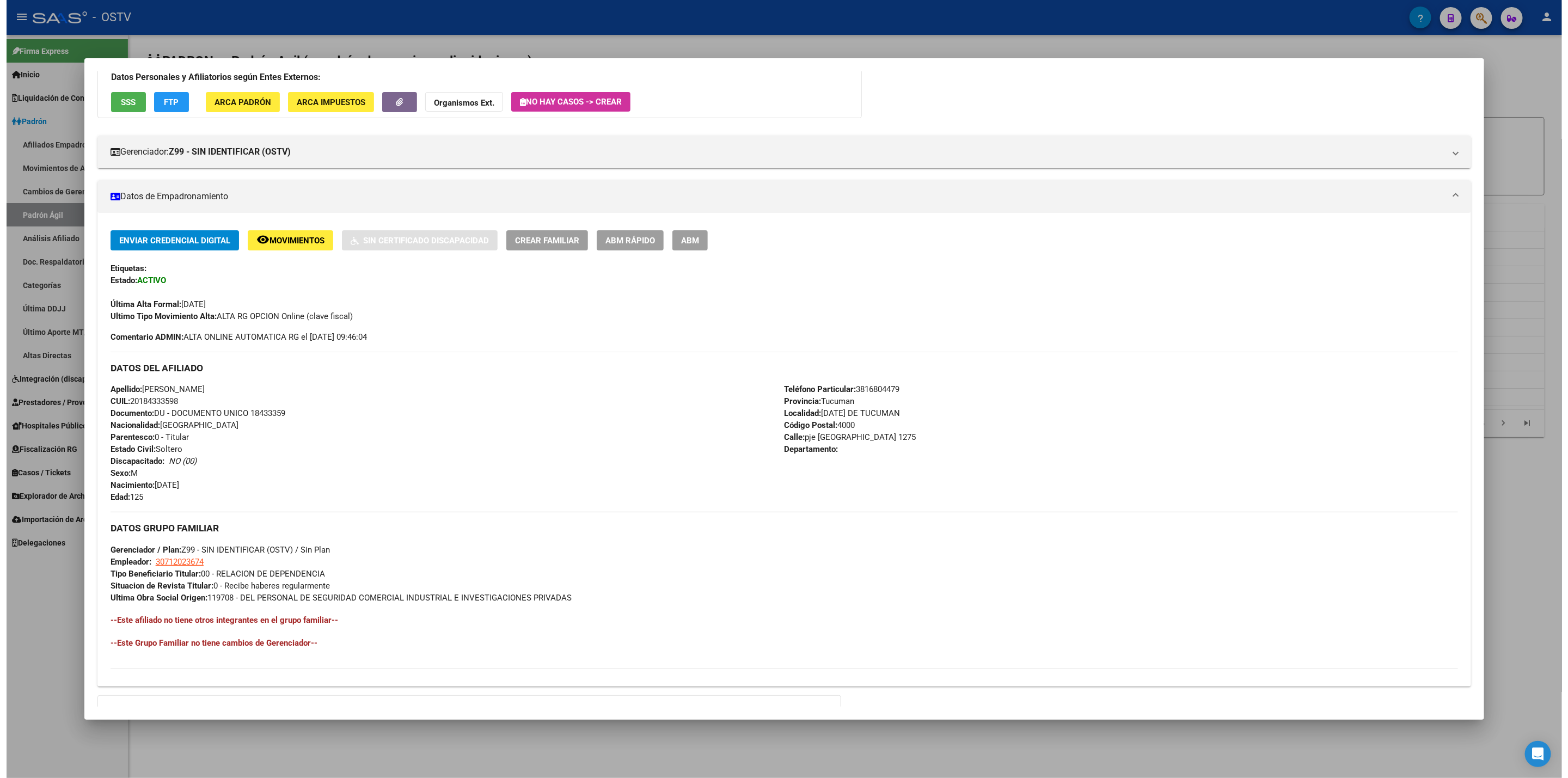
scroll to position [82, 0]
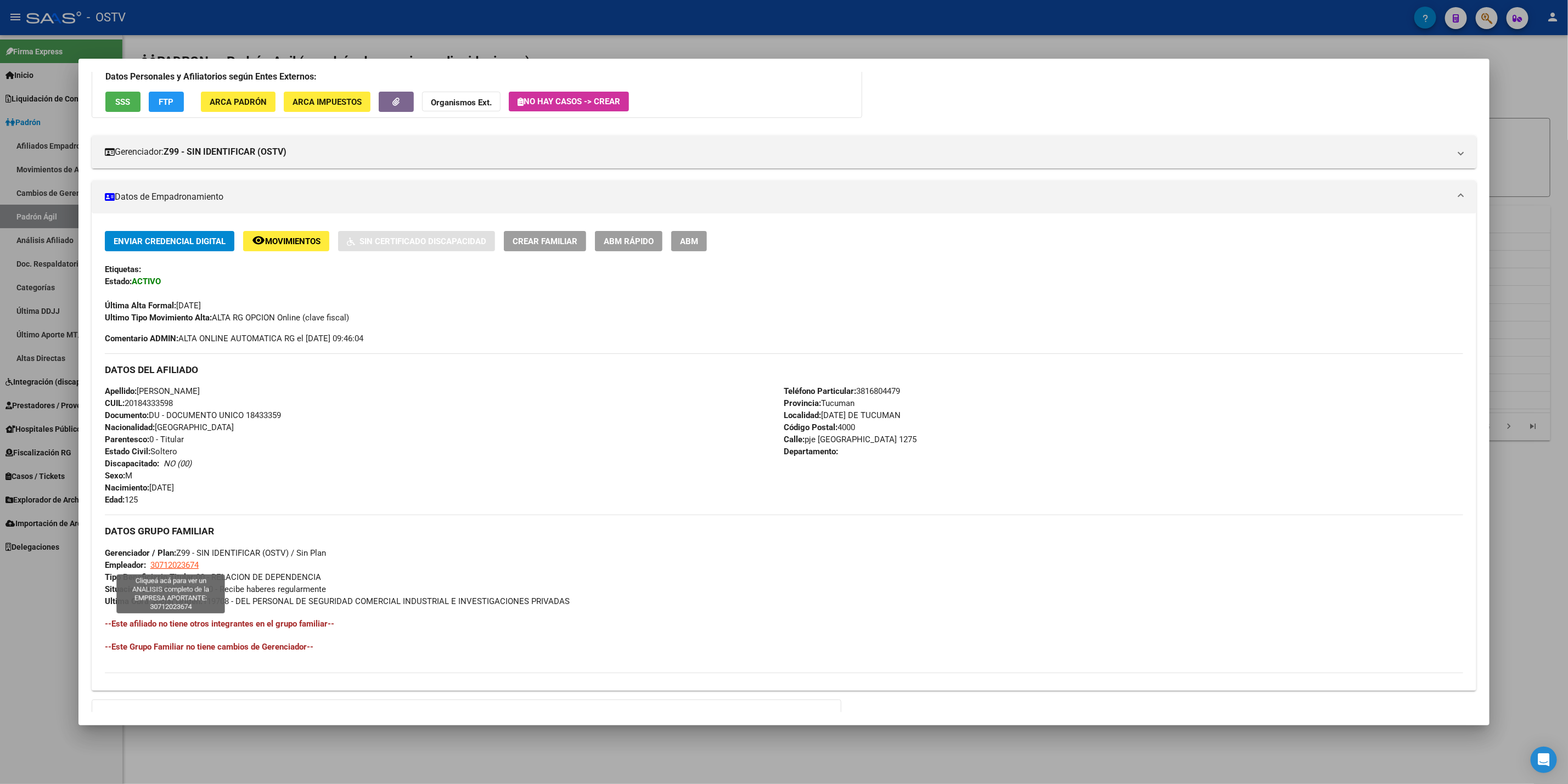
click at [182, 565] on span "30712023674" at bounding box center [175, 565] width 48 height 10
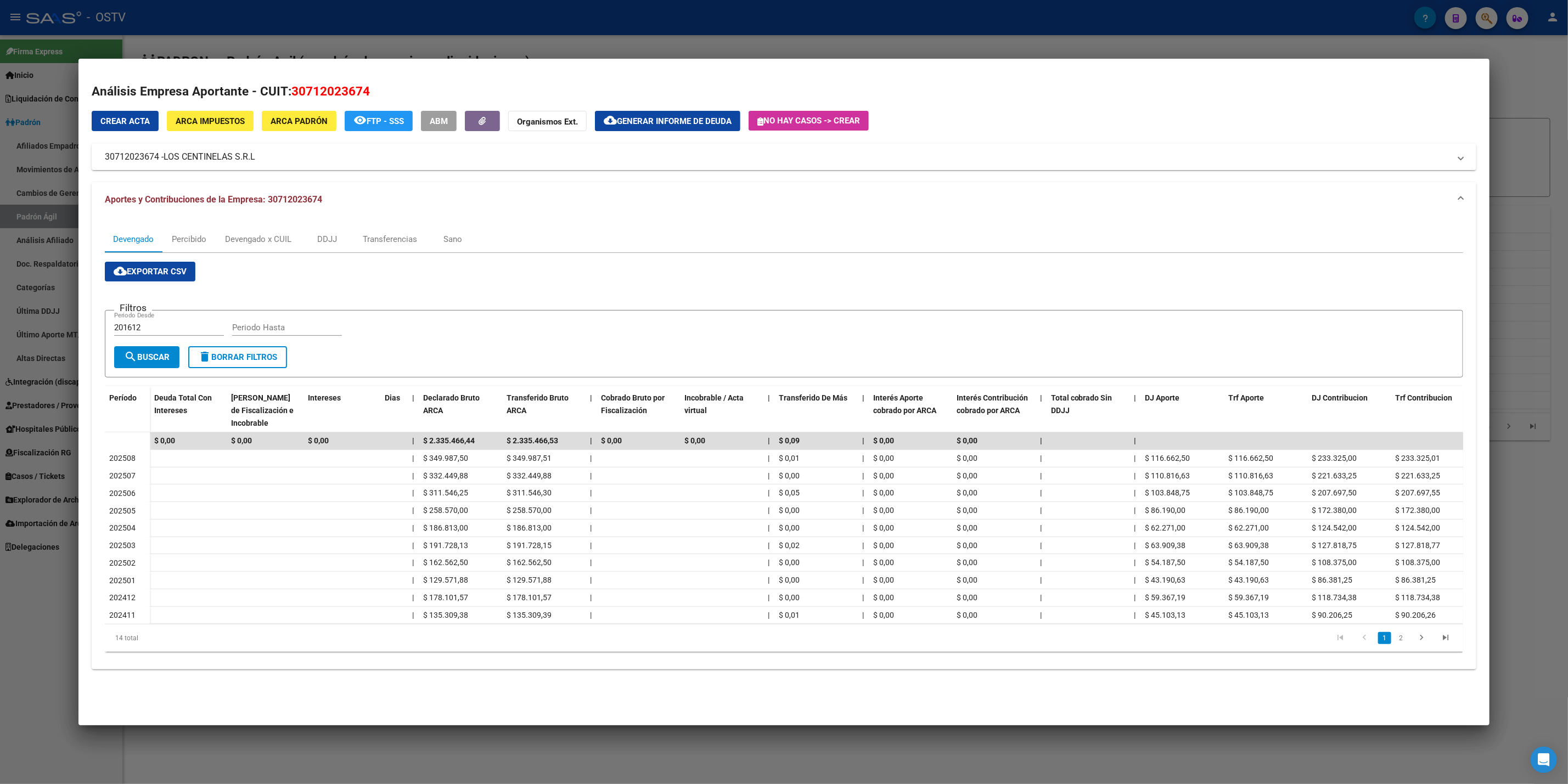
click at [0, 585] on div at bounding box center [784, 392] width 1568 height 784
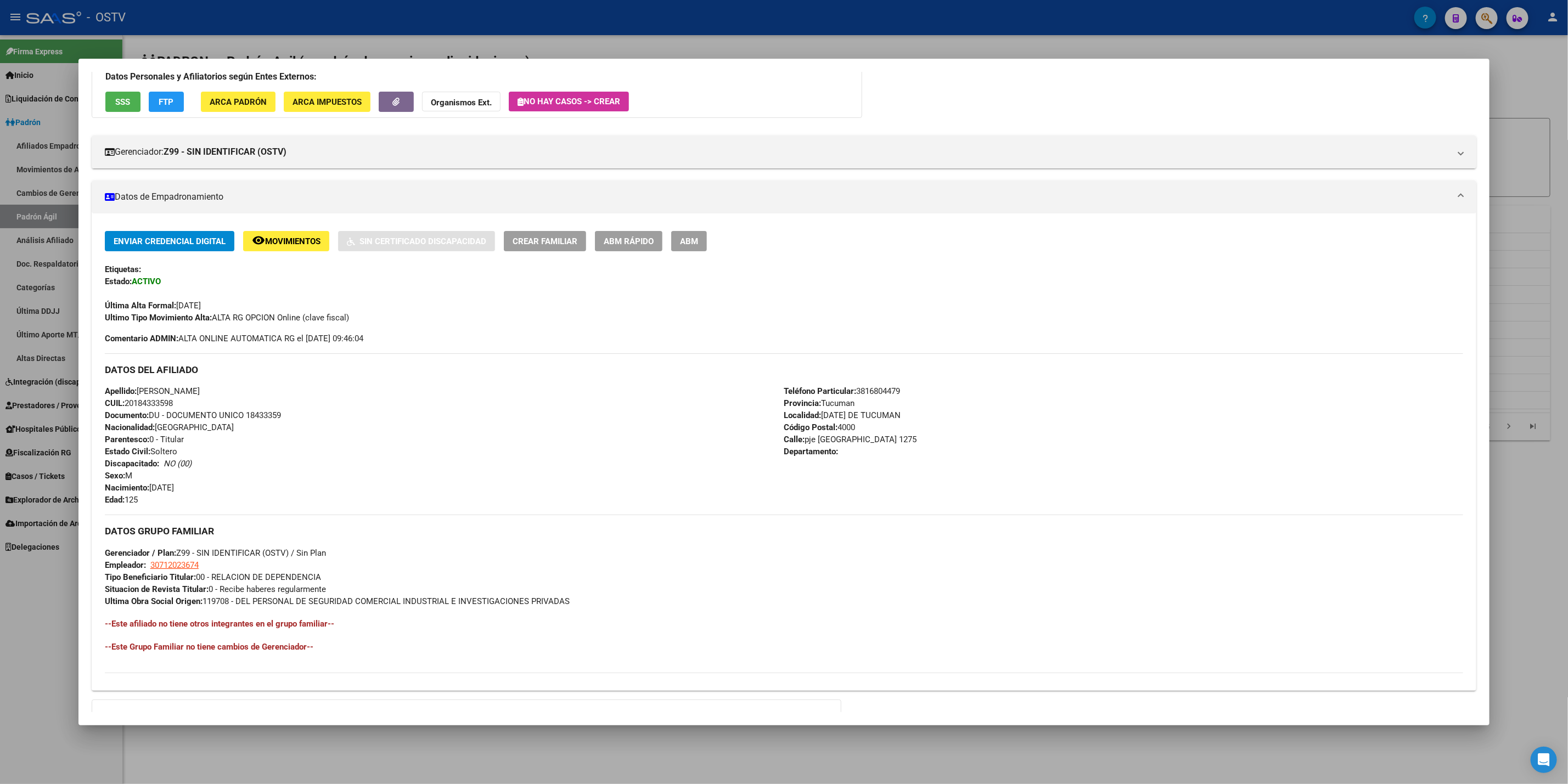
click at [0, 585] on div at bounding box center [784, 392] width 1568 height 784
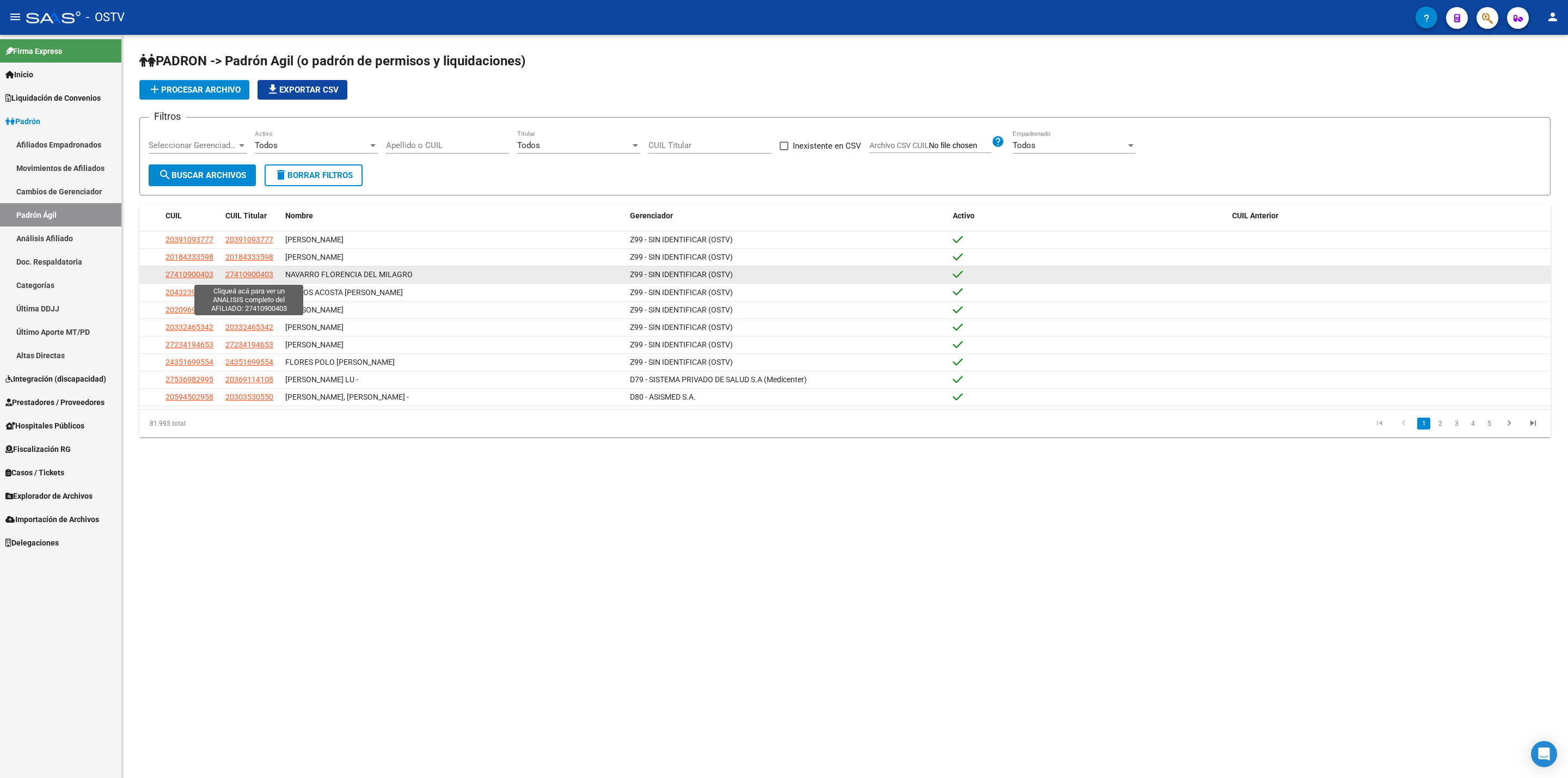
click at [235, 279] on span "27410900403" at bounding box center [250, 274] width 48 height 9
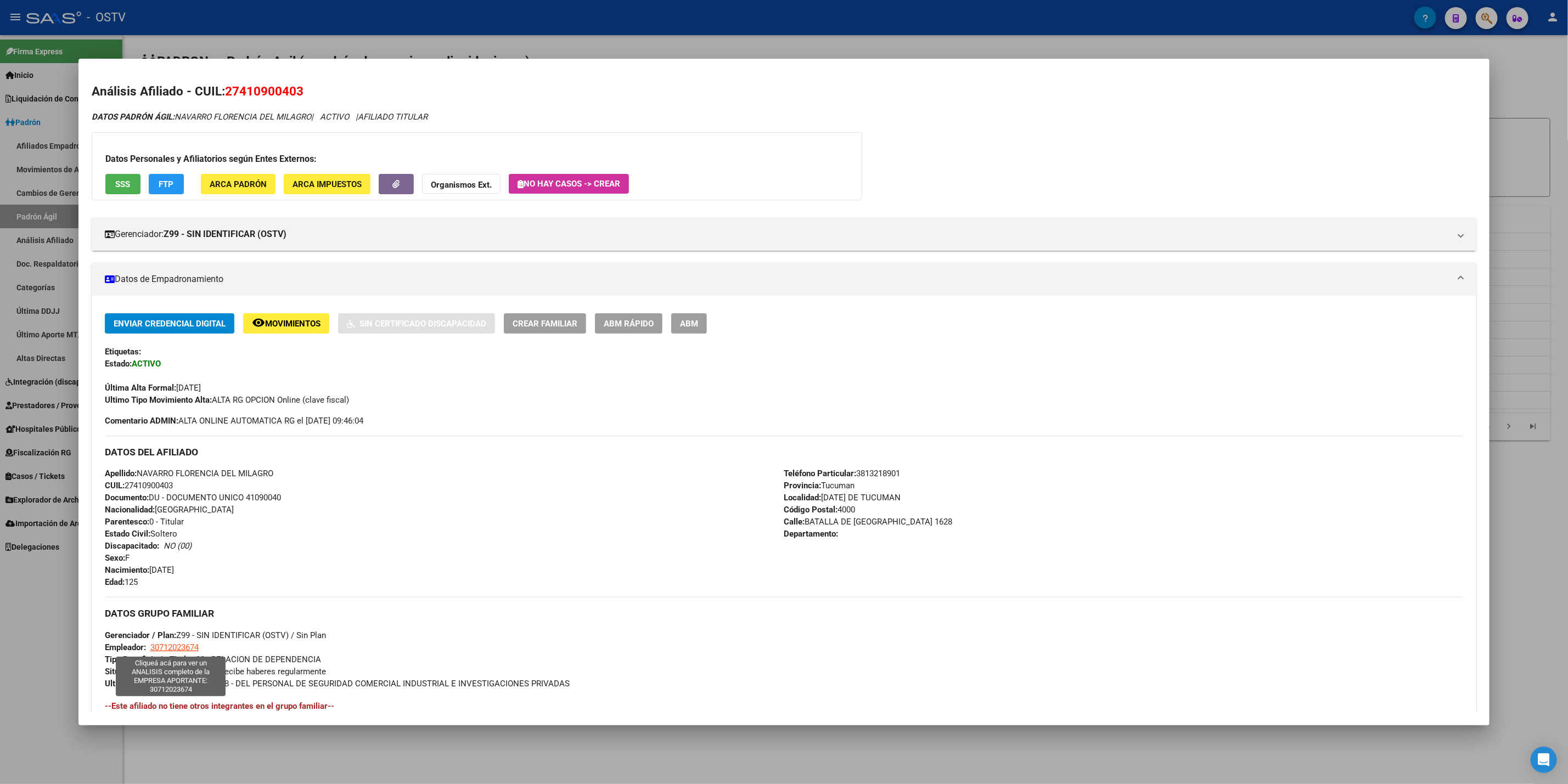
click at [164, 642] on span "30712023674" at bounding box center [175, 647] width 48 height 10
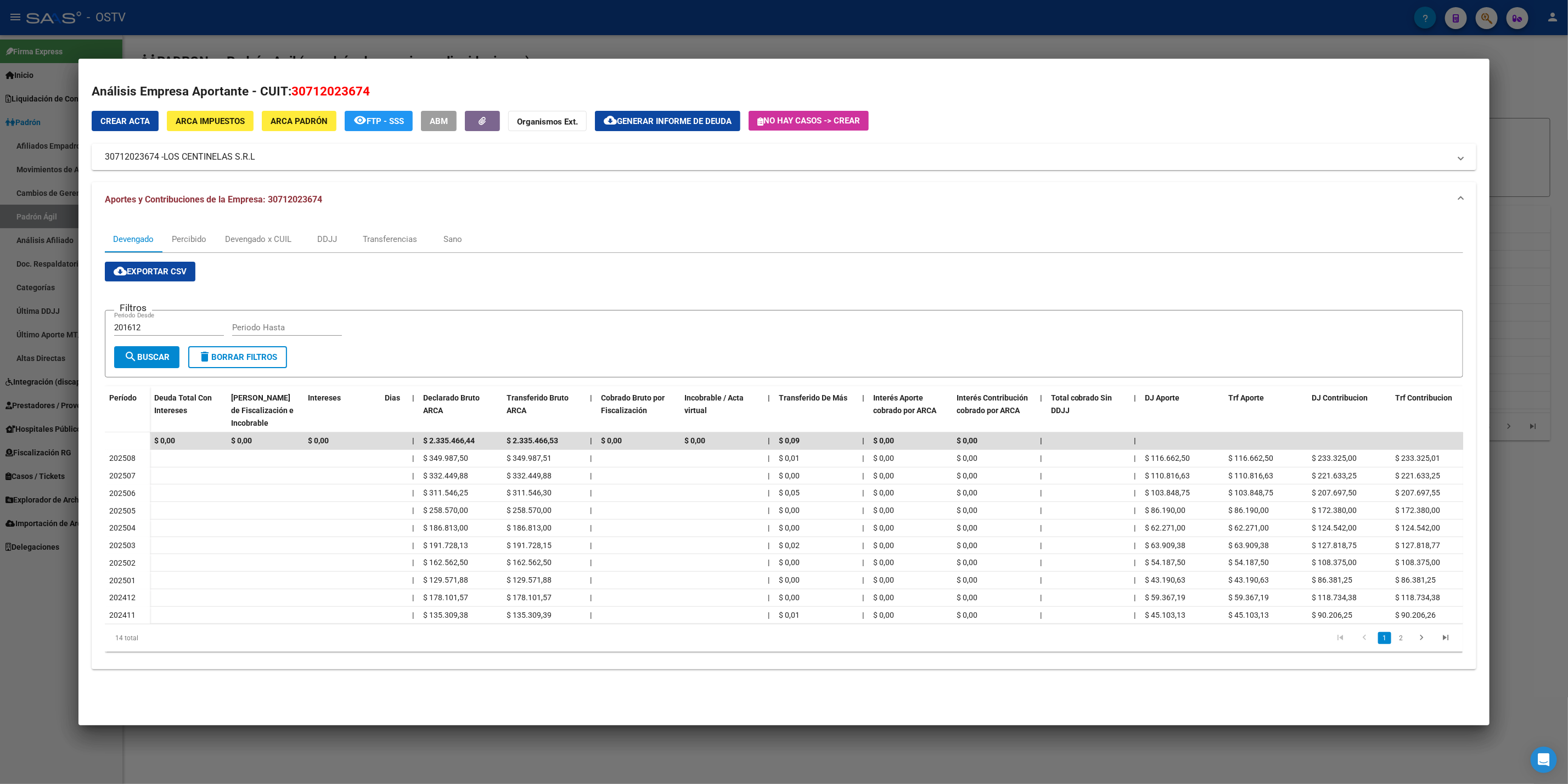
click at [0, 664] on div at bounding box center [784, 392] width 1568 height 784
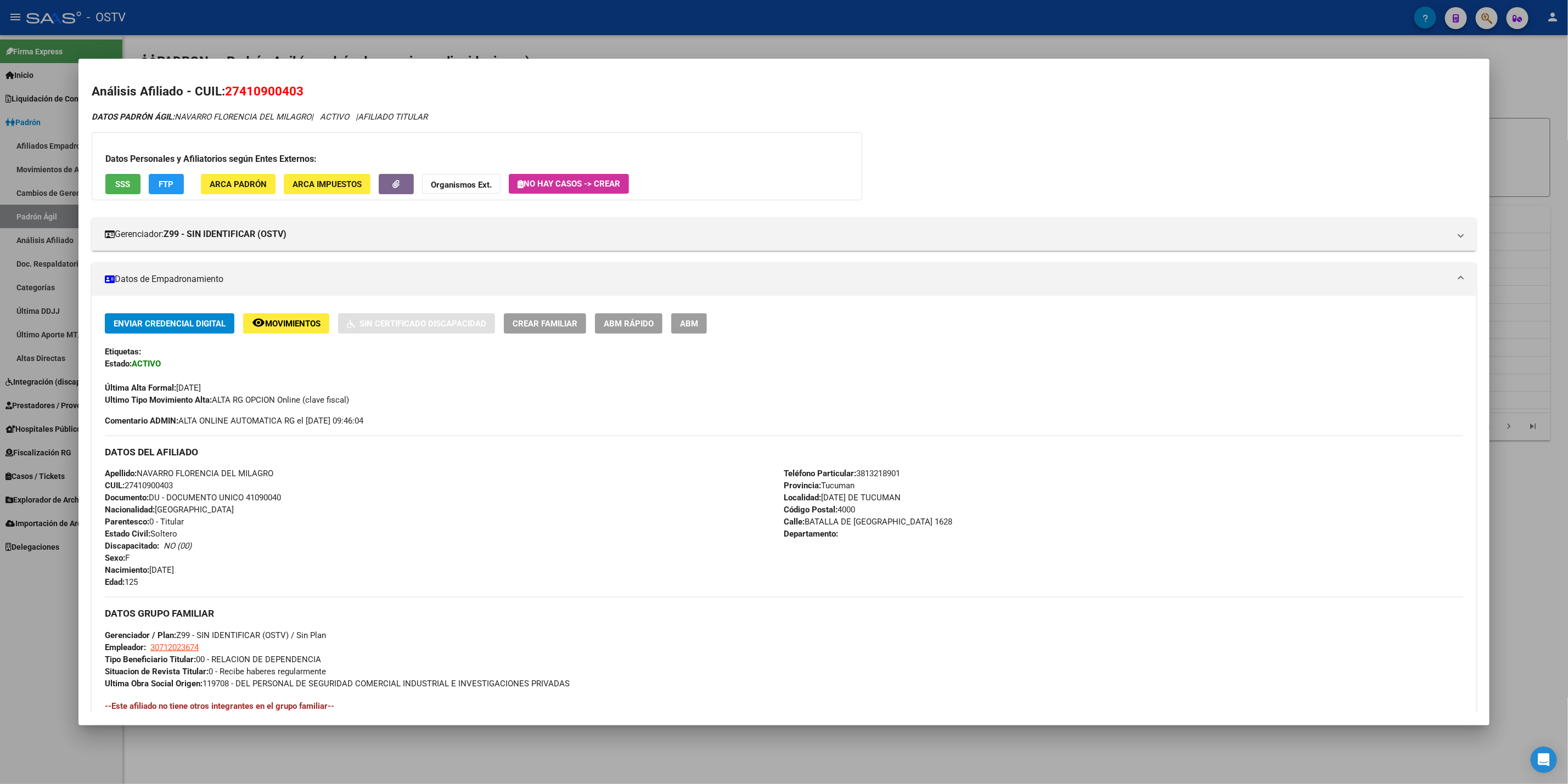
click at [35, 628] on div at bounding box center [784, 392] width 1568 height 784
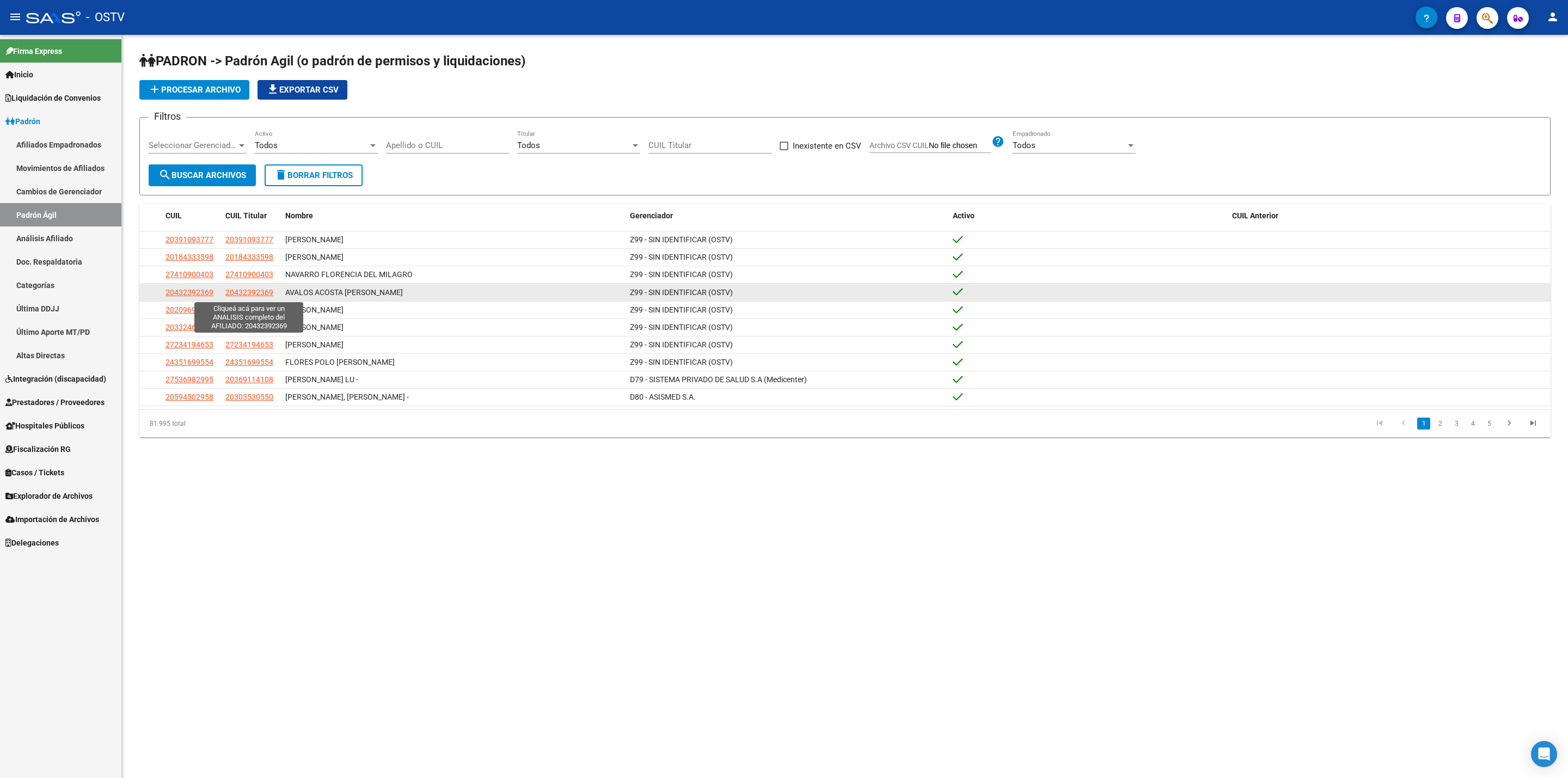
click at [265, 295] on span "20432392369" at bounding box center [250, 293] width 48 height 9
type textarea "20432392369"
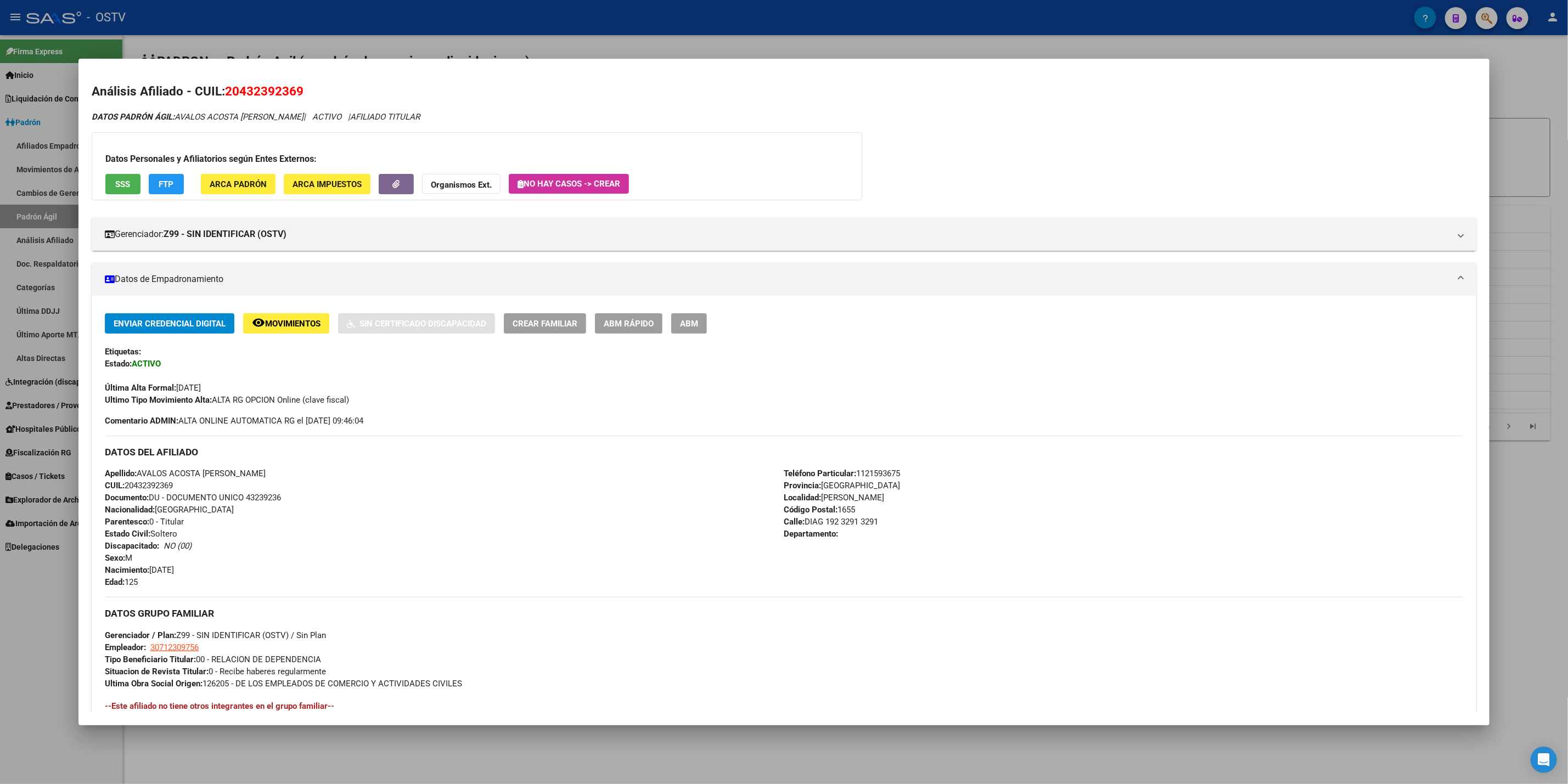
click at [26, 666] on div at bounding box center [784, 392] width 1568 height 784
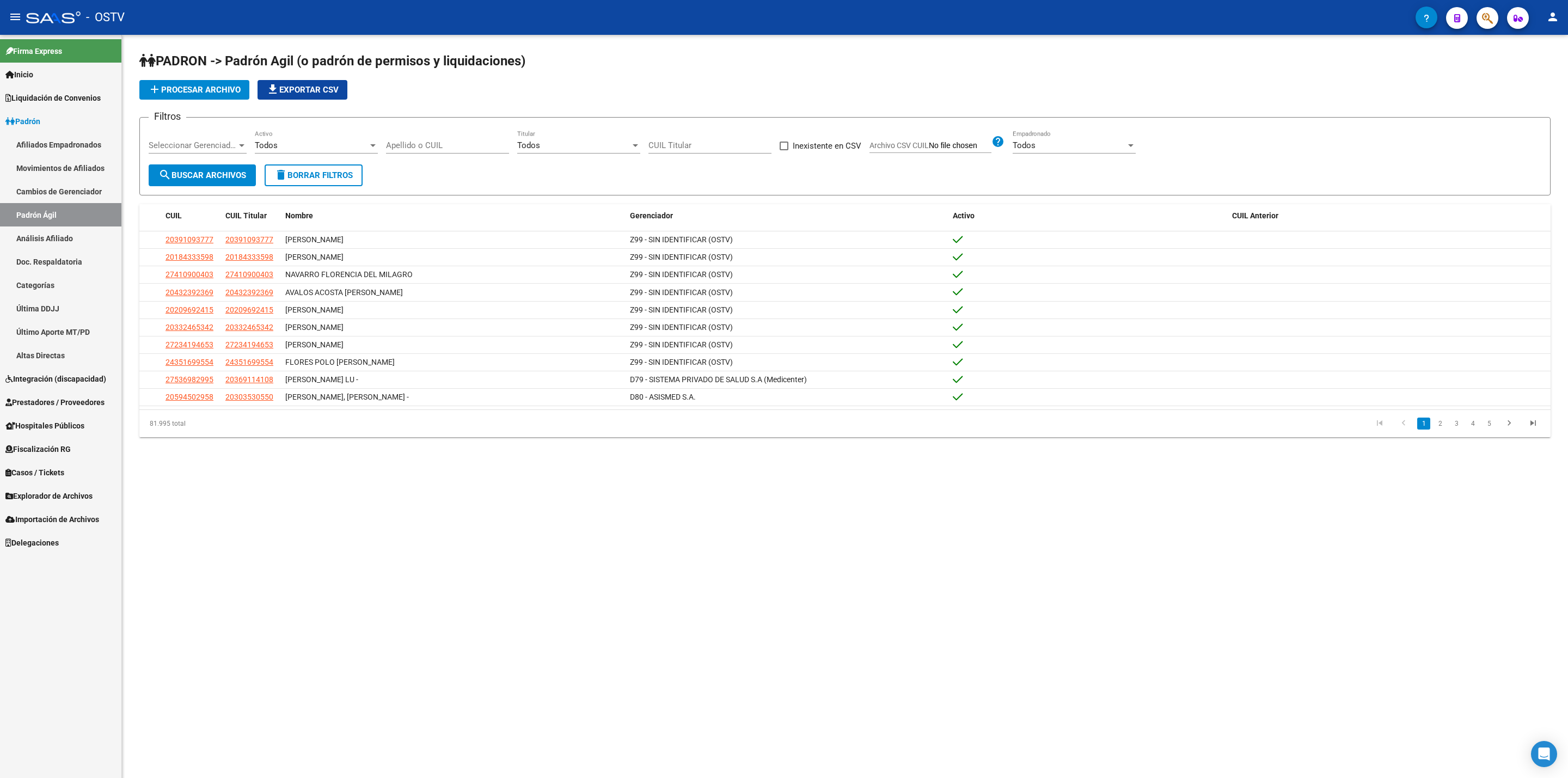
click at [84, 143] on link "Afiliados Empadronados" at bounding box center [60, 145] width 122 height 23
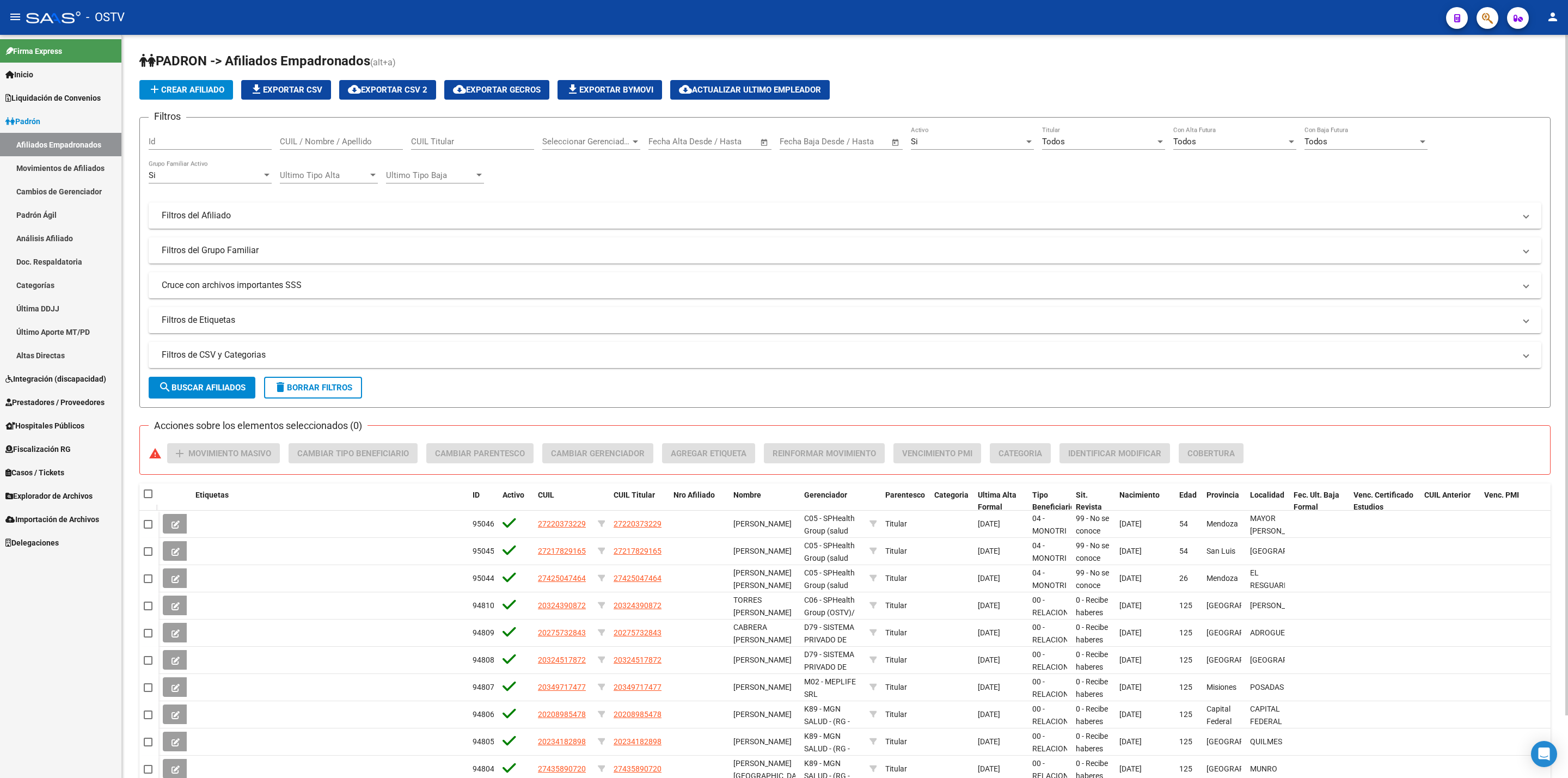
click at [771, 95] on span "cloud_download Actualizar ultimo Empleador" at bounding box center [749, 90] width 142 height 9
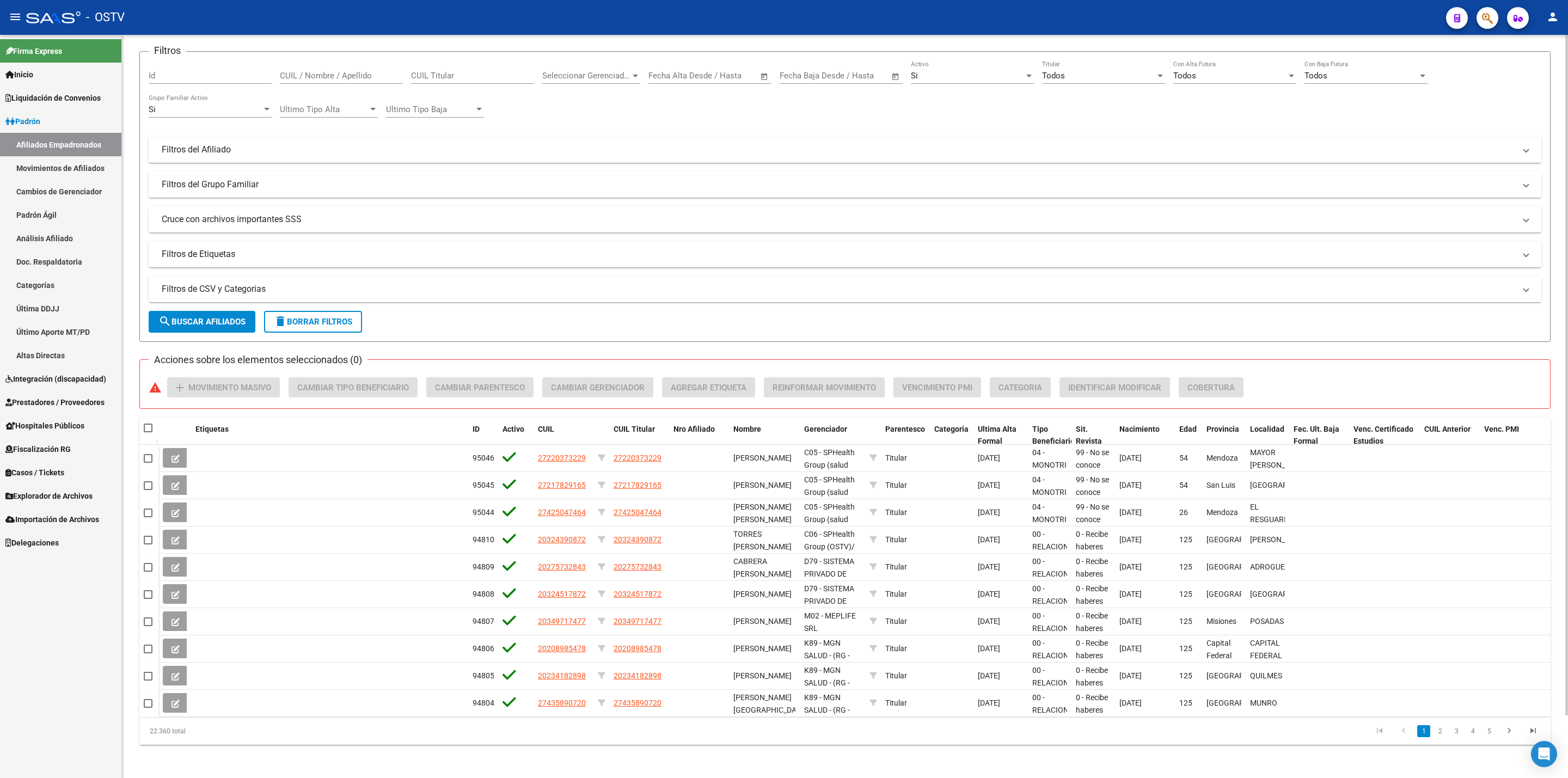
scroll to position [68, 0]
click at [1441, 732] on link "2" at bounding box center [1440, 729] width 13 height 12
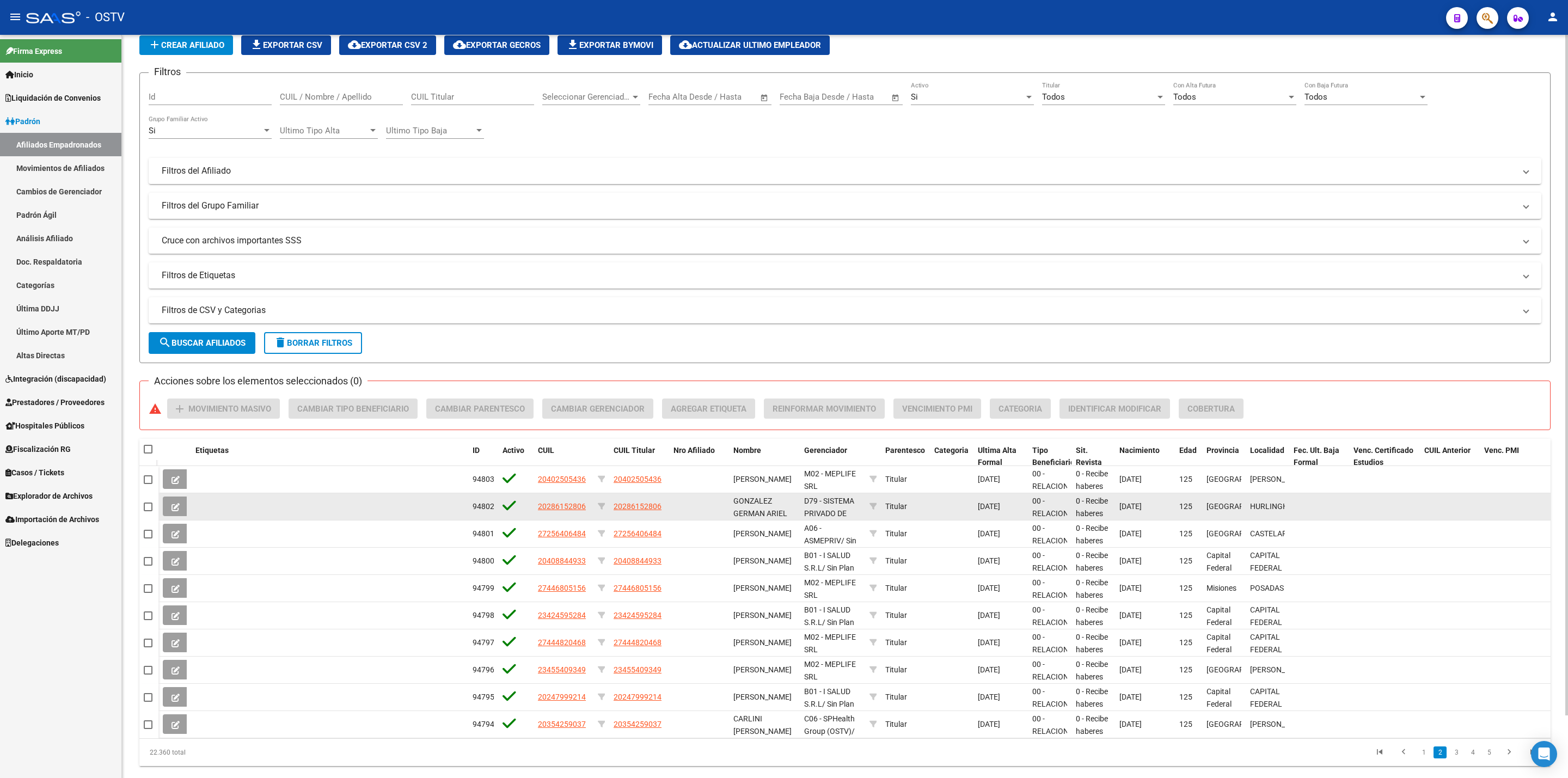
scroll to position [0, 0]
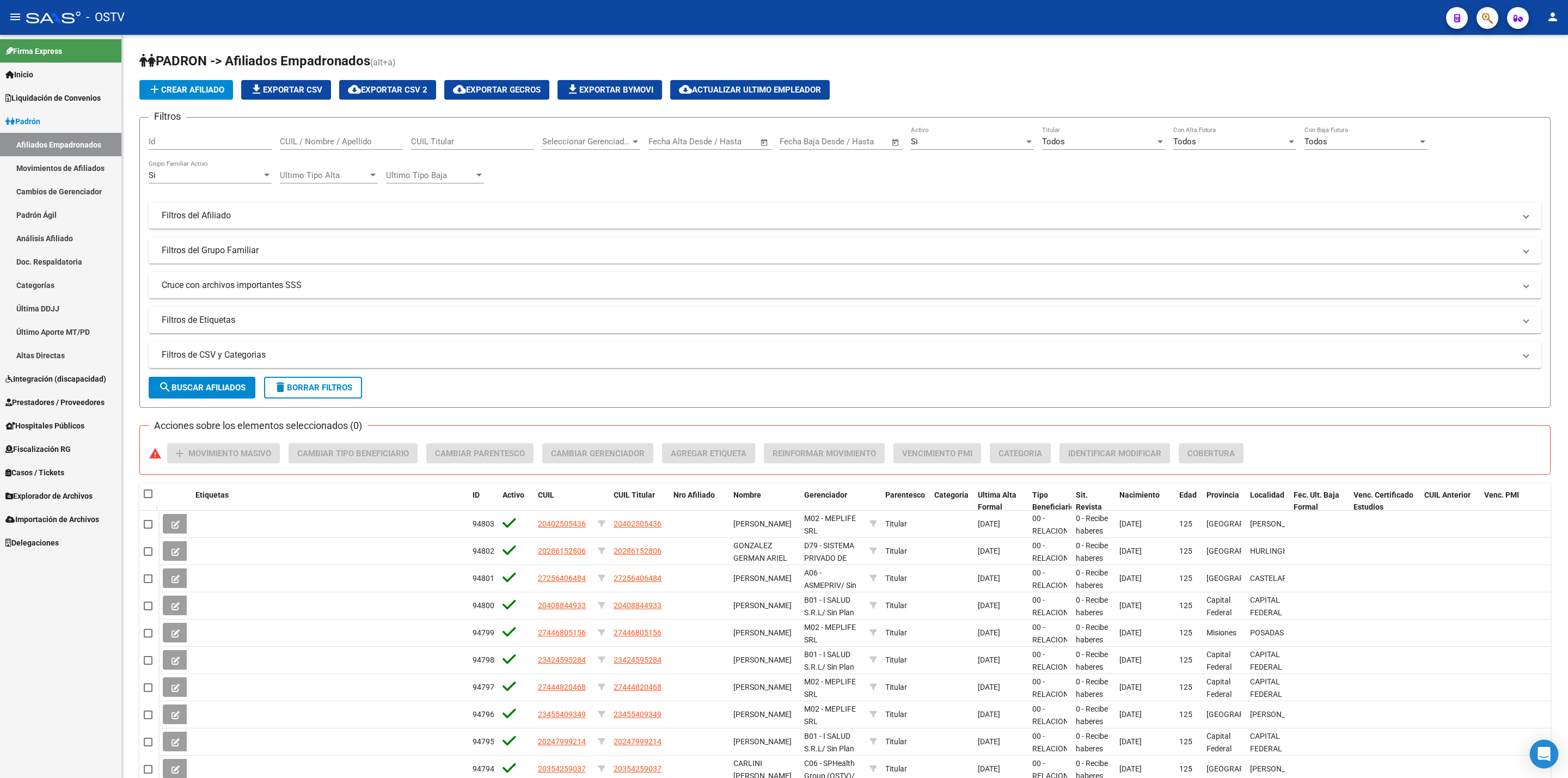
click at [1543, 755] on icon "Open Intercom Messenger" at bounding box center [1543, 754] width 12 height 14
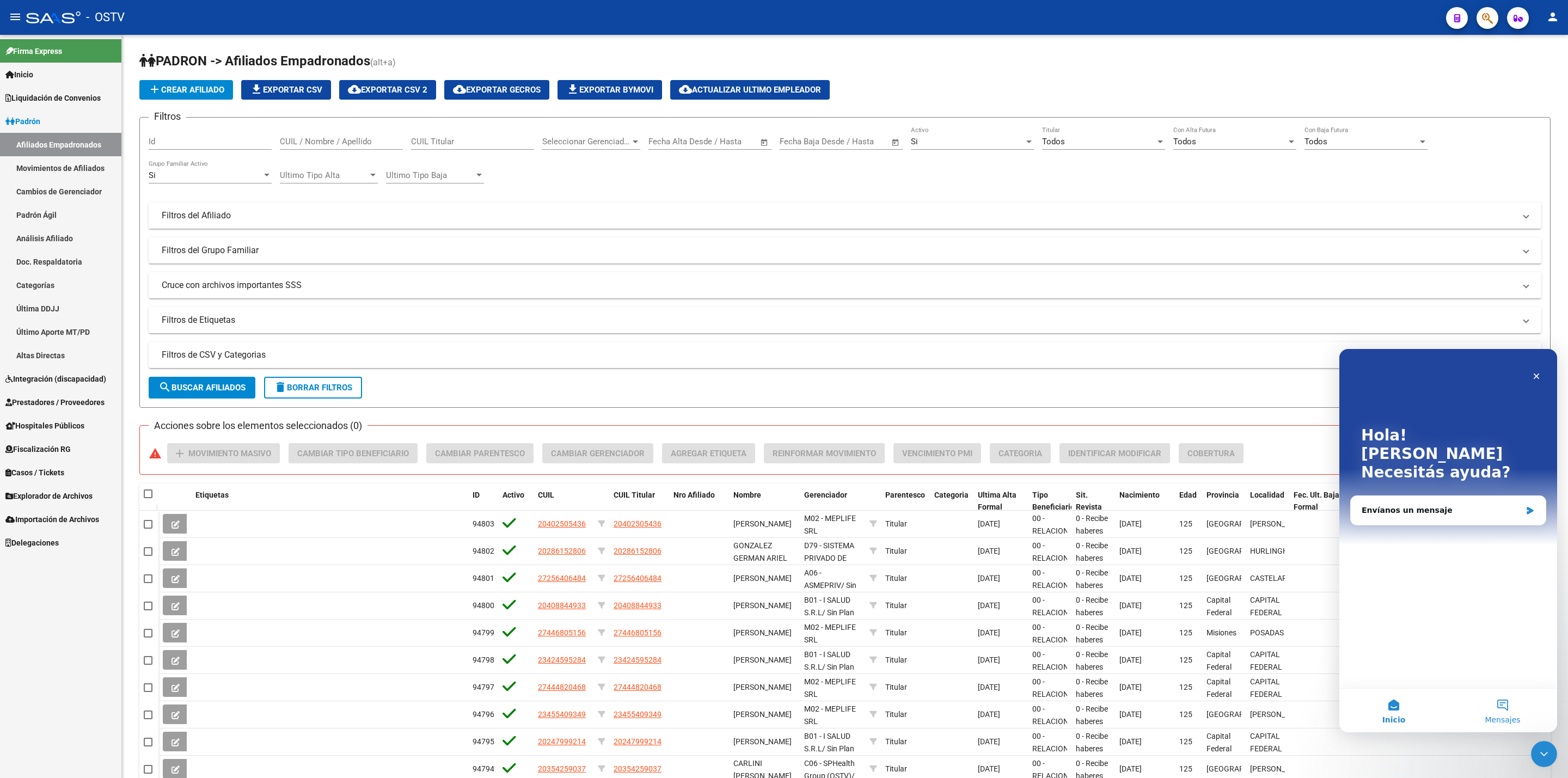
click at [1495, 710] on button "Mensajes" at bounding box center [1503, 710] width 109 height 44
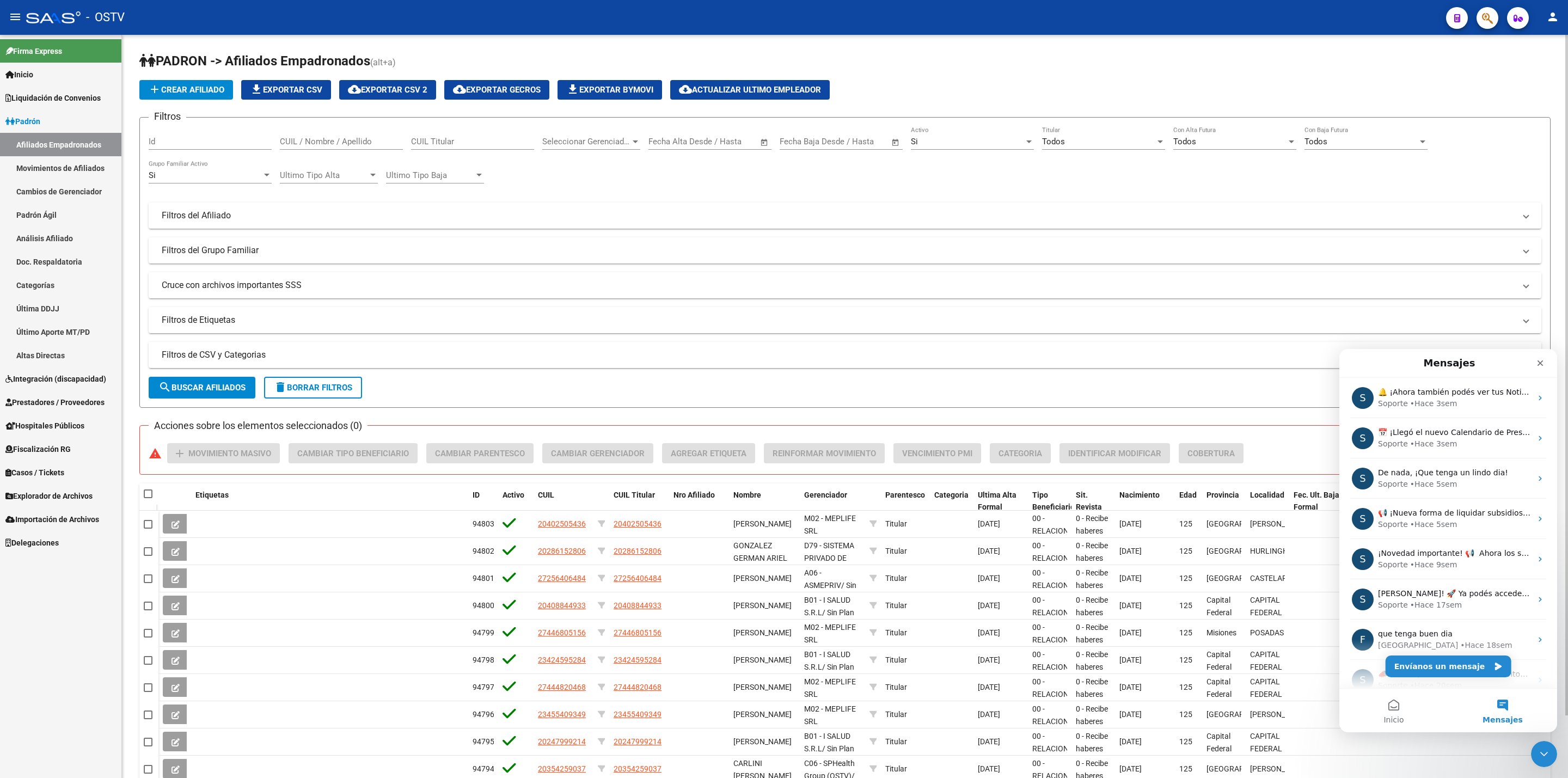
click at [1561, 307] on div "PADRON -> Afiliados Empadronados (alt+a) add Crear Afiliado file_download Expor…" at bounding box center [845, 440] width 1446 height 811
click at [1534, 362] on div "Cerrar" at bounding box center [1540, 363] width 20 height 20
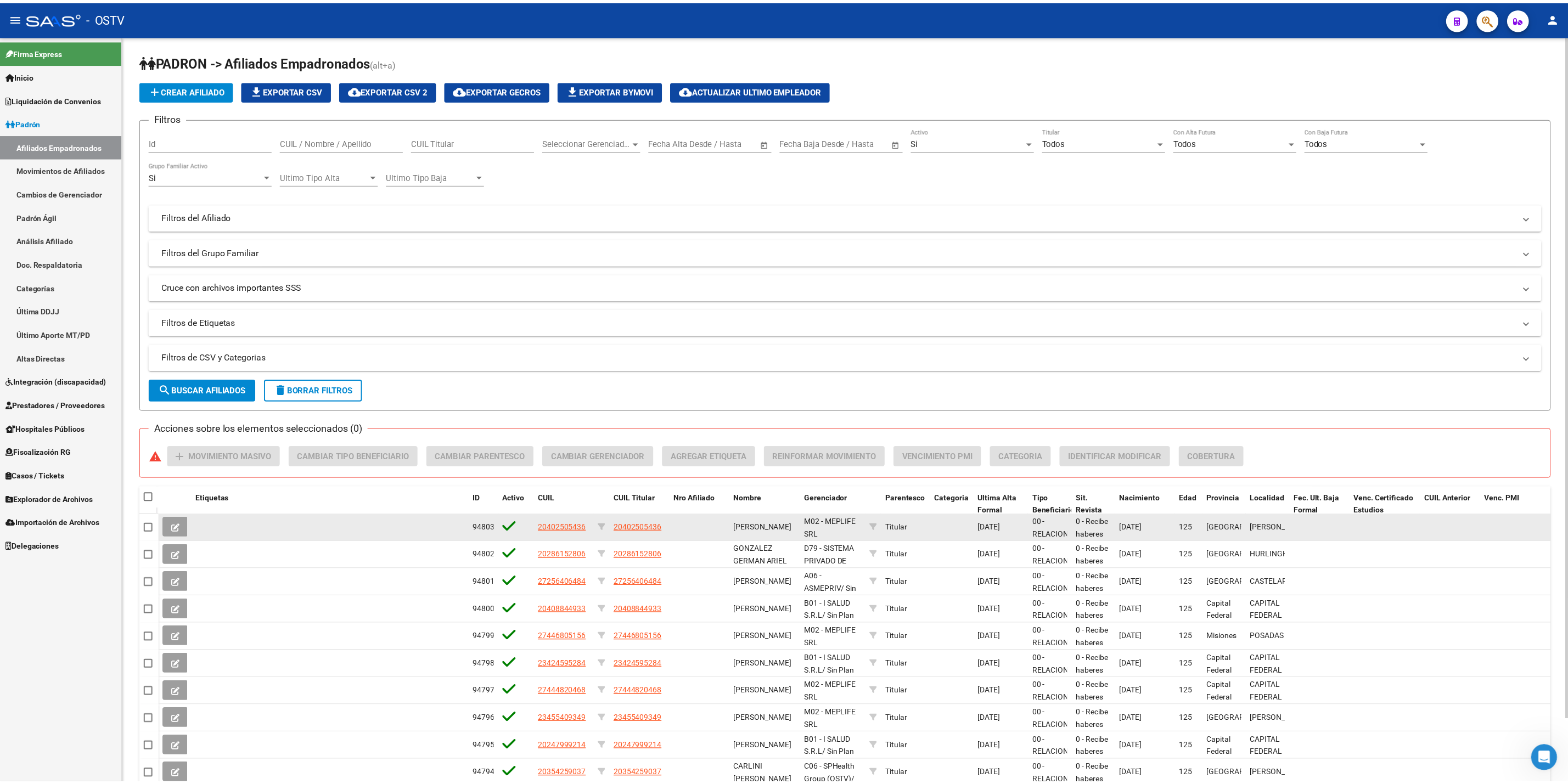
scroll to position [68, 0]
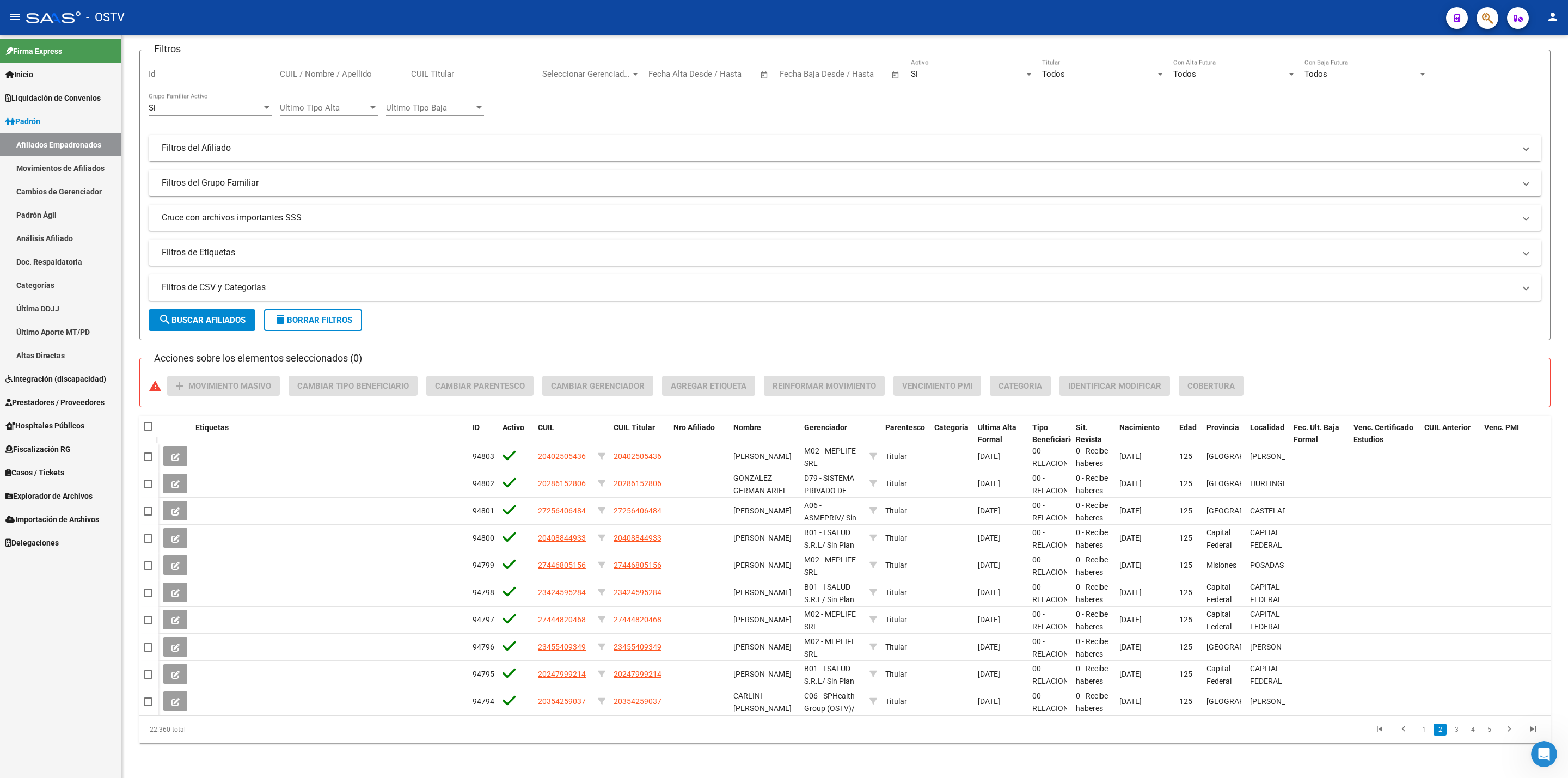
click at [1444, 732] on link "2" at bounding box center [1440, 729] width 13 height 12
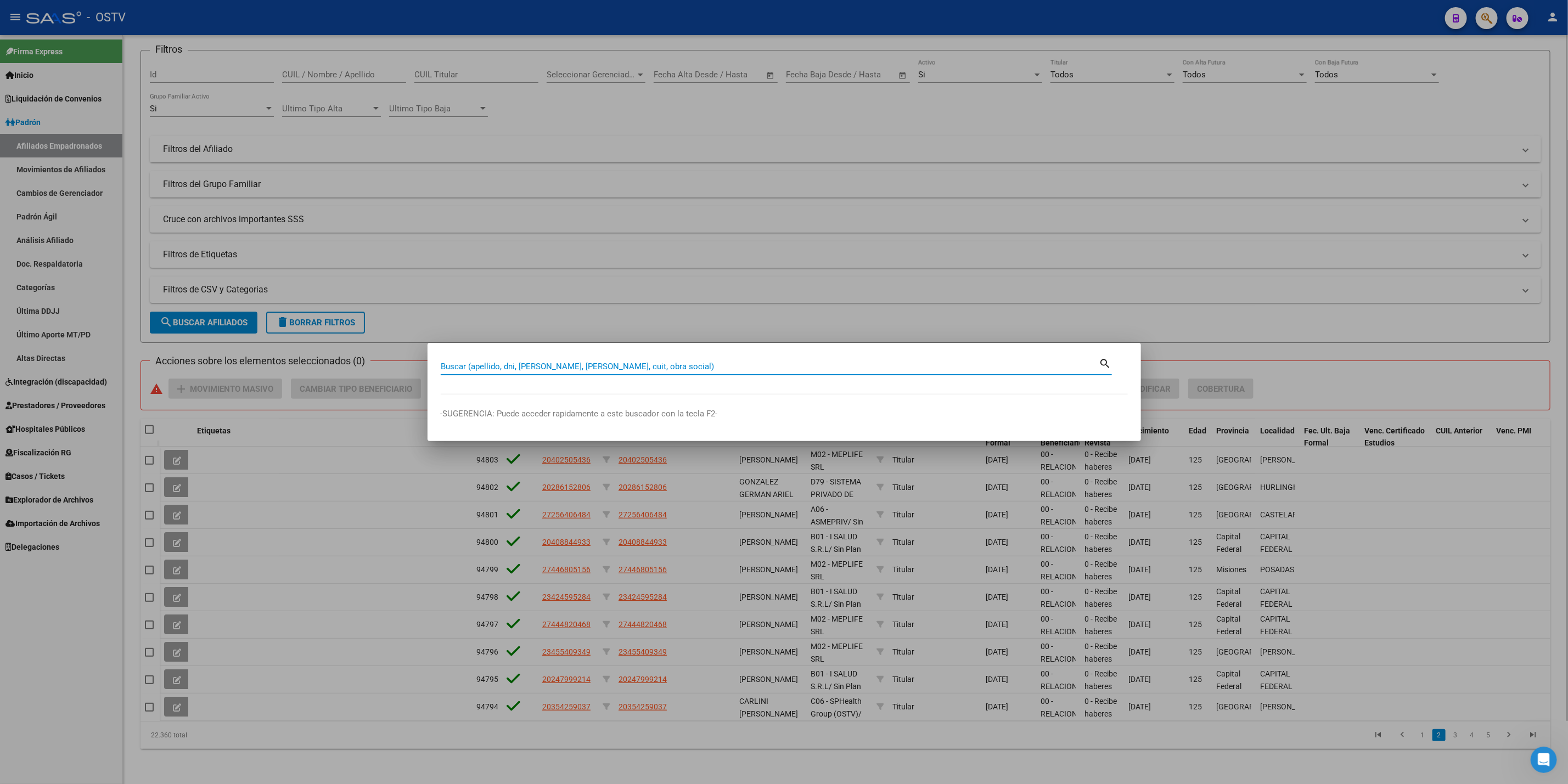
paste input "33093460"
type input "33093460"
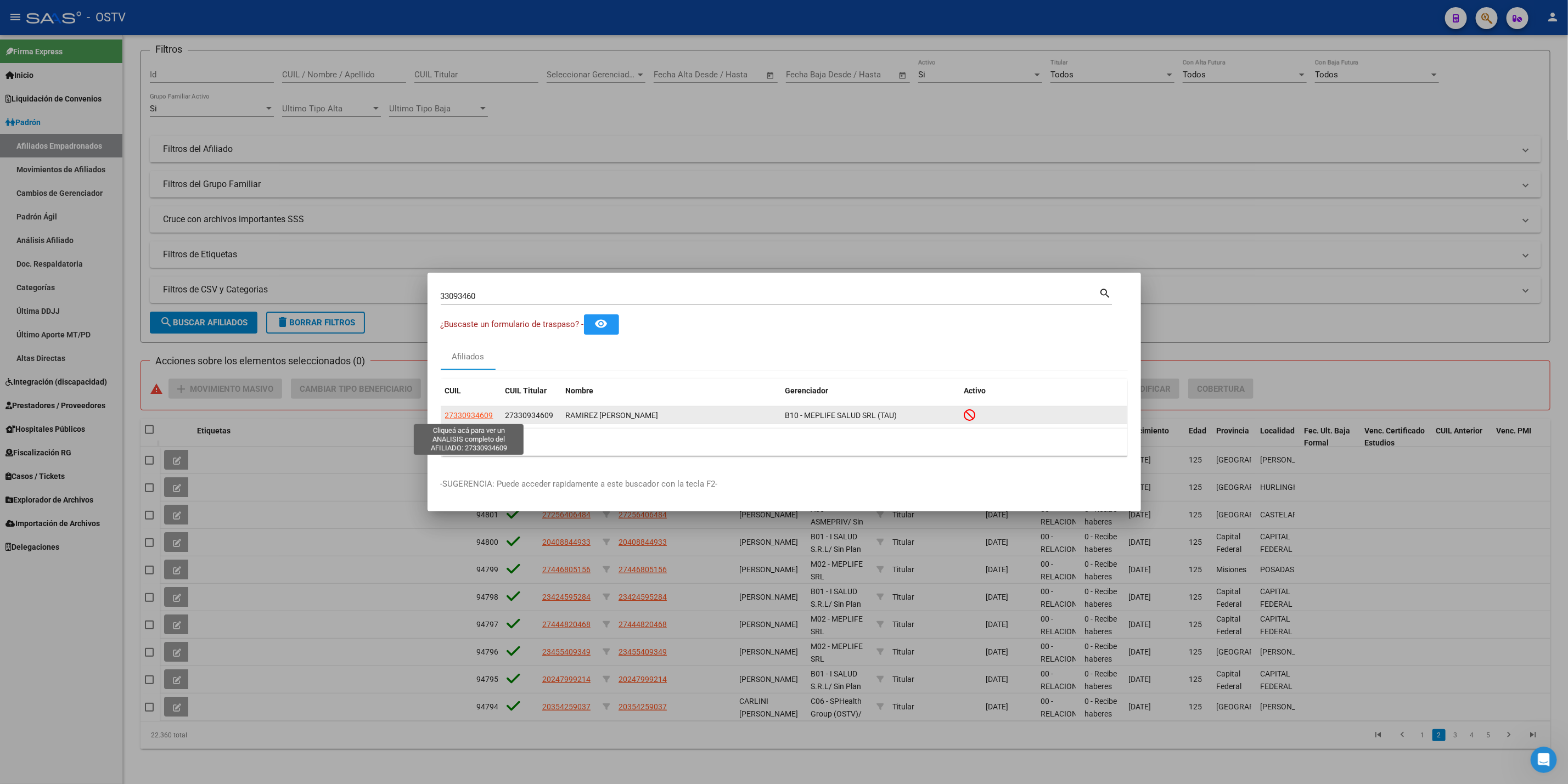
click at [486, 417] on span "27330934609" at bounding box center [469, 415] width 48 height 9
type textarea "27330934609"
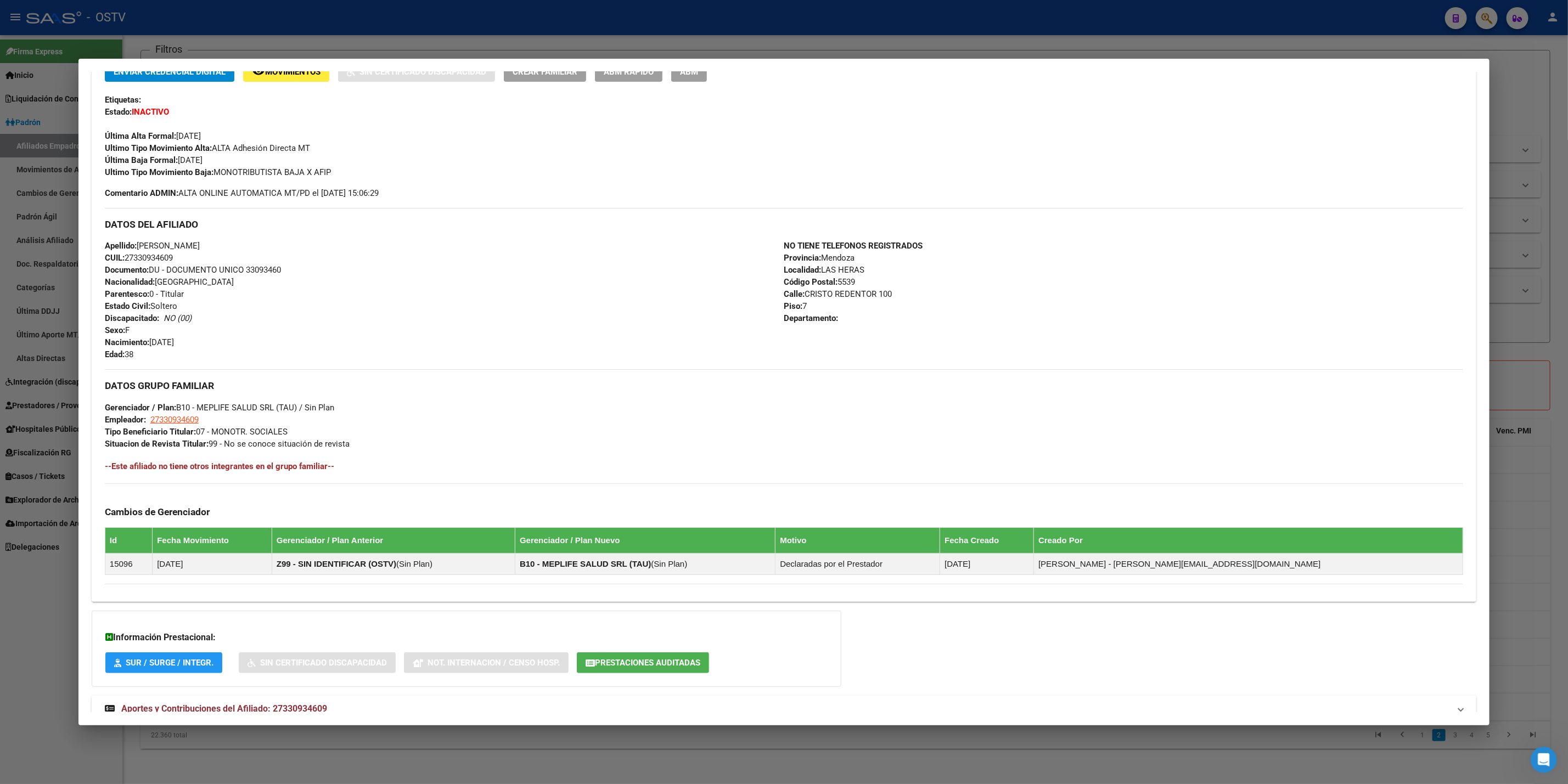
scroll to position [288, 0]
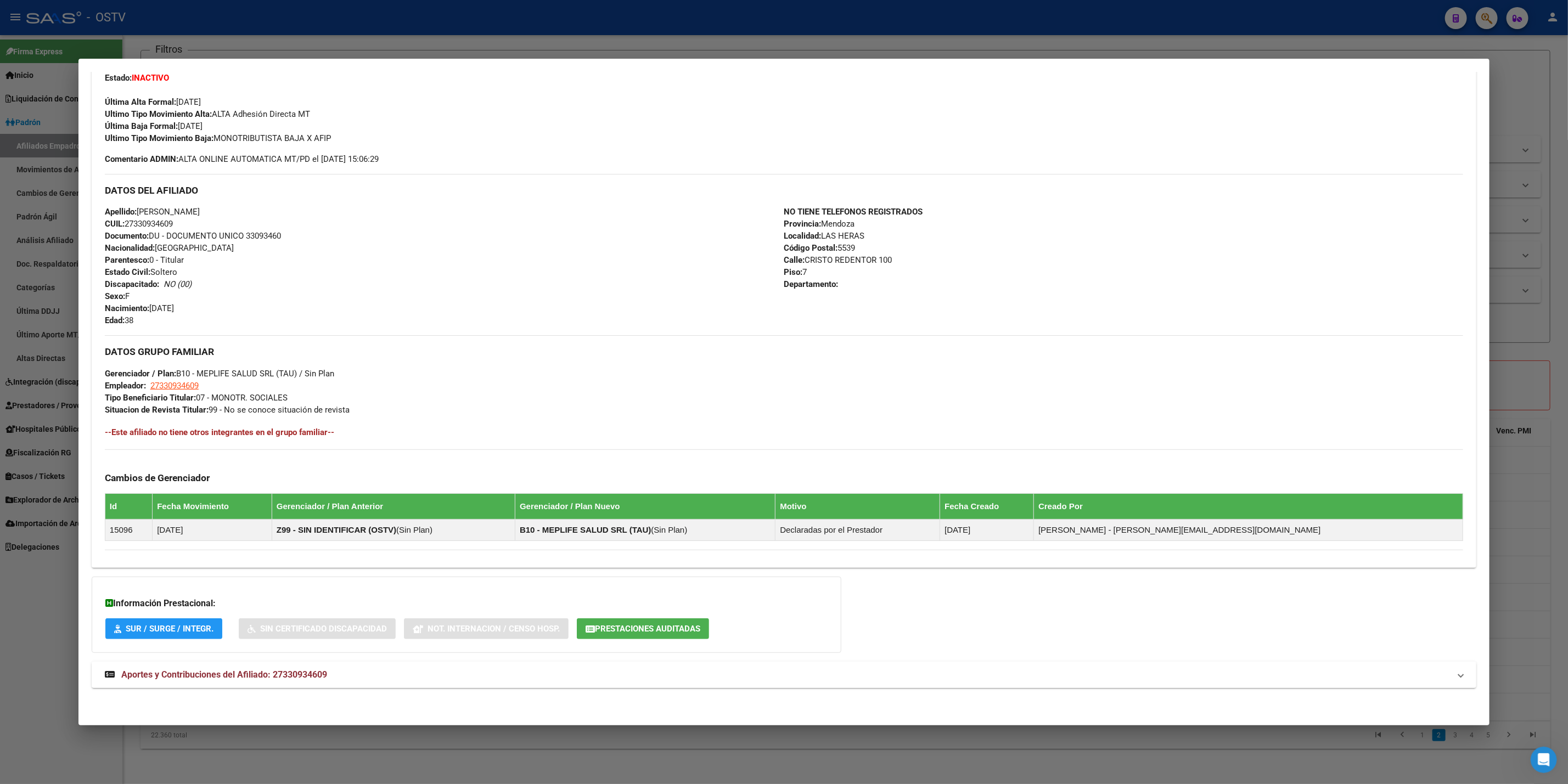
click at [378, 675] on mat-panel-title "Aportes y Contribuciones del Afiliado: 27330934609" at bounding box center [777, 675] width 1345 height 13
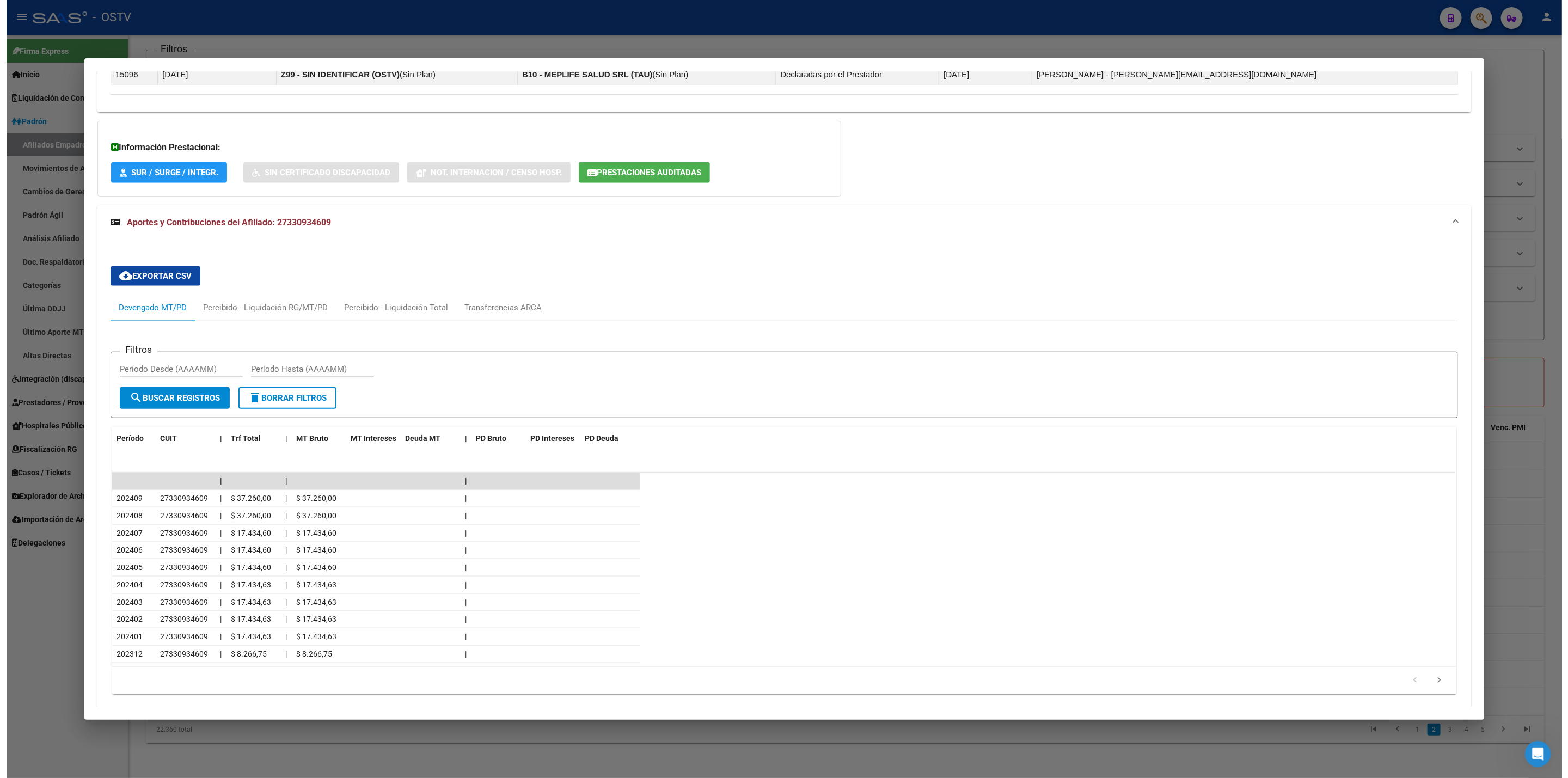
scroll to position [778, 0]
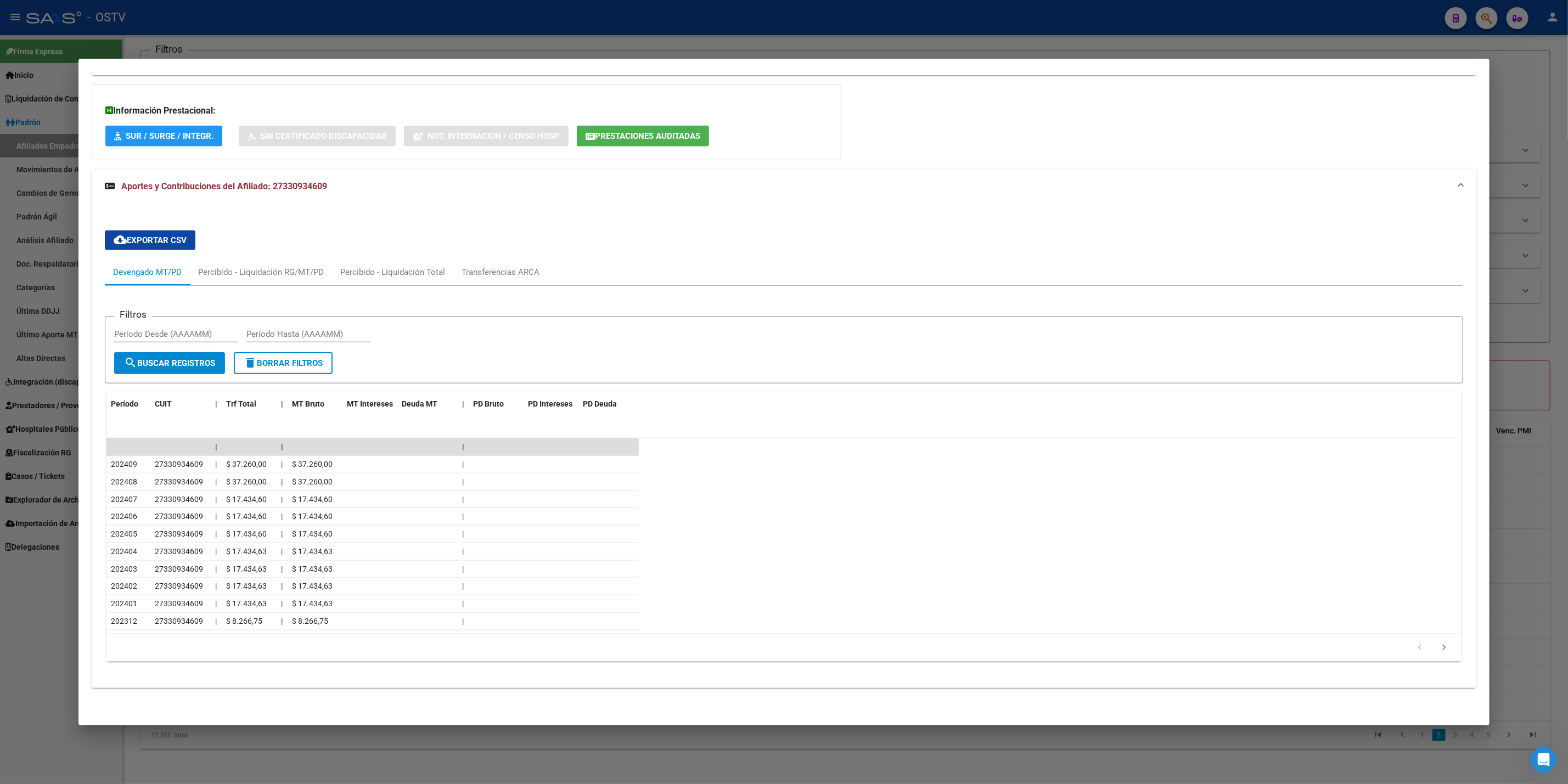
click at [0, 439] on div at bounding box center [784, 392] width 1568 height 784
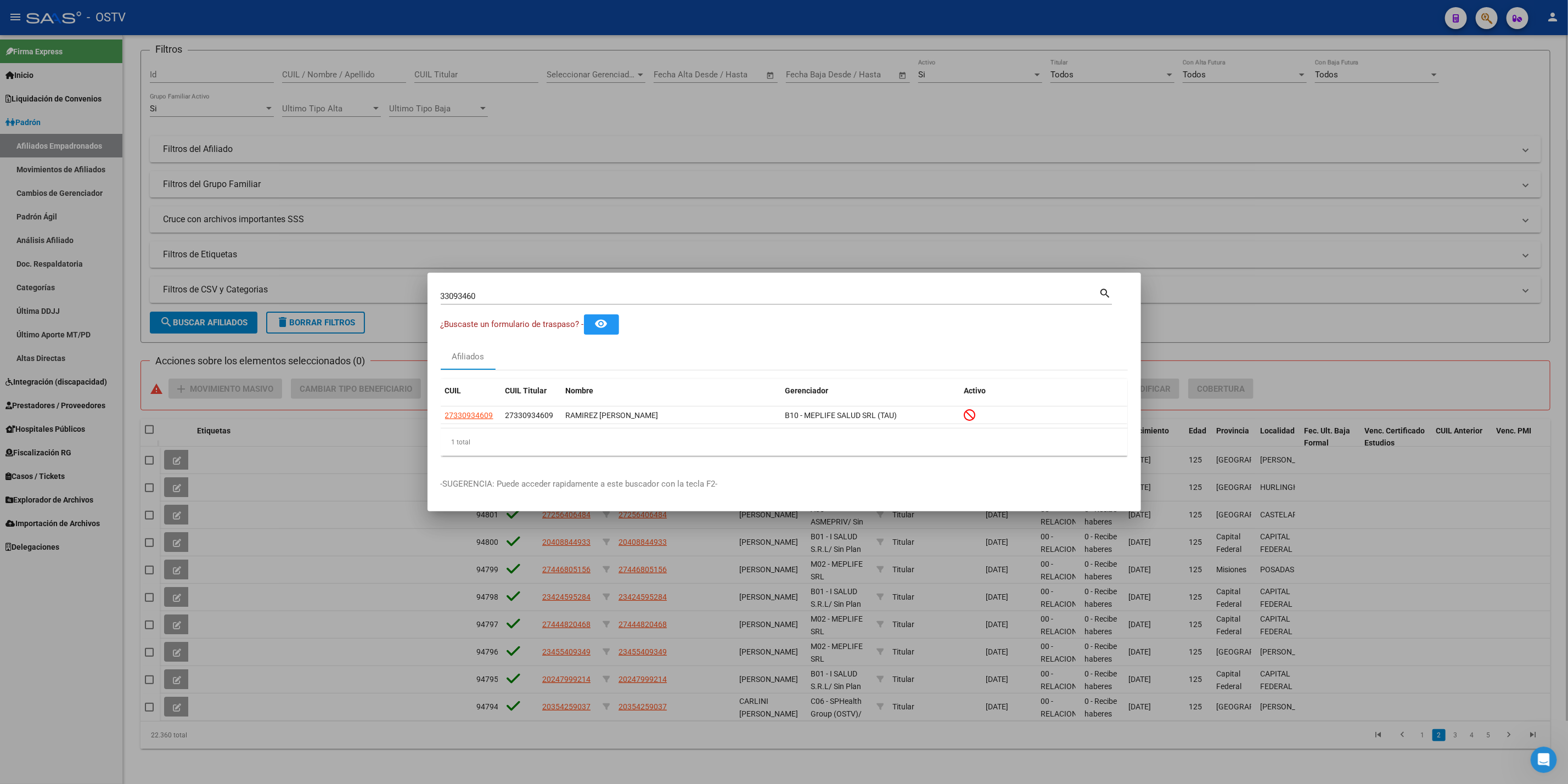
drag, startPoint x: 1135, startPoint y: 236, endPoint x: 1124, endPoint y: 232, distance: 11.7
click at [1130, 234] on div at bounding box center [784, 392] width 1568 height 784
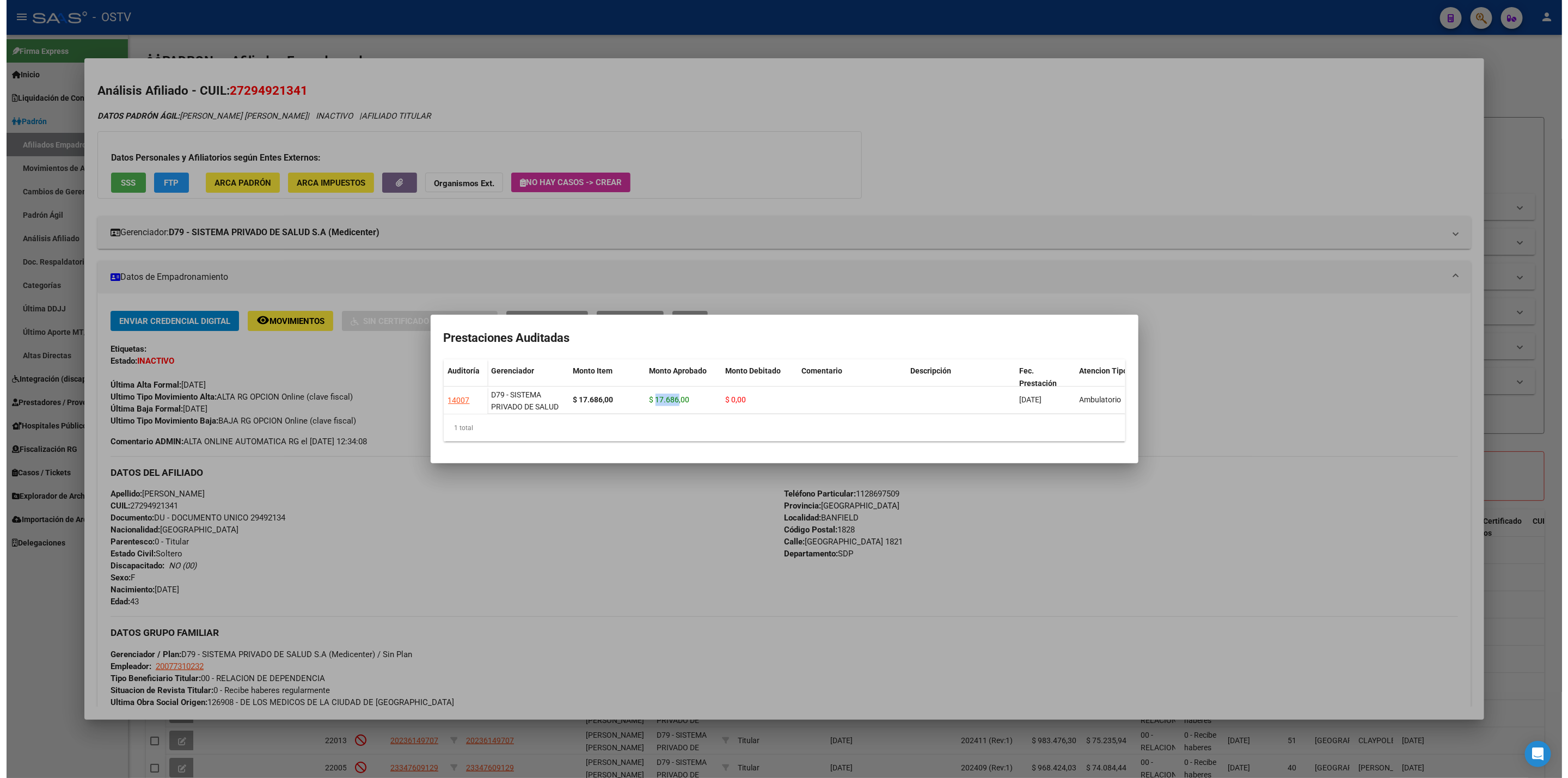
scroll to position [646, 0]
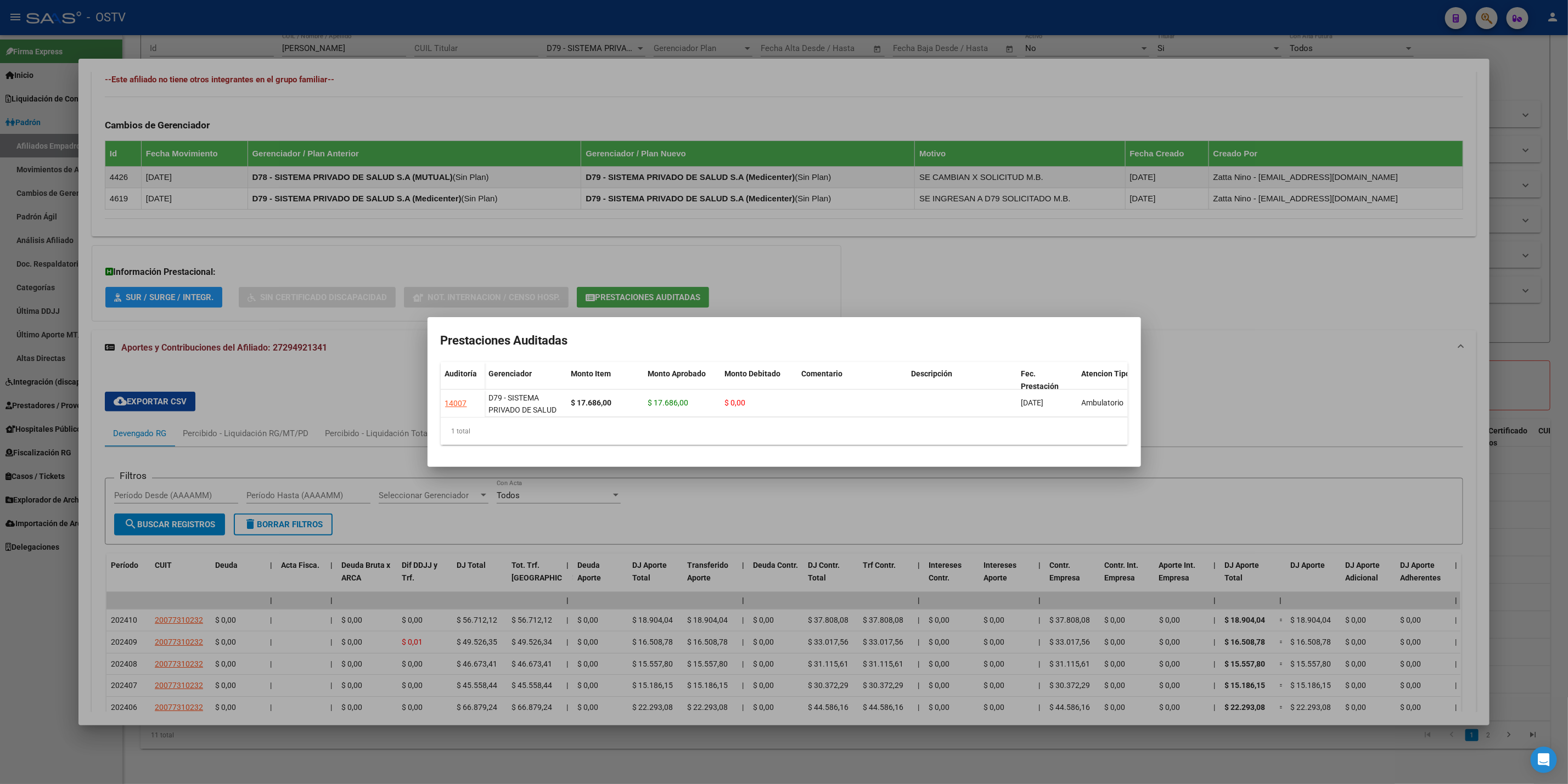
click at [54, 546] on div at bounding box center [784, 392] width 1568 height 784
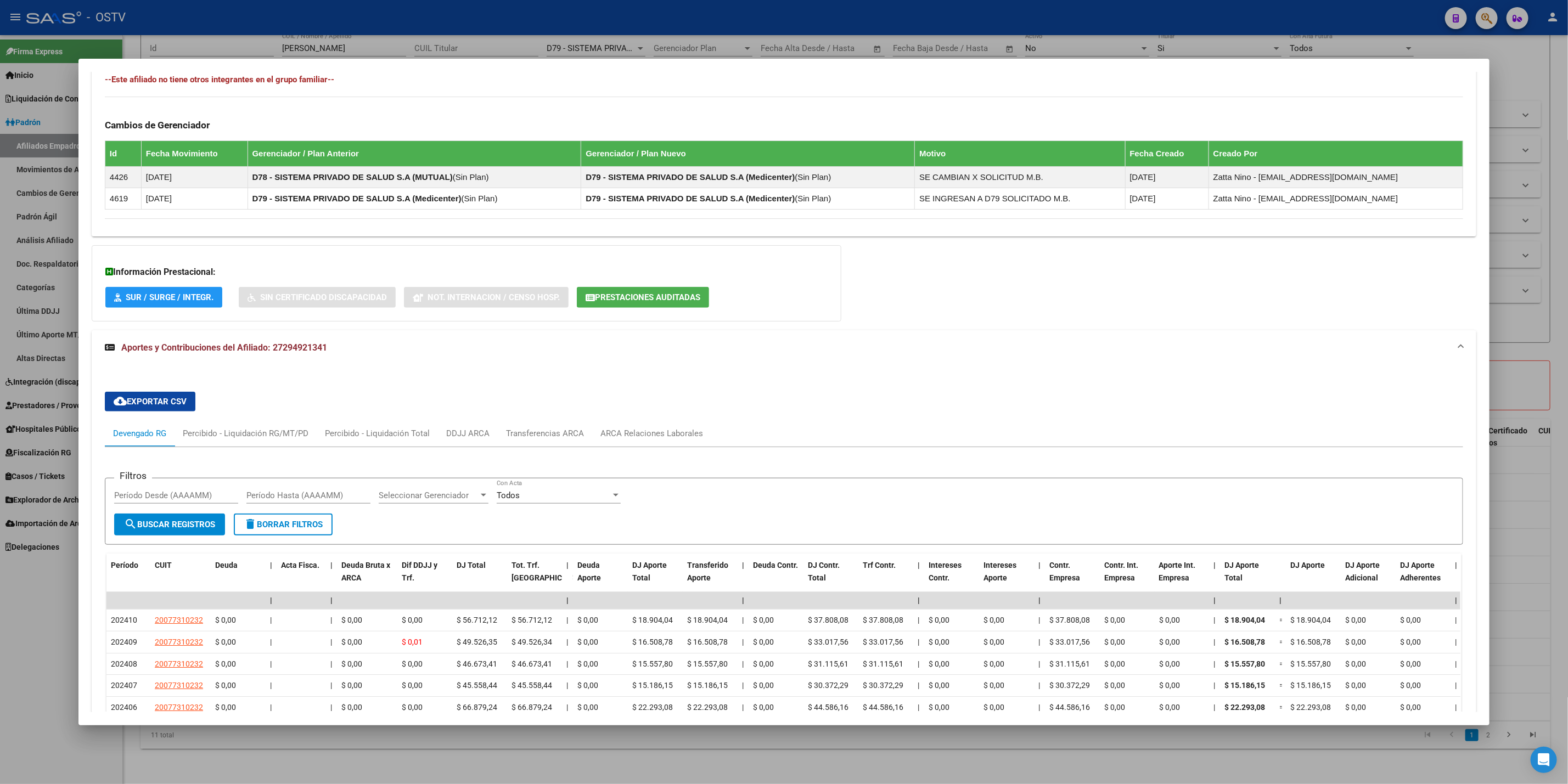
click at [54, 546] on div at bounding box center [784, 392] width 1568 height 784
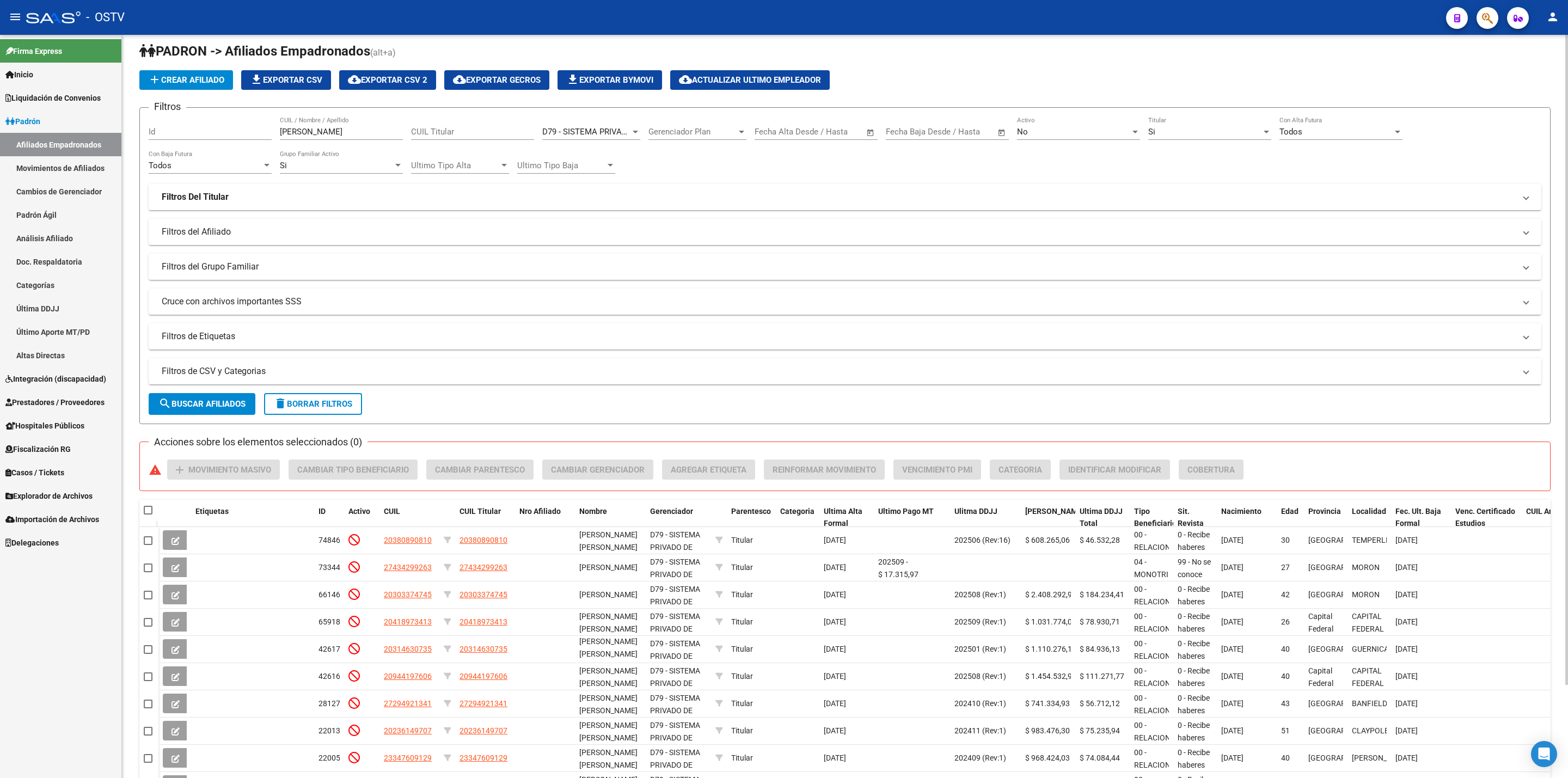
scroll to position [0, 0]
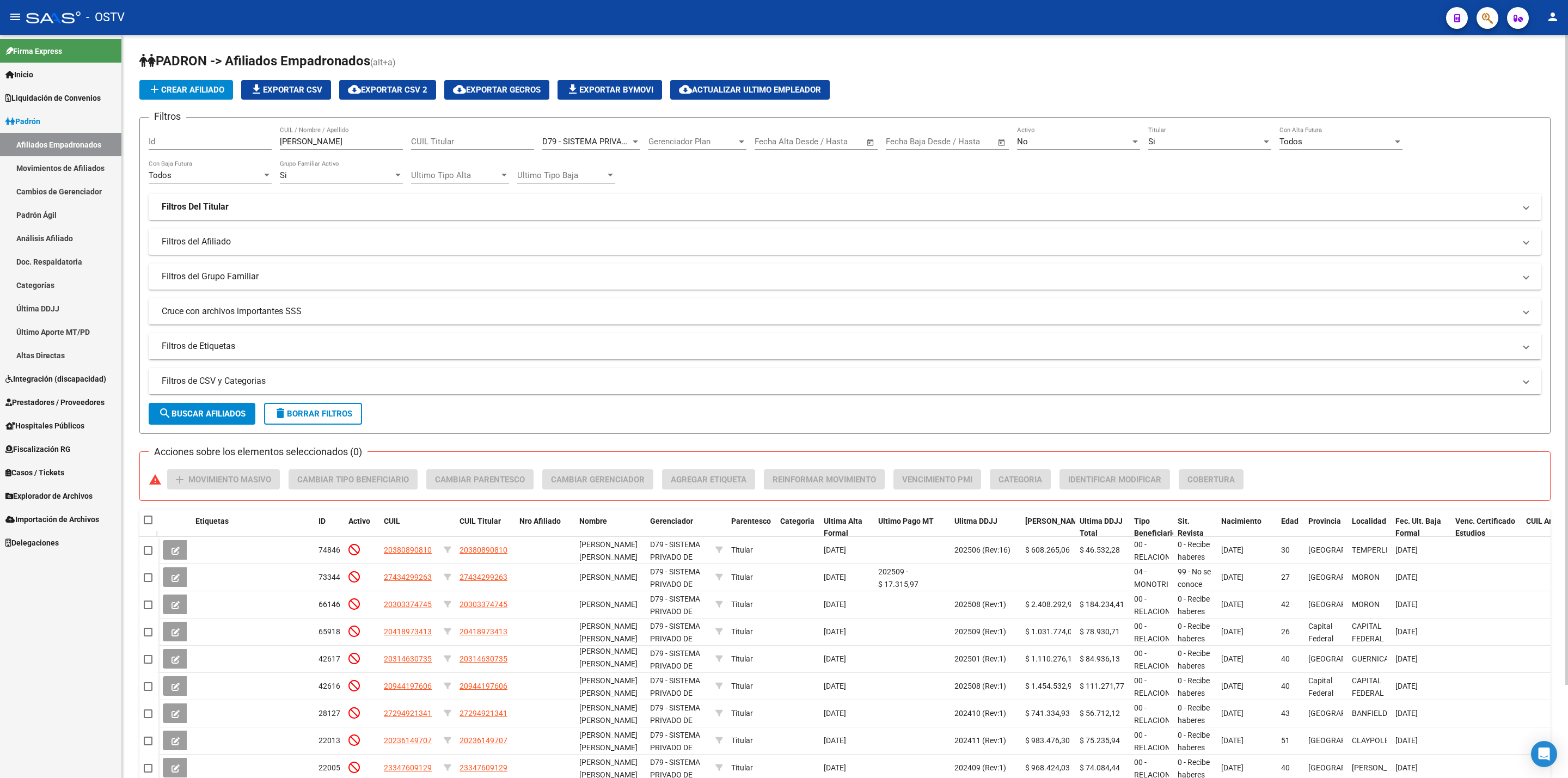
click at [662, 205] on mat-panel-title "Filtros Del Titular" at bounding box center [838, 207] width 1353 height 12
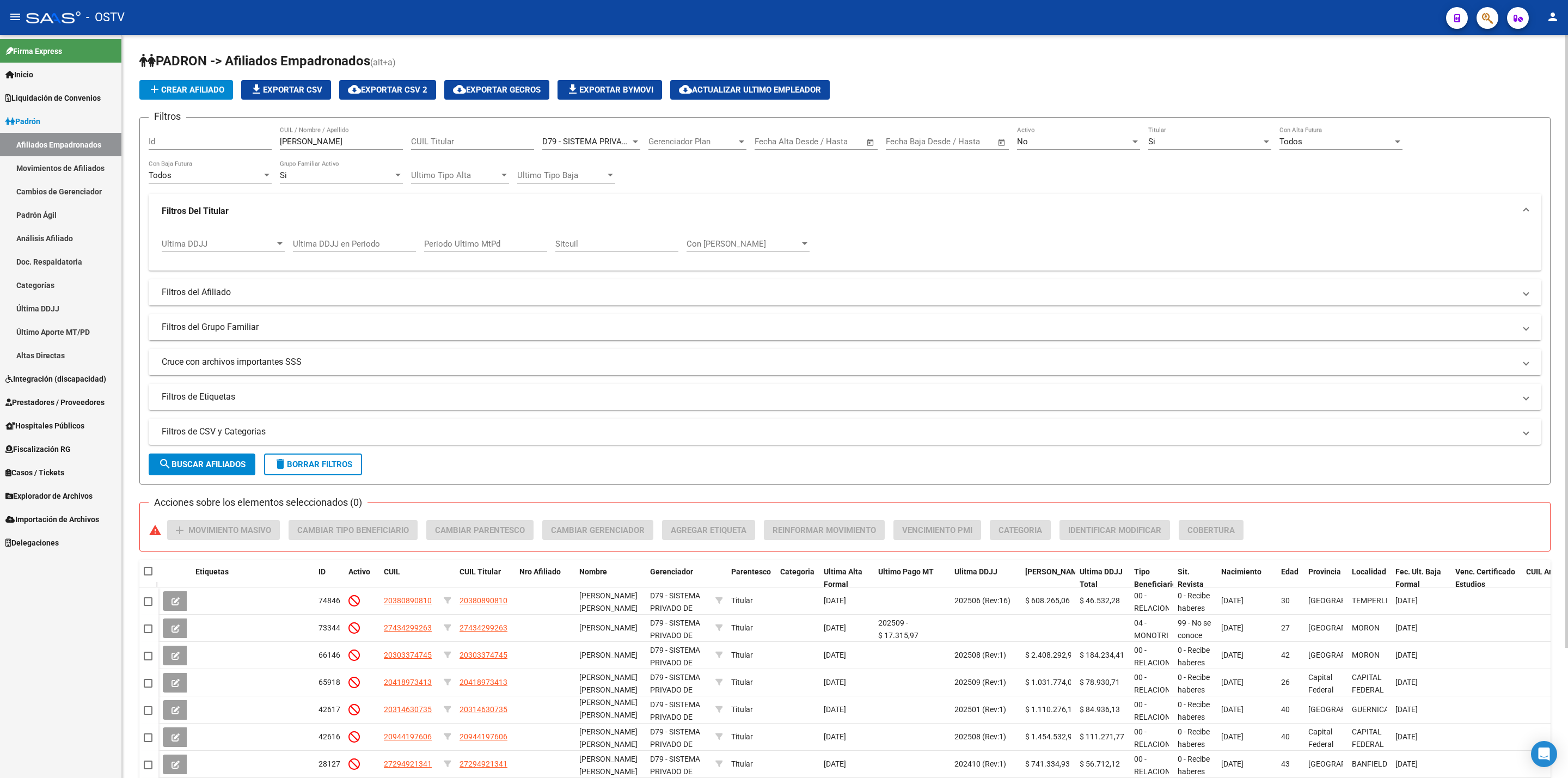
click at [504, 354] on mat-expansion-panel-header "Cruce con archivos importantes SSS" at bounding box center [845, 362] width 1393 height 26
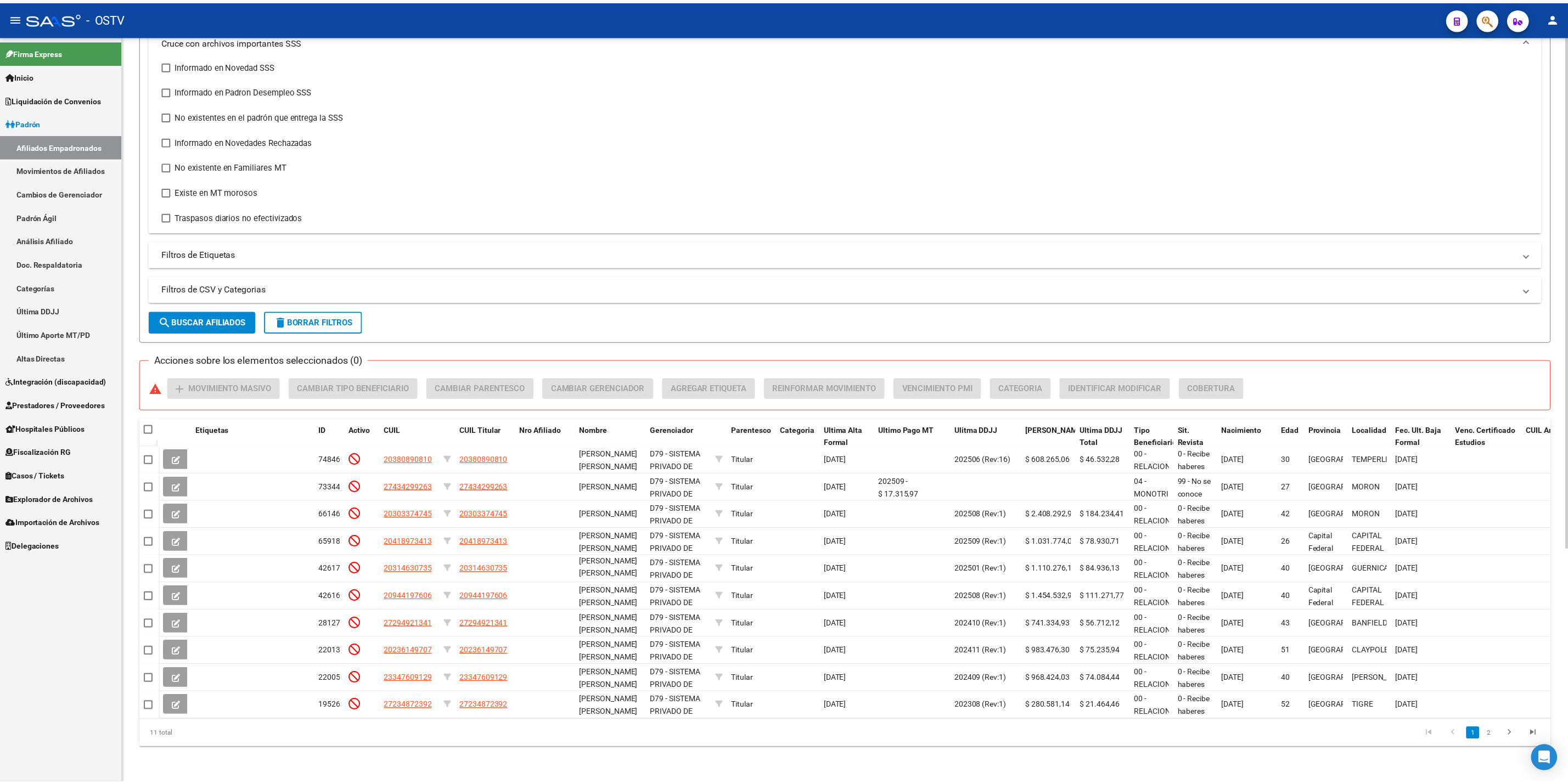
scroll to position [341, 0]
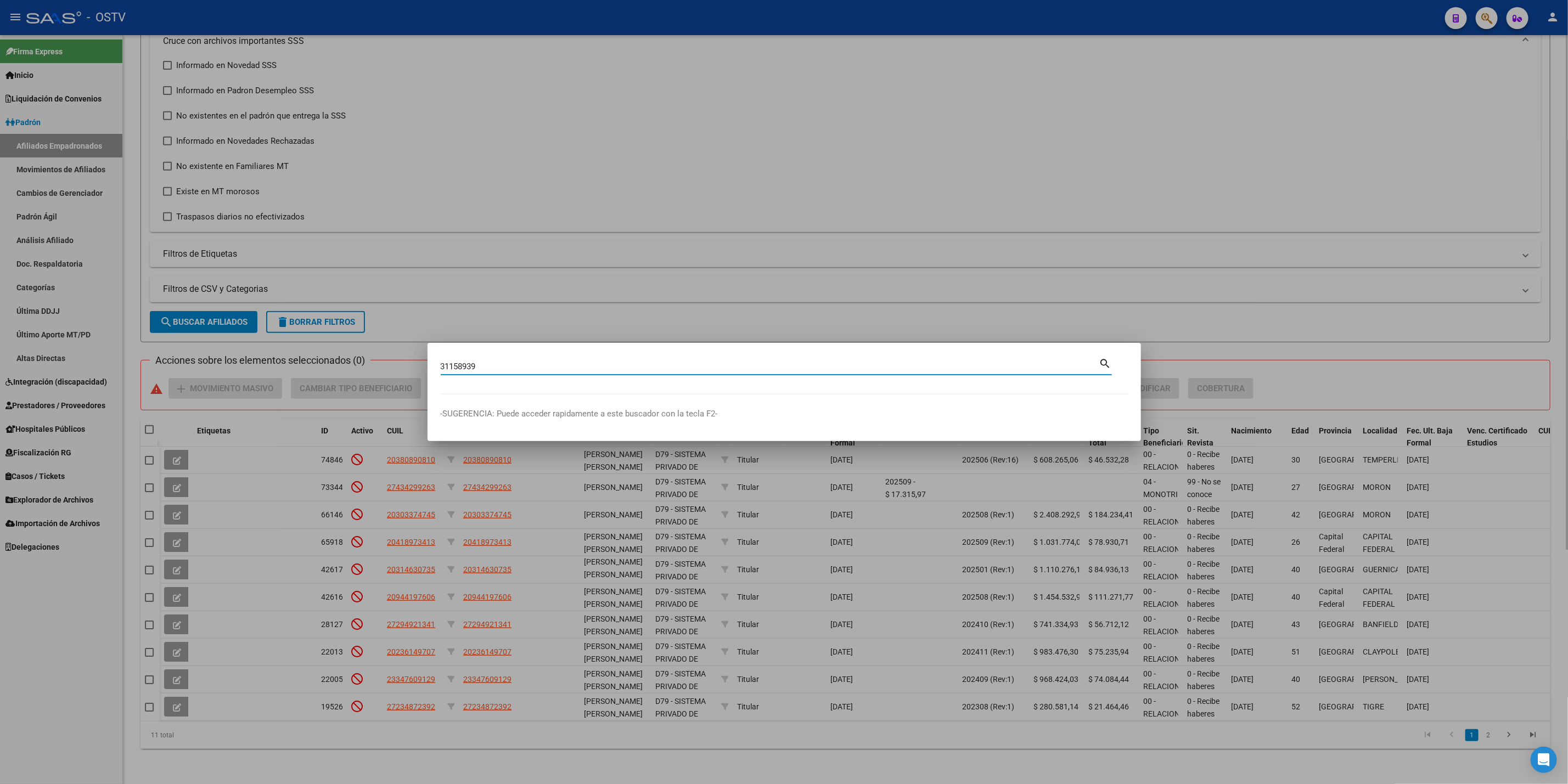
type input "31158939"
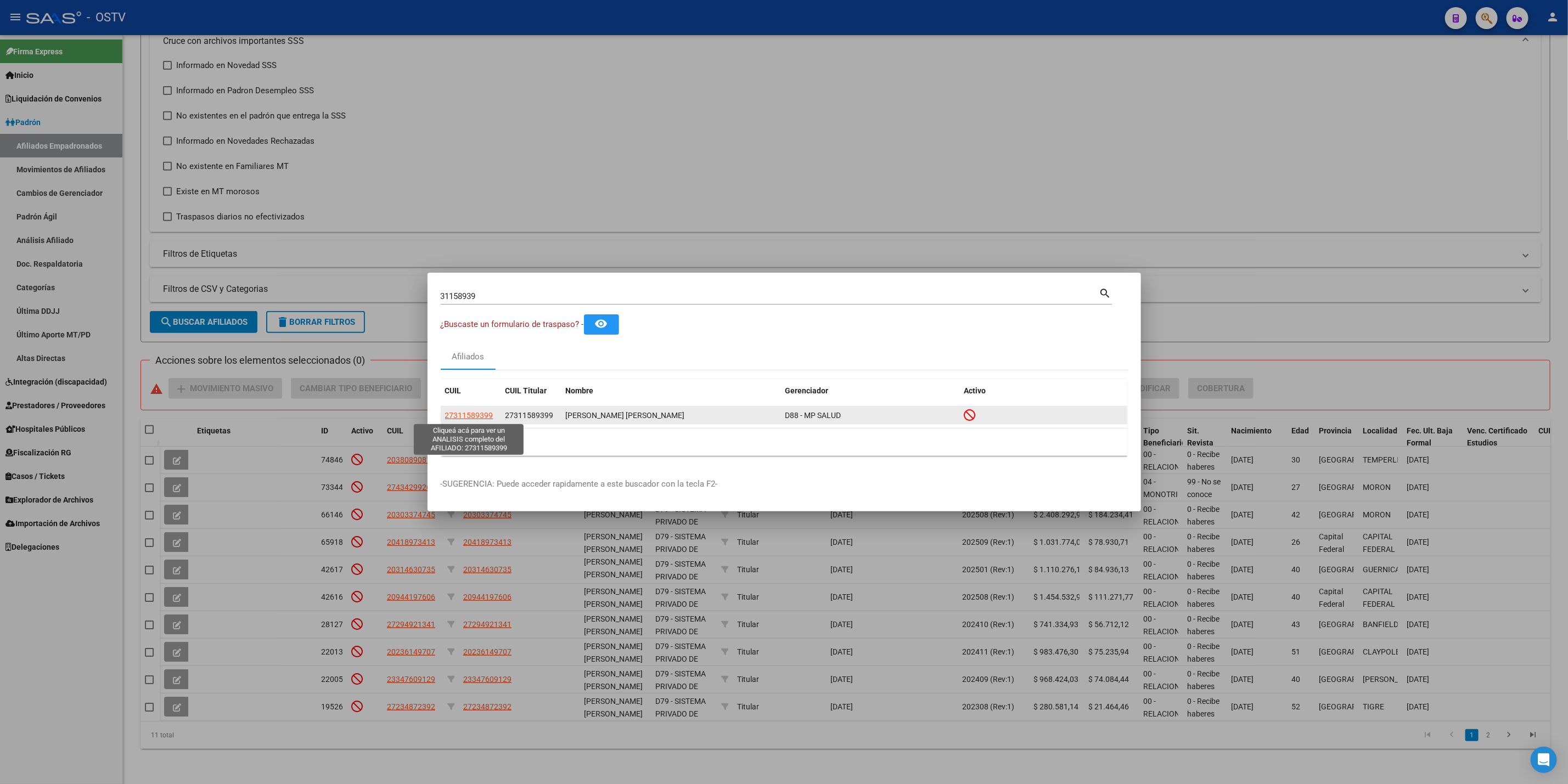
click at [481, 411] on span "27311589399" at bounding box center [469, 415] width 48 height 9
type textarea "27311589399"
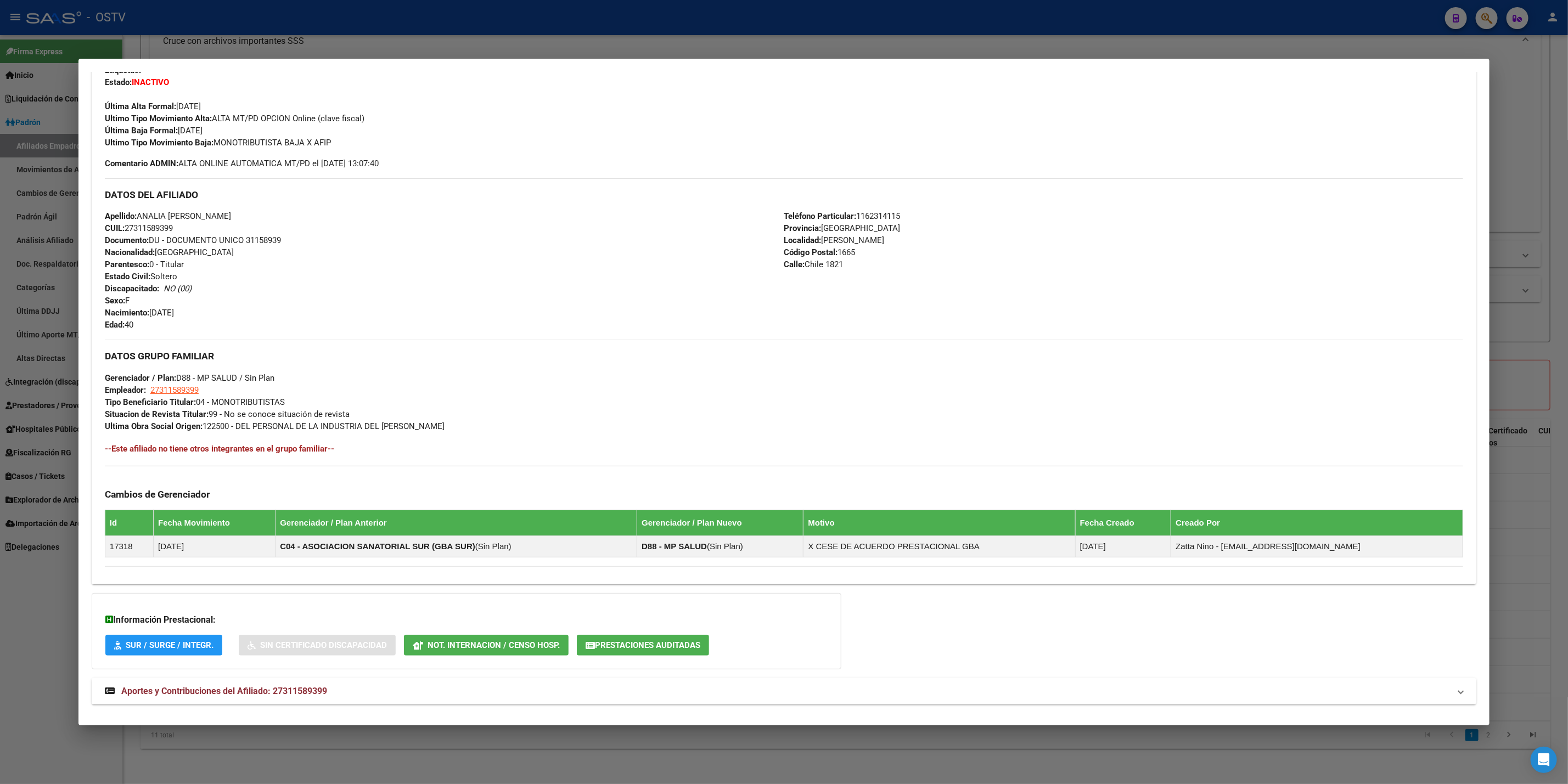
scroll to position [300, 0]
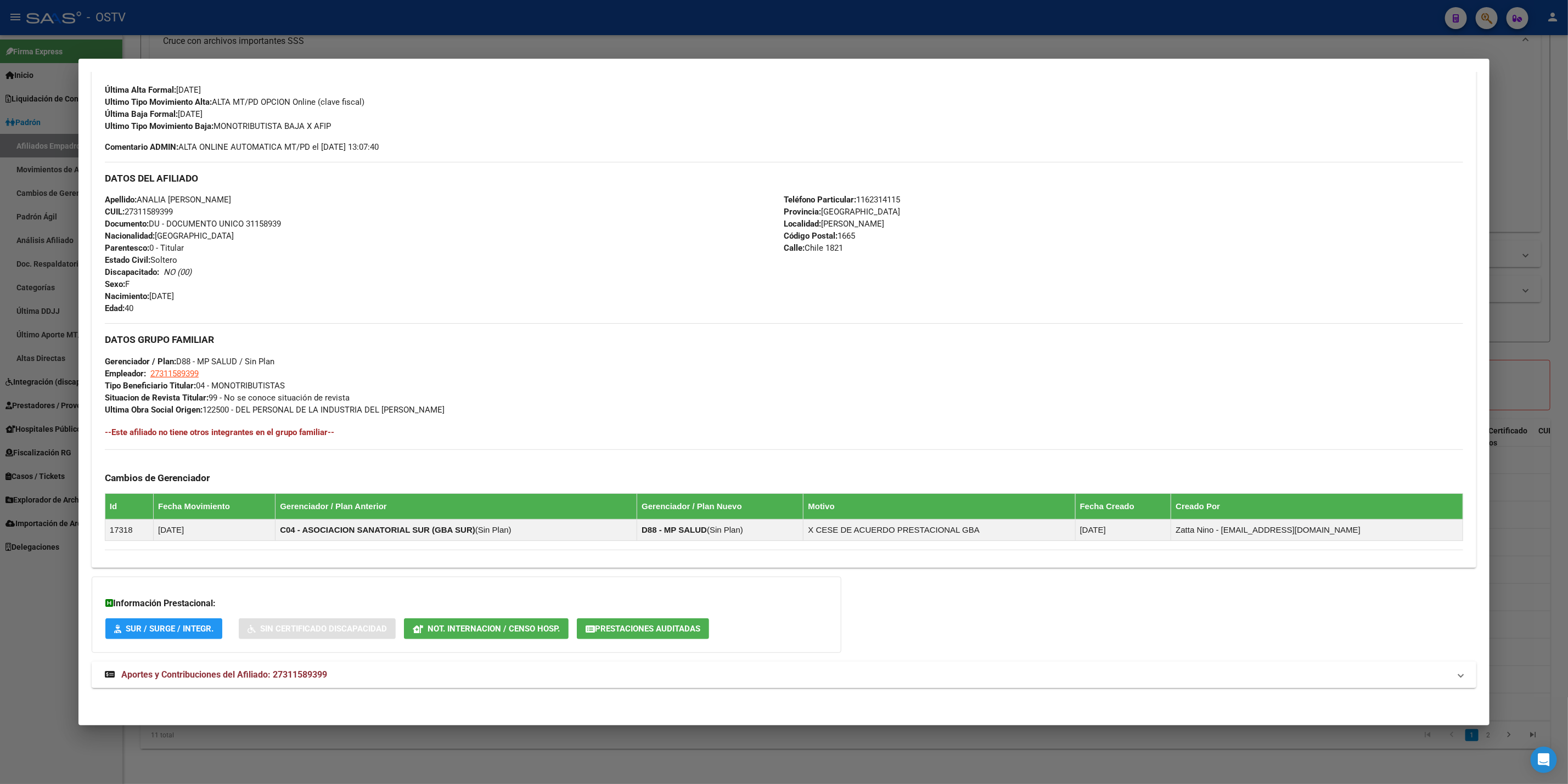
click at [367, 662] on mat-expansion-panel-header "Aportes y Contribuciones del Afiliado: 27311589399" at bounding box center [784, 675] width 1385 height 26
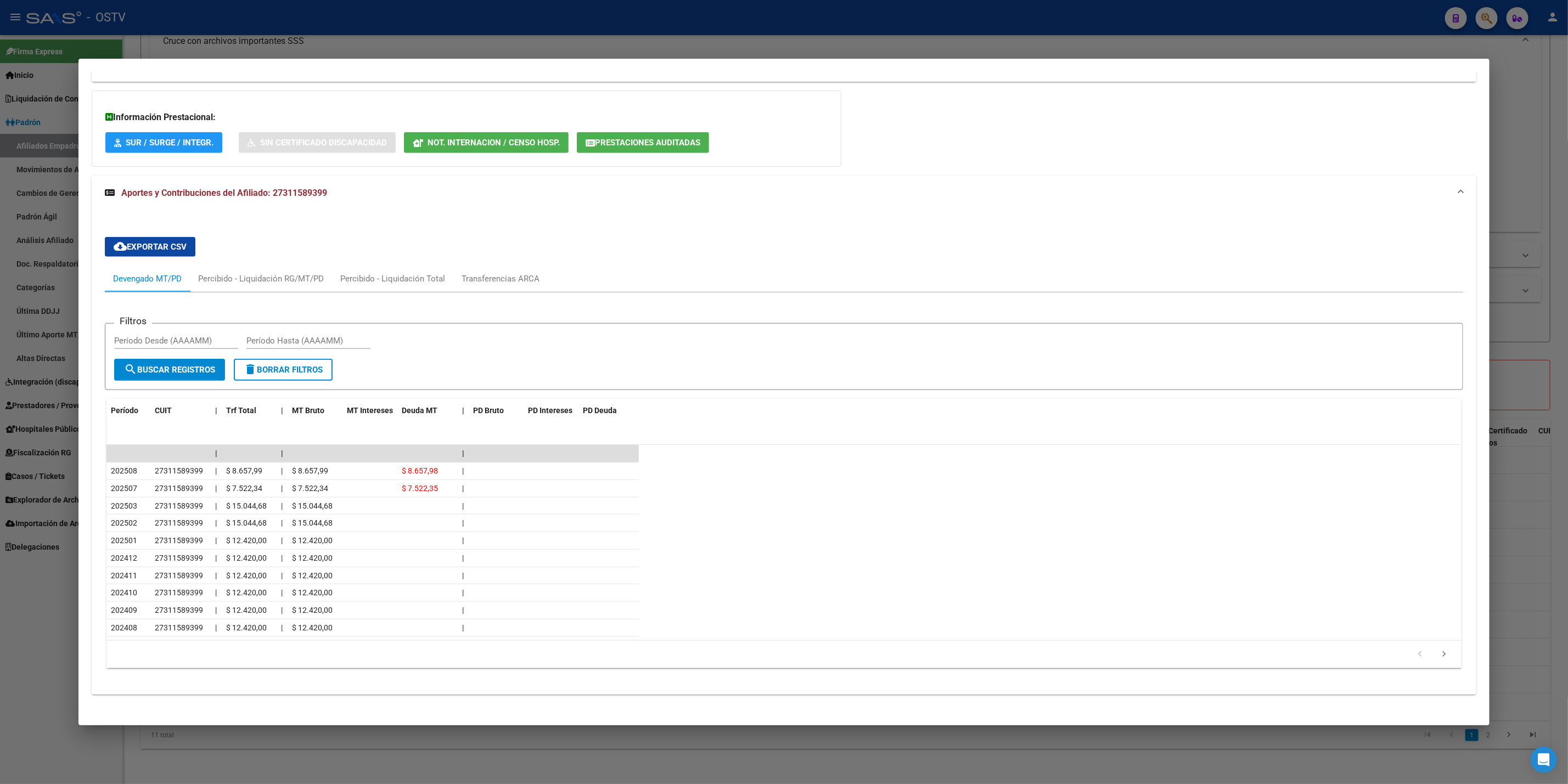
scroll to position [796, 0]
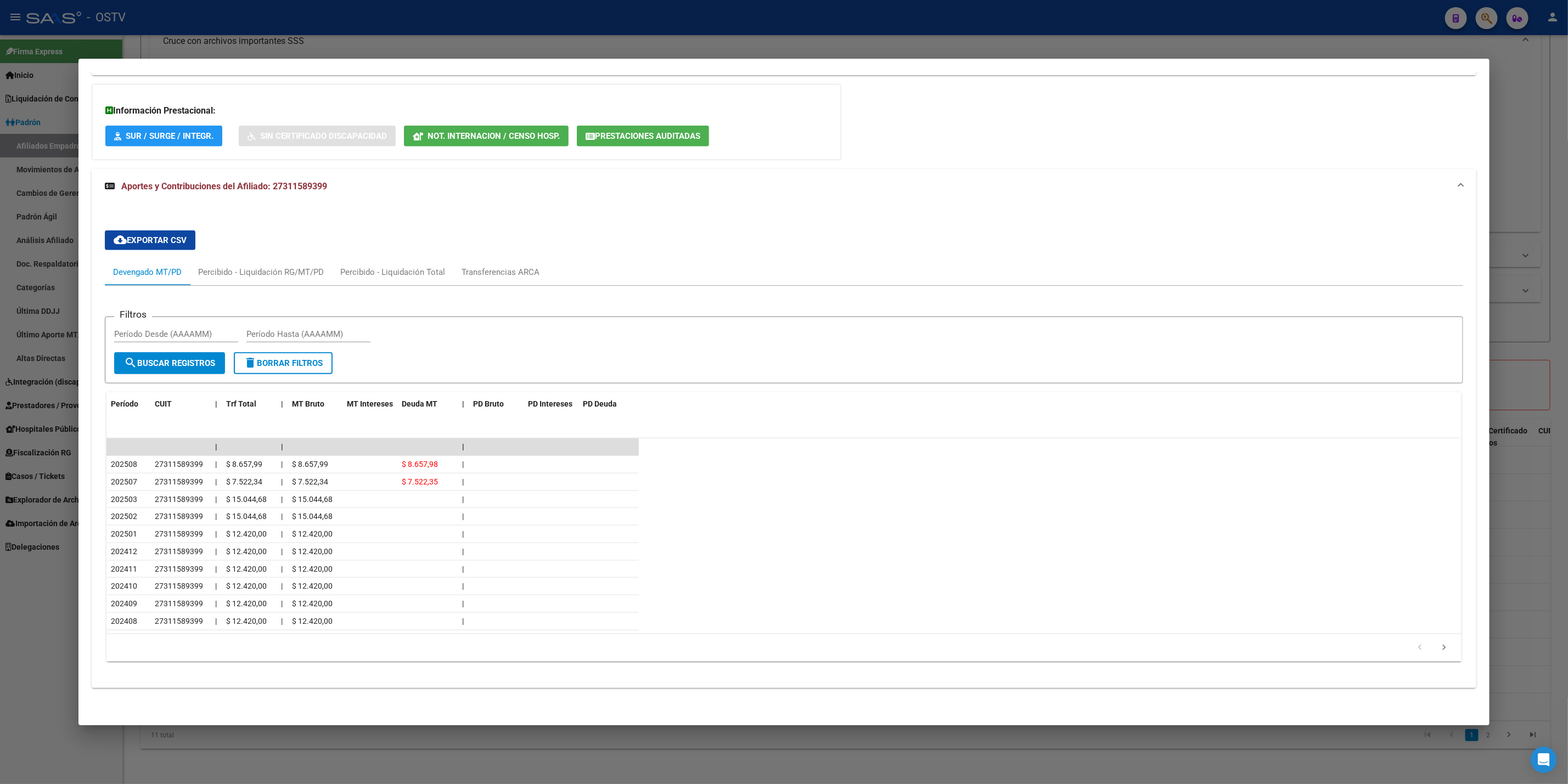
click at [596, 21] on div at bounding box center [784, 392] width 1568 height 784
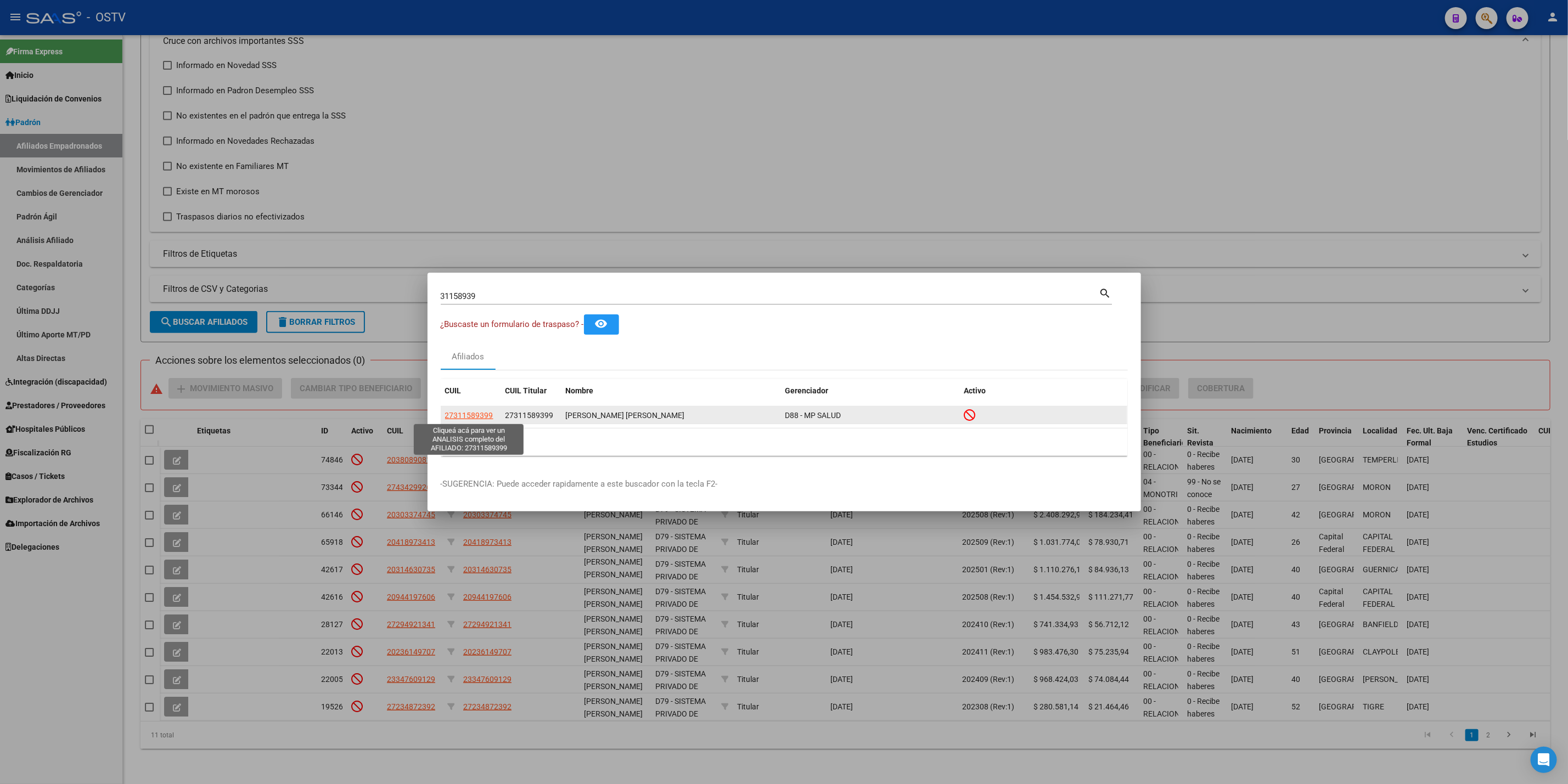
click at [488, 417] on span "27311589399" at bounding box center [469, 415] width 48 height 9
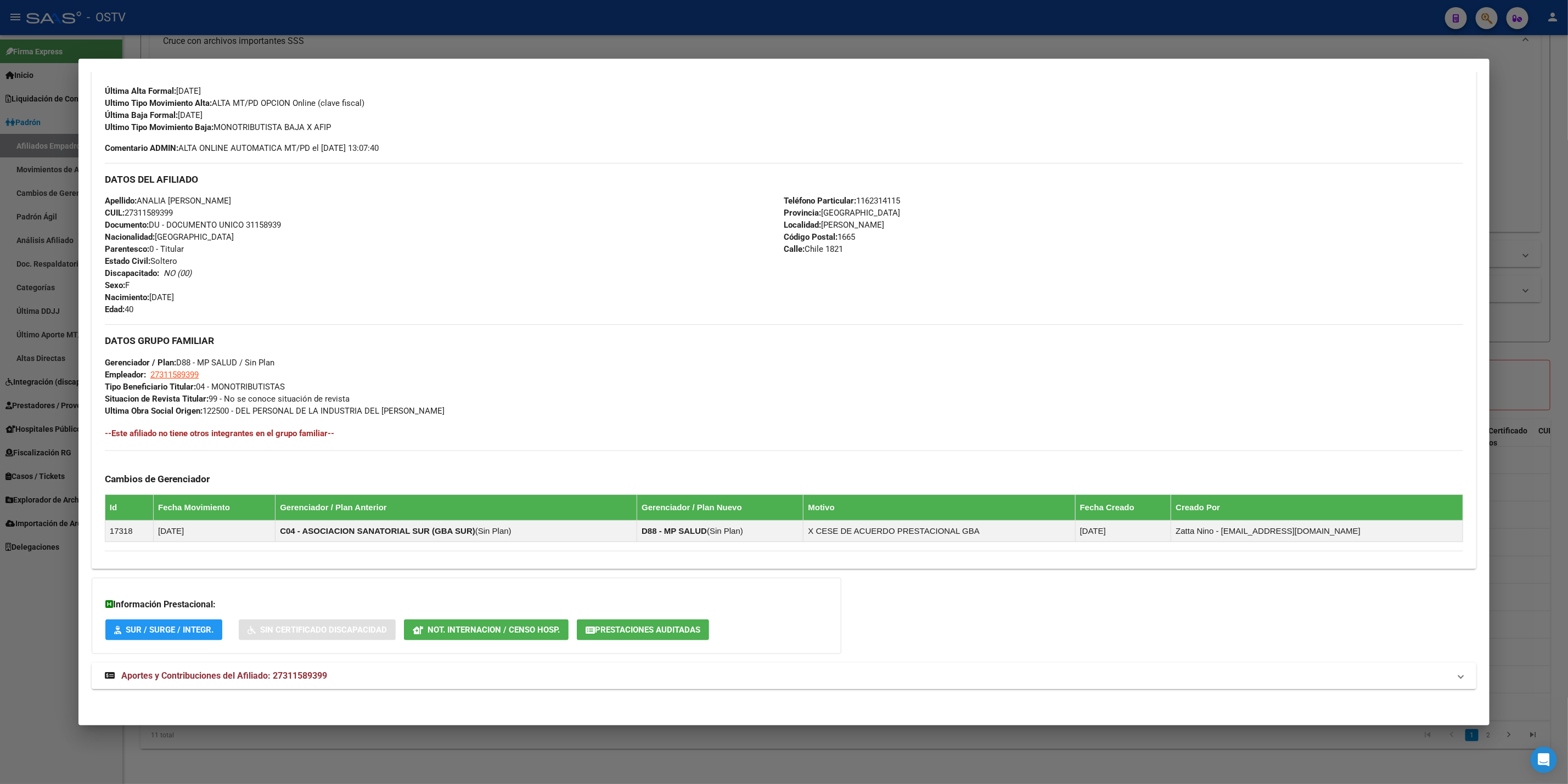
scroll to position [300, 0]
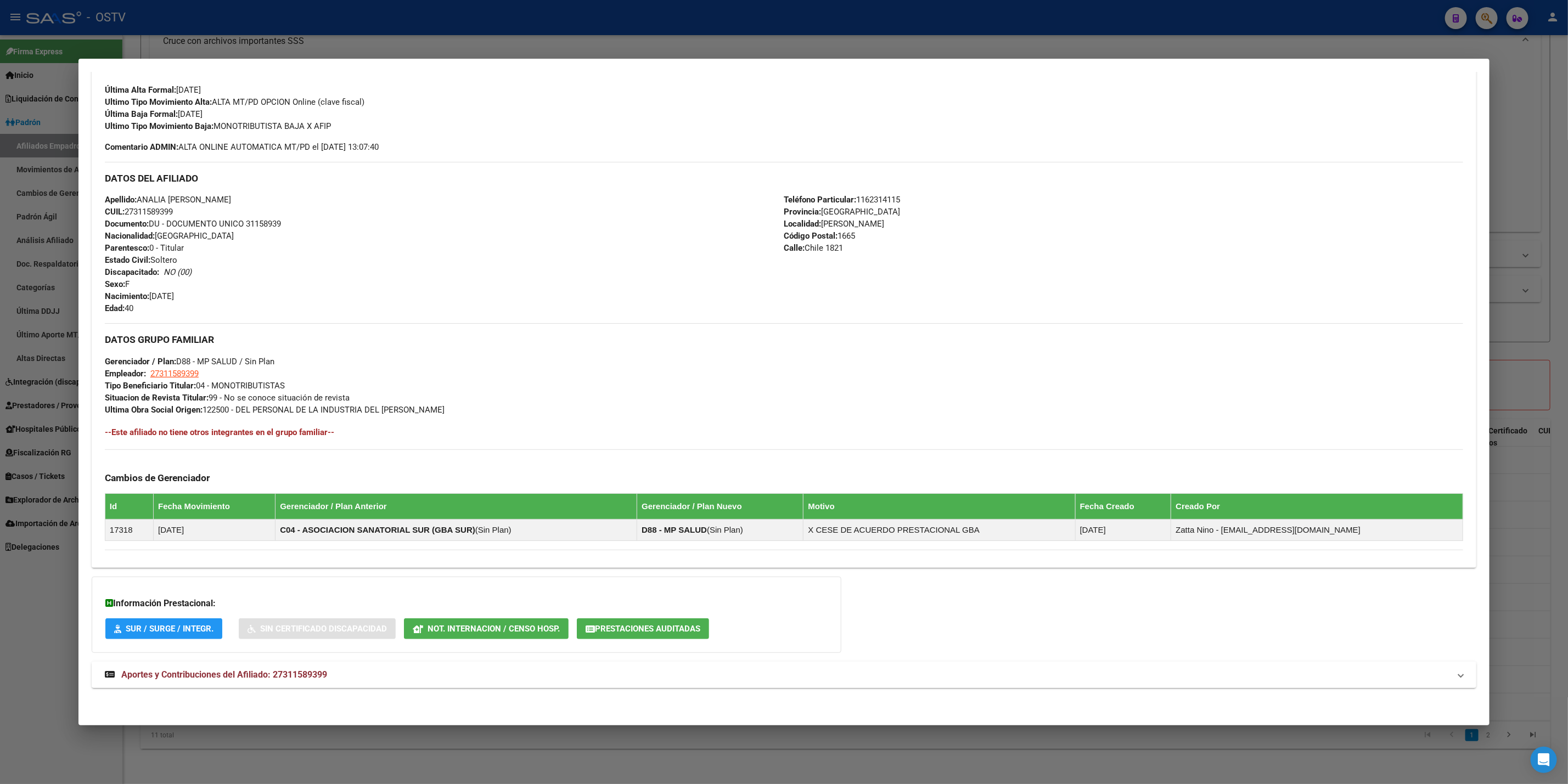
click at [426, 685] on mat-expansion-panel-header "Aportes y Contribuciones del Afiliado: 27311589399" at bounding box center [784, 675] width 1385 height 26
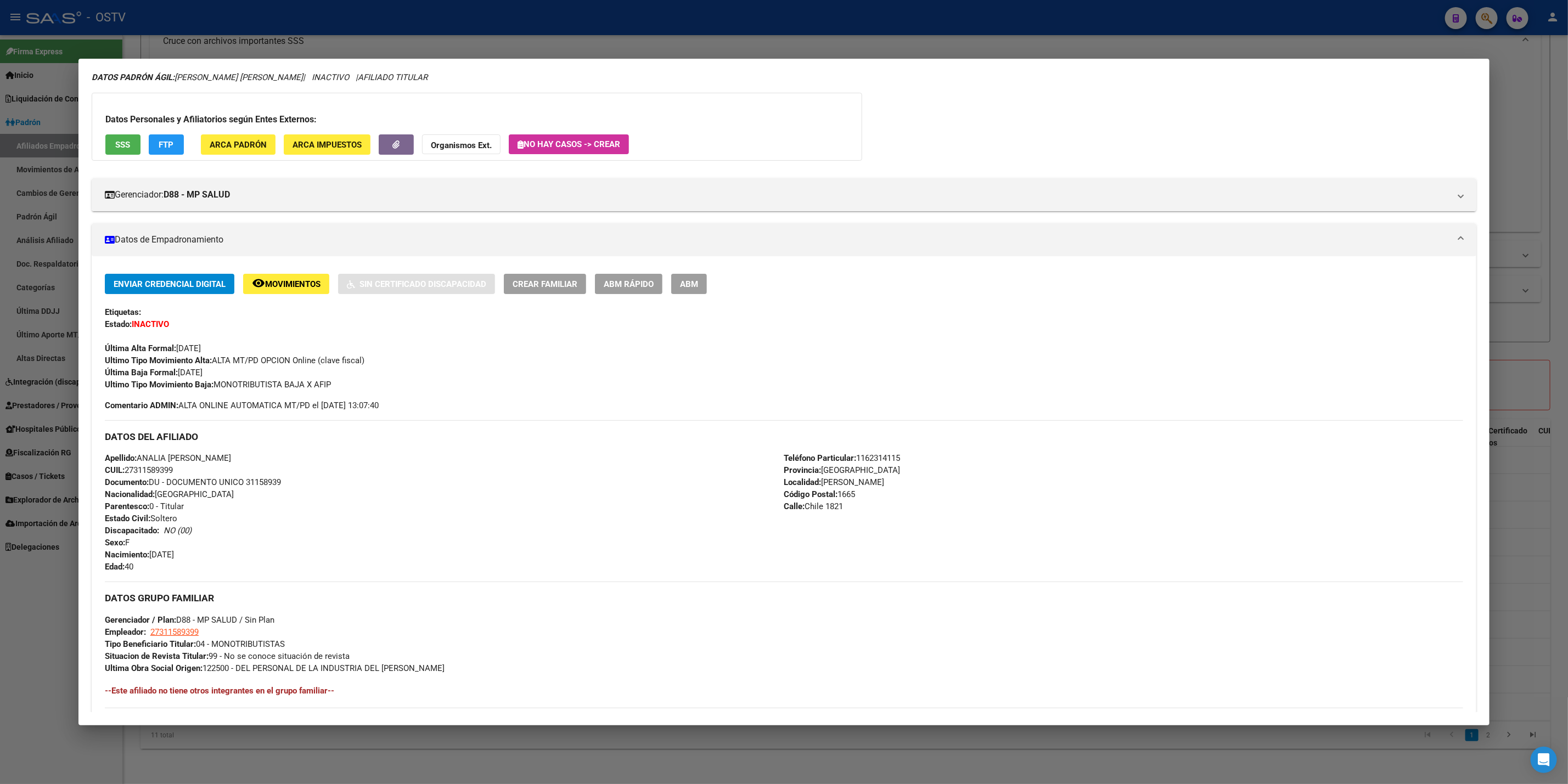
scroll to position [0, 0]
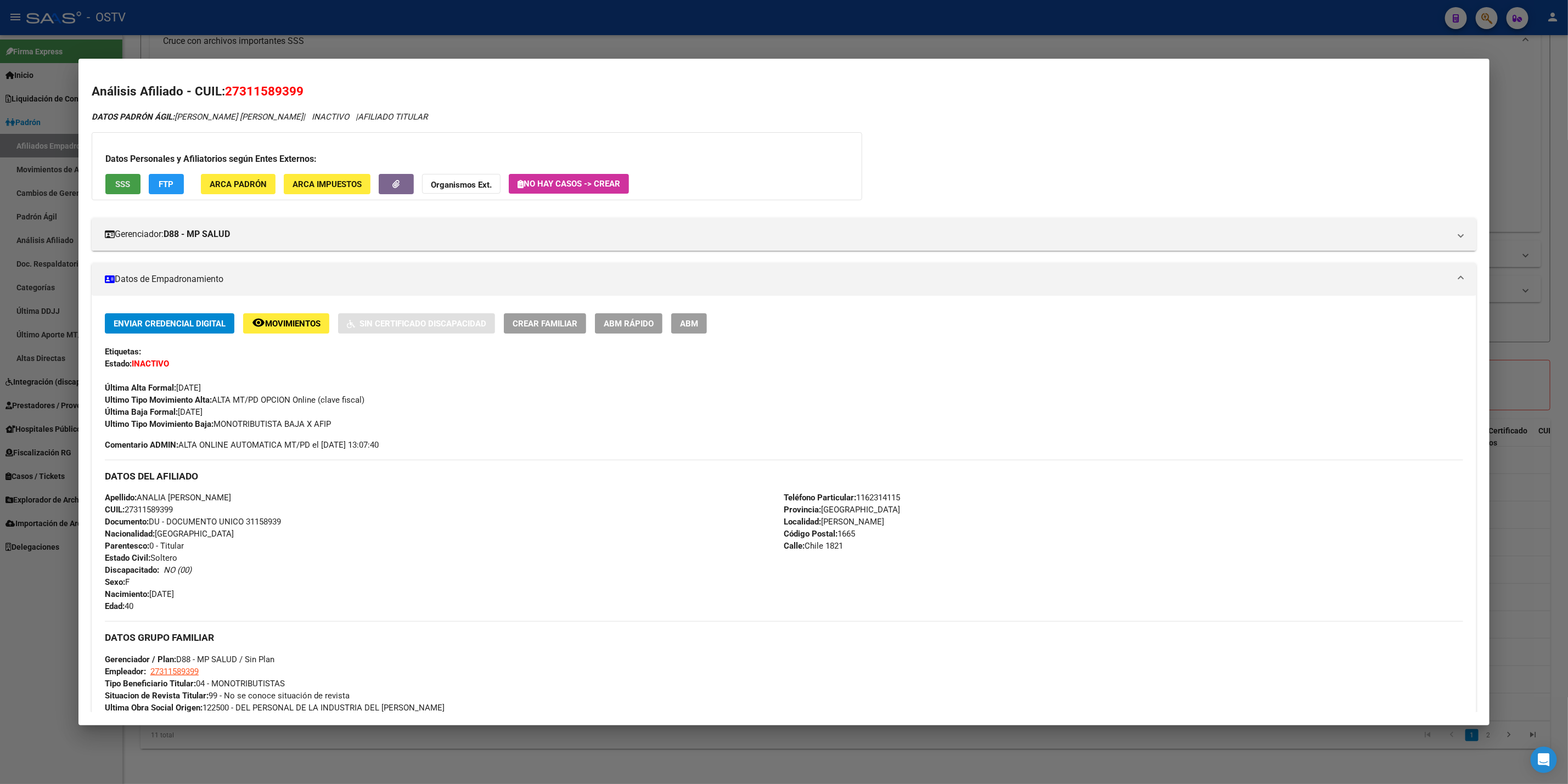
click at [120, 188] on button "SSS" at bounding box center [123, 184] width 35 height 21
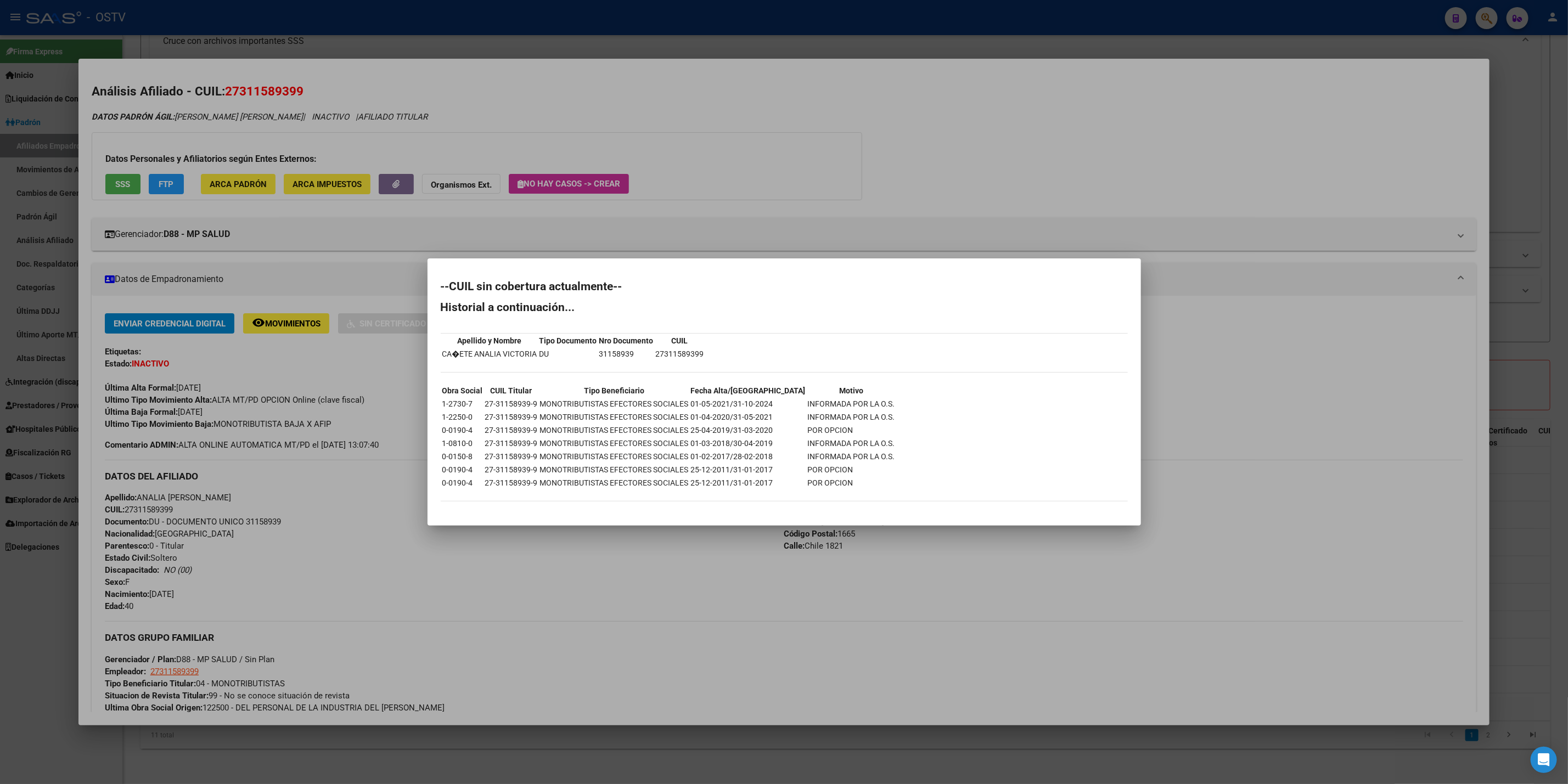
click at [1228, 191] on div at bounding box center [784, 392] width 1568 height 784
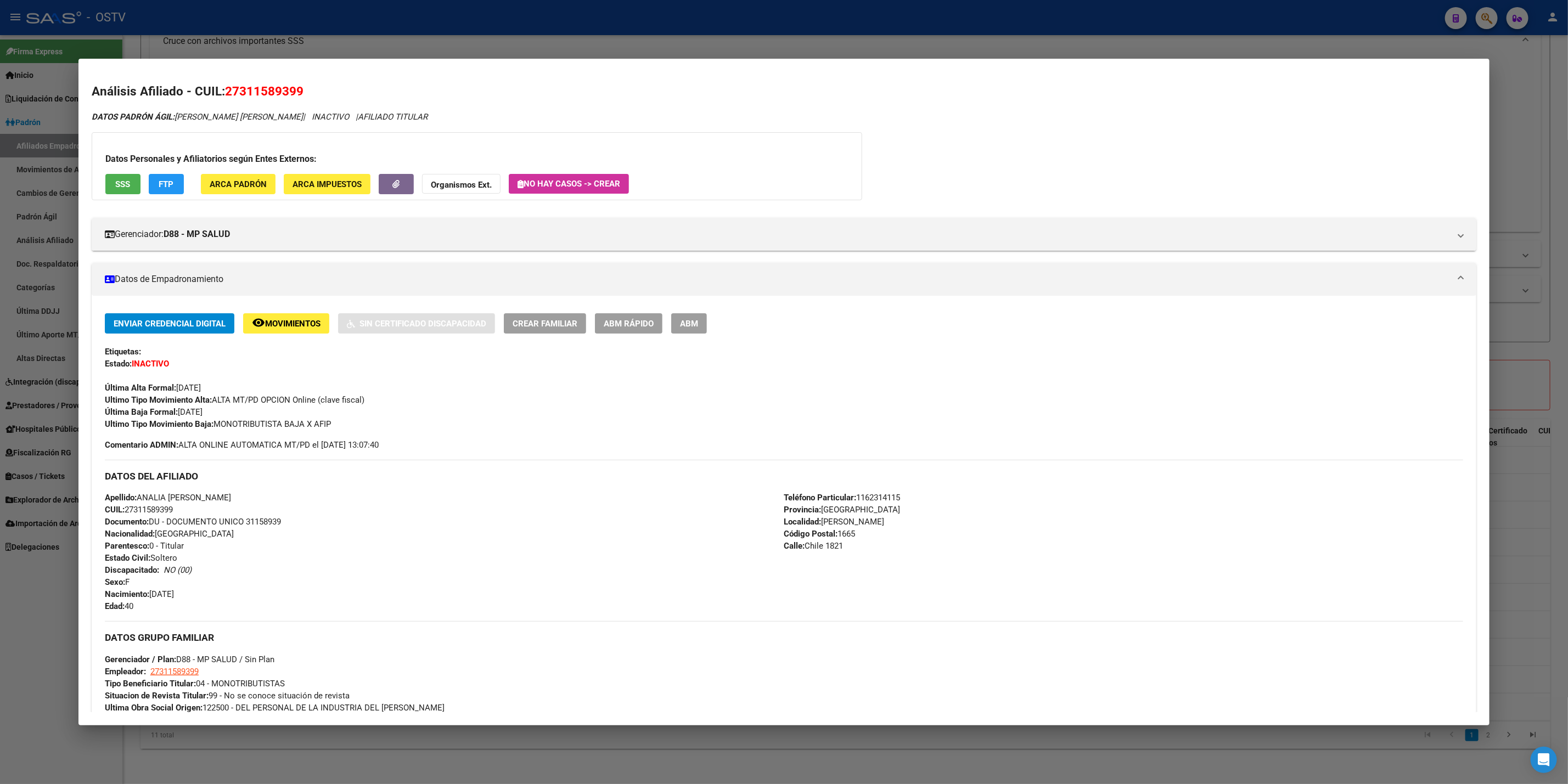
click at [5, 668] on div at bounding box center [784, 392] width 1568 height 784
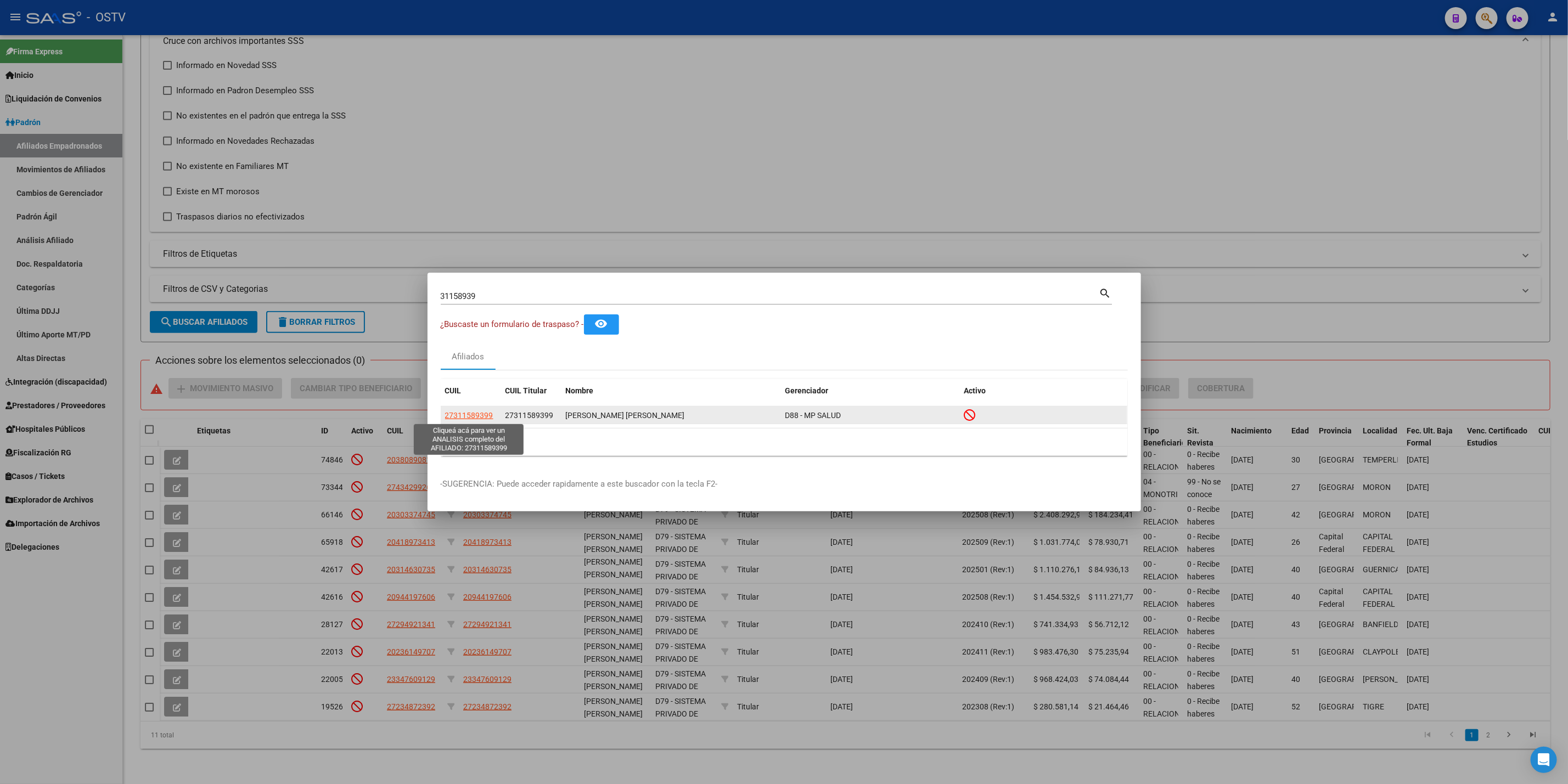
click at [463, 413] on span "27311589399" at bounding box center [469, 415] width 48 height 9
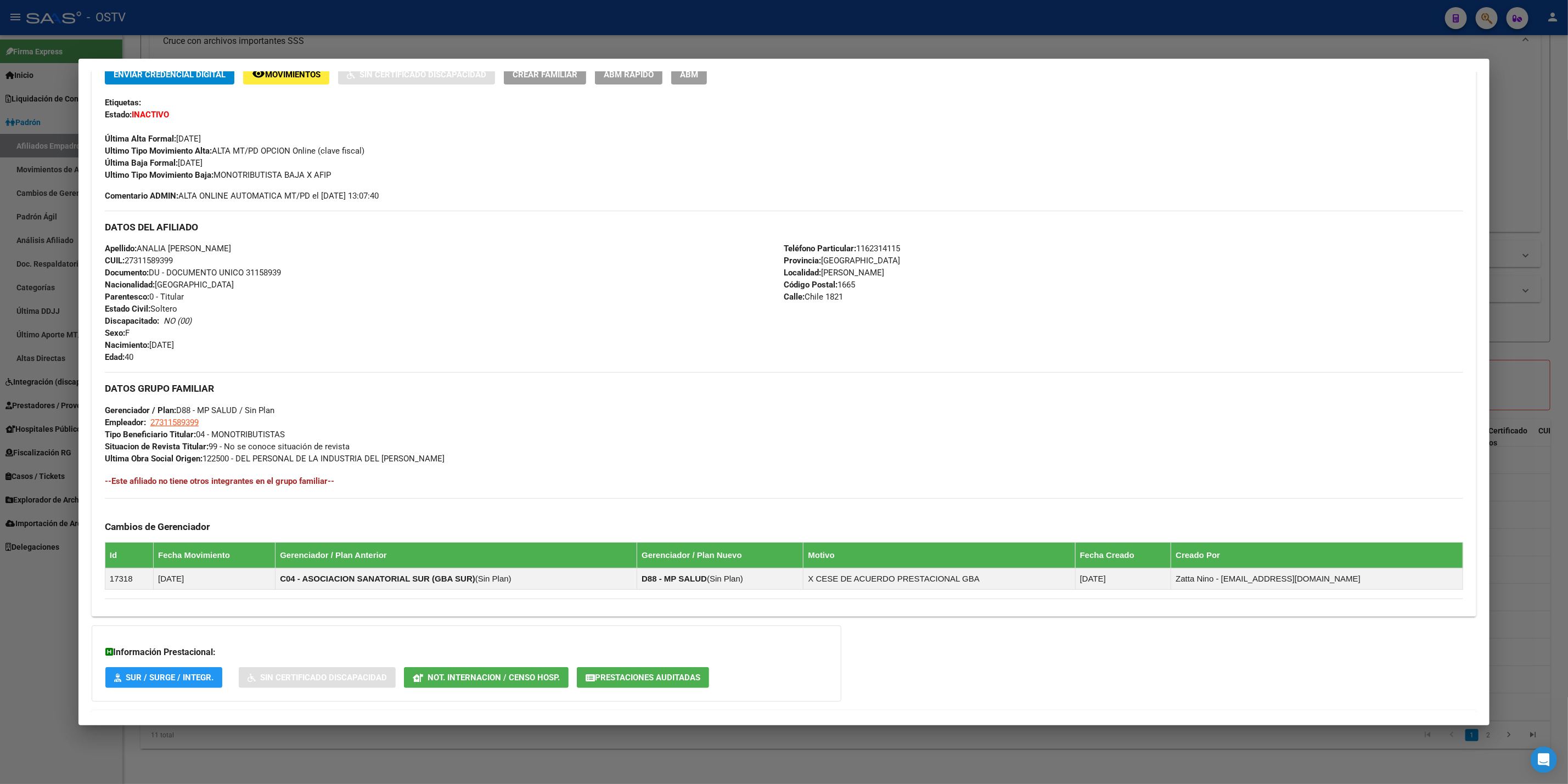
scroll to position [300, 0]
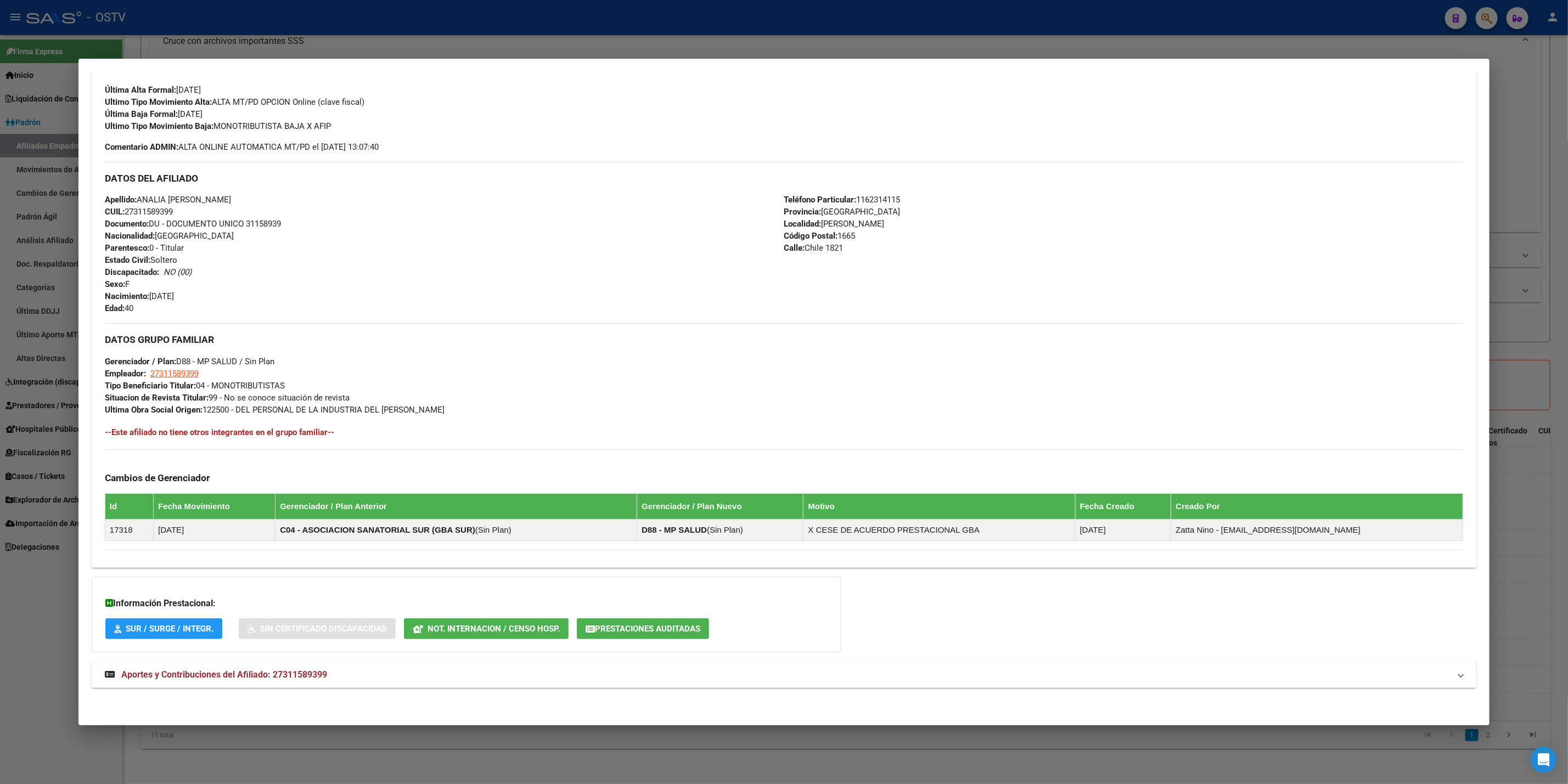
click at [632, 624] on span "Prestaciones Auditadas" at bounding box center [648, 629] width 106 height 10
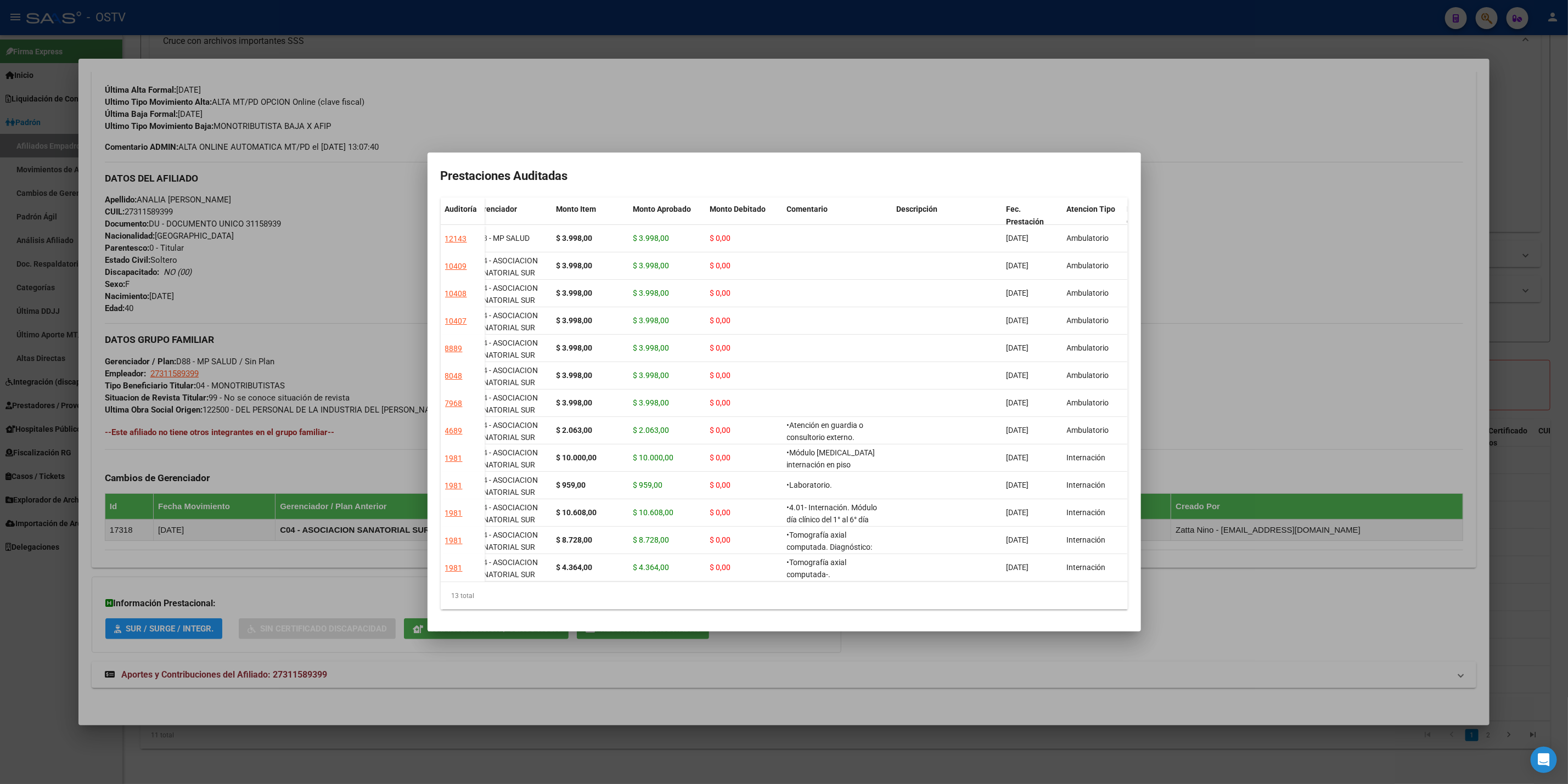
scroll to position [0, 0]
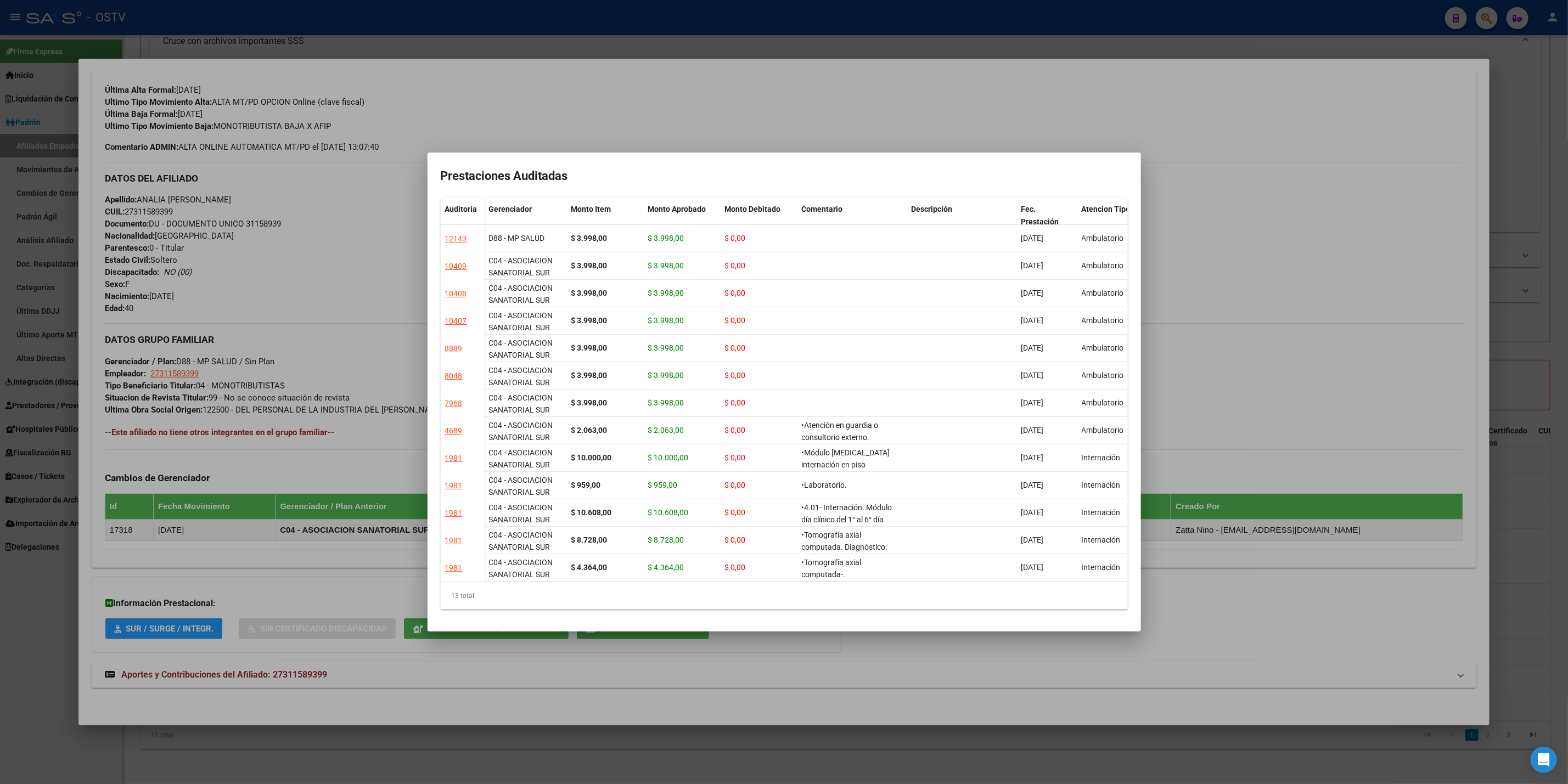
click at [842, 87] on div at bounding box center [784, 392] width 1568 height 784
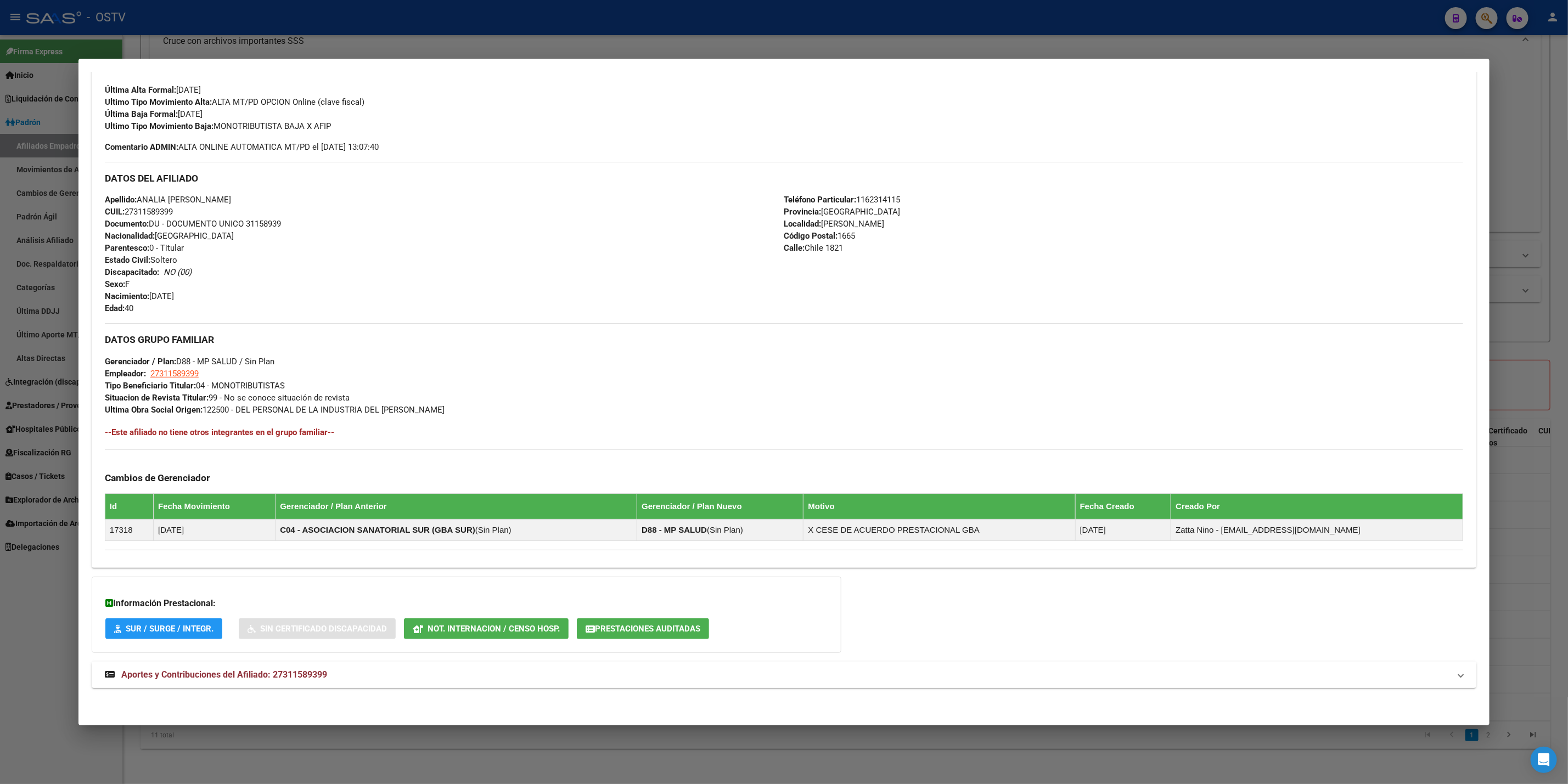
click at [534, 674] on mat-panel-title "Aportes y Contribuciones del Afiliado: 27311589399" at bounding box center [777, 675] width 1345 height 13
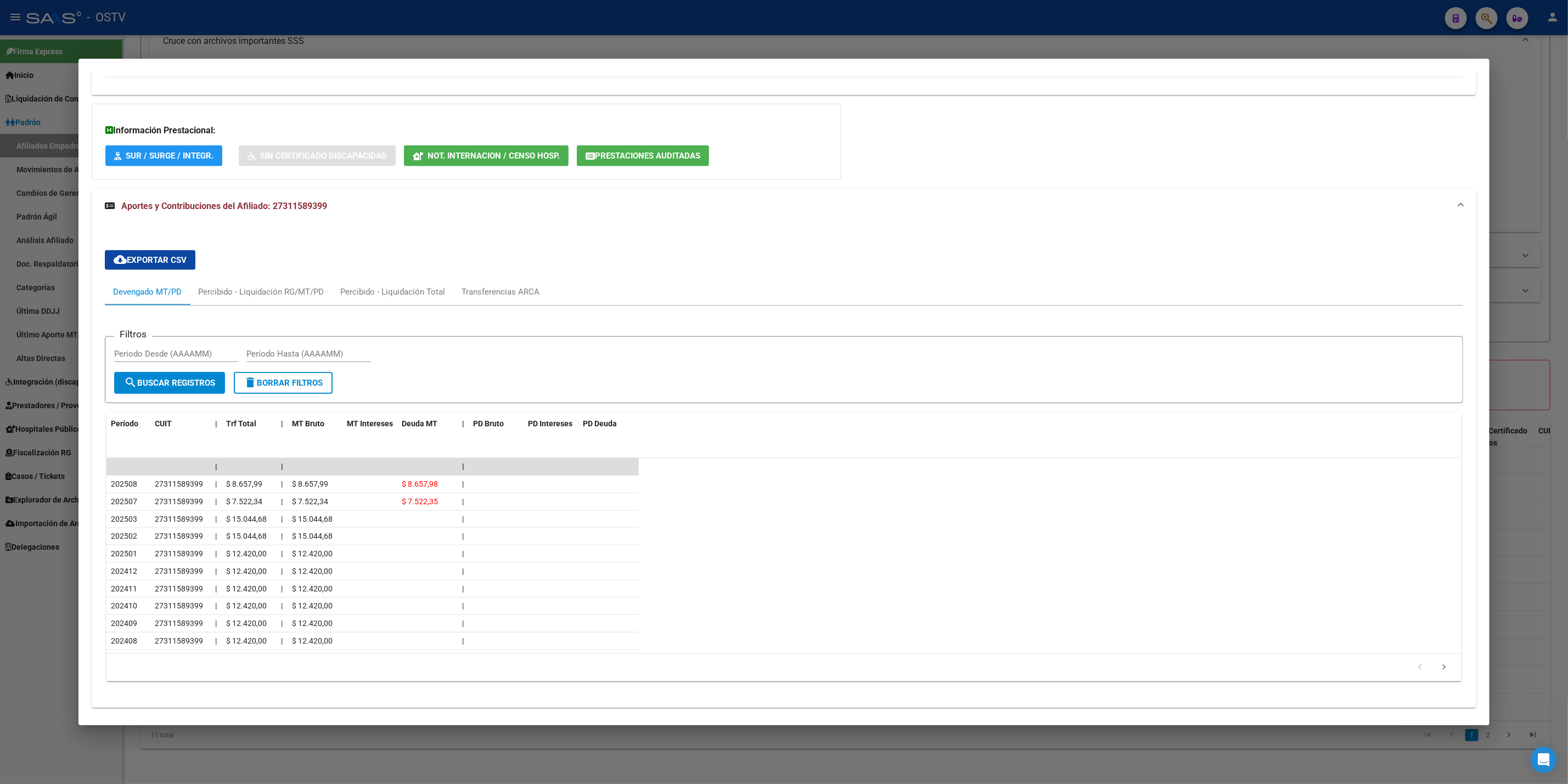
scroll to position [796, 0]
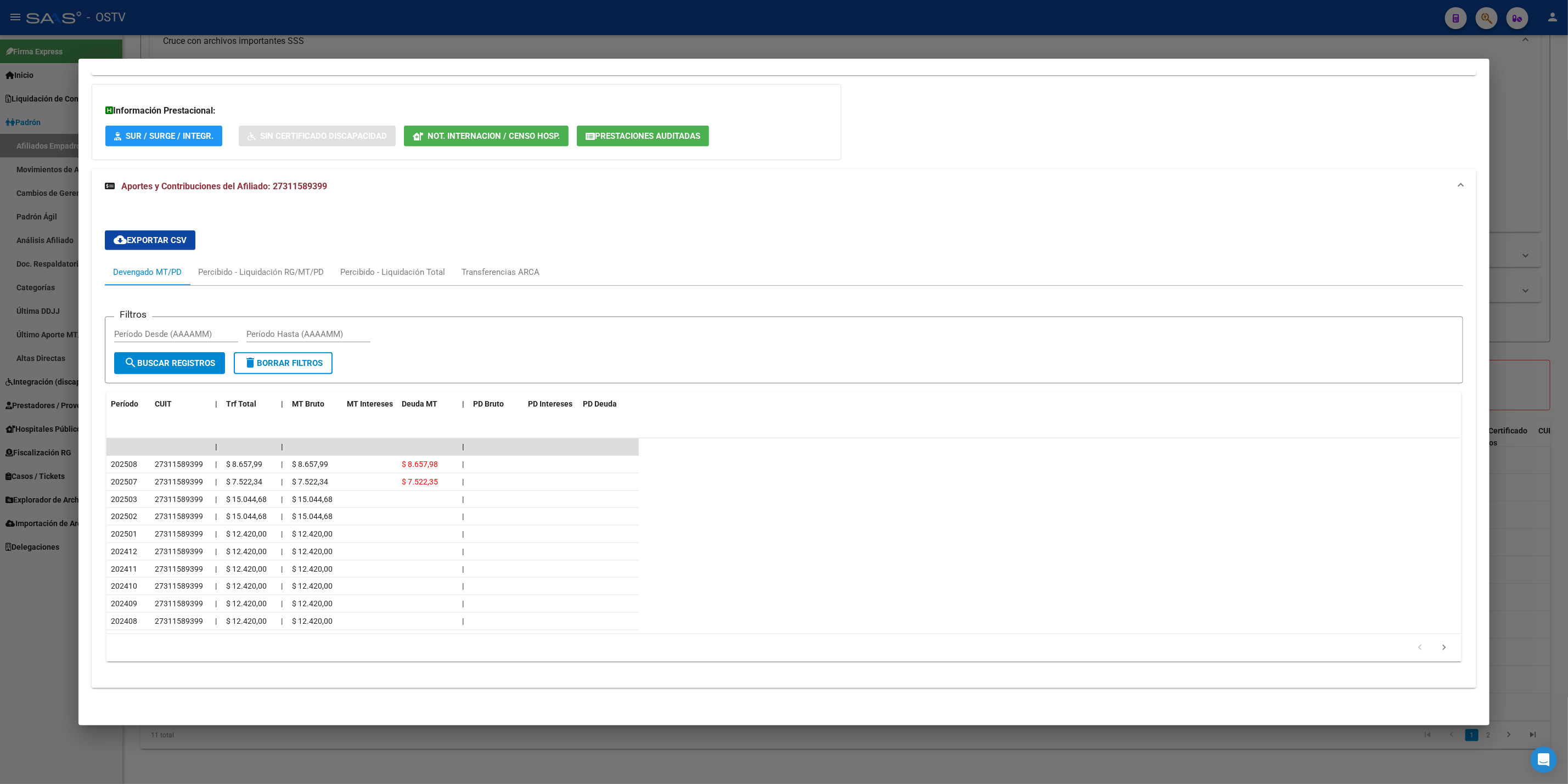
click at [1529, 304] on div at bounding box center [784, 392] width 1568 height 784
